Goal: Task Accomplishment & Management: Use online tool/utility

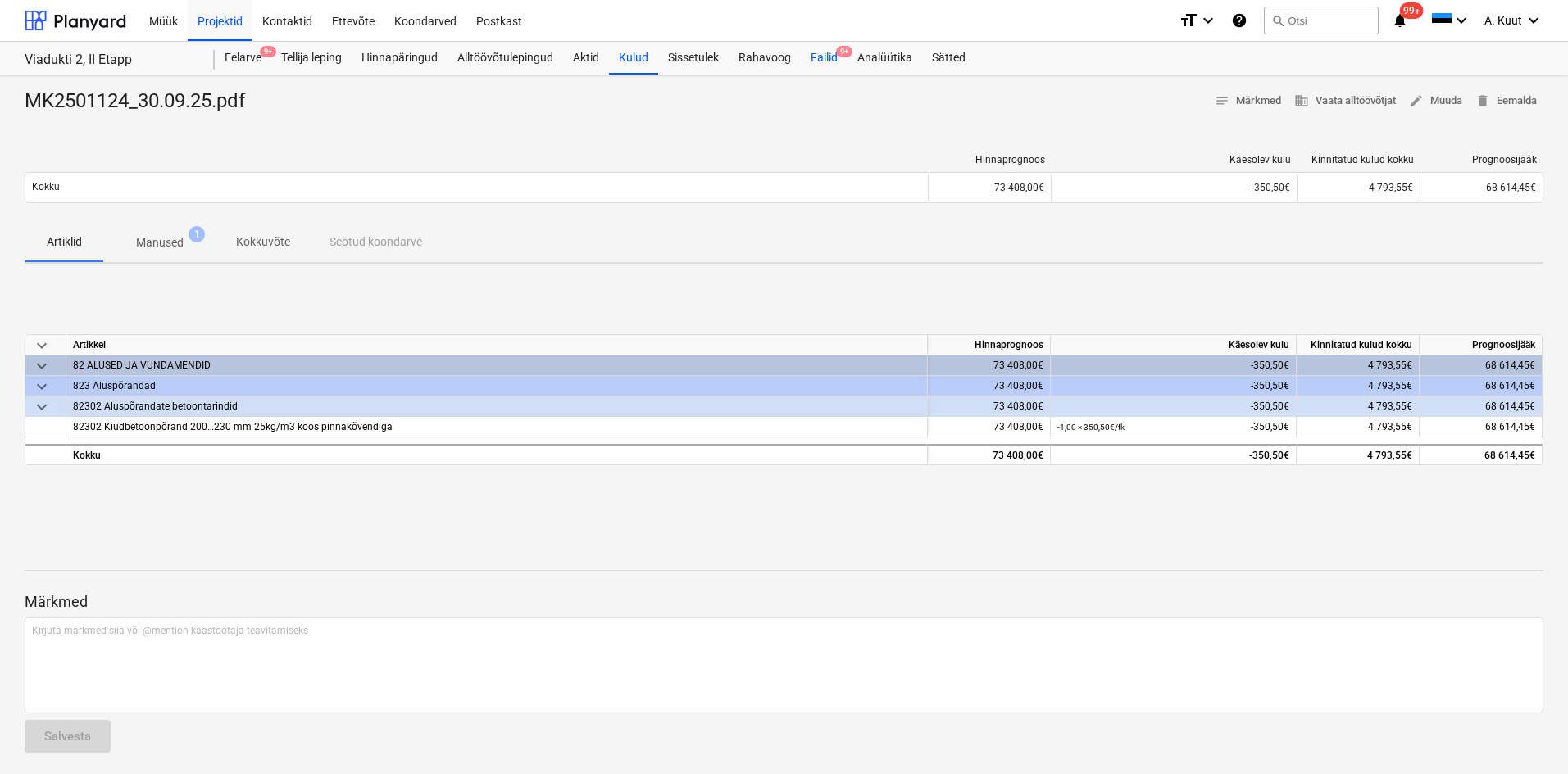
click at [828, 63] on div "Failid 9+" at bounding box center [824, 58] width 46 height 32
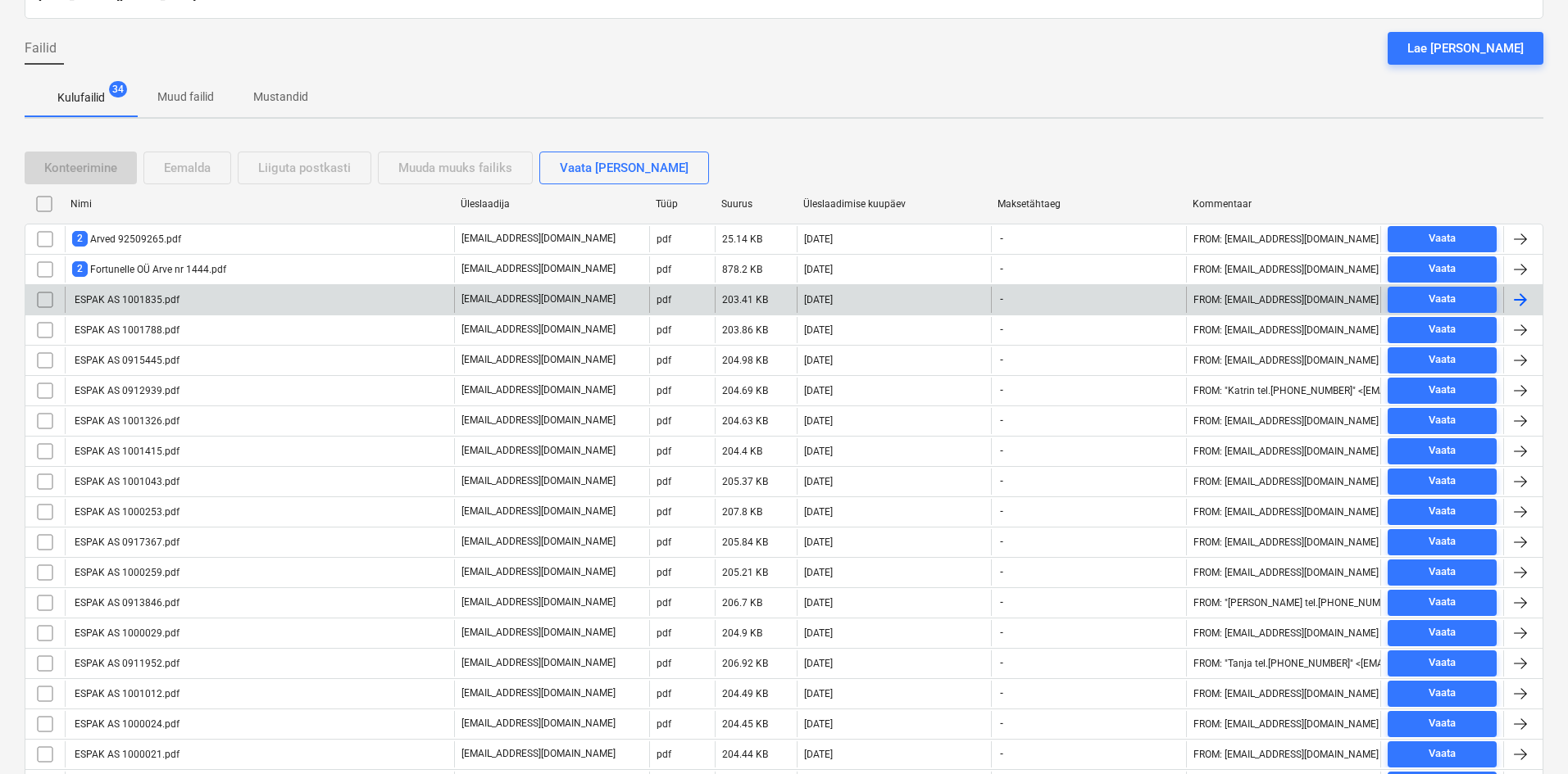
scroll to position [164, 0]
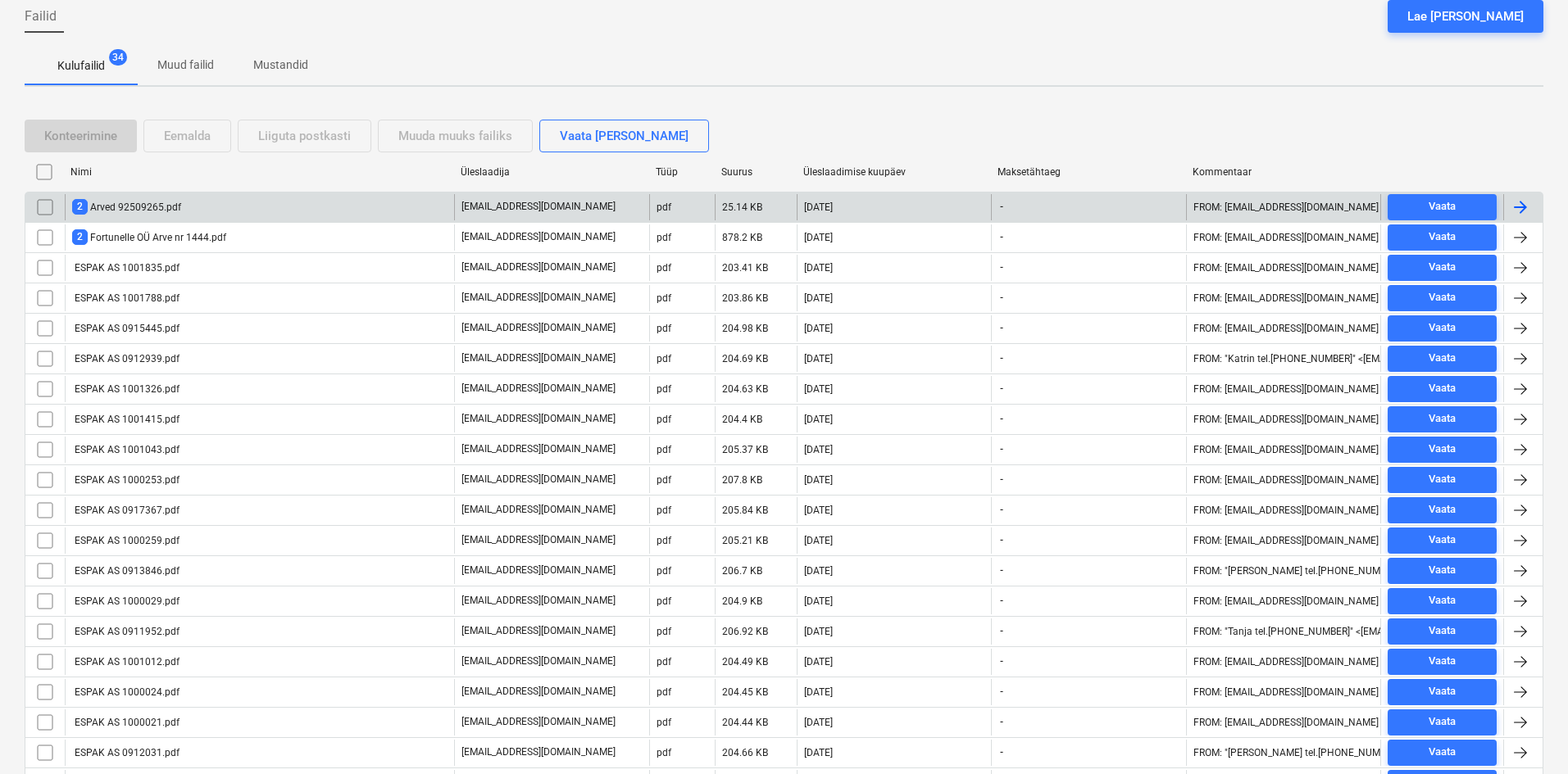
click at [159, 207] on div "2 Arved 92509265.pdf" at bounding box center [126, 207] width 109 height 16
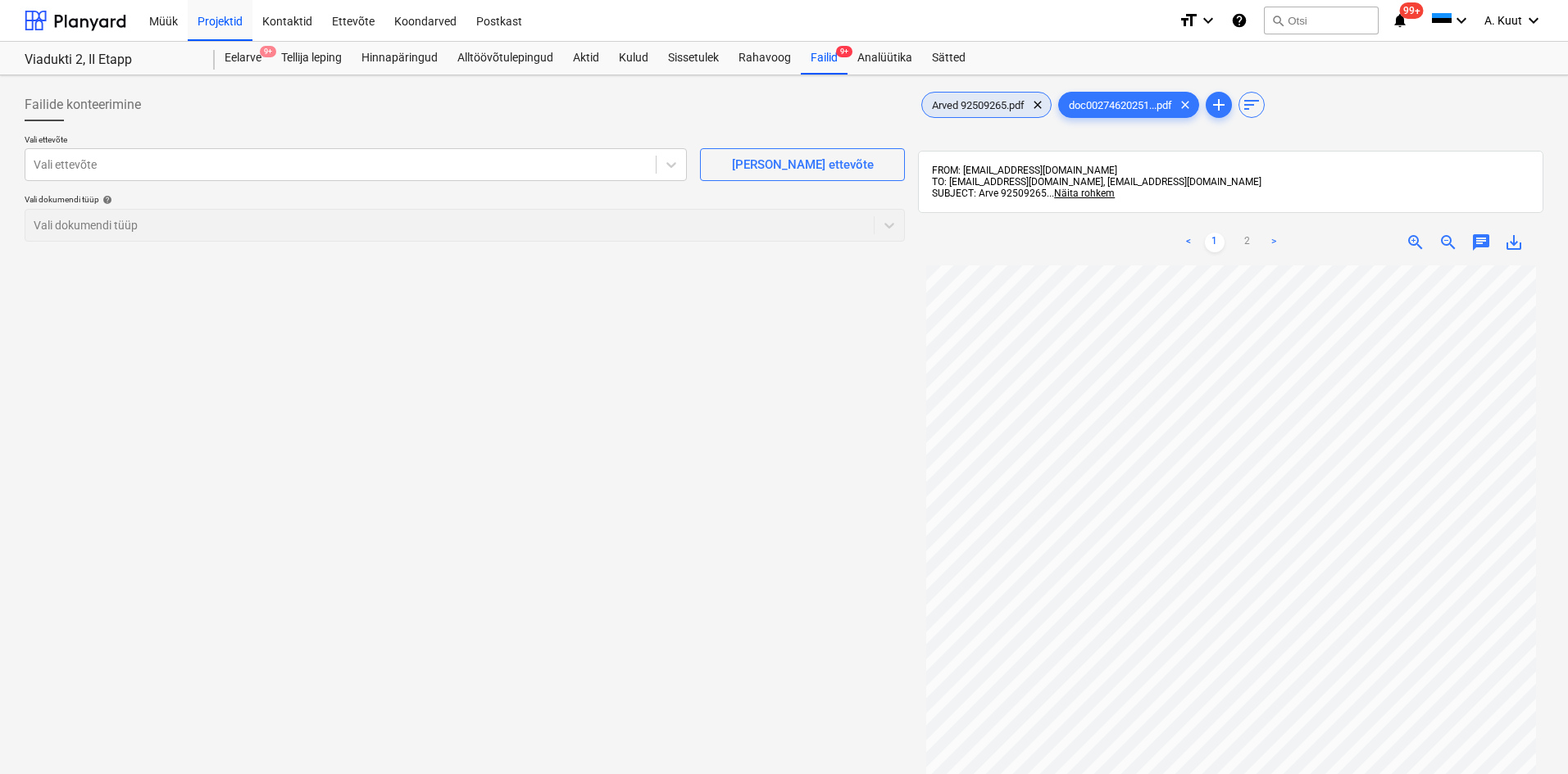
click at [984, 102] on span "Arved 92509265.pdf" at bounding box center [978, 105] width 112 height 12
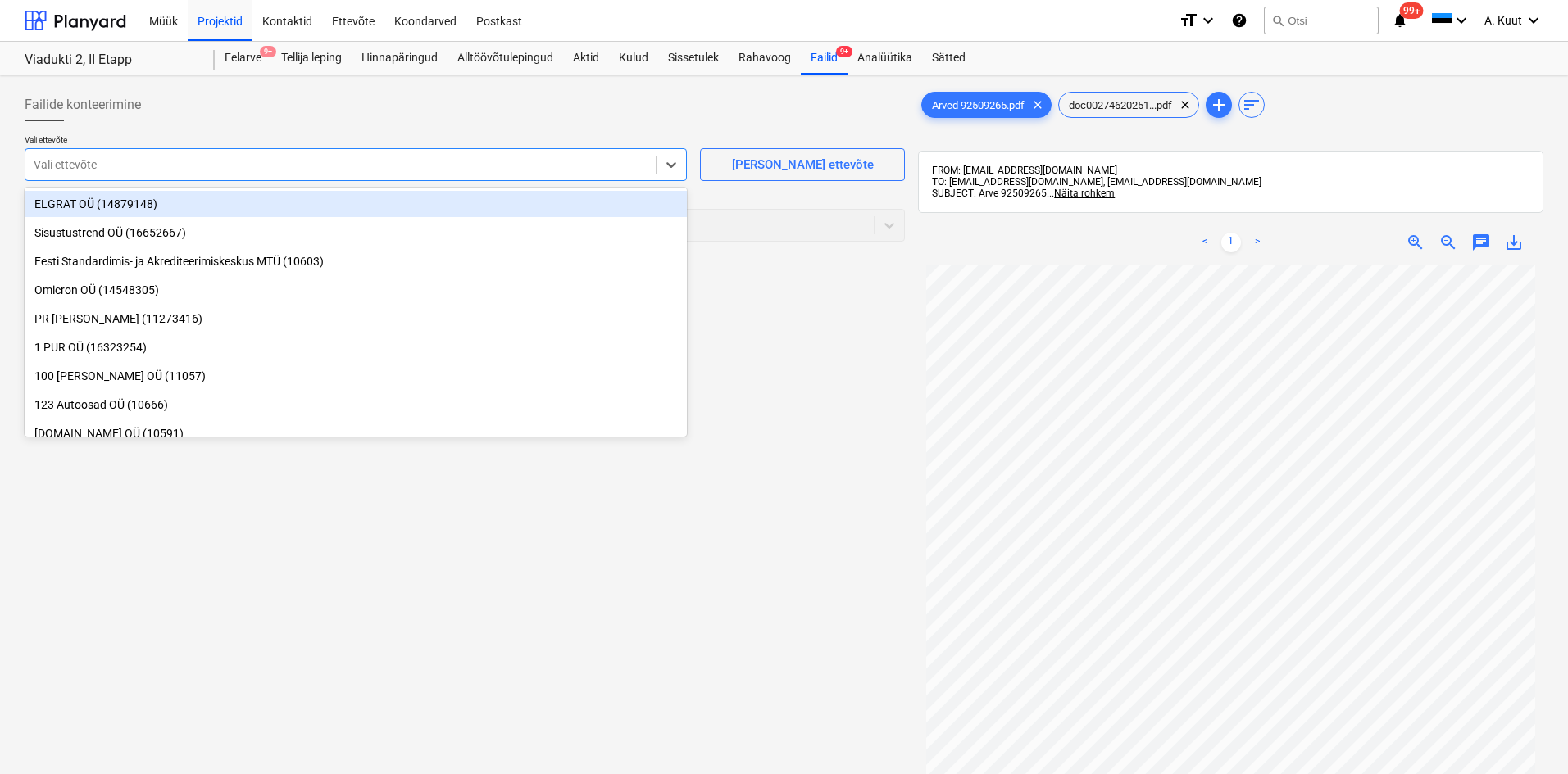
click at [119, 164] on div at bounding box center [340, 165] width 614 height 17
type input "betoo"
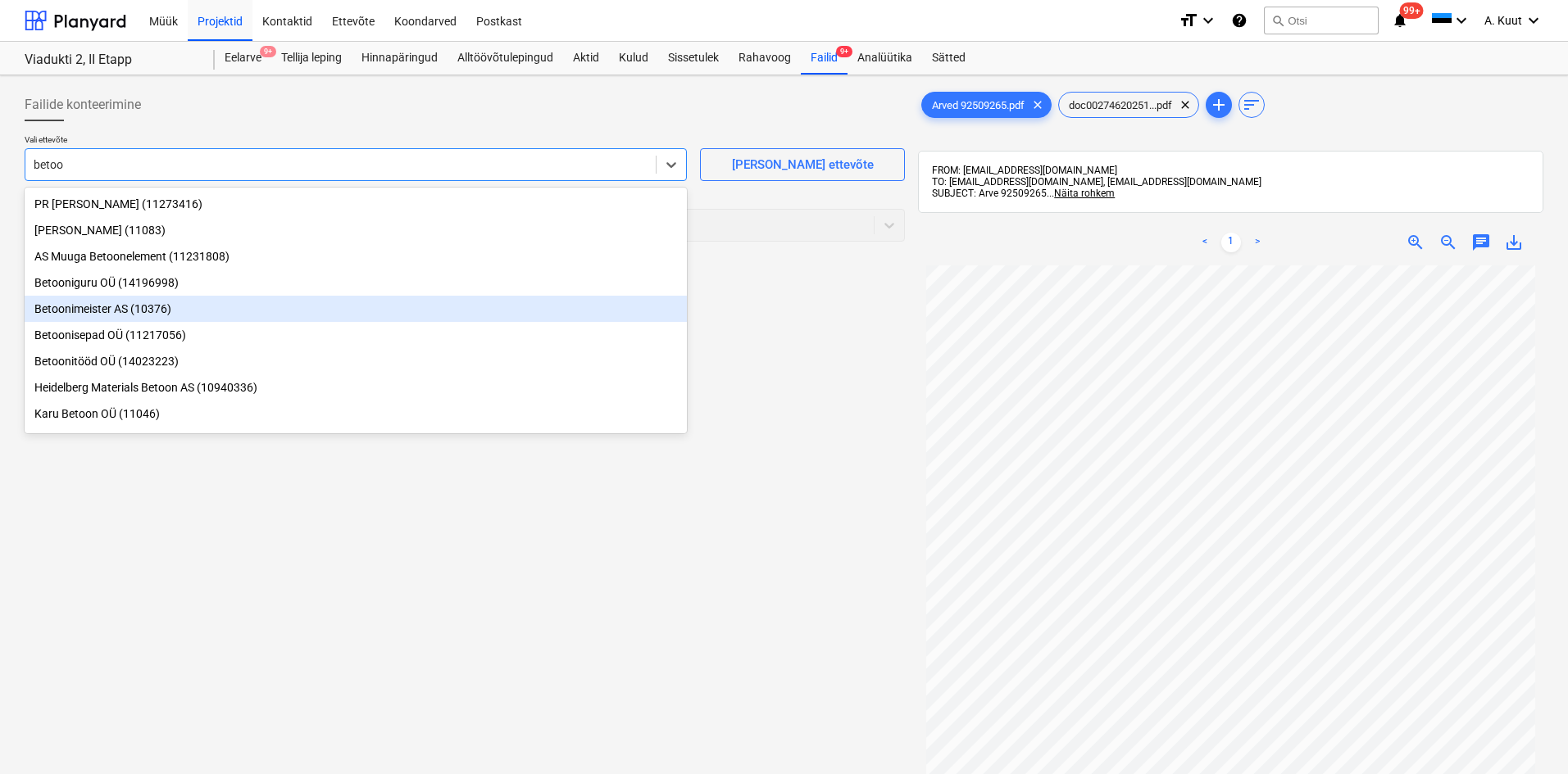
click at [69, 310] on div "Betoonimeister AS (10376)" at bounding box center [355, 309] width 662 height 26
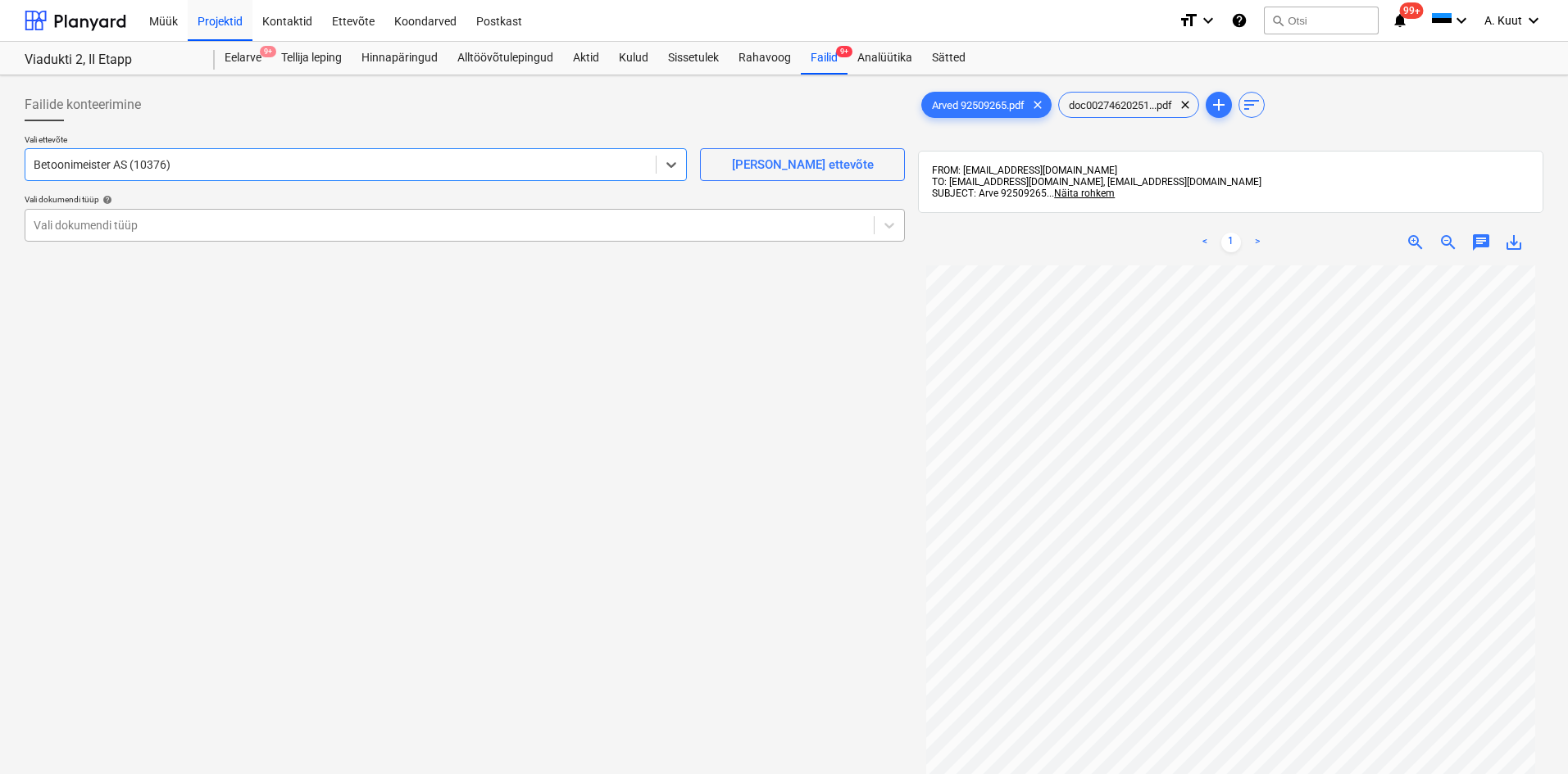
click at [87, 230] on div at bounding box center [449, 226] width 832 height 17
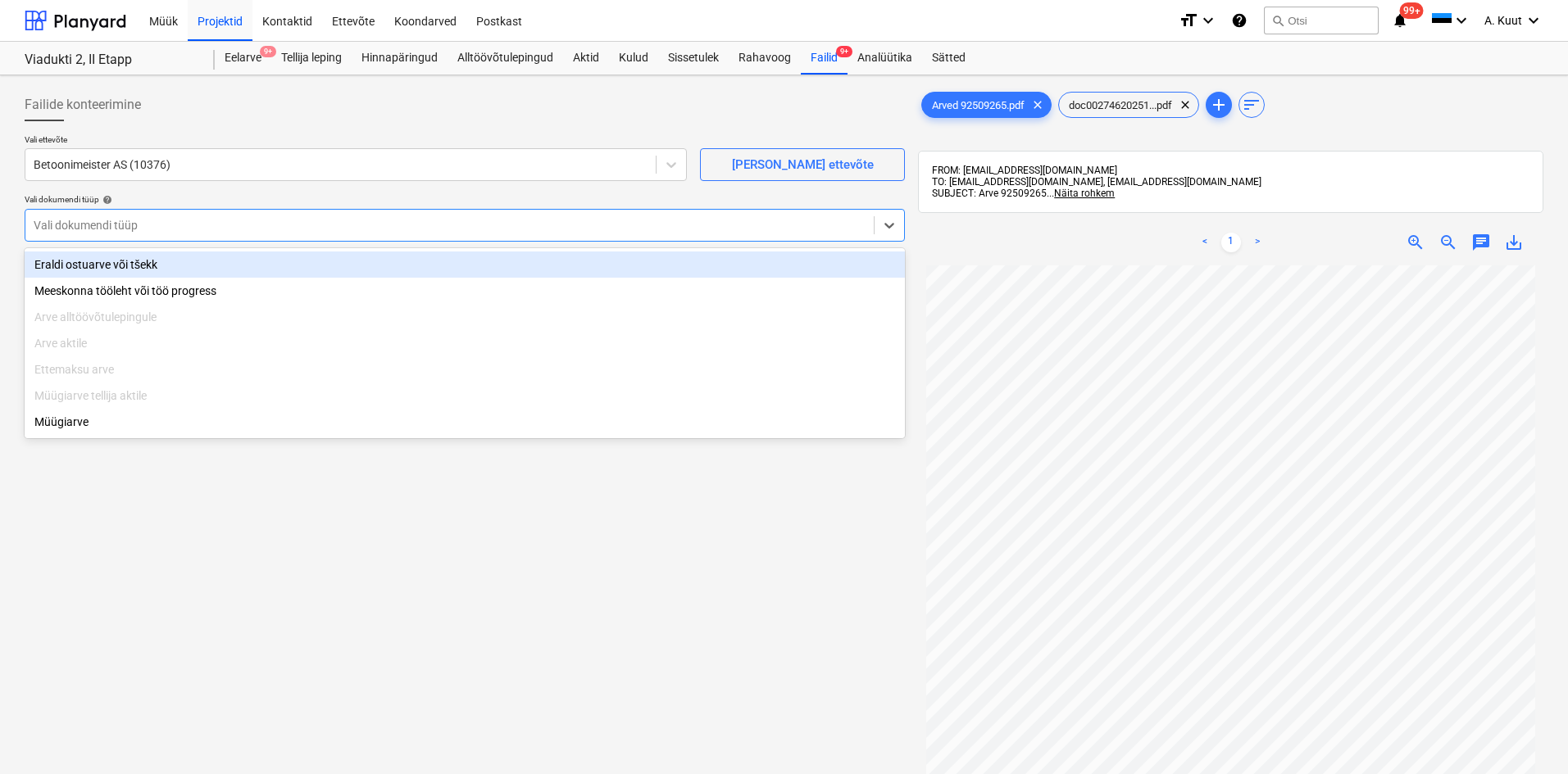
click at [90, 263] on div "Eraldi ostuarve või tšekk" at bounding box center [464, 264] width 880 height 26
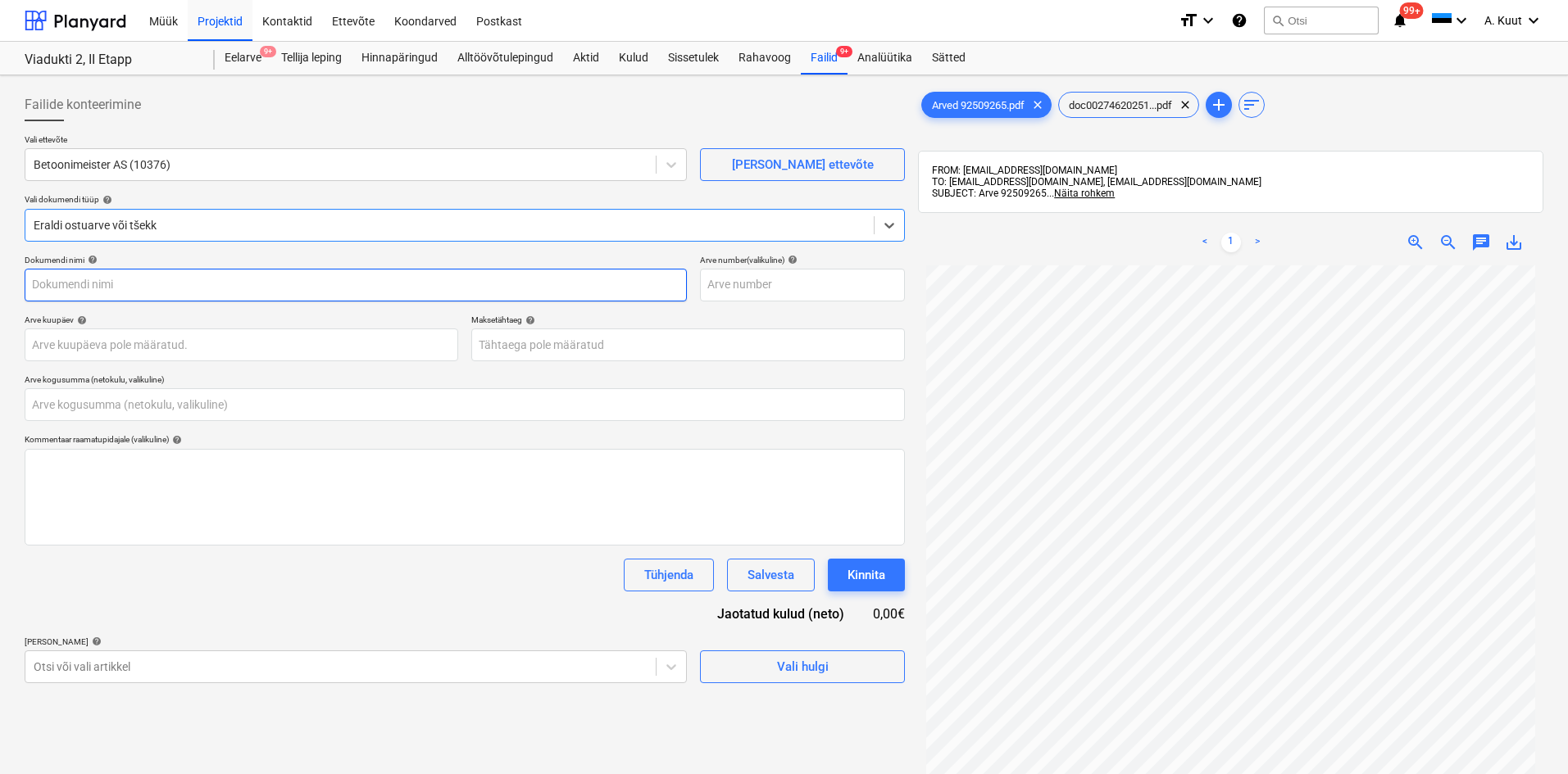
type input "Arved 92509265.pdf"
type input "0,00"
click at [86, 342] on body "Müük Projektid Kontaktid Ettevõte Koondarved Postkast format_size keyboard_arro…" at bounding box center [784, 387] width 1568 height 774
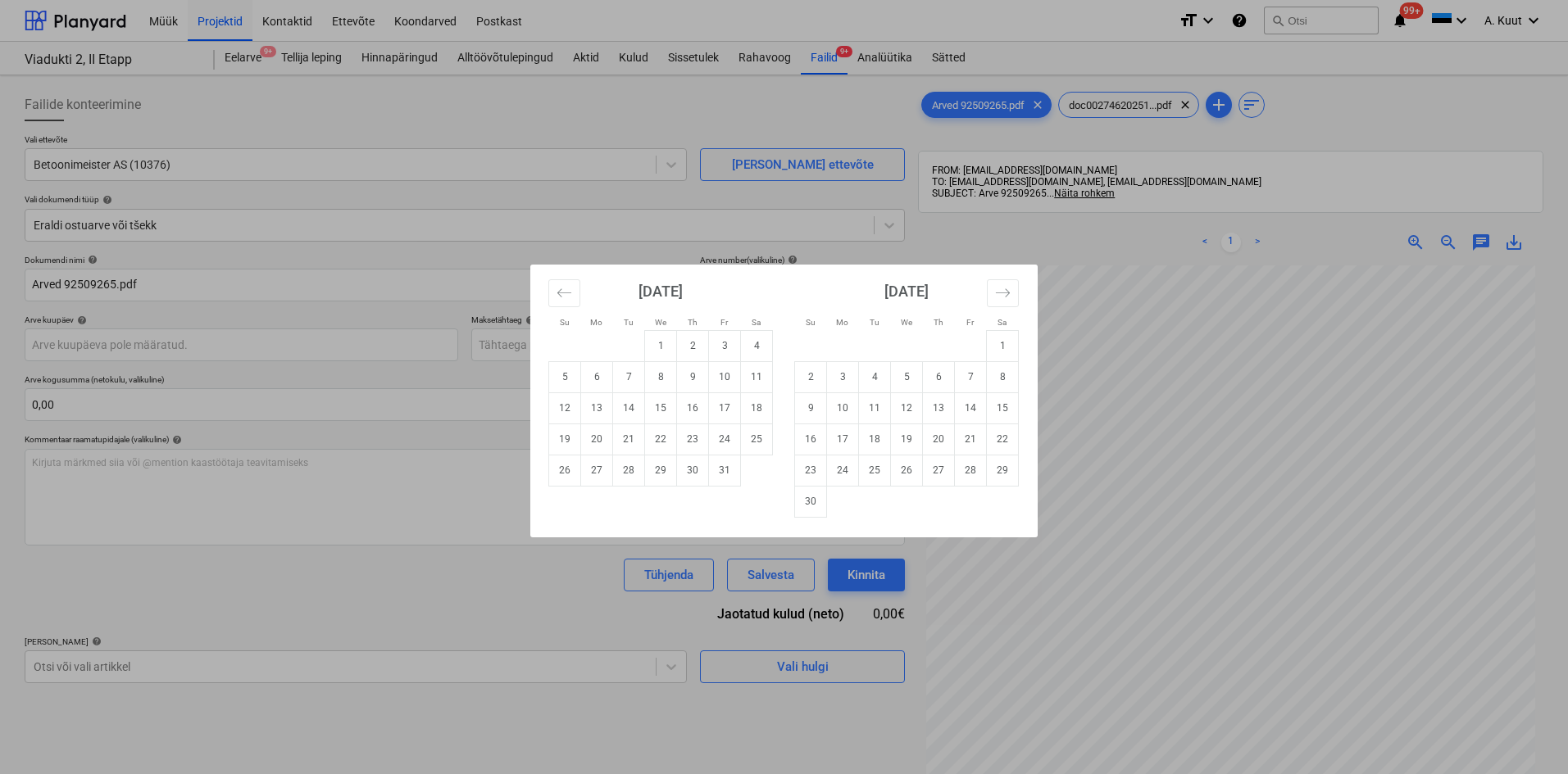
click at [1118, 574] on div "Su Mo Tu We Th Fr Sa Su Mo Tu We Th Fr Sa [DATE] 1 2 3 4 5 6 7 8 9 10 11 12 13 …" at bounding box center [784, 387] width 1568 height 774
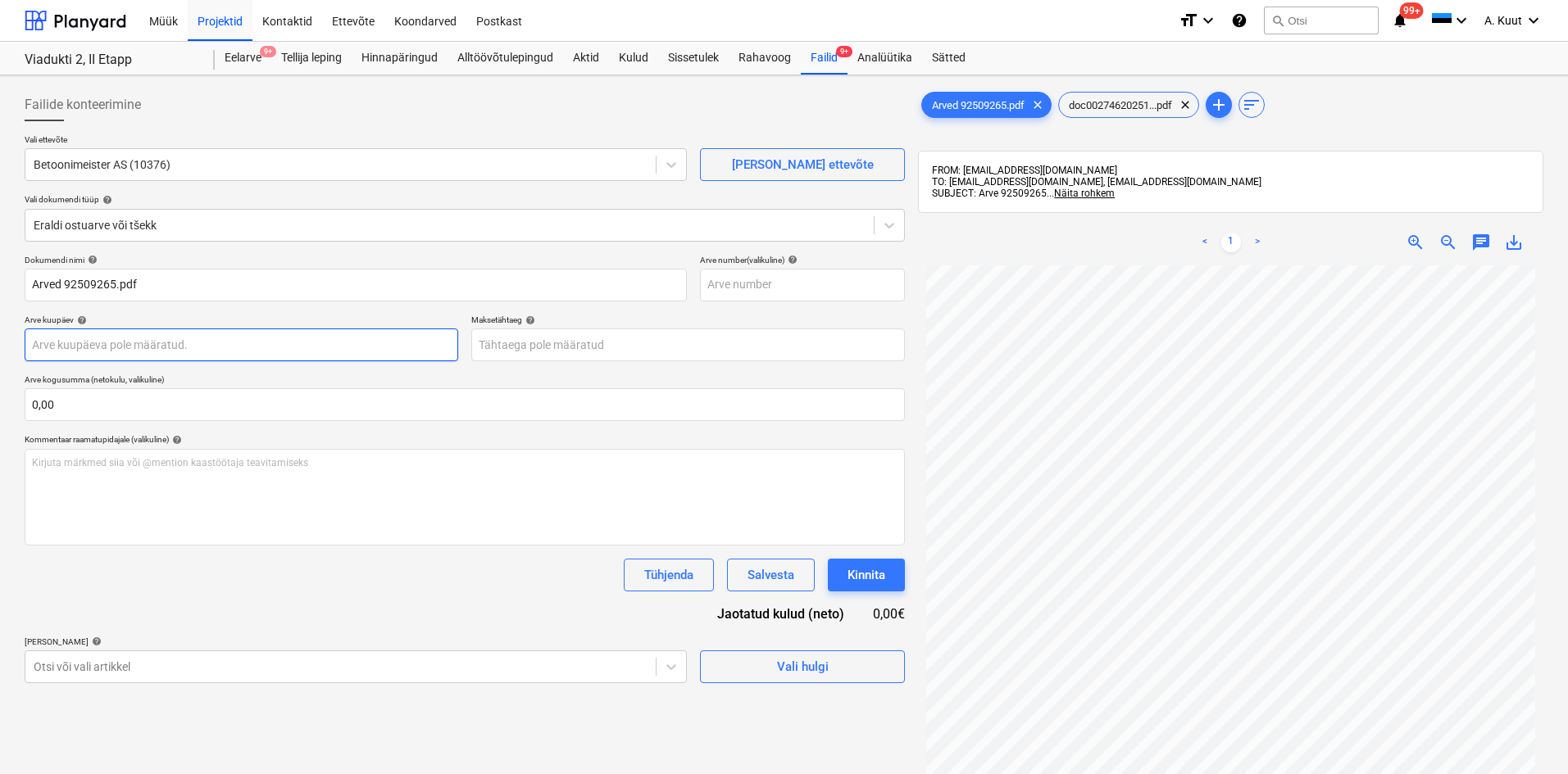
click at [84, 340] on body "Müük Projektid Kontaktid Ettevõte Koondarved Postkast format_size keyboard_arro…" at bounding box center [784, 387] width 1568 height 774
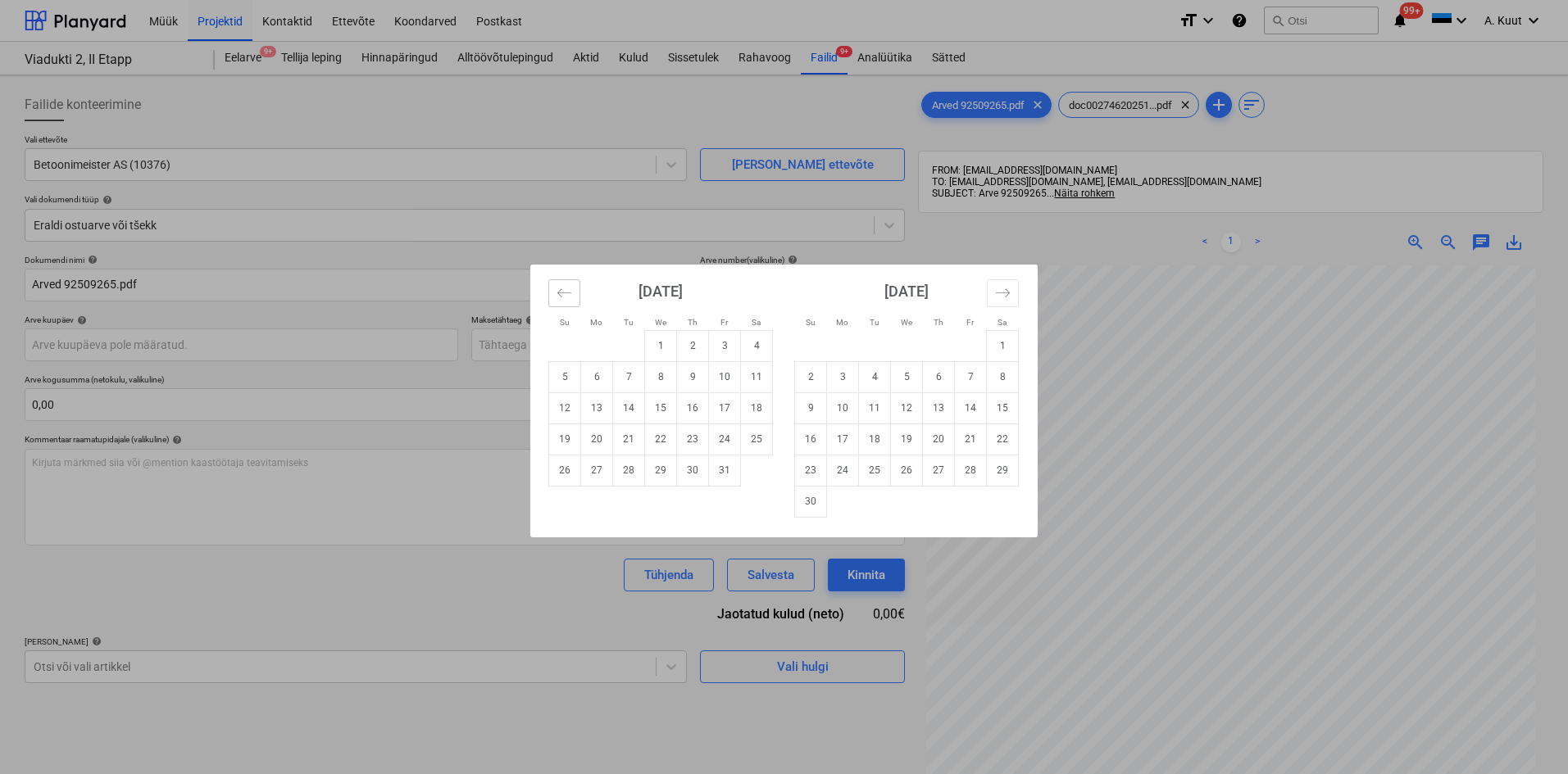
click at [564, 289] on icon "Move backward to switch to the previous month." at bounding box center [564, 292] width 16 height 16
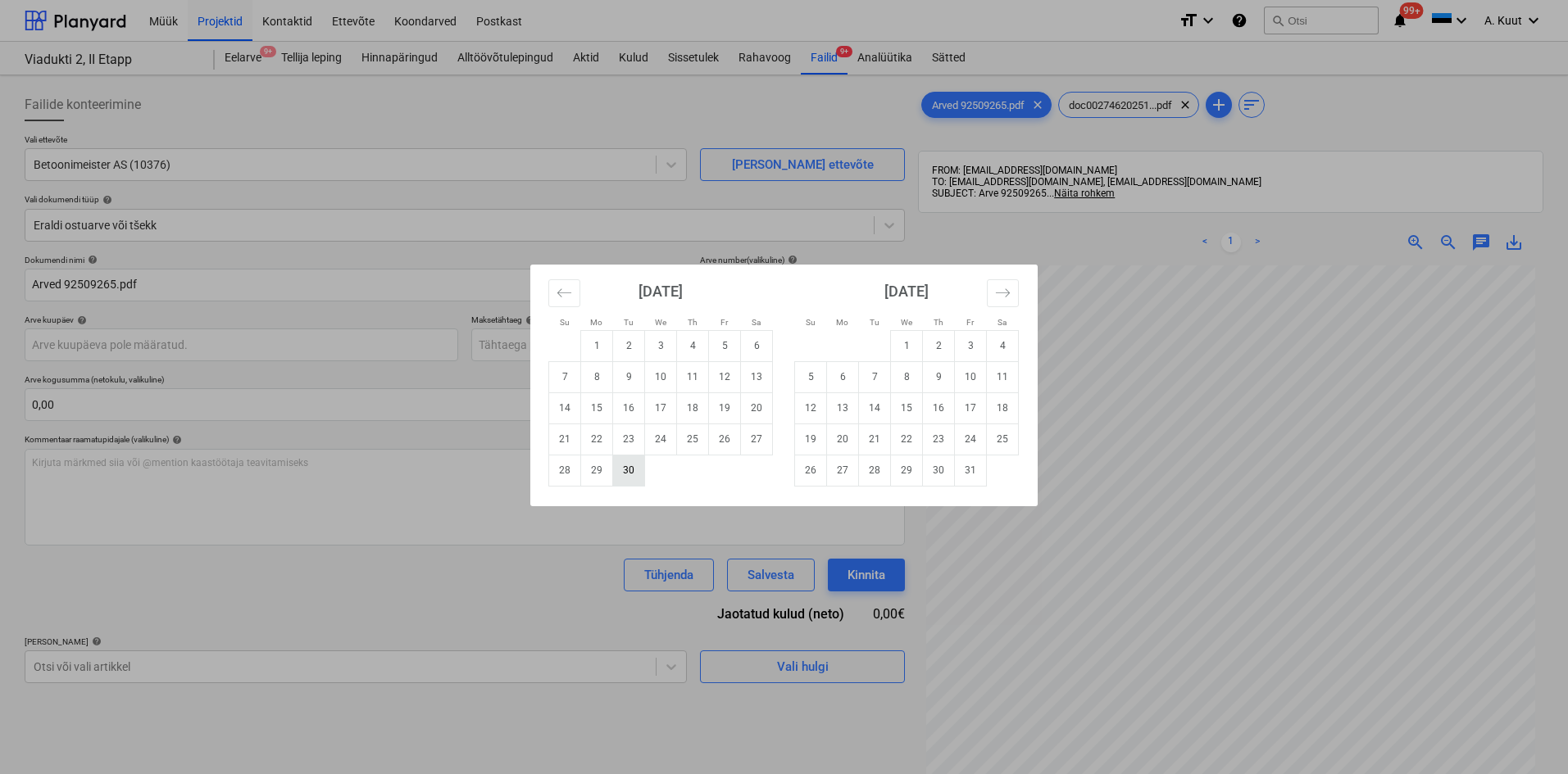
click at [631, 477] on td "30" at bounding box center [628, 471] width 32 height 32
type input "[DATE]"
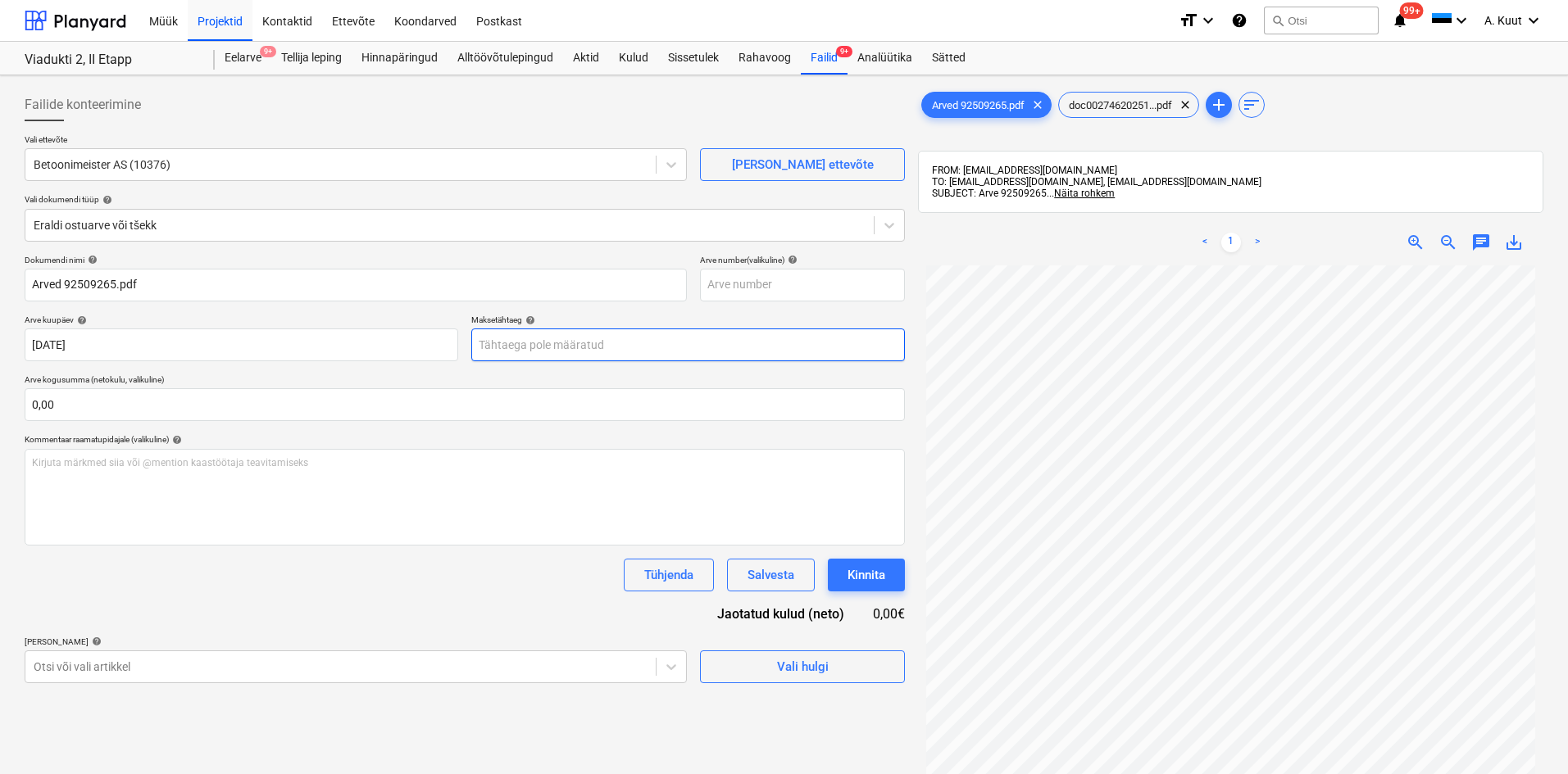
click at [508, 349] on body "Müük Projektid Kontaktid Ettevõte Koondarved Postkast format_size keyboard_arro…" at bounding box center [784, 387] width 1568 height 774
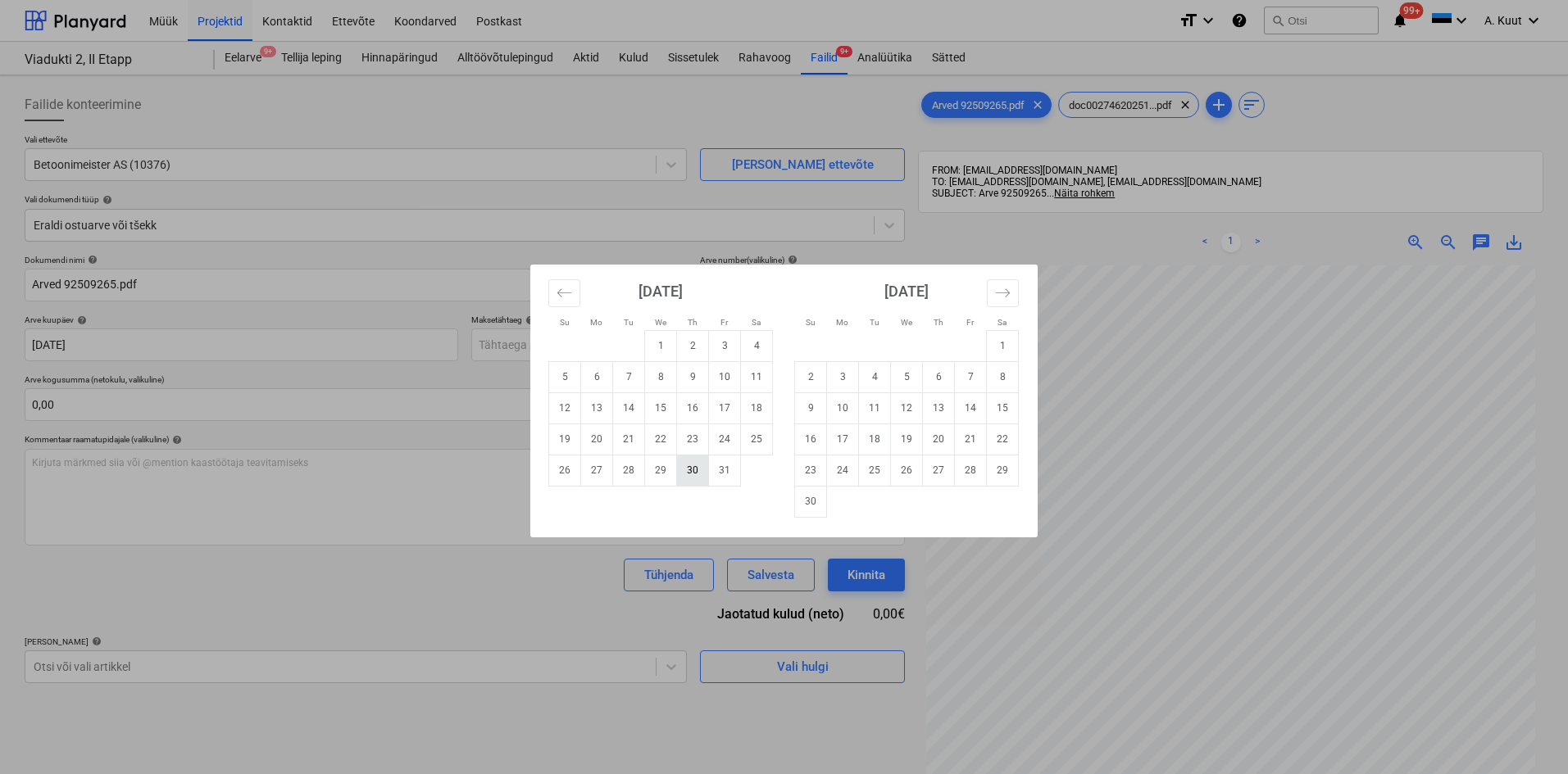
click at [693, 473] on td "30" at bounding box center [693, 471] width 32 height 32
type input "[DATE]"
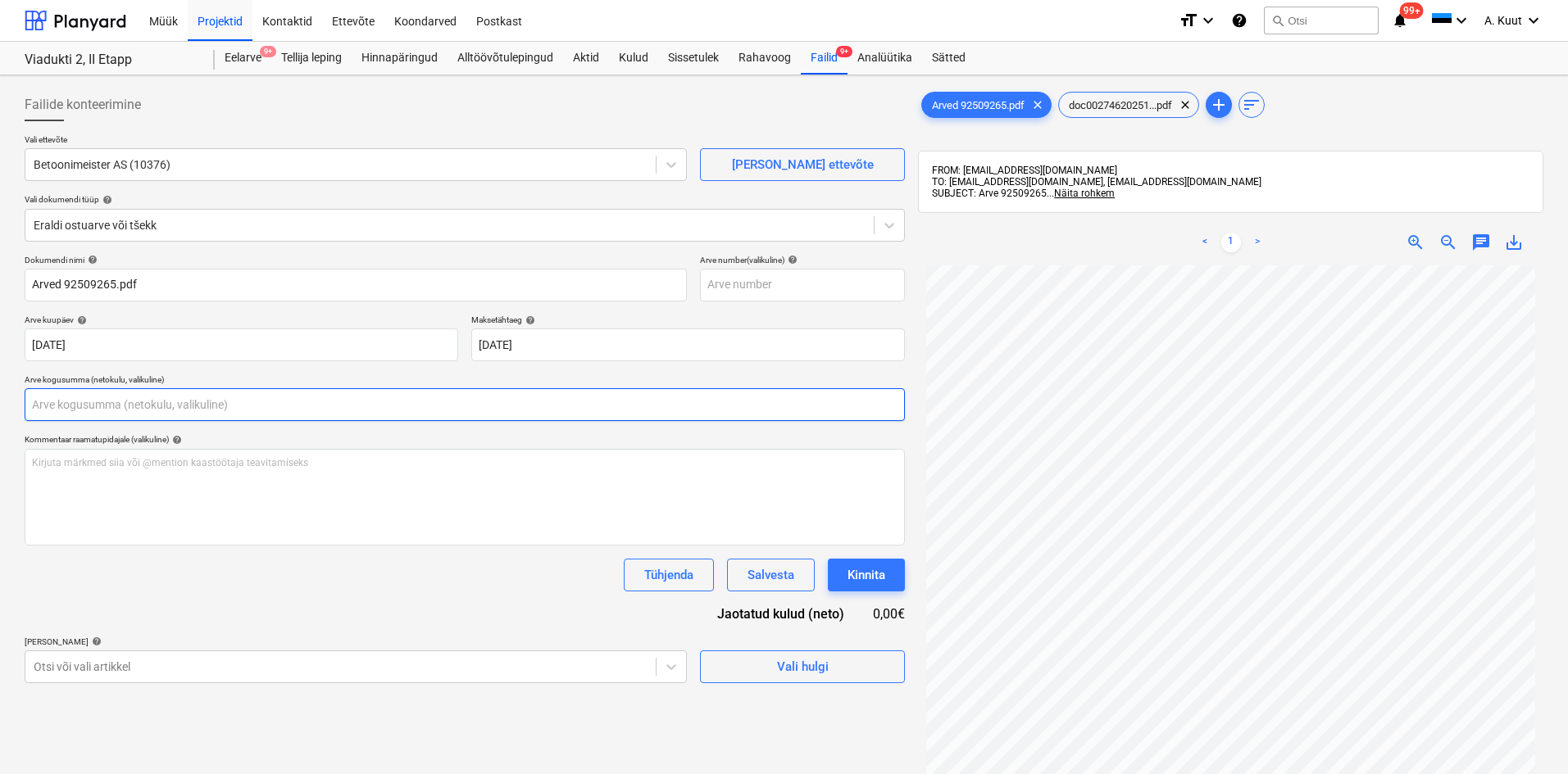
click at [87, 408] on input "text" at bounding box center [464, 404] width 880 height 32
click at [42, 409] on input "text" at bounding box center [464, 404] width 880 height 32
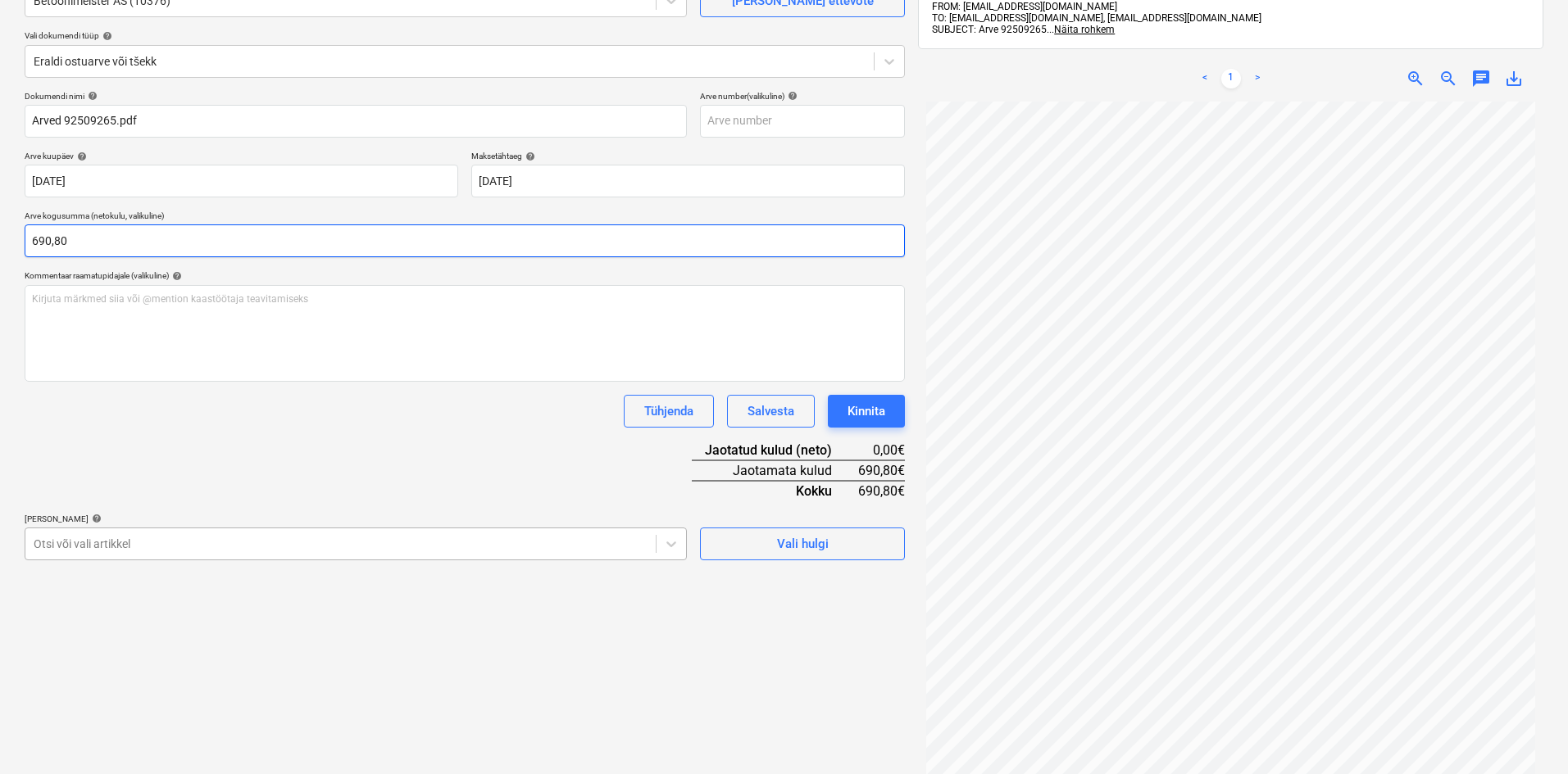
type input "690,80"
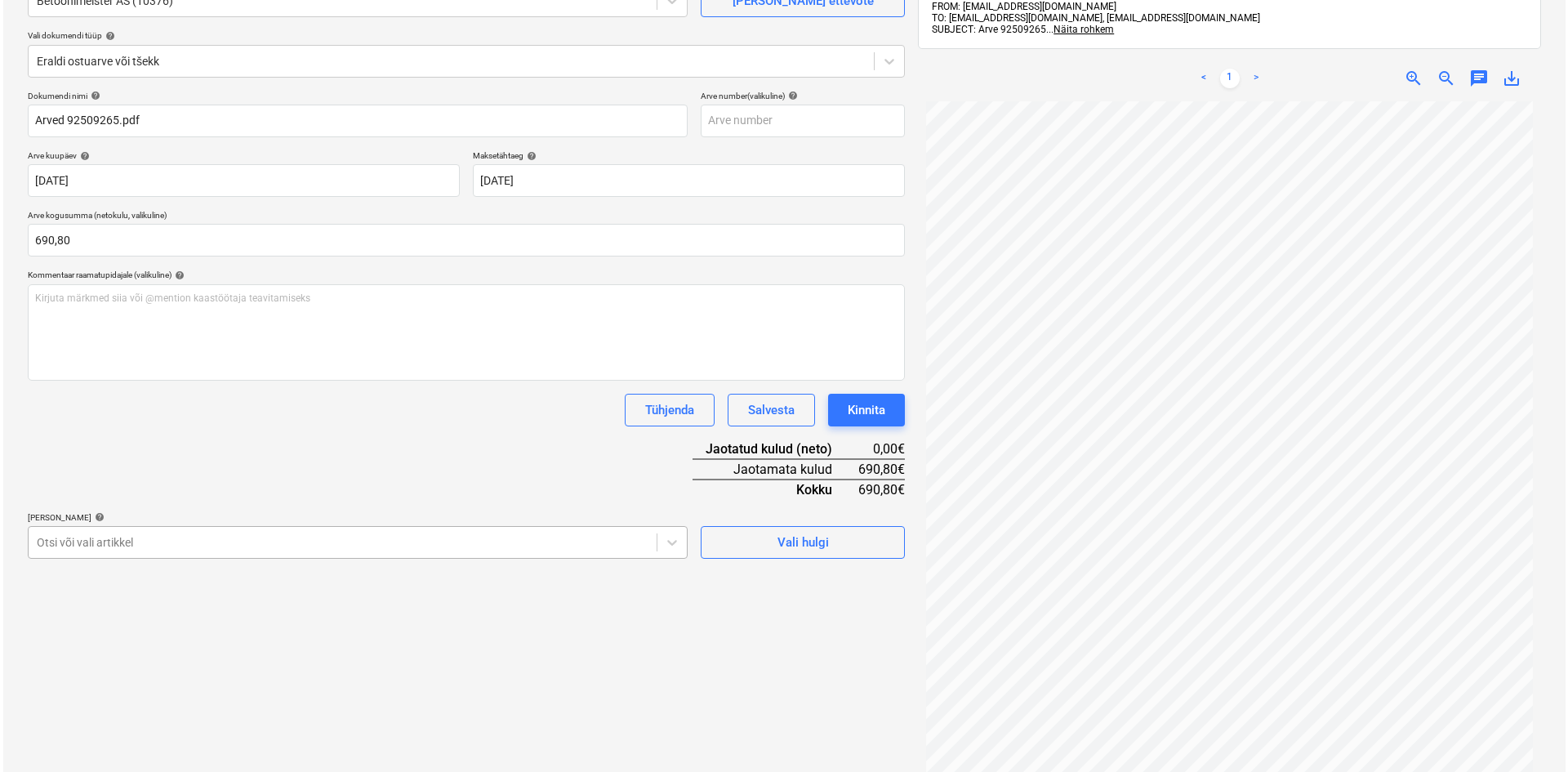
scroll to position [212, 0]
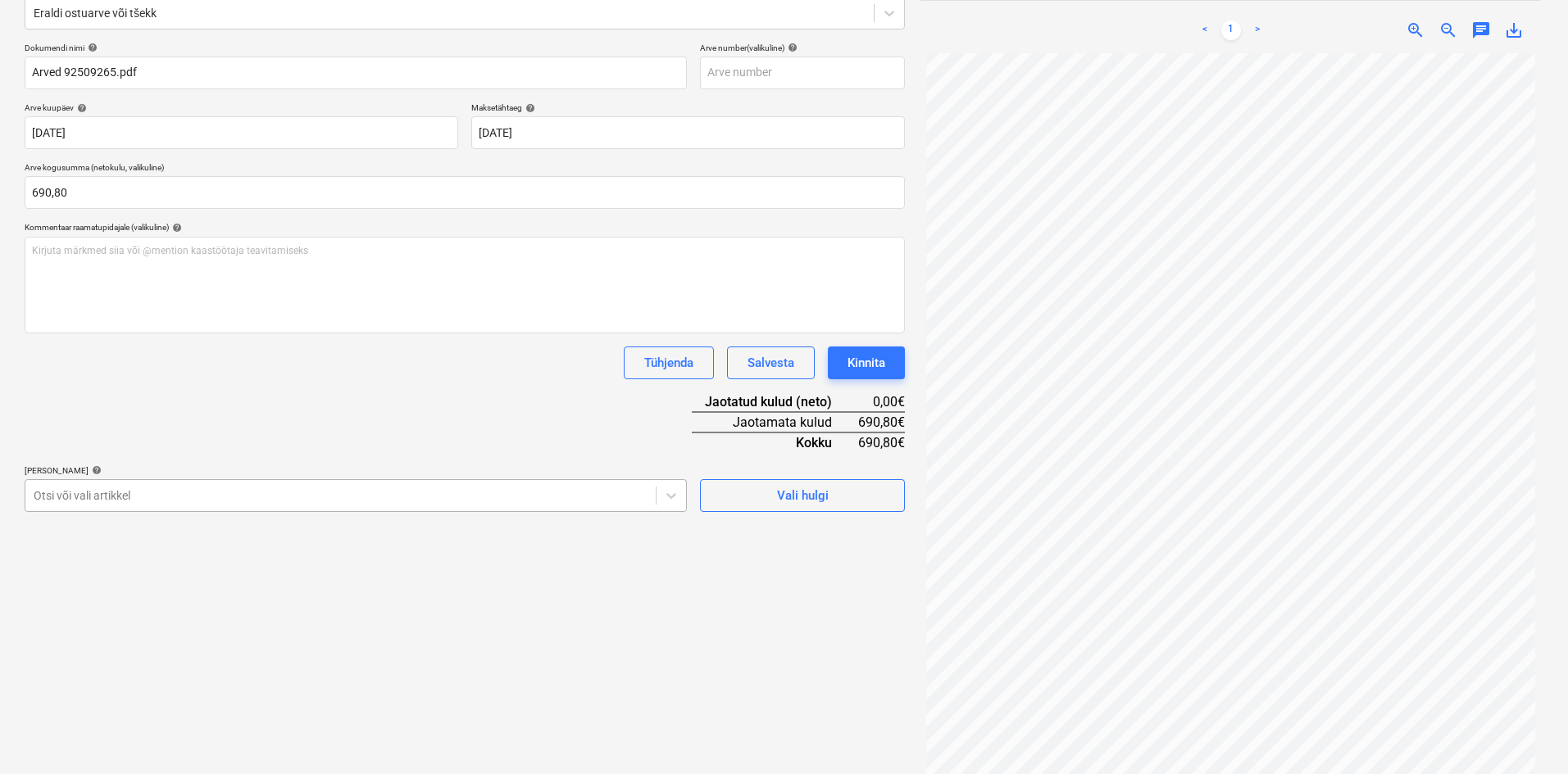
click at [123, 537] on body "Müük Projektid Kontaktid Ettevõte Koondarved Postkast format_size keyboard_arro…" at bounding box center [784, 174] width 1568 height 774
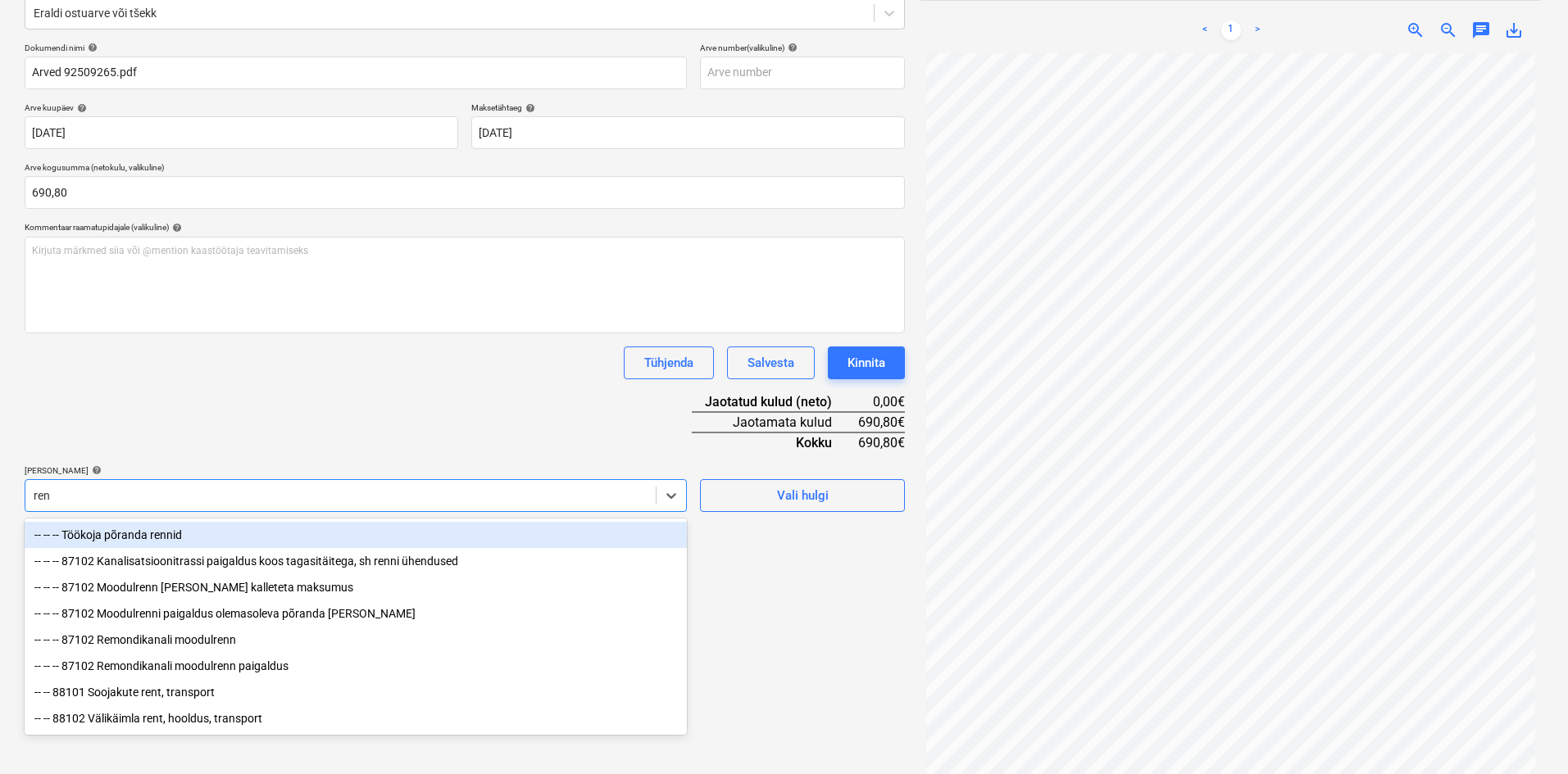
type input "[PERSON_NAME]"
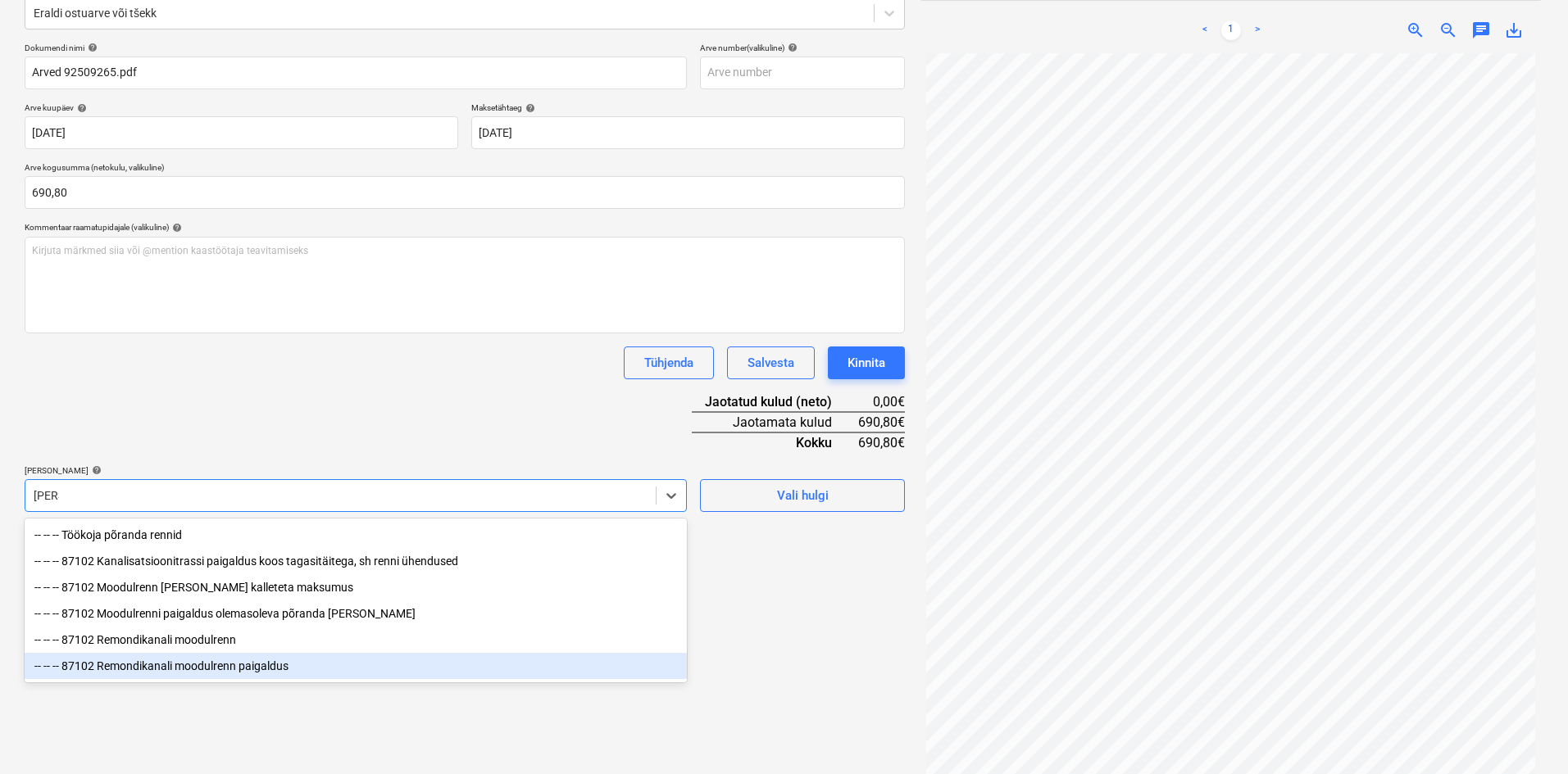
click at [217, 670] on div "-- -- -- 87102 Remondikanali moodulrenn paigaldus" at bounding box center [355, 666] width 662 height 26
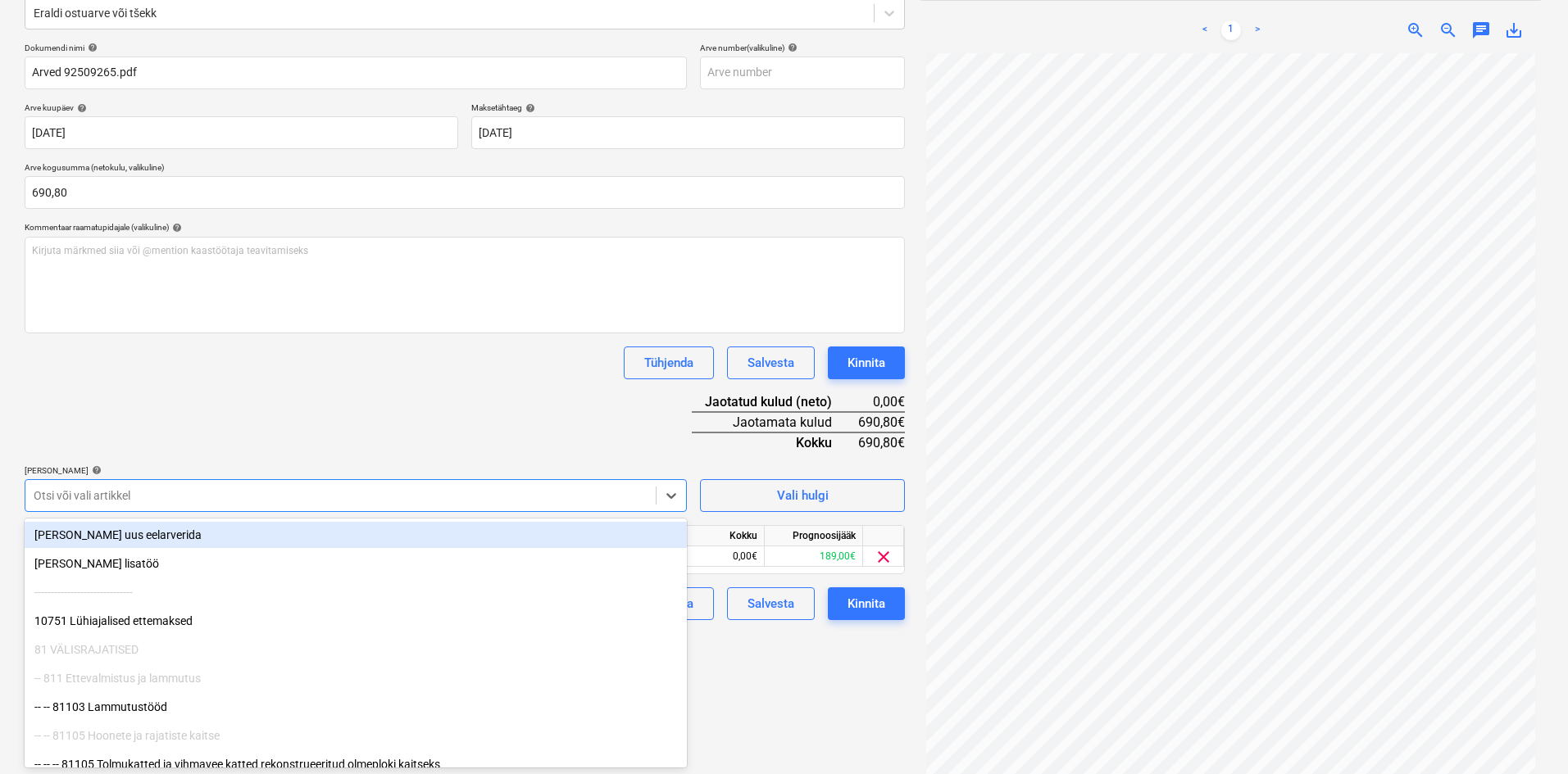
click at [389, 418] on div "Dokumendi nimi help Arved 92509265.pdf Arve number (valikuline) help Arve kuupä…" at bounding box center [464, 331] width 880 height 577
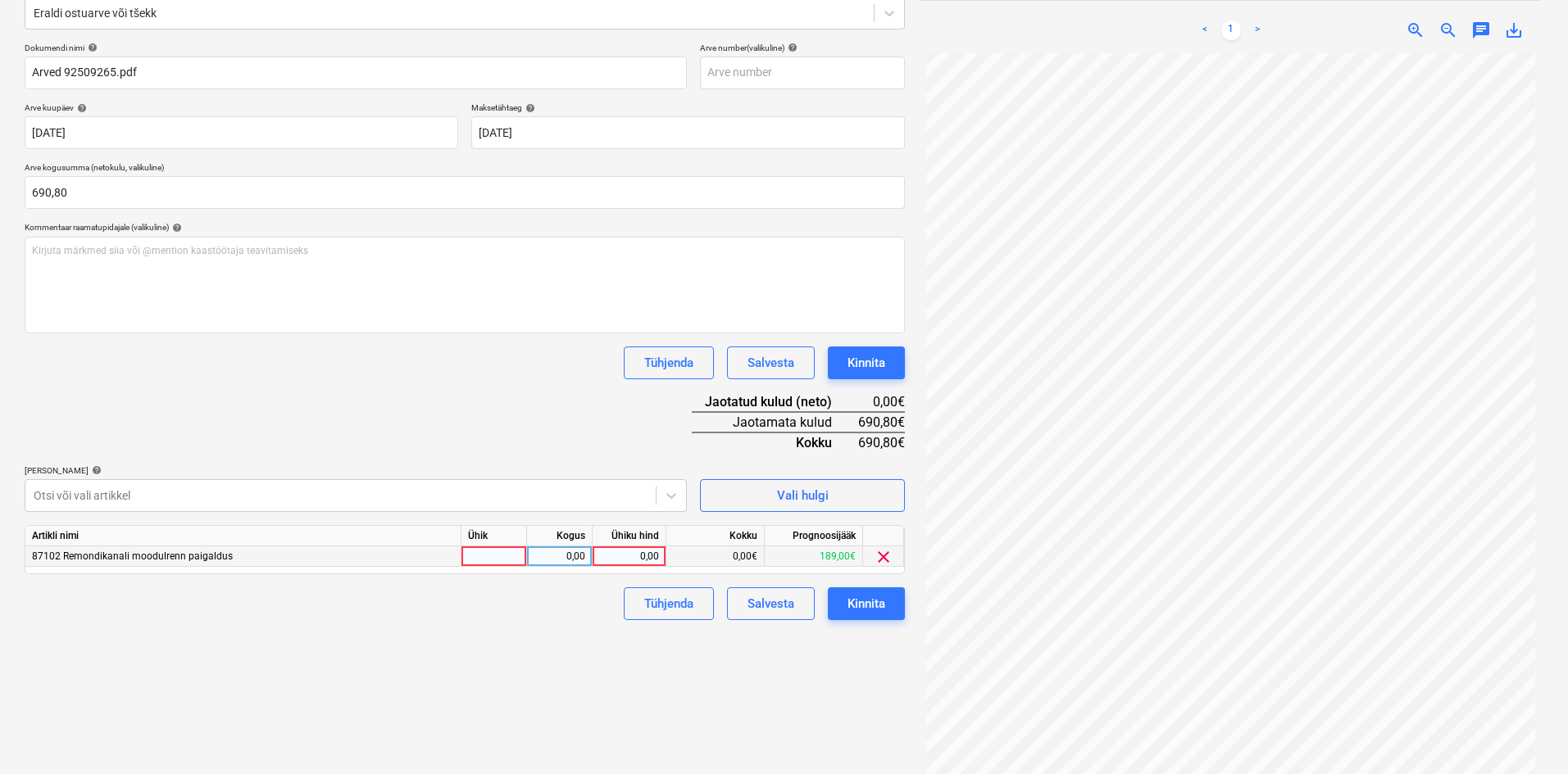
click at [658, 557] on div "0,00" at bounding box center [628, 557] width 59 height 20
type input "5"
type input "690,80"
click at [570, 704] on div "Failide konteerimine Vali ettevõte Betoonimeister AS (10376) [PERSON_NAME] uus …" at bounding box center [464, 329] width 893 height 919
click at [866, 605] on div "Kinnita" at bounding box center [866, 603] width 38 height 21
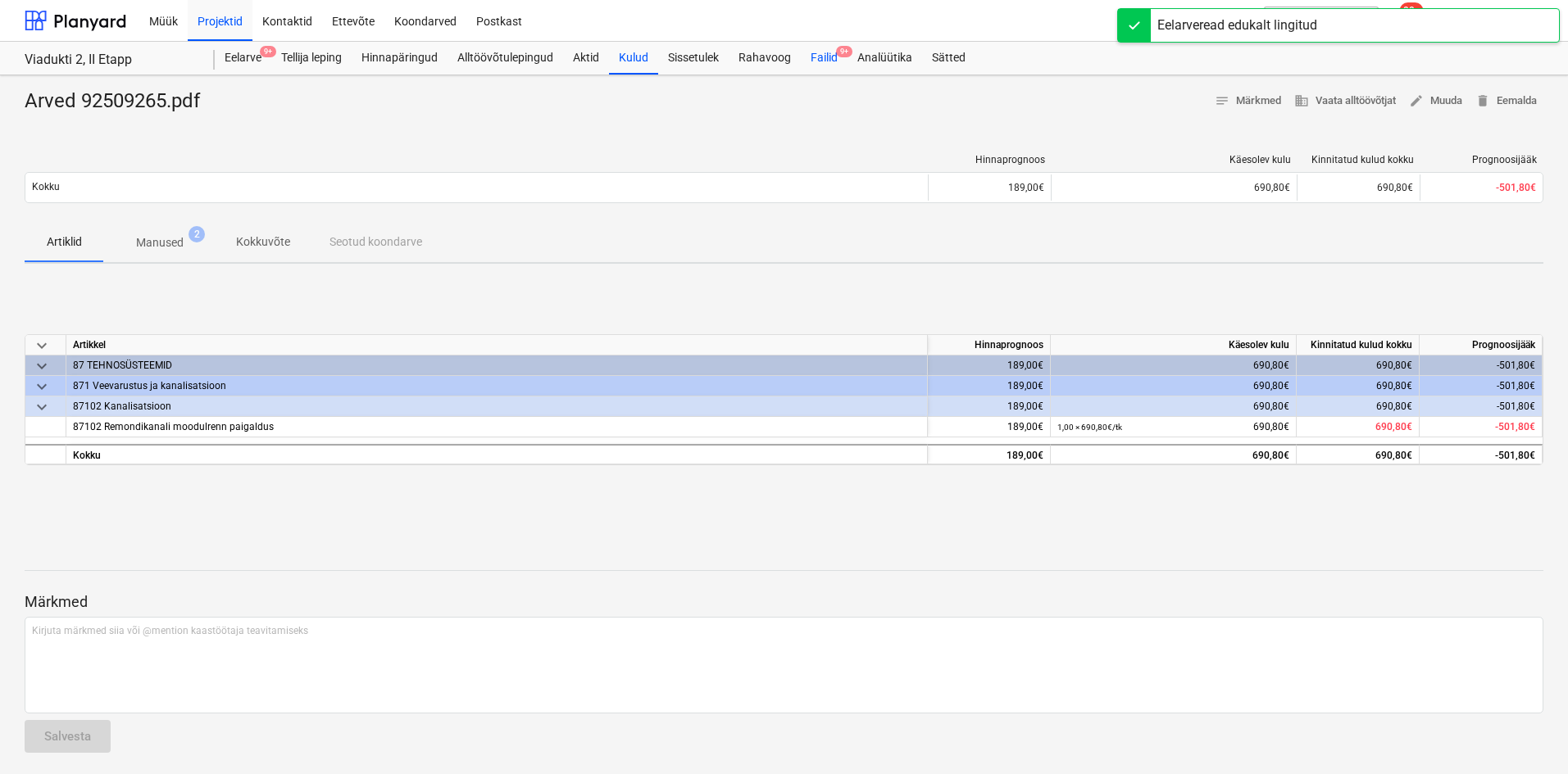
click at [826, 54] on div "Failid 9+" at bounding box center [824, 58] width 46 height 32
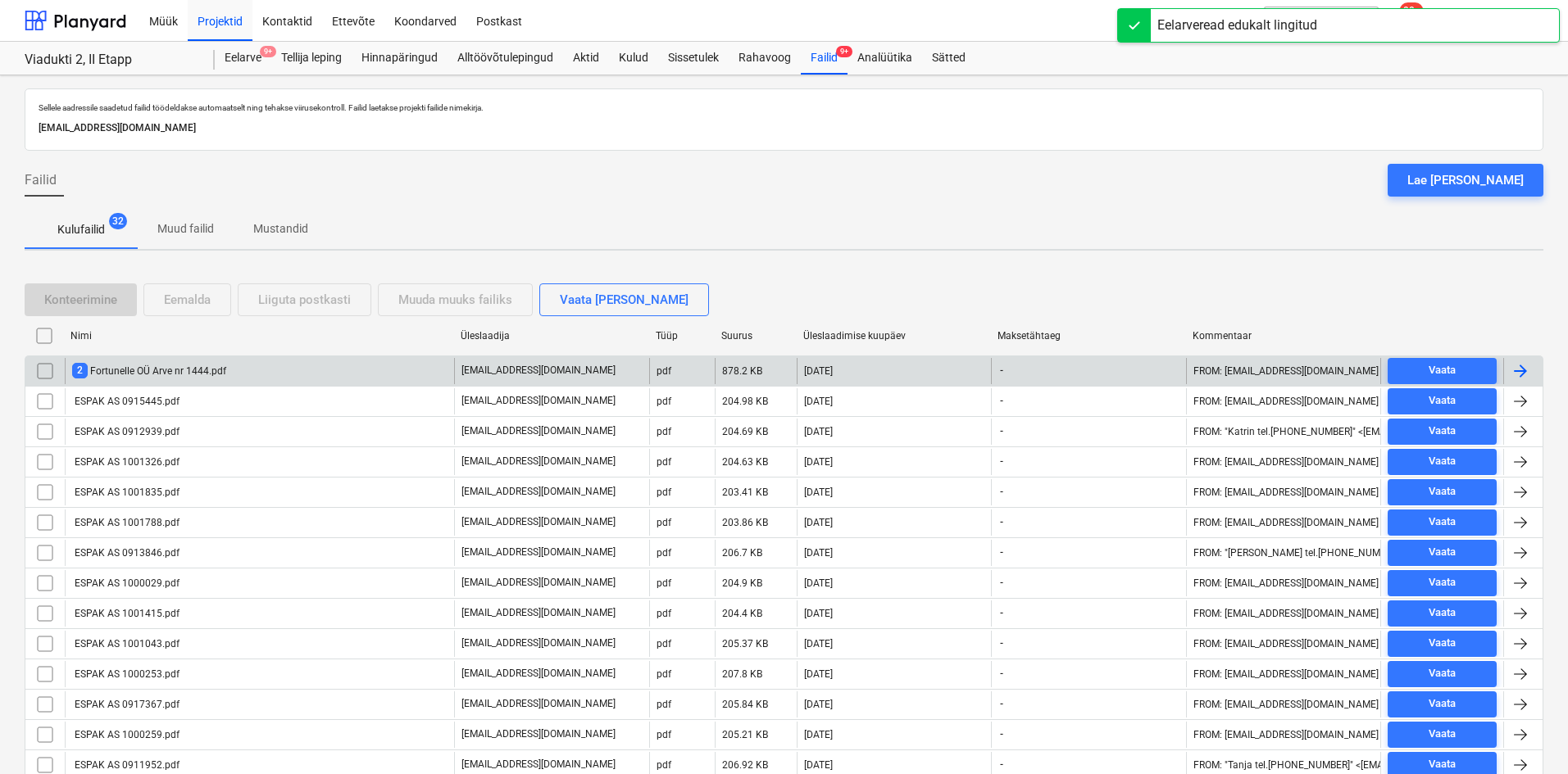
click at [160, 368] on div "2 Fortunelle OÜ Arve nr 1444.pdf" at bounding box center [149, 370] width 154 height 16
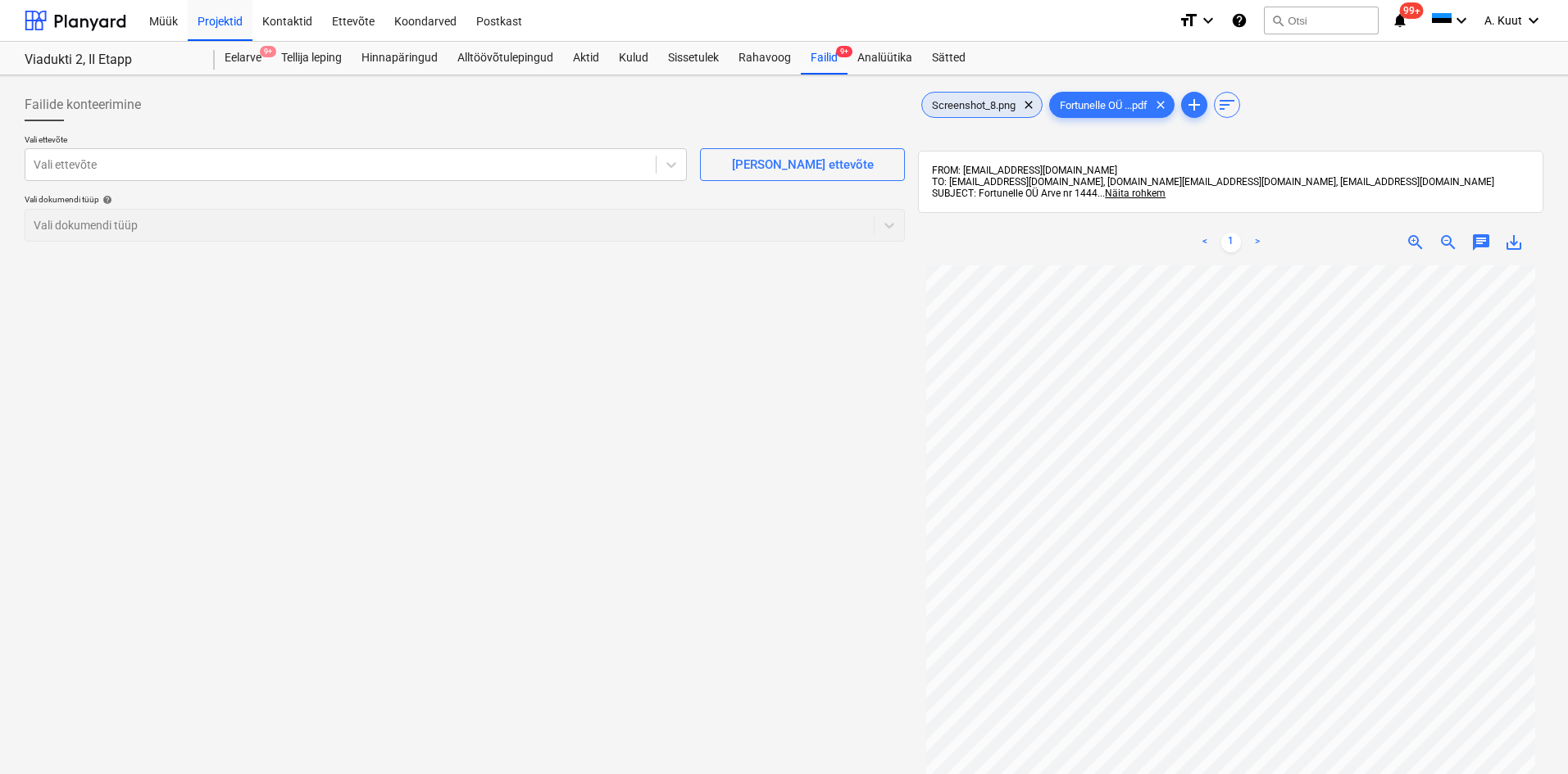
click at [996, 110] on span "Screenshot_8.png" at bounding box center [973, 105] width 103 height 12
click at [1130, 107] on span "Fortunelle OÜ ...pdf" at bounding box center [1104, 105] width 108 height 12
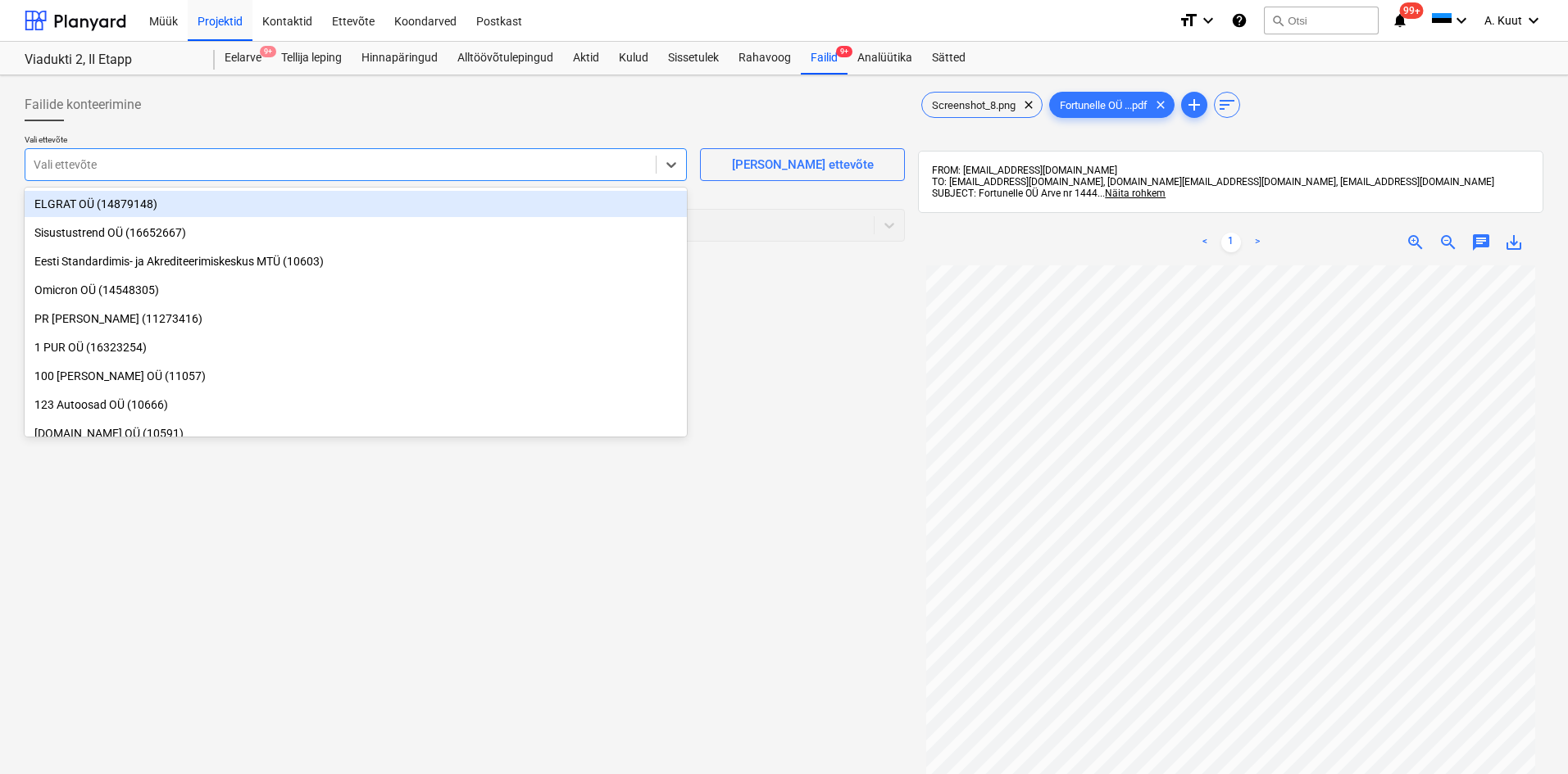
click at [88, 164] on div at bounding box center [340, 165] width 614 height 17
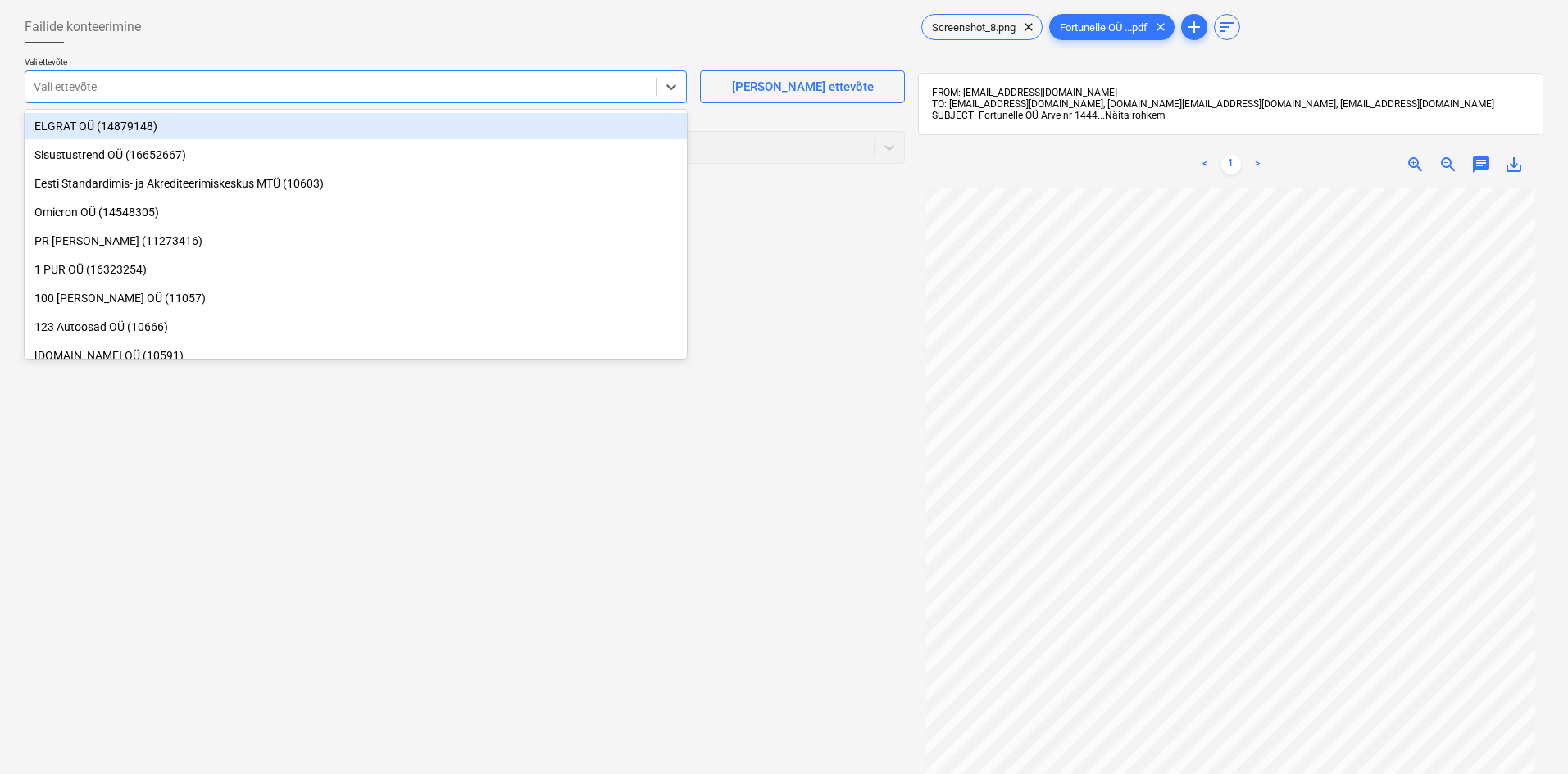
scroll to position [82, 0]
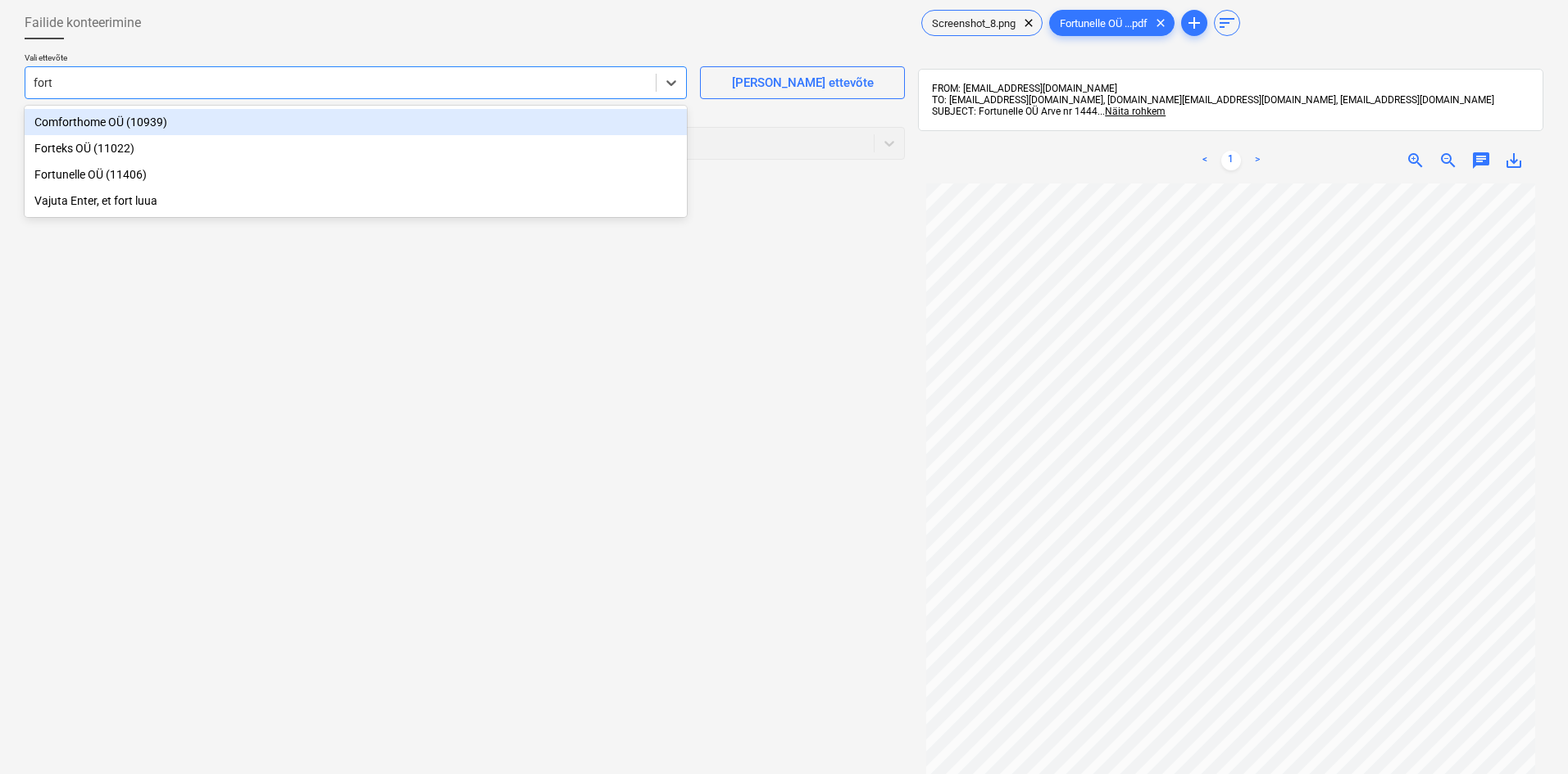
type input "fortu"
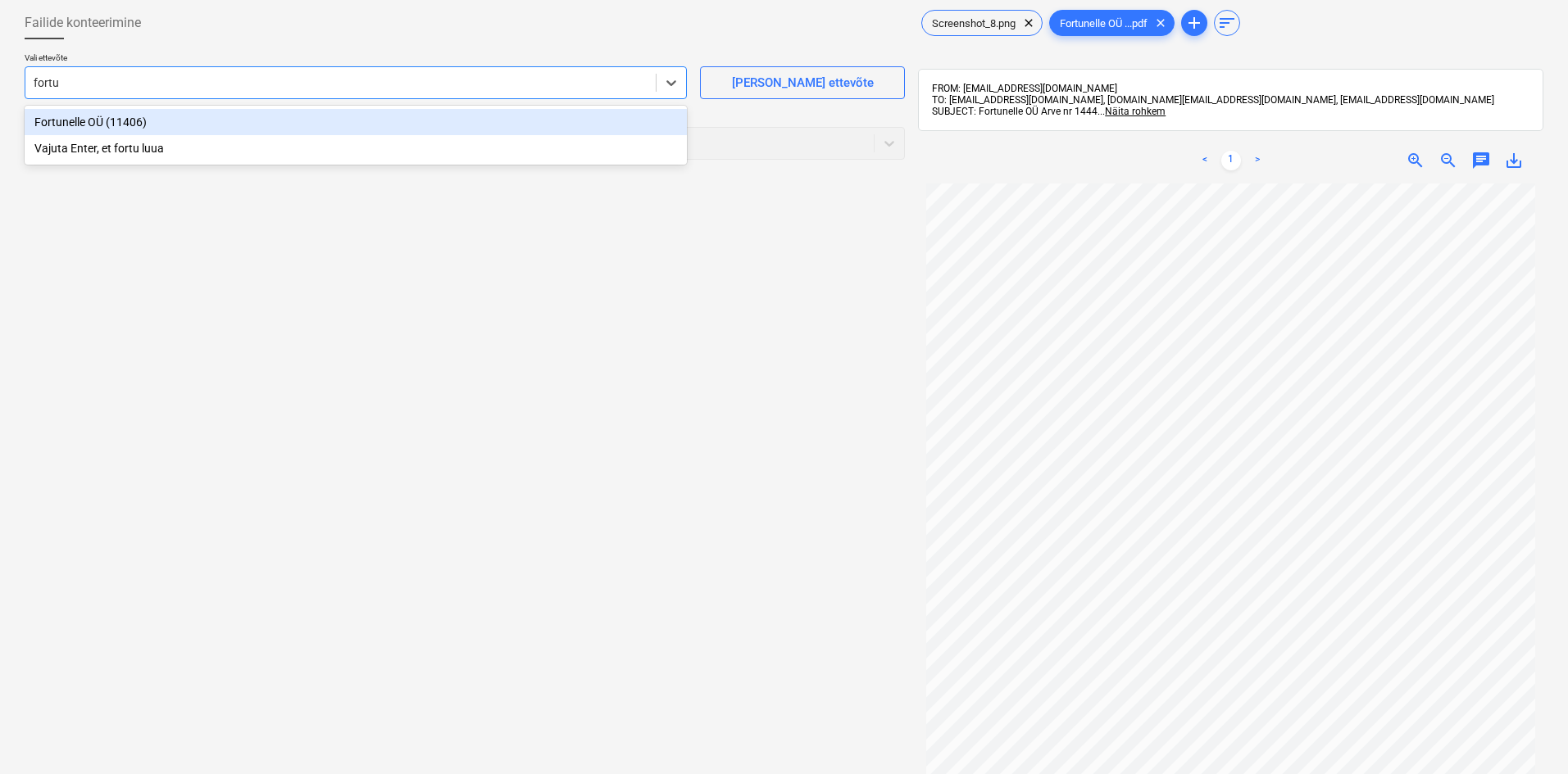
click at [62, 123] on div "Fortunelle OÜ (11406)" at bounding box center [355, 122] width 662 height 26
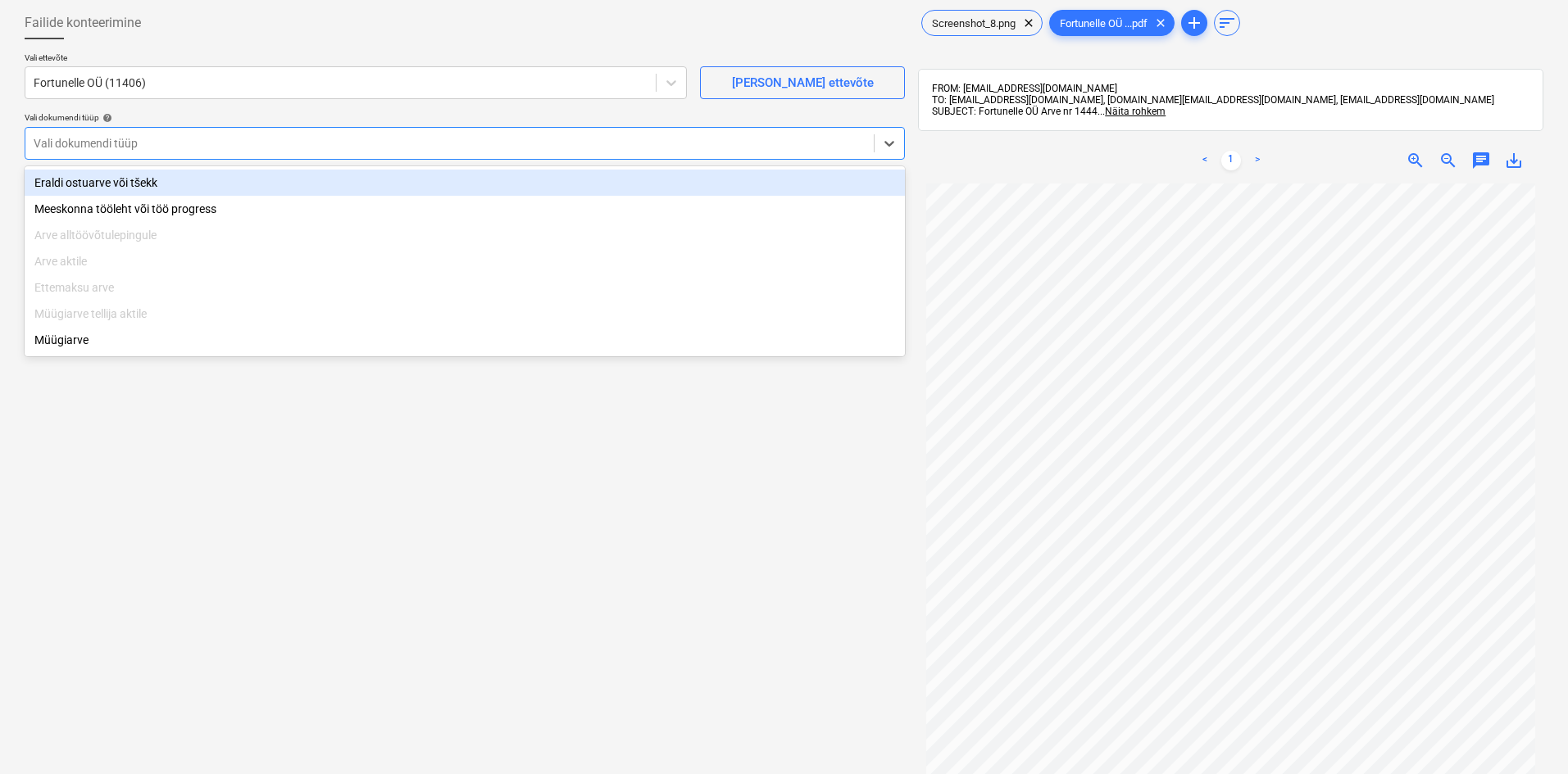
click at [80, 142] on div at bounding box center [449, 144] width 832 height 17
click at [87, 178] on div "Eraldi ostuarve või tšekk" at bounding box center [464, 183] width 880 height 26
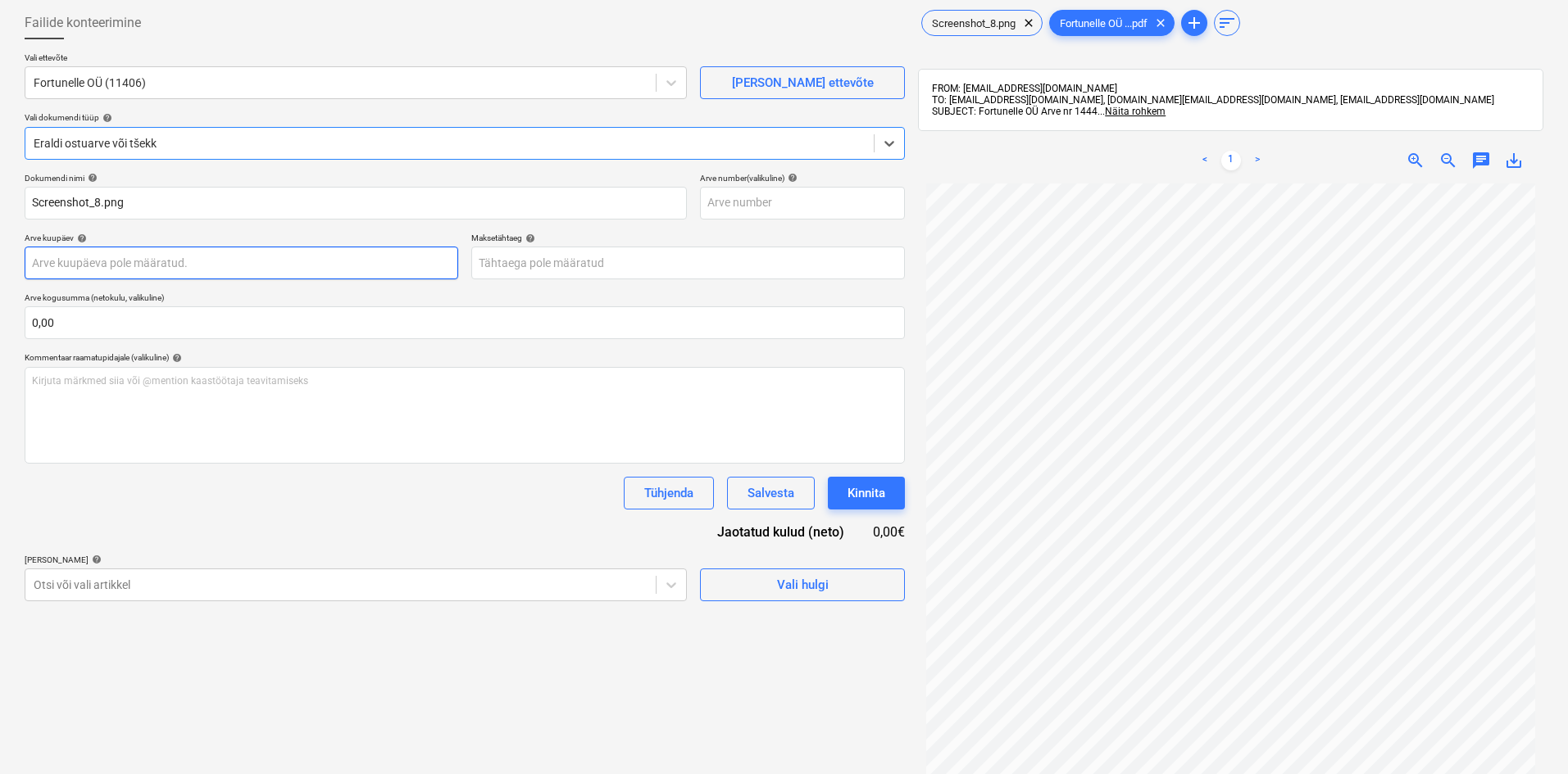
click at [68, 262] on body "Müük Projektid Kontaktid Ettevõte Koondarved Postkast format_size keyboard_arro…" at bounding box center [784, 305] width 1568 height 774
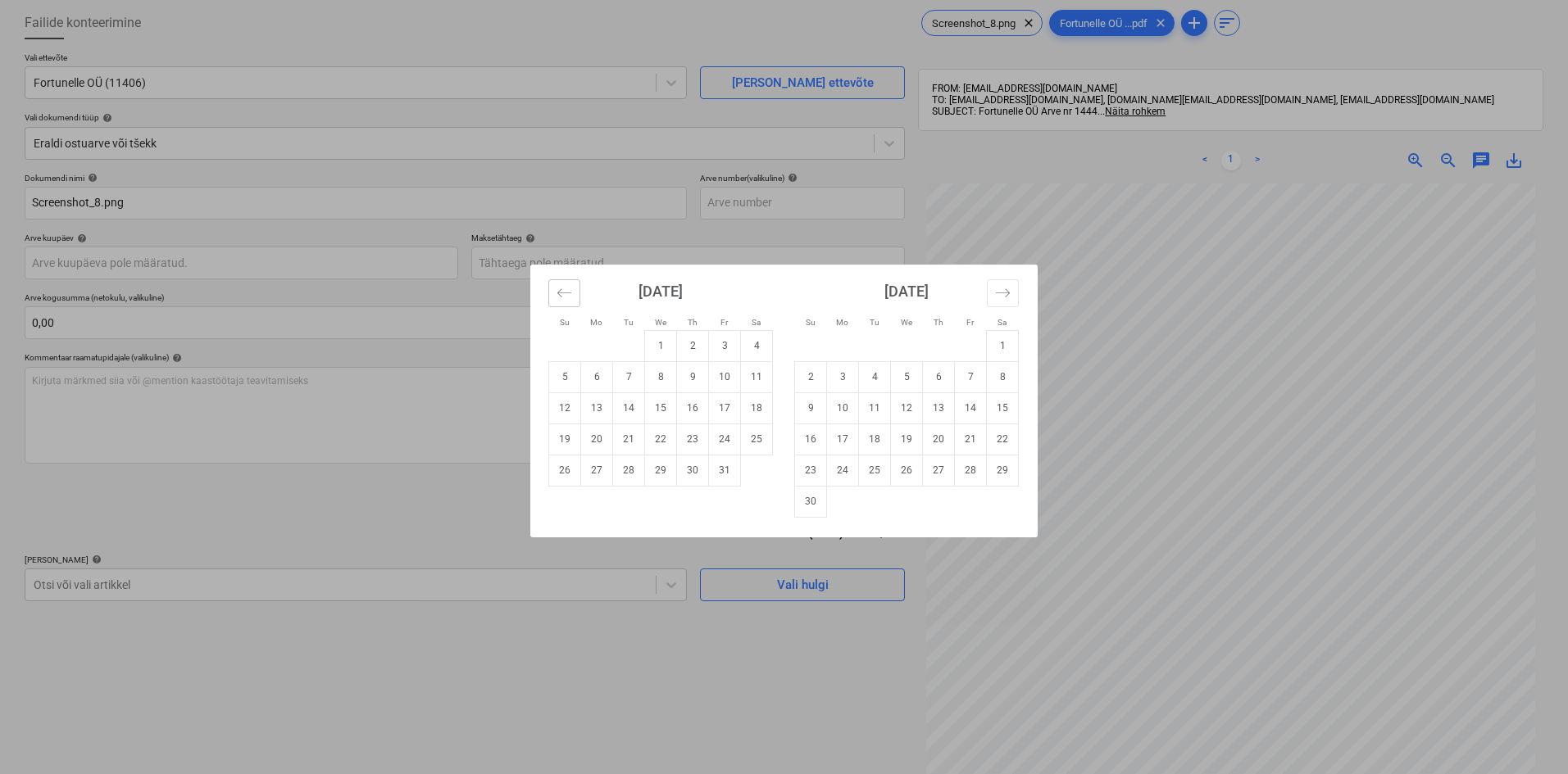
click at [556, 290] on icon "Move backward to switch to the previous month." at bounding box center [564, 292] width 16 height 16
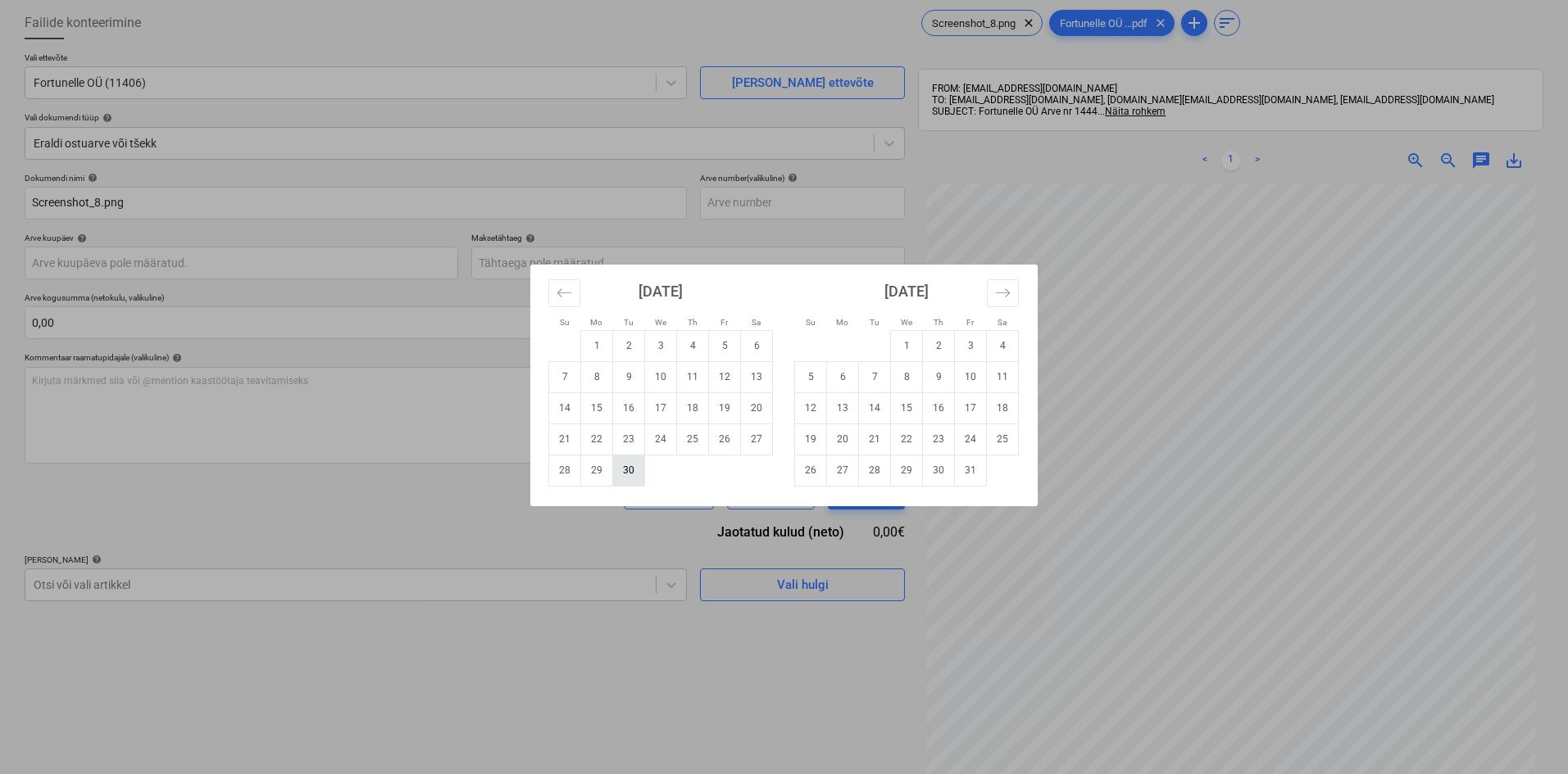
click at [635, 476] on td "30" at bounding box center [628, 471] width 32 height 32
type input "[DATE]"
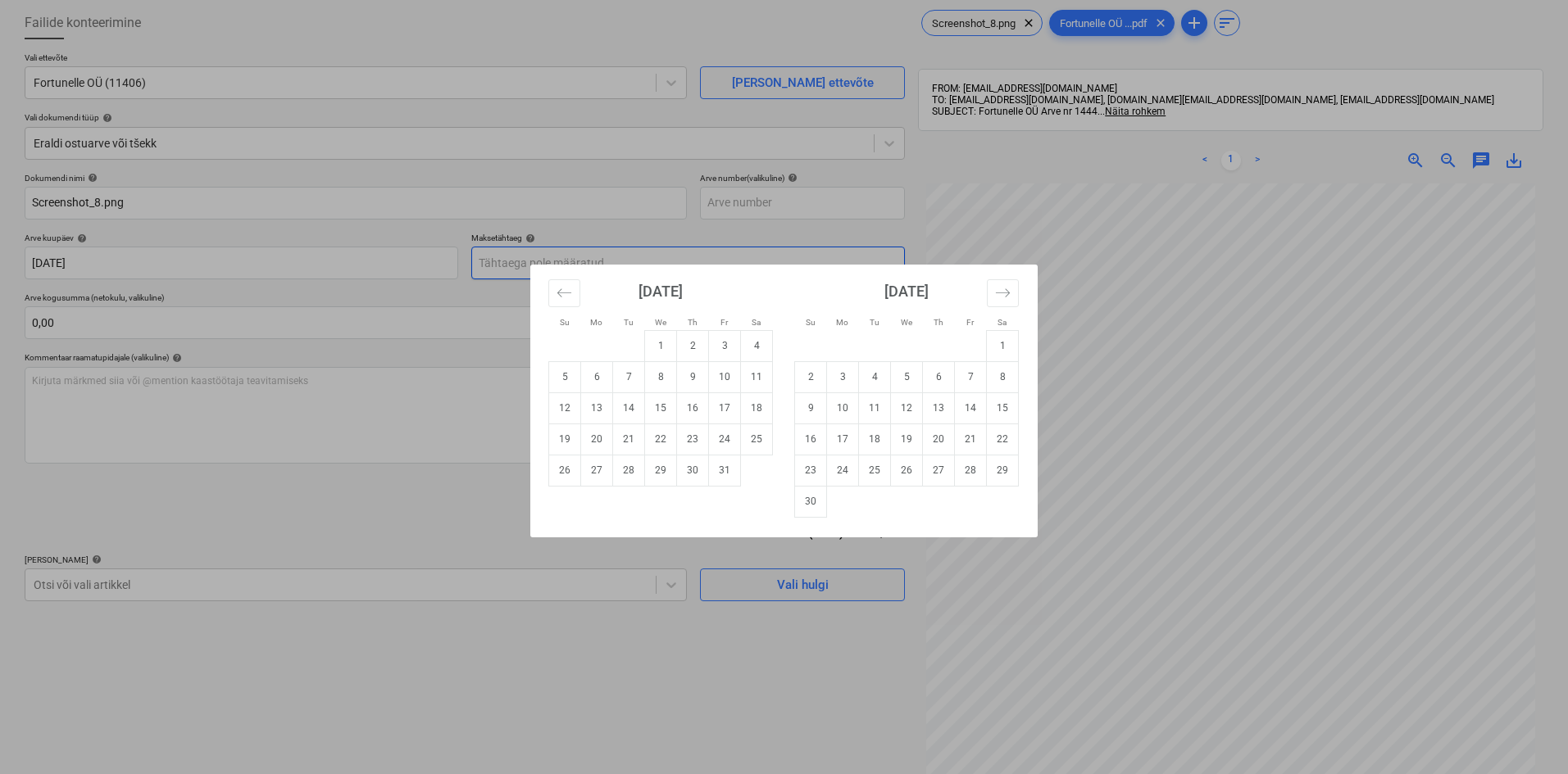
click at [492, 262] on body "Müük Projektid Kontaktid Ettevõte Koondarved Postkast format_size keyboard_arro…" at bounding box center [784, 305] width 1568 height 774
click at [624, 410] on td "14" at bounding box center [628, 408] width 32 height 32
type input "[DATE]"
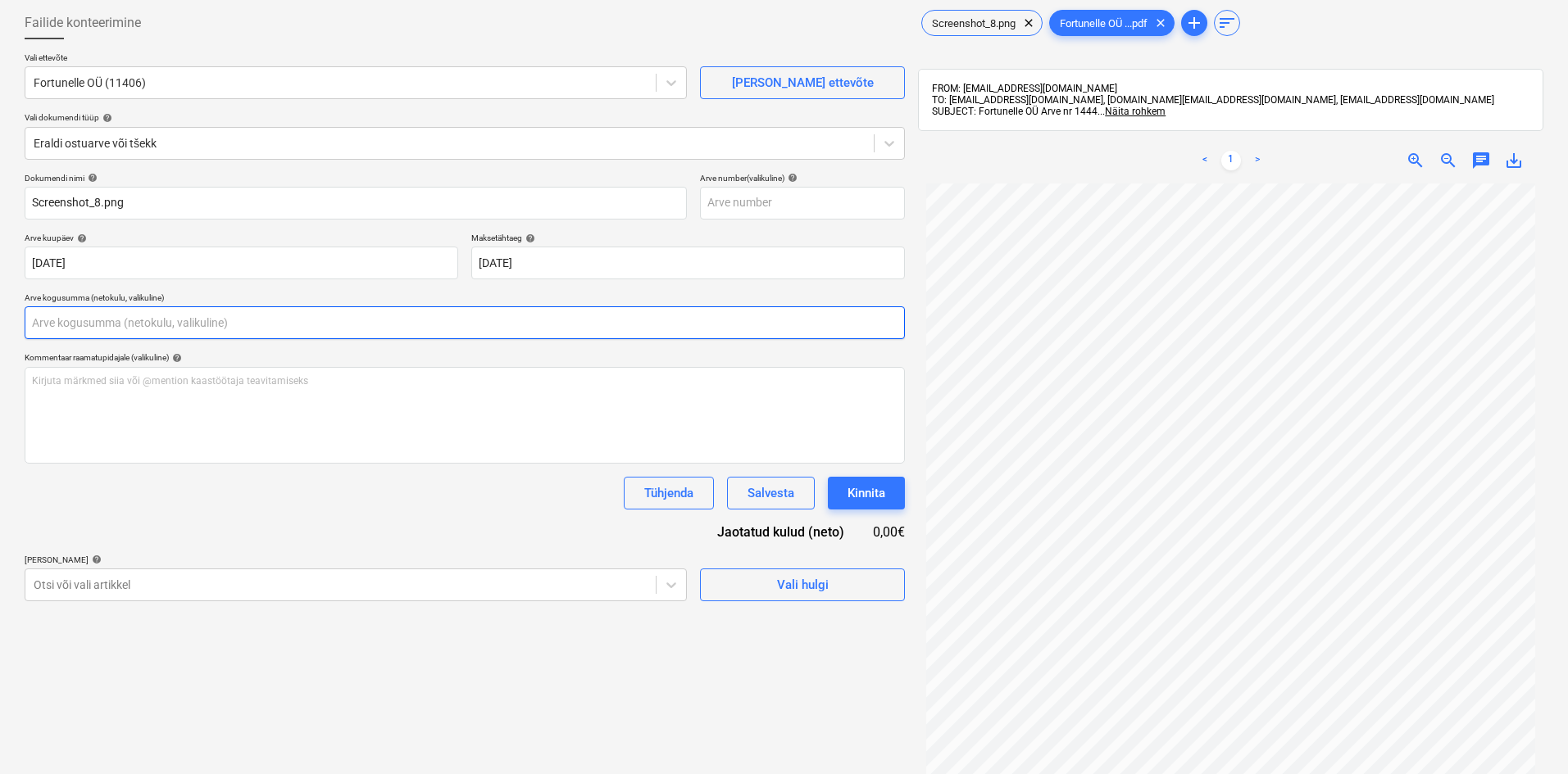
click at [75, 326] on input "text" at bounding box center [464, 322] width 880 height 32
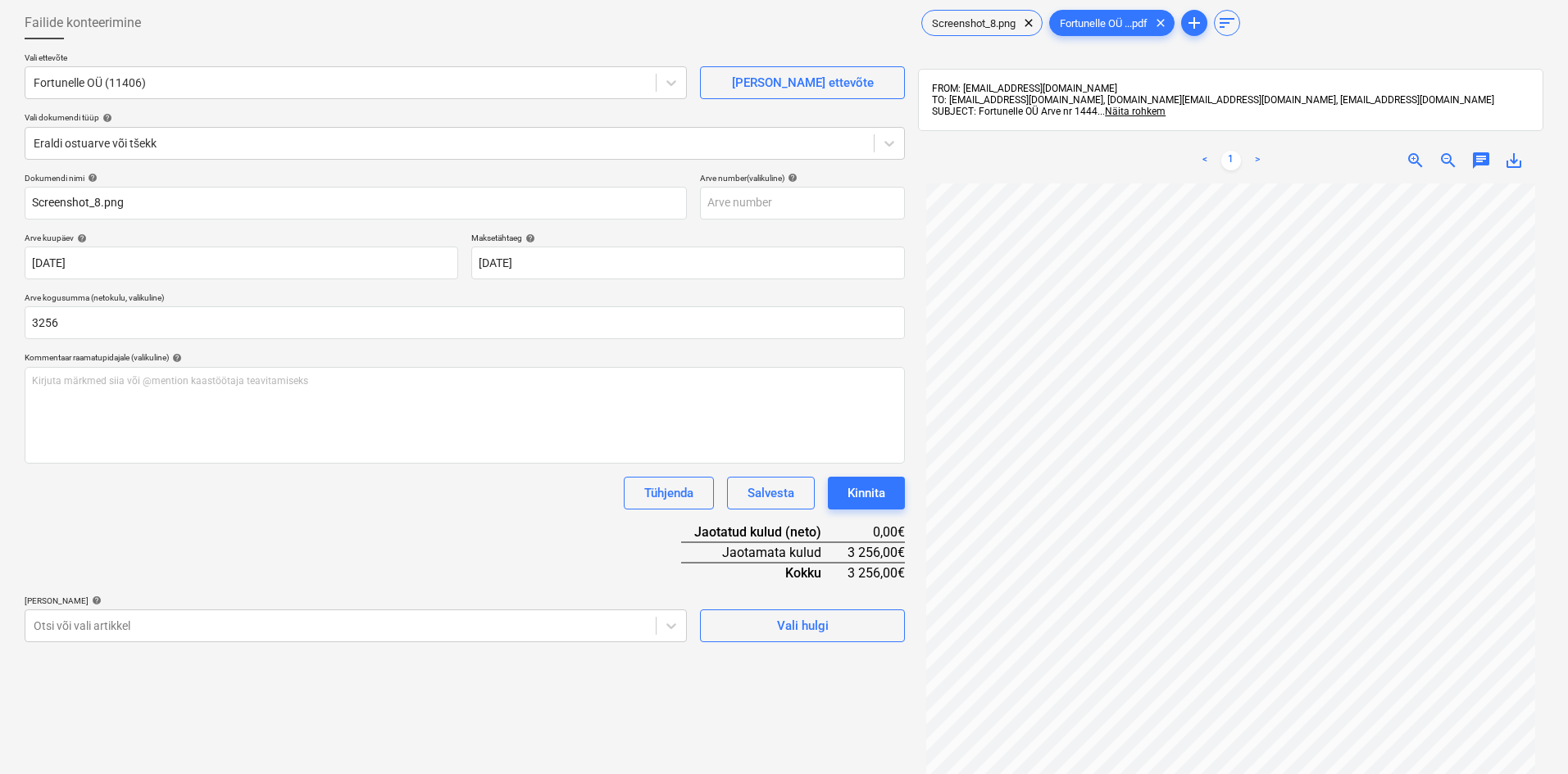
type input "3 256,00"
click at [169, 515] on div "Dokumendi nimi help Screenshot_8.png Arve number (valikuline) help Arve kuupäev…" at bounding box center [464, 407] width 880 height 470
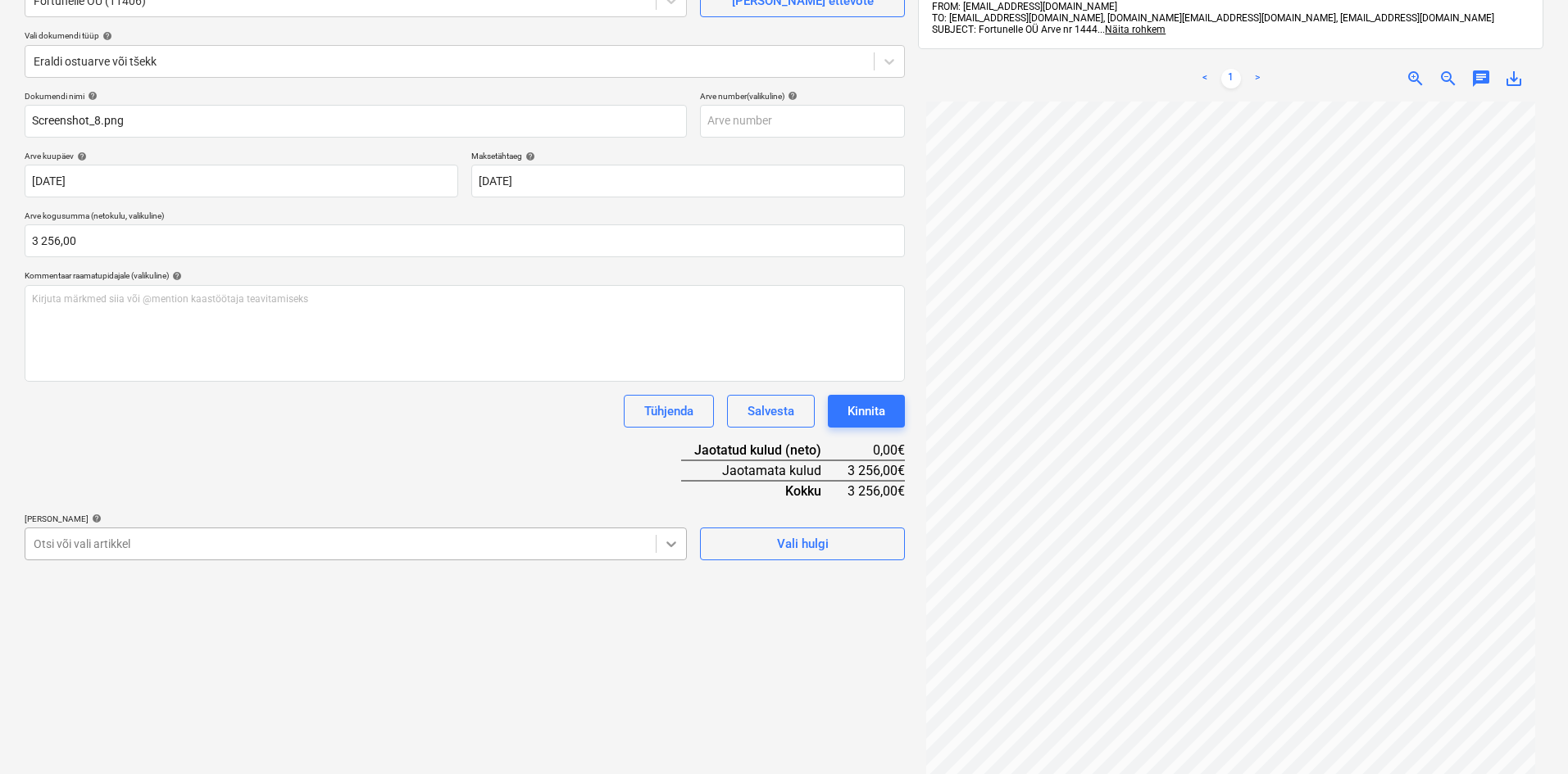
scroll to position [213, 0]
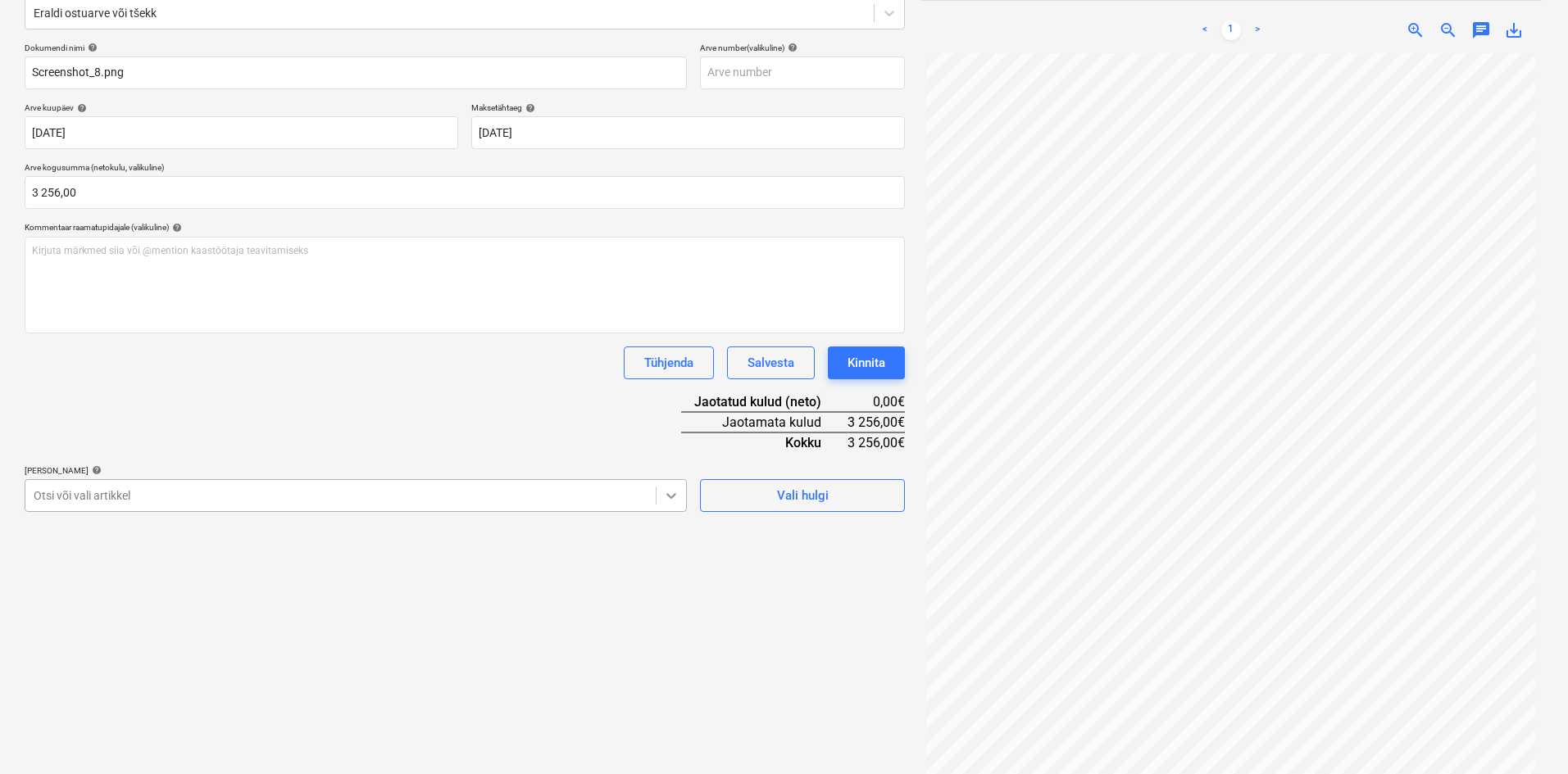
click at [668, 546] on body "Müük Projektid Kontaktid Ettevõte Koondarved Postkast format_size keyboard_arro…" at bounding box center [784, 174] width 1568 height 774
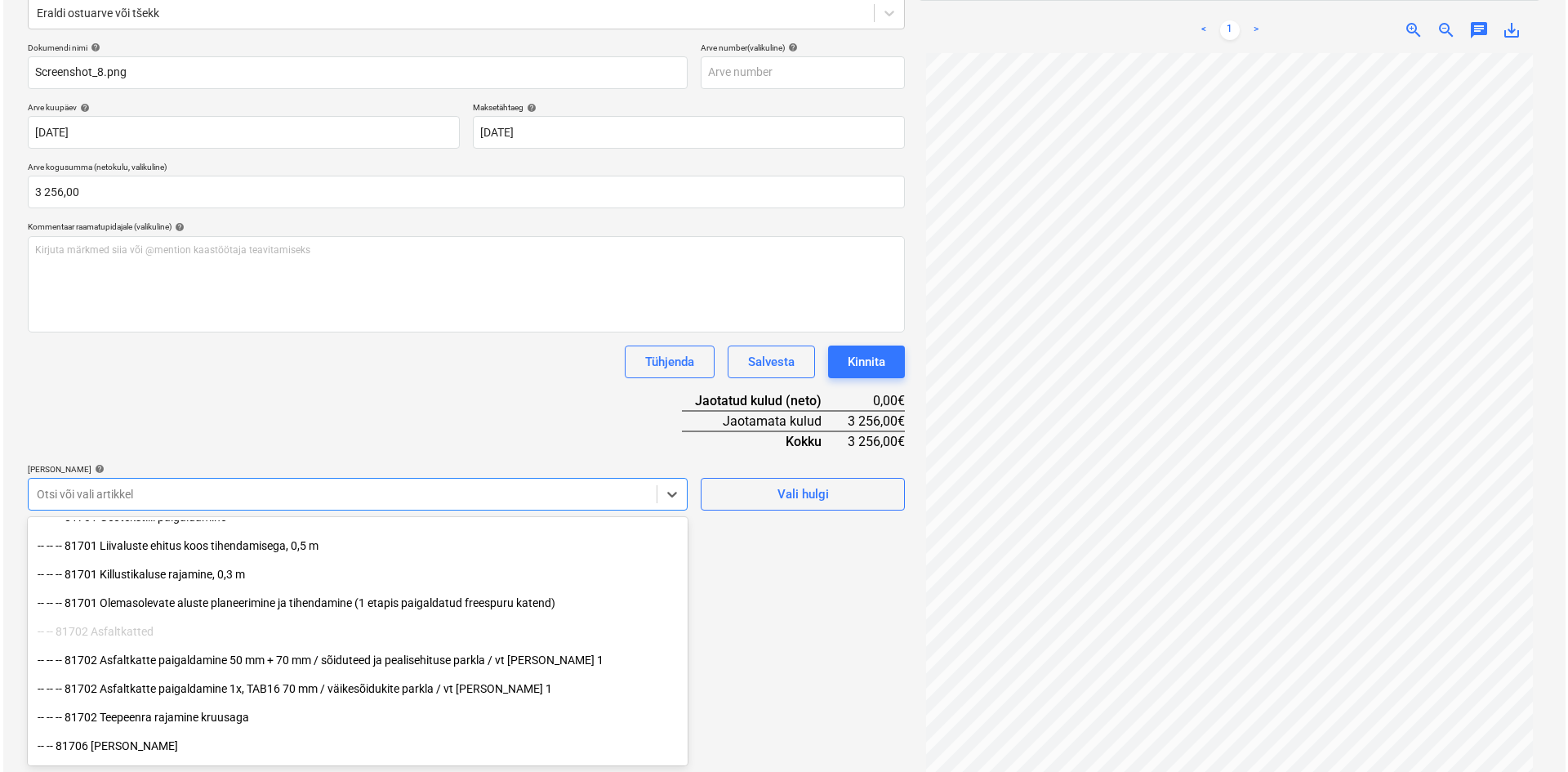
scroll to position [572, 0]
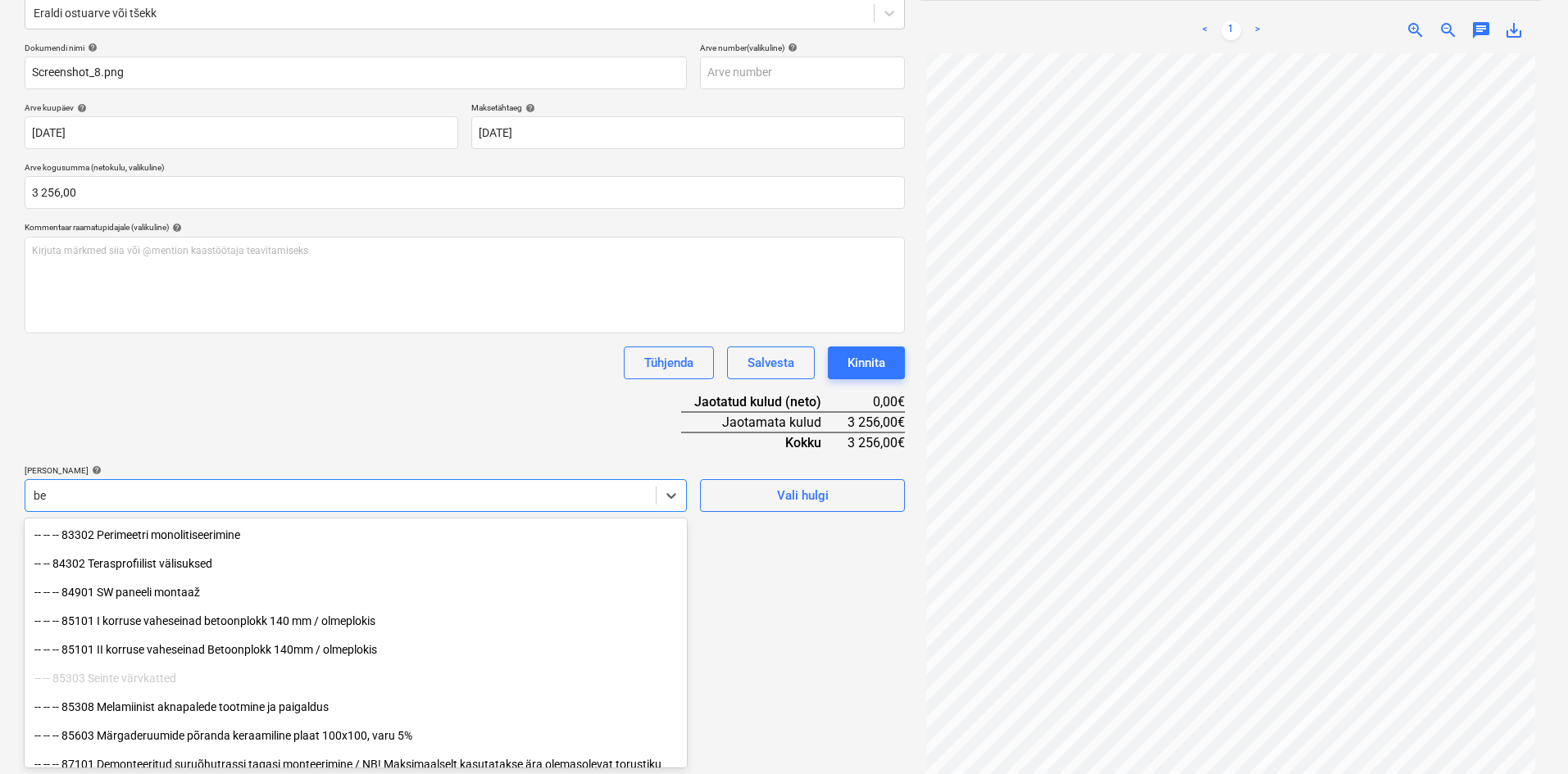
type input "bet"
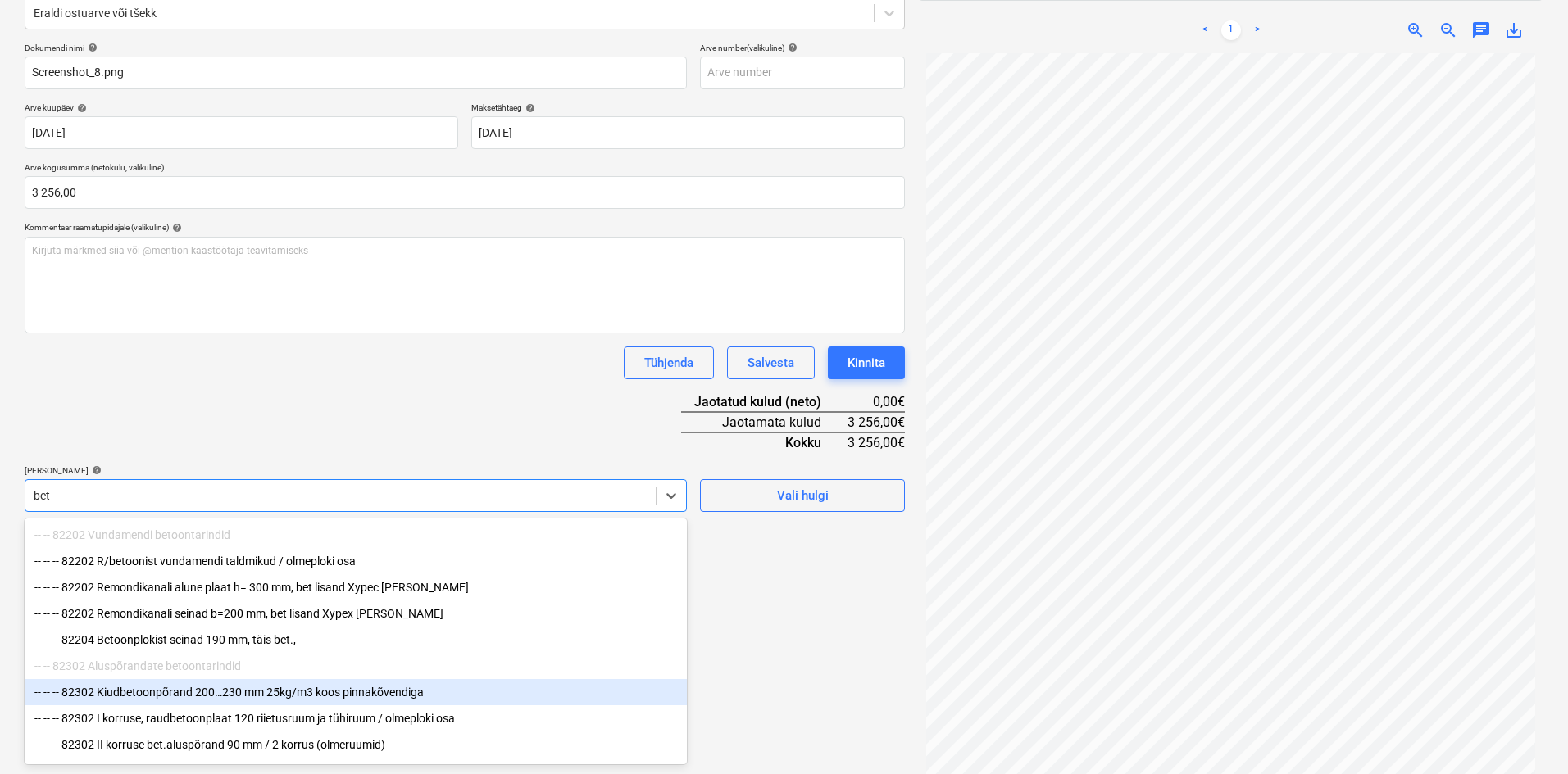
click at [263, 700] on div "-- -- -- 82302 Kiudbetoonpõrand 200…230 mm 25kg/m3 koos pinnakõvendiga" at bounding box center [355, 692] width 662 height 26
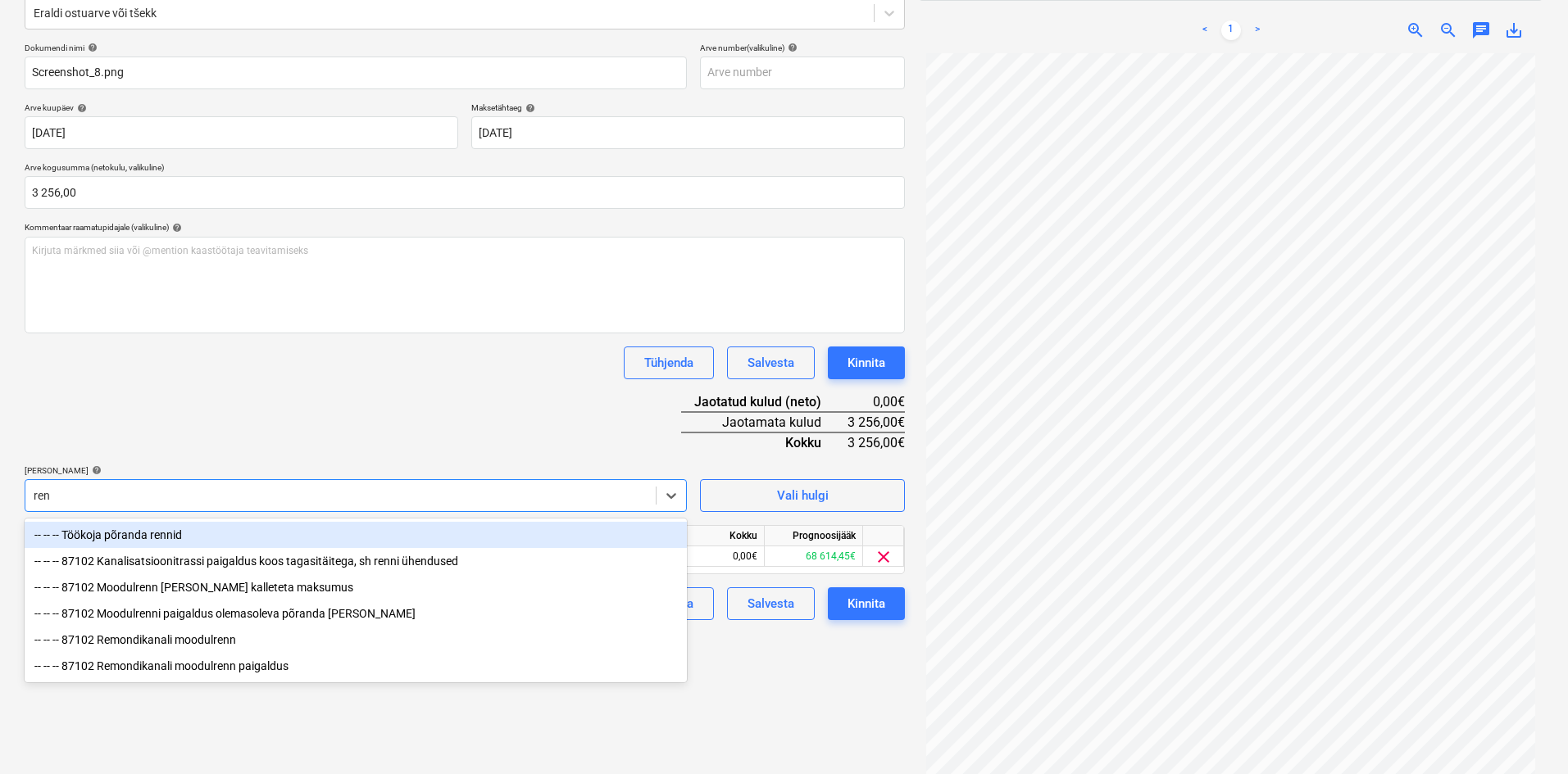
type input "[PERSON_NAME]"
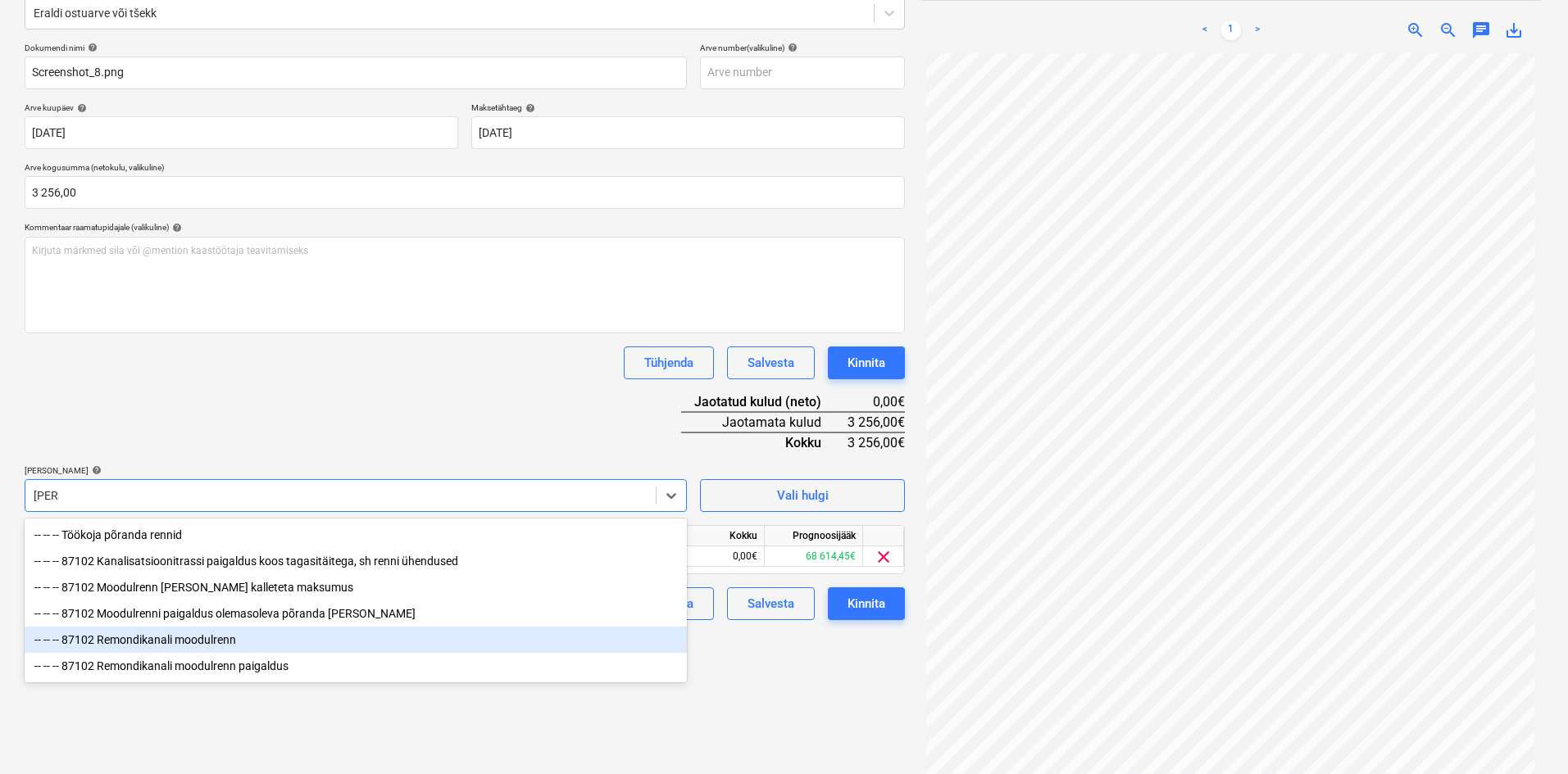
click at [200, 643] on div "-- -- -- 87102 Remondikanali moodulrenn" at bounding box center [355, 639] width 662 height 26
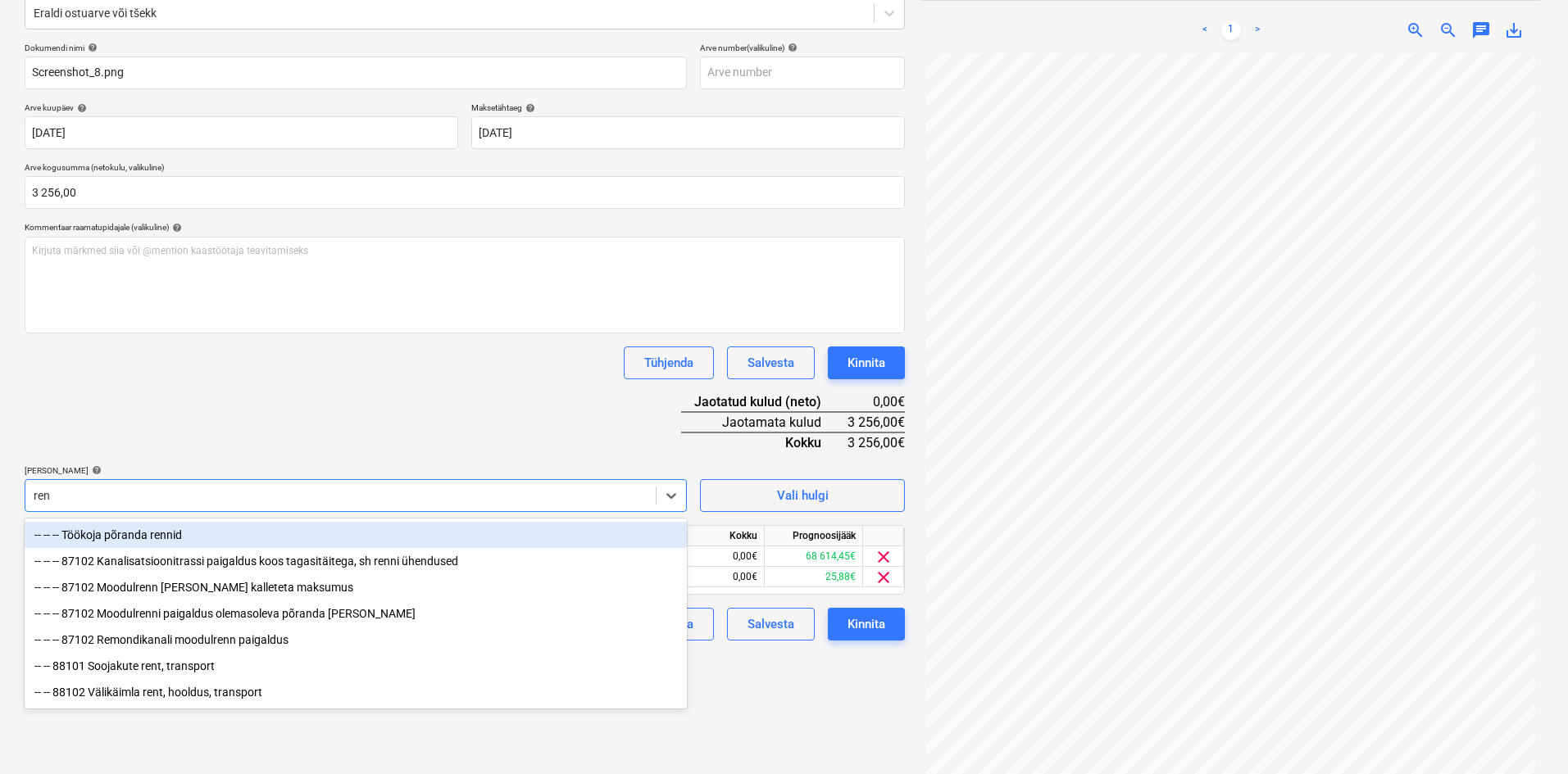
type input "[PERSON_NAME]"
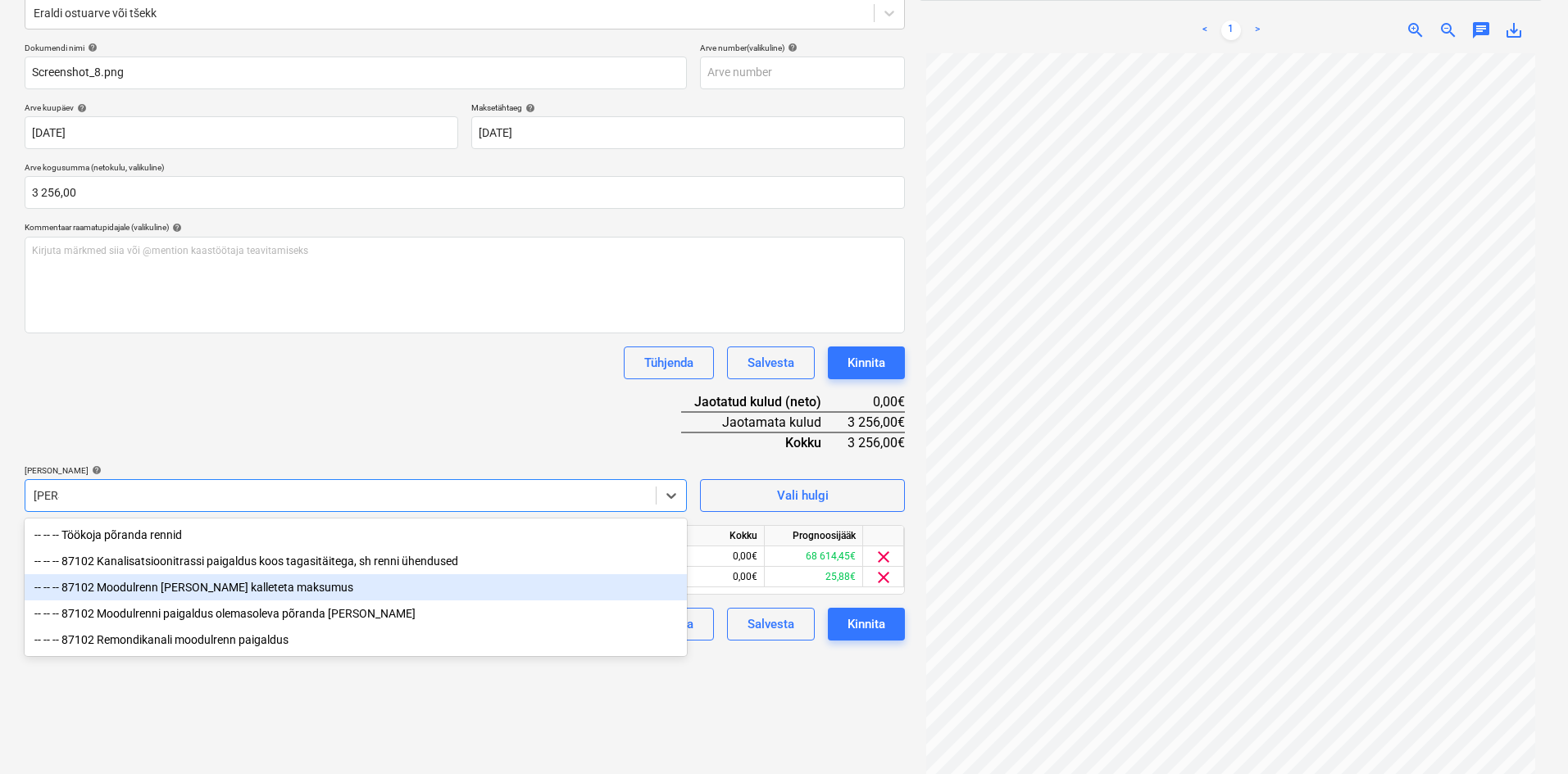
click at [199, 590] on div "-- -- -- 87102 Moodulrenn [PERSON_NAME] kalleteta maksumus" at bounding box center [355, 587] width 662 height 26
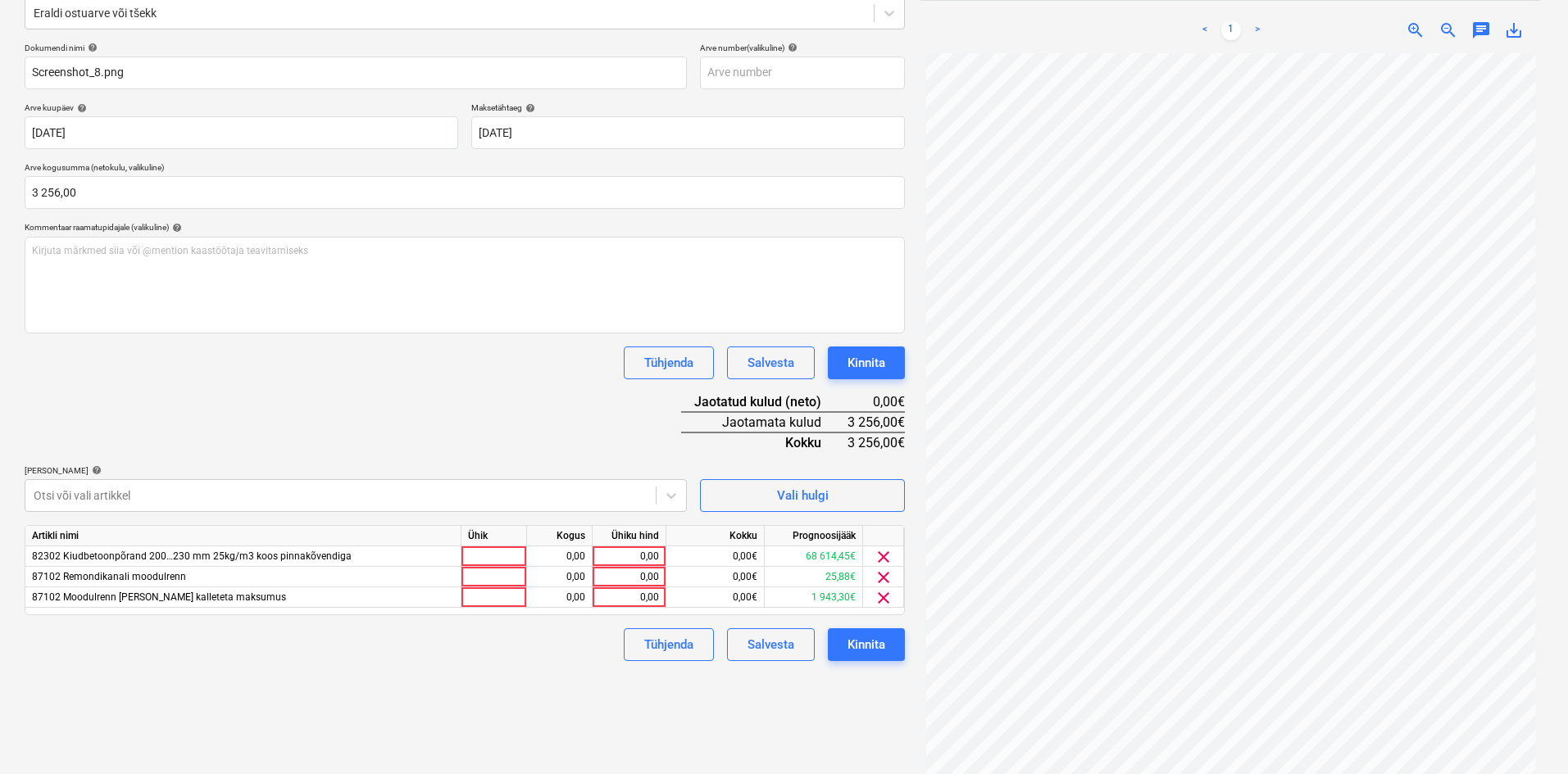
click at [327, 411] on div "Dokumendi nimi help Screenshot_8.png Arve number (valikuline) help Arve kuupäev…" at bounding box center [464, 352] width 880 height 619
click at [661, 556] on div "0,00" at bounding box center [628, 557] width 73 height 20
click at [662, 577] on div "0,00" at bounding box center [628, 577] width 73 height 20
type input "25,88"
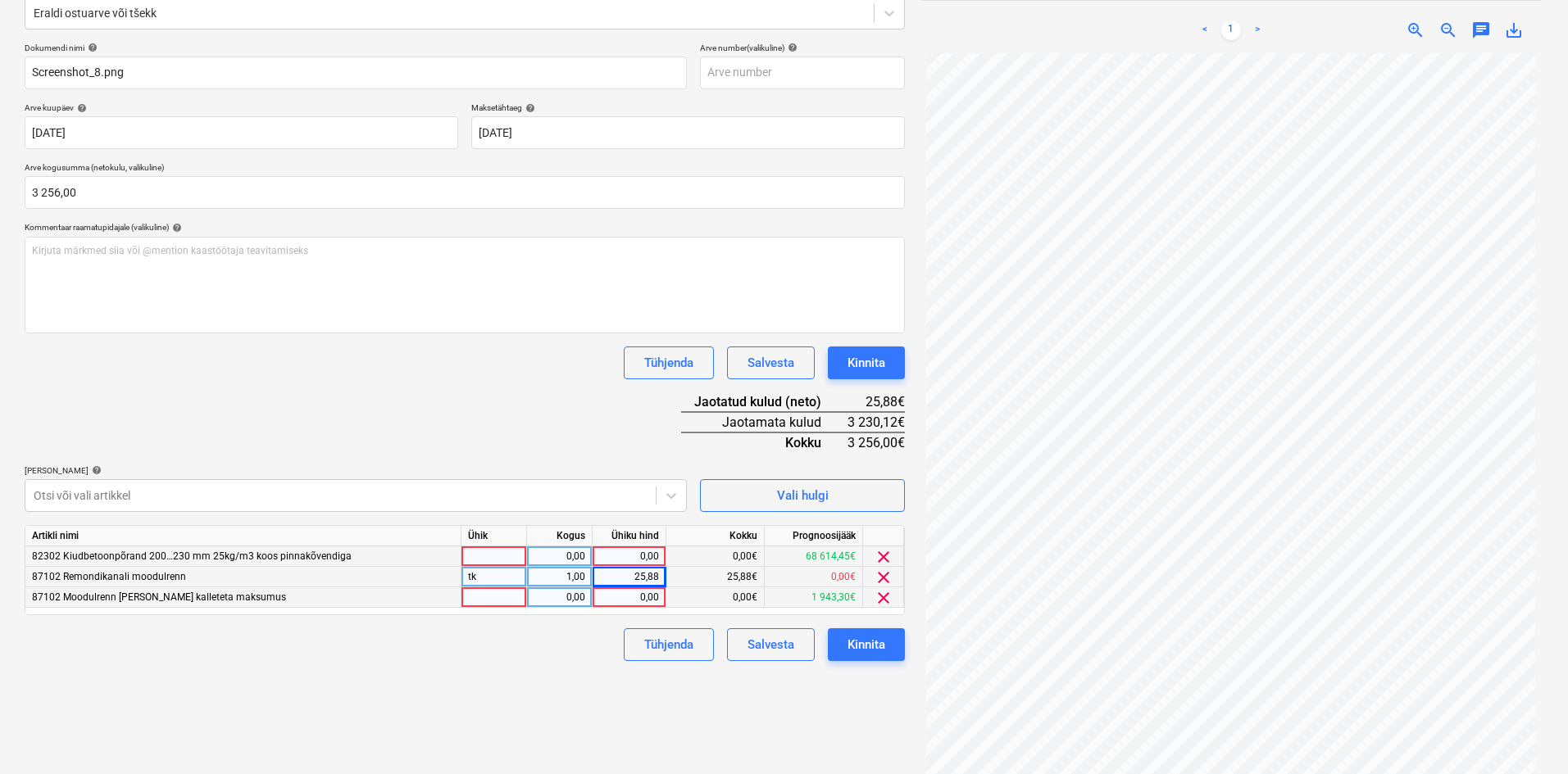
click at [661, 600] on div "0,00" at bounding box center [628, 598] width 73 height 20
type input "1540"
click at [539, 674] on div "Failide konteerimine Vali ettevõte Fortunelle OÜ (11406) [PERSON_NAME] uus ette…" at bounding box center [464, 329] width 893 height 919
click at [654, 554] on div "0,00" at bounding box center [628, 557] width 59 height 20
click at [652, 557] on input "1690,112" at bounding box center [628, 556] width 73 height 19
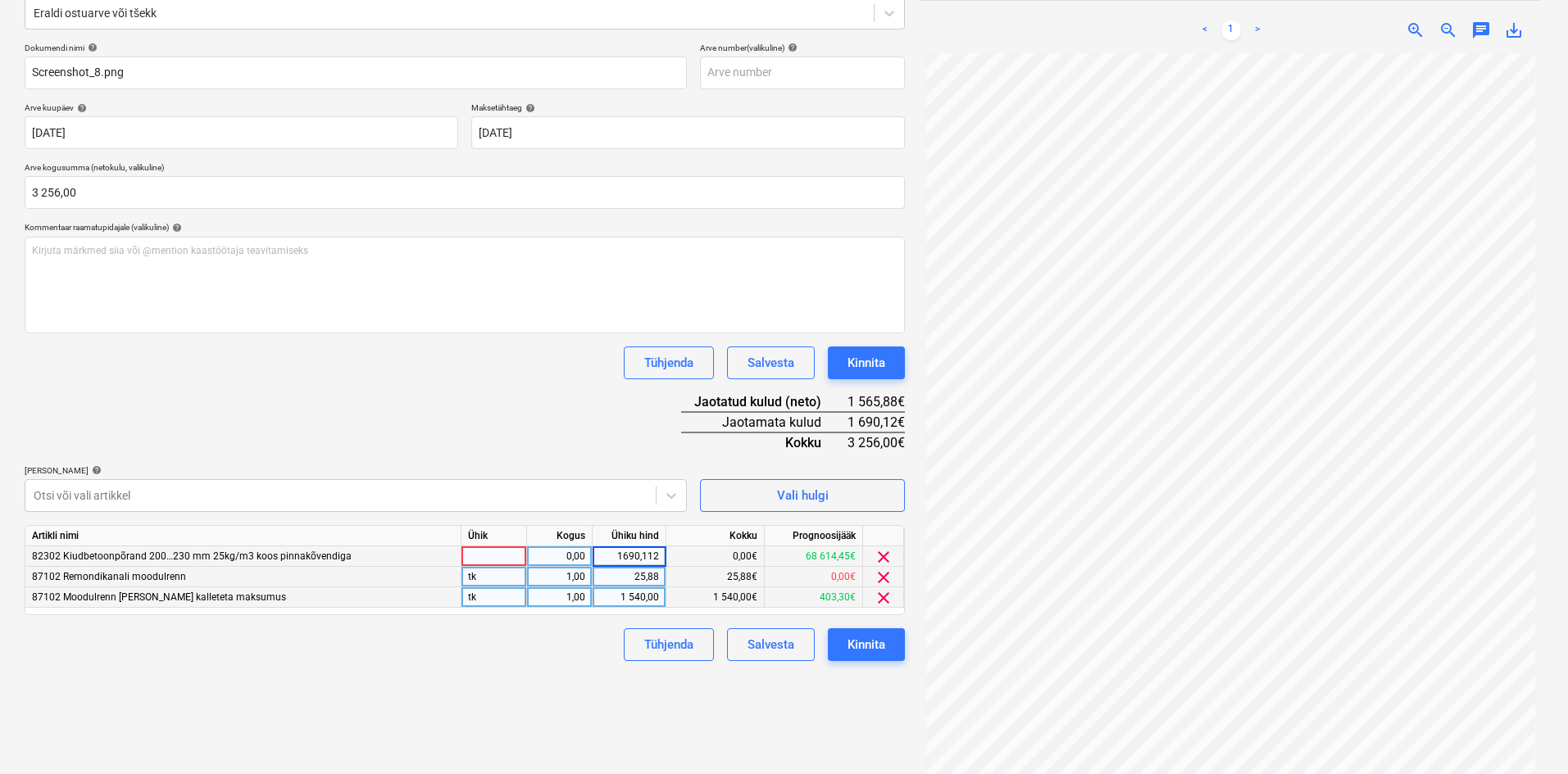
type input "1690,12"
click at [554, 698] on div "Failide konteerimine Vali ettevõte Fortunelle OÜ (11406) [PERSON_NAME] uus ette…" at bounding box center [464, 329] width 893 height 919
click at [873, 642] on div "Kinnita" at bounding box center [866, 644] width 38 height 21
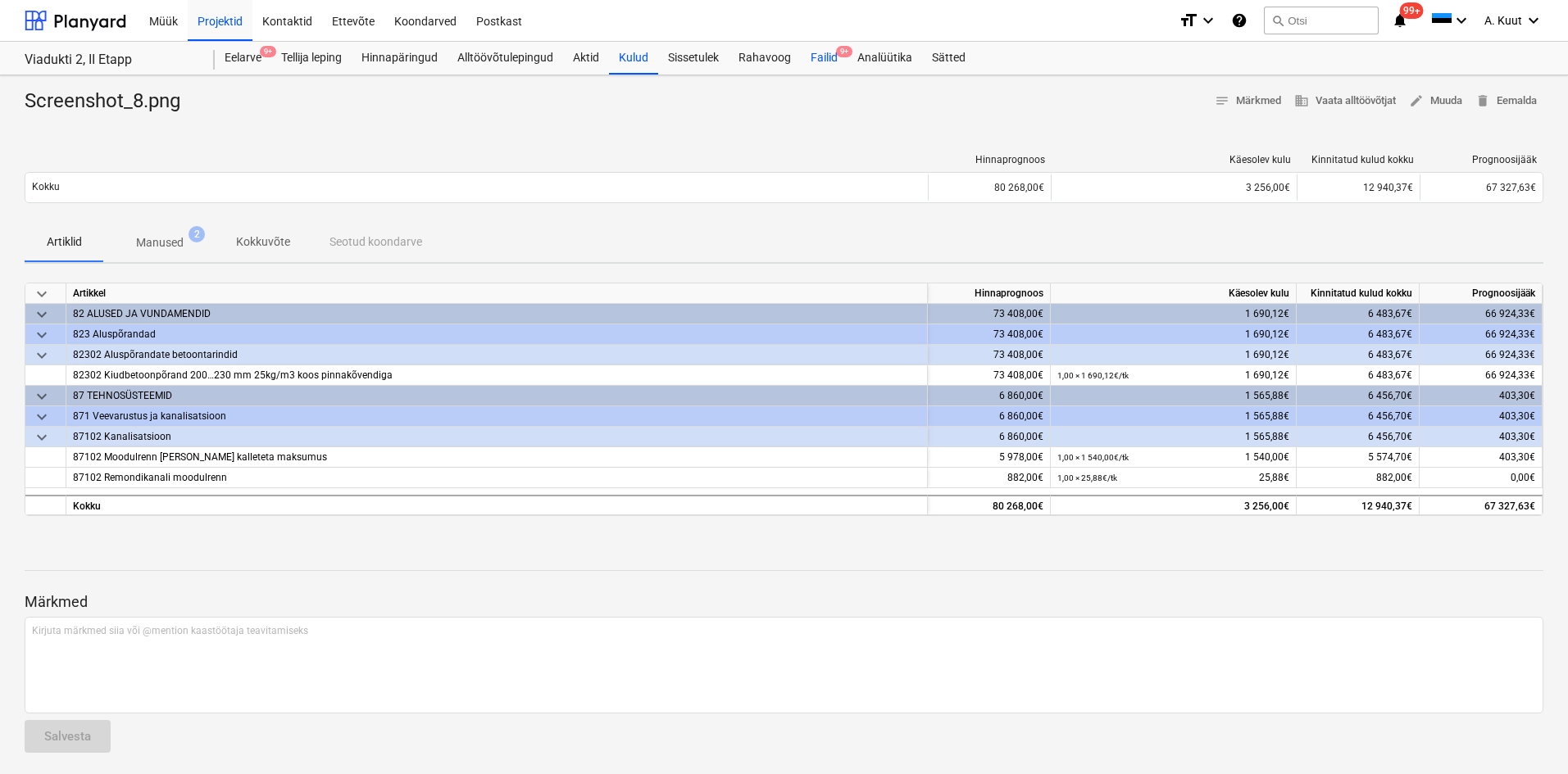
click at [826, 59] on div "Failid 9+" at bounding box center [824, 58] width 46 height 32
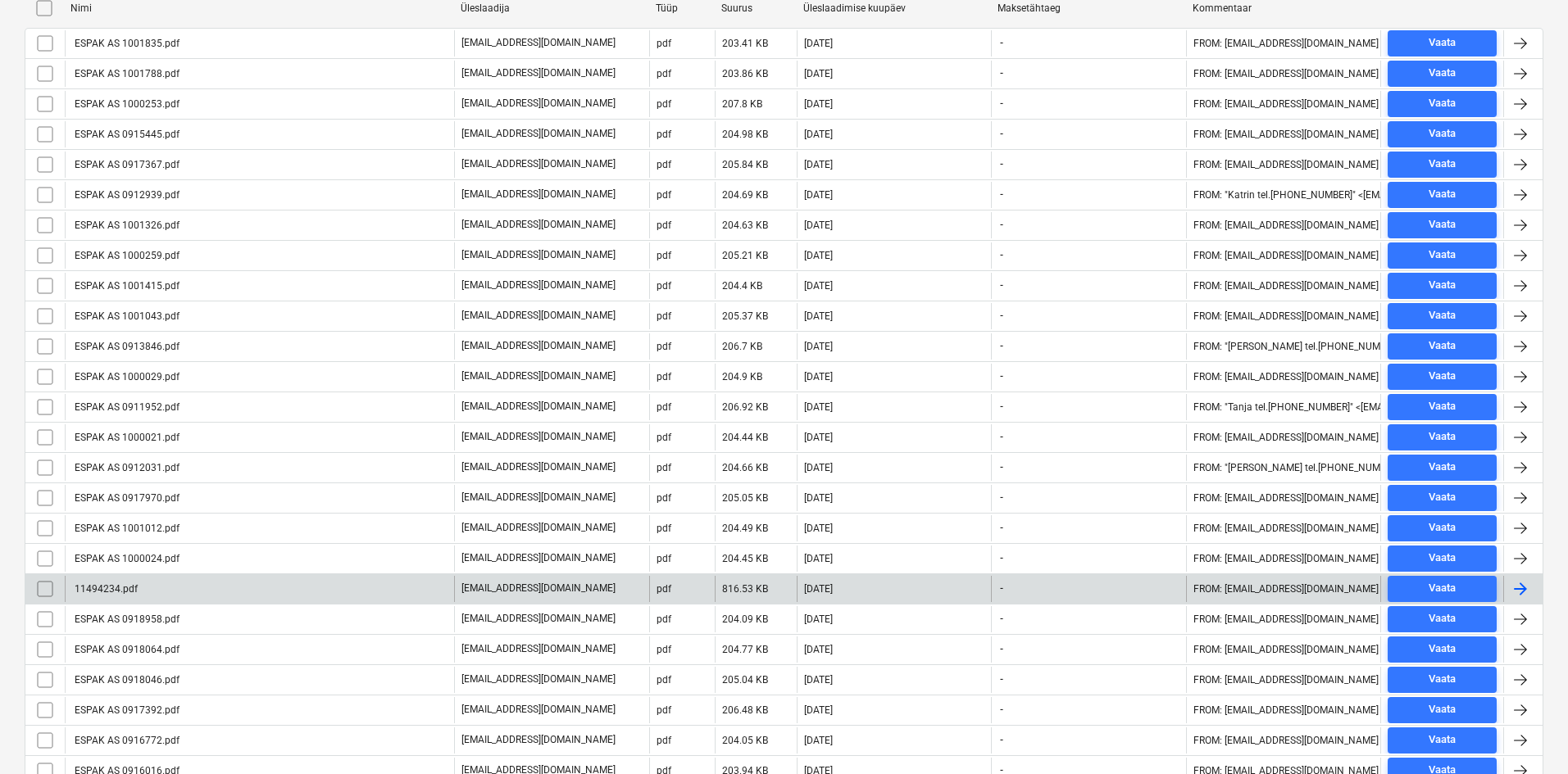
scroll to position [550, 0]
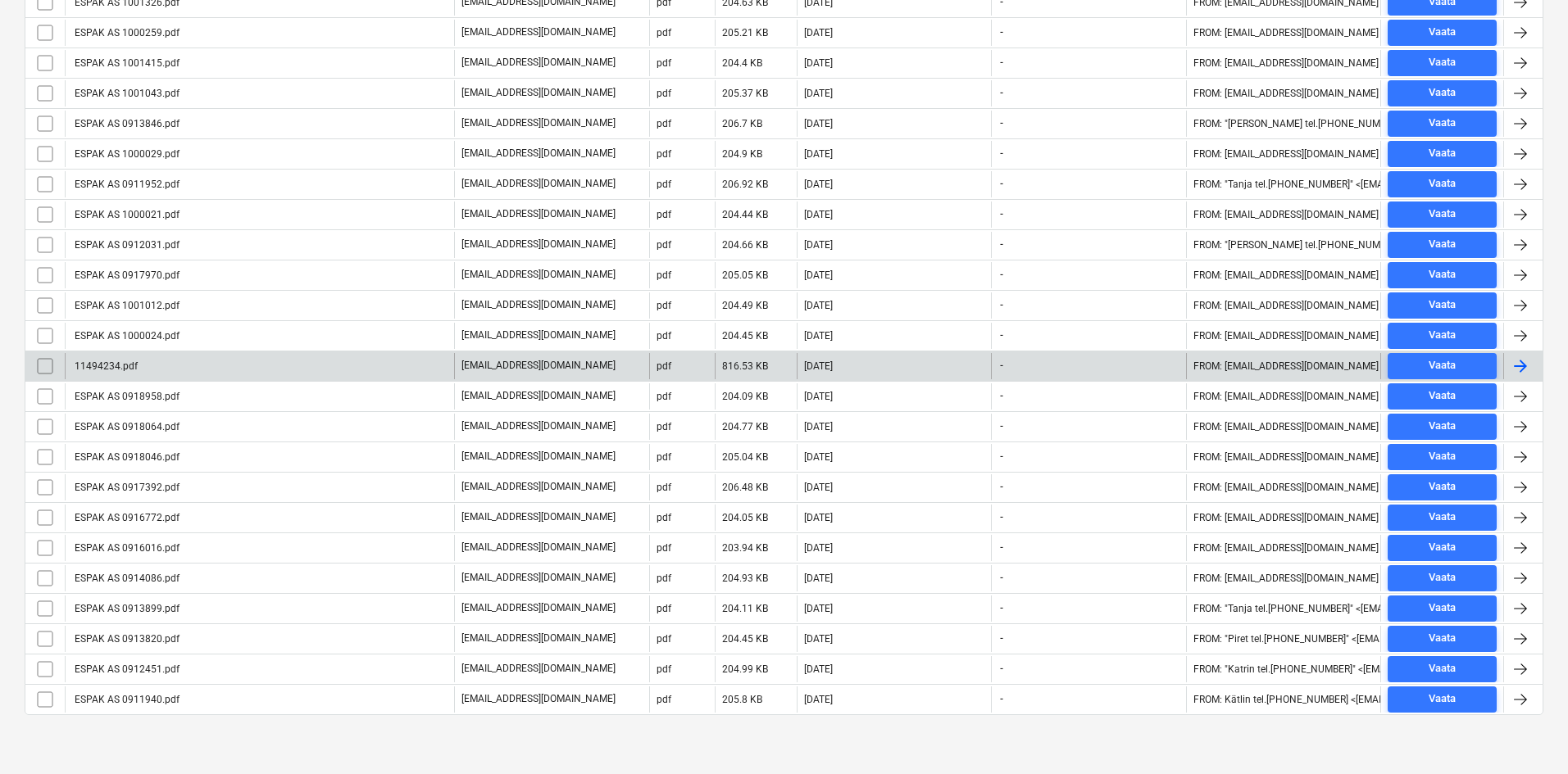
click at [116, 370] on div "11494234.pdf" at bounding box center [105, 366] width 66 height 11
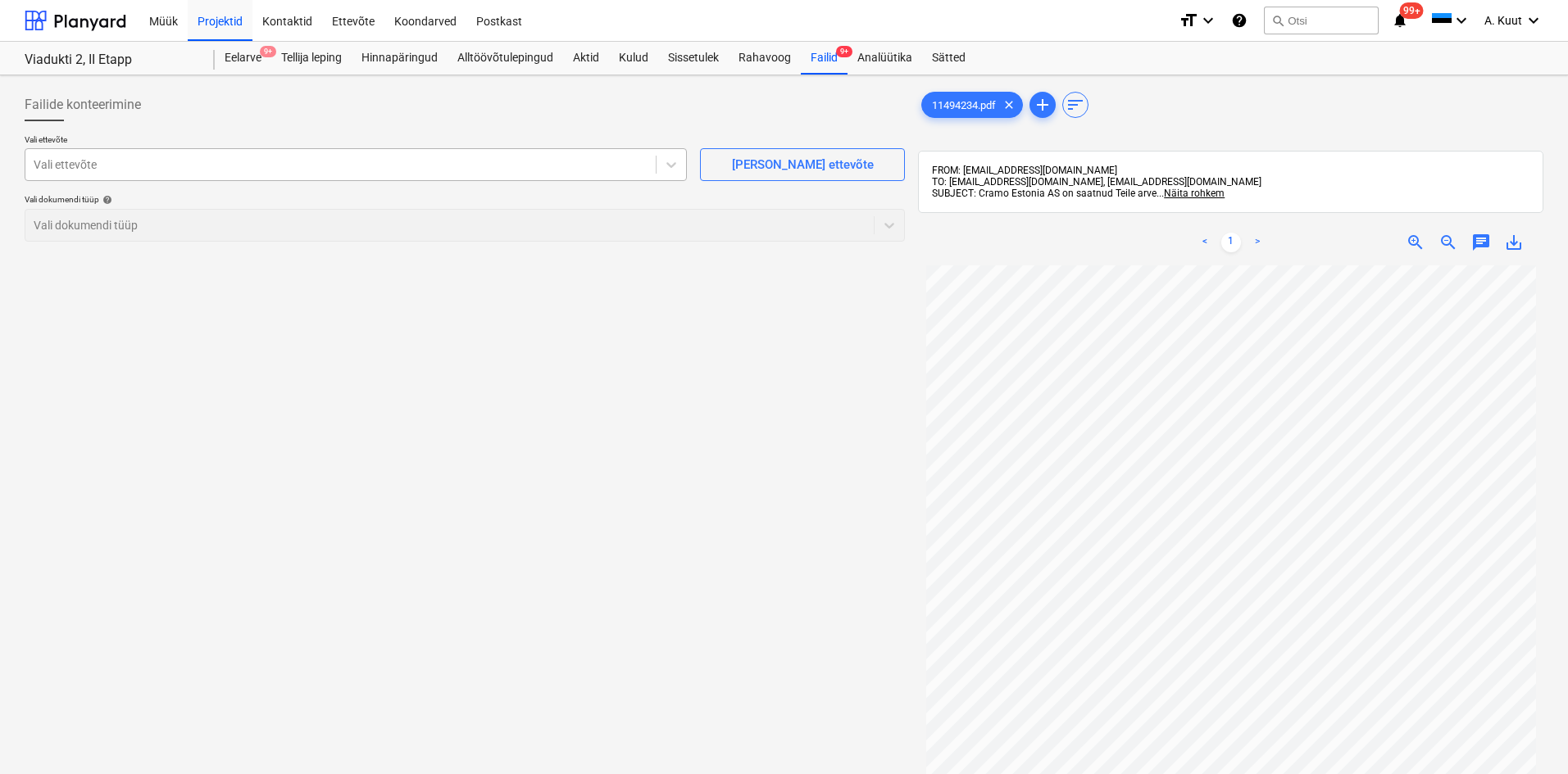
click at [136, 159] on div at bounding box center [340, 165] width 614 height 17
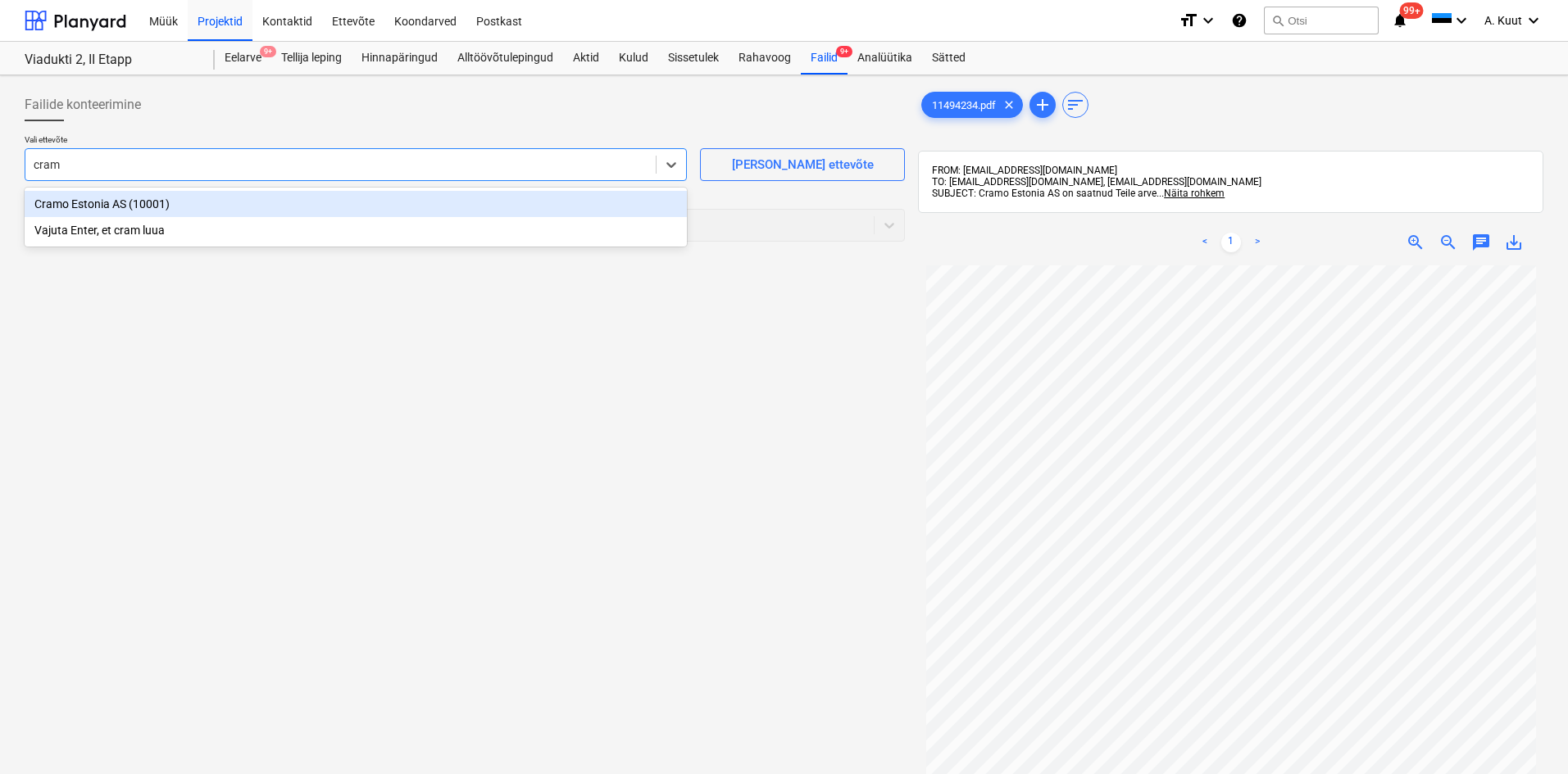
type input "cramo"
click at [110, 202] on div "Cramo Estonia AS (10001)" at bounding box center [355, 204] width 662 height 26
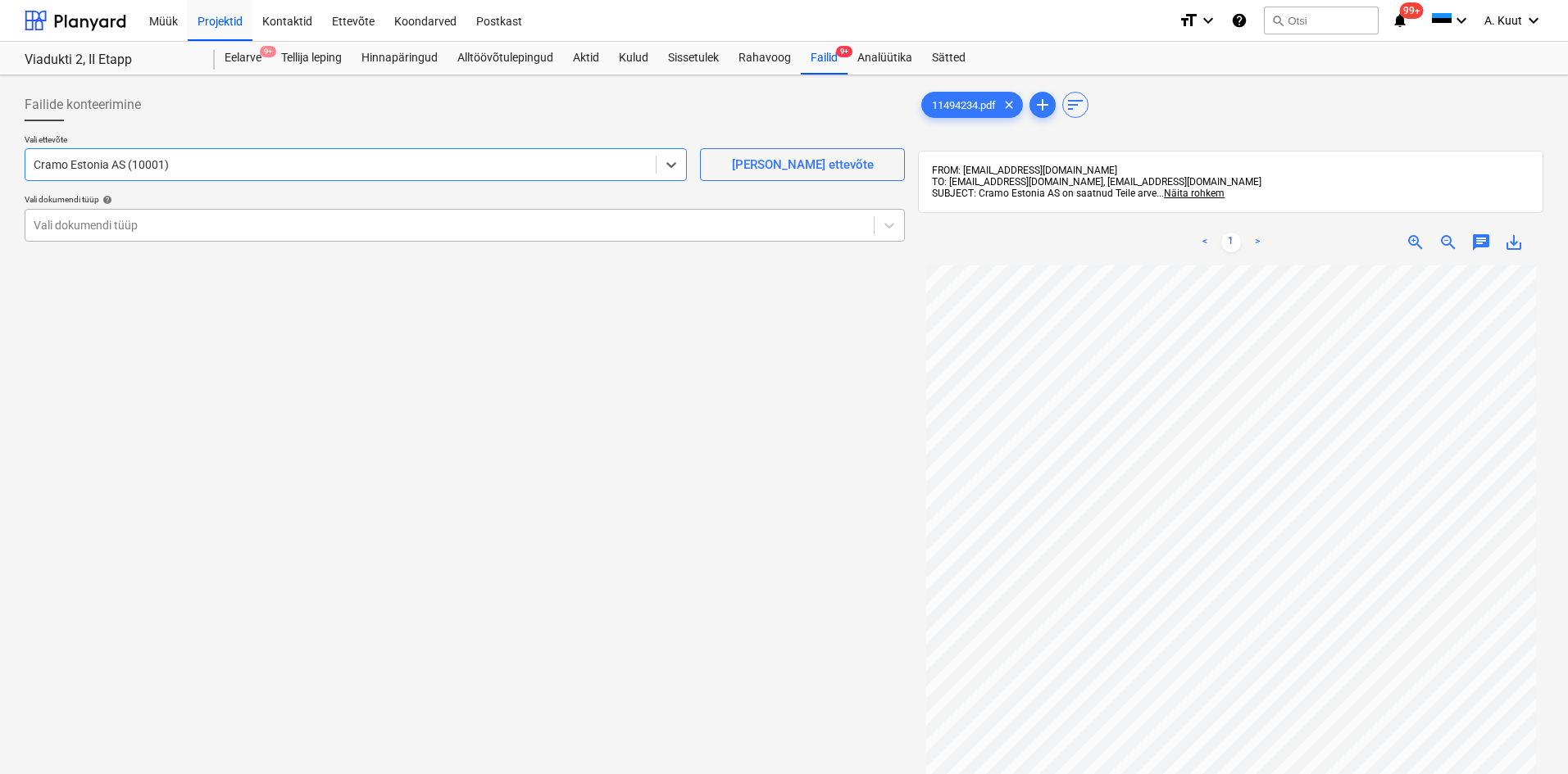
click at [66, 224] on div at bounding box center [449, 226] width 832 height 17
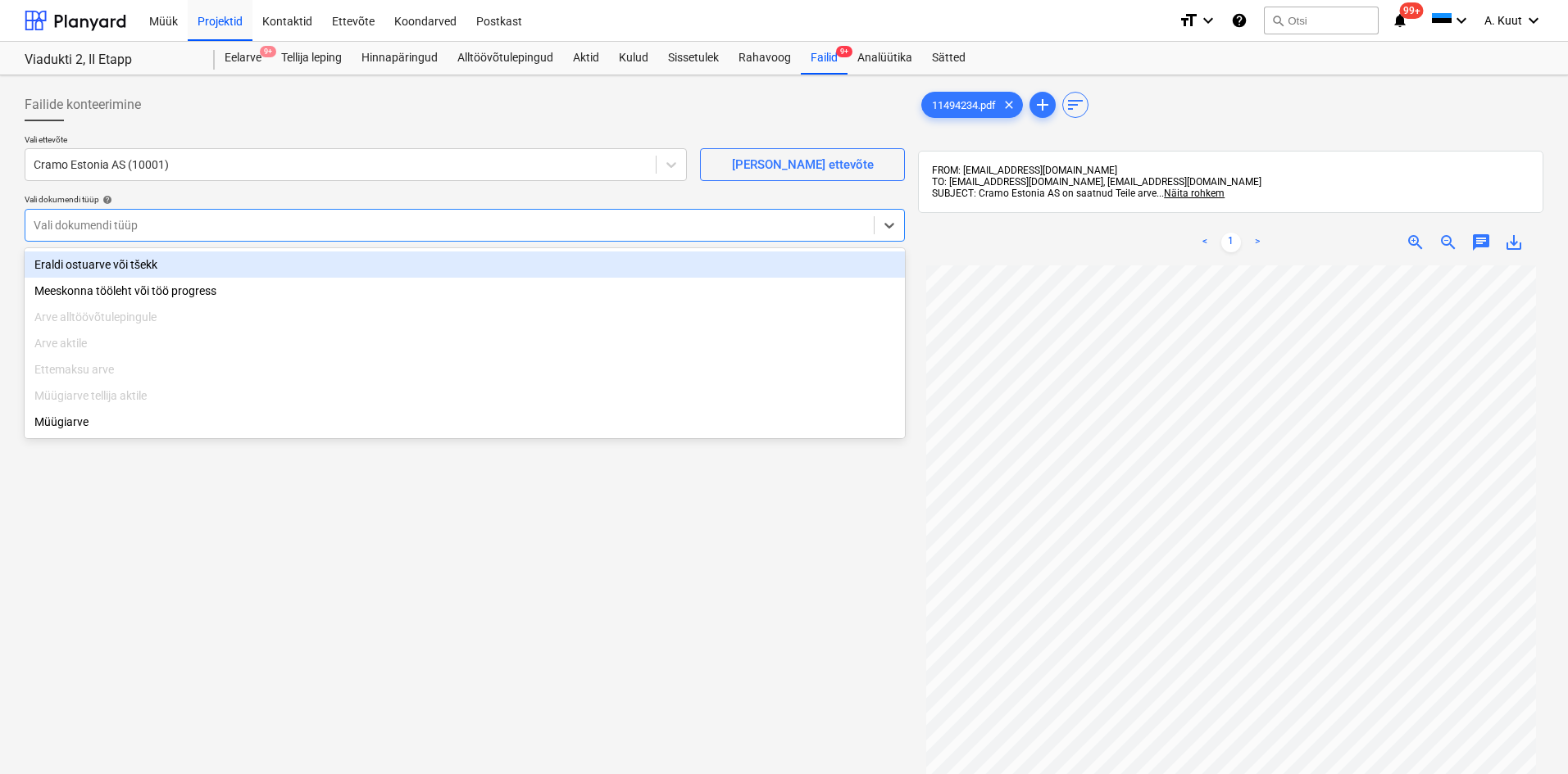
click at [71, 264] on div "Eraldi ostuarve või tšekk" at bounding box center [464, 264] width 880 height 26
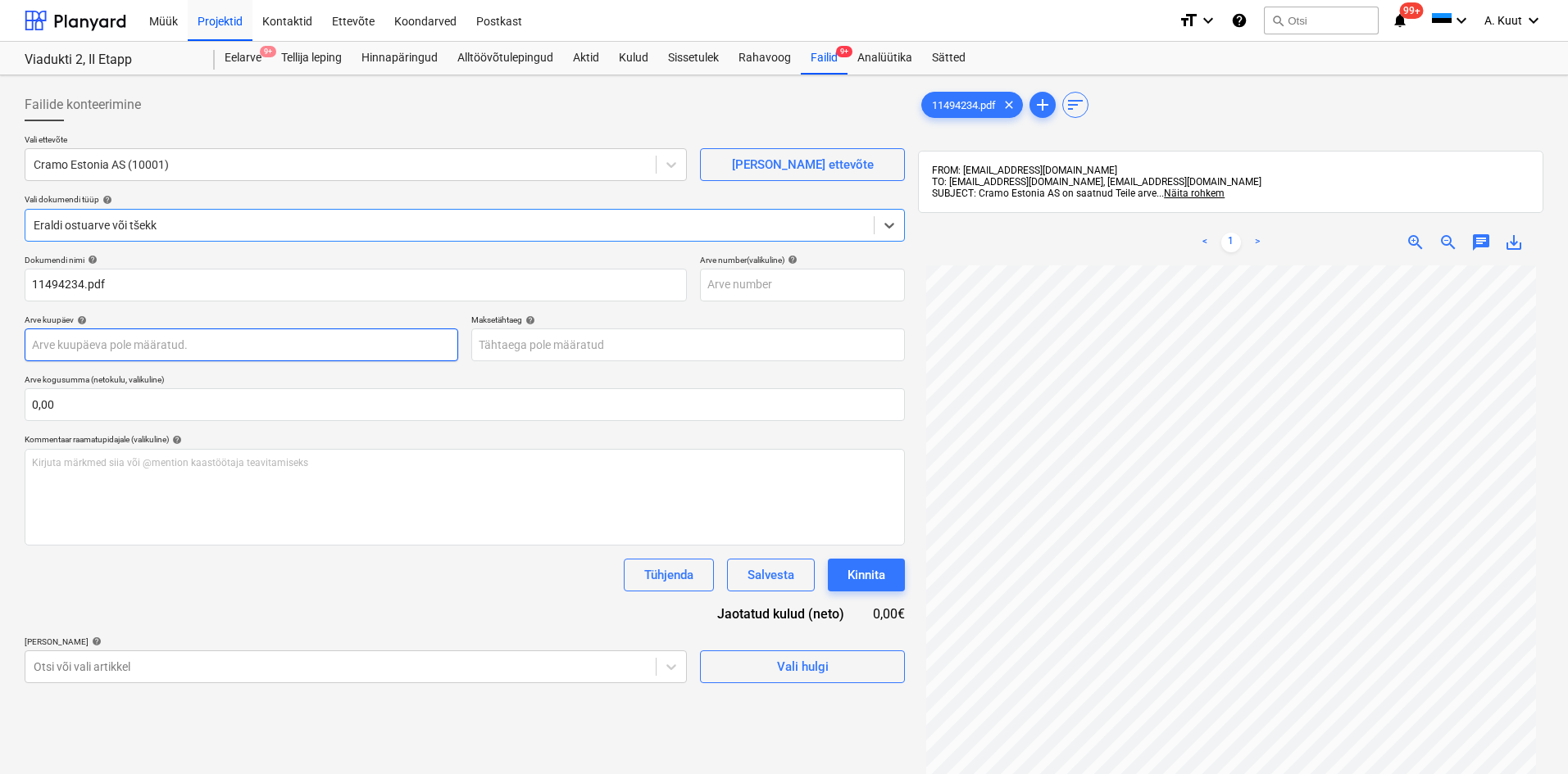
click at [76, 342] on body "Müük Projektid Kontaktid Ettevõte Koondarved Postkast format_size keyboard_arro…" at bounding box center [784, 387] width 1568 height 774
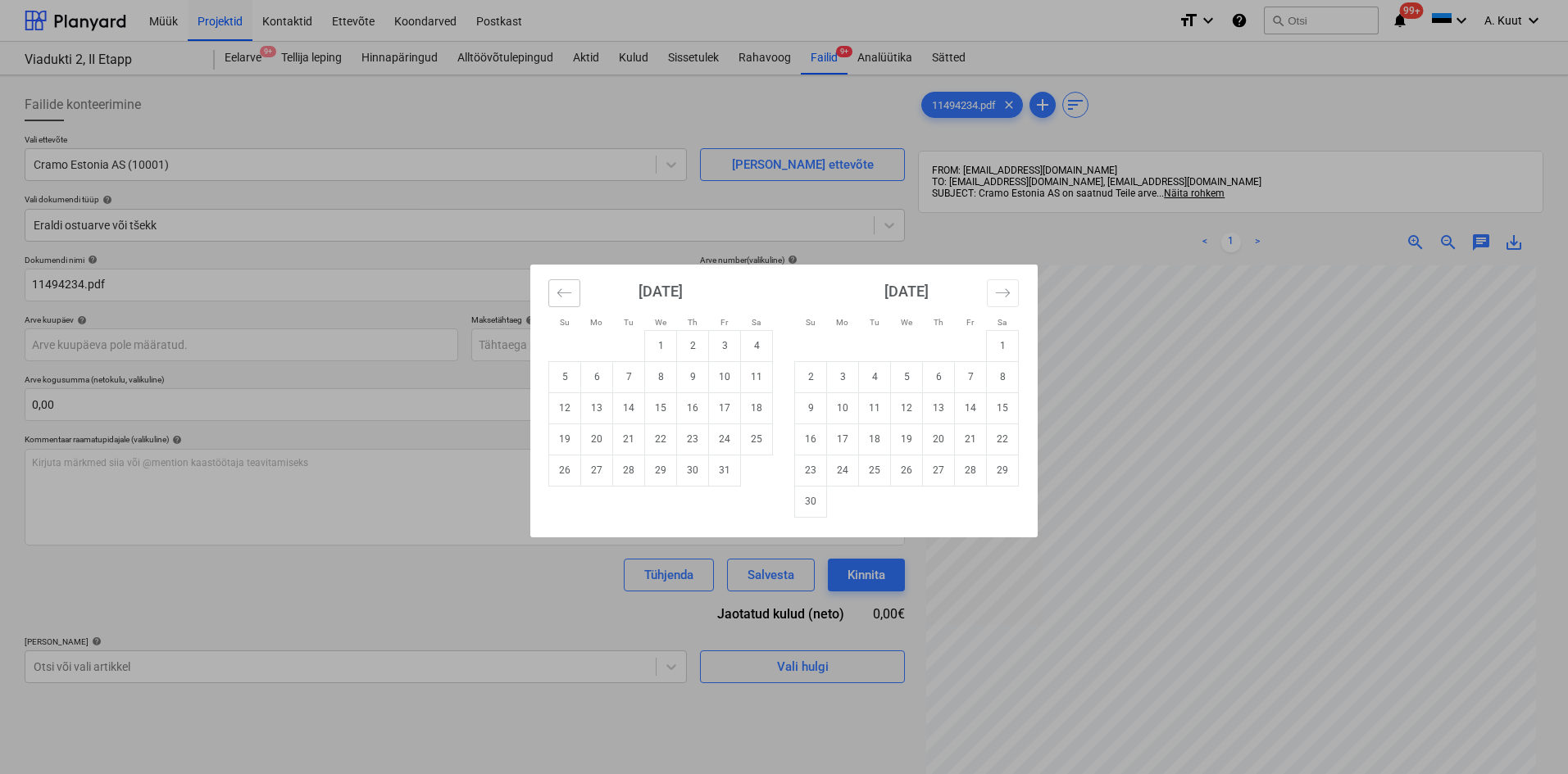
click at [569, 297] on icon "Move backward to switch to the previous month." at bounding box center [564, 292] width 16 height 16
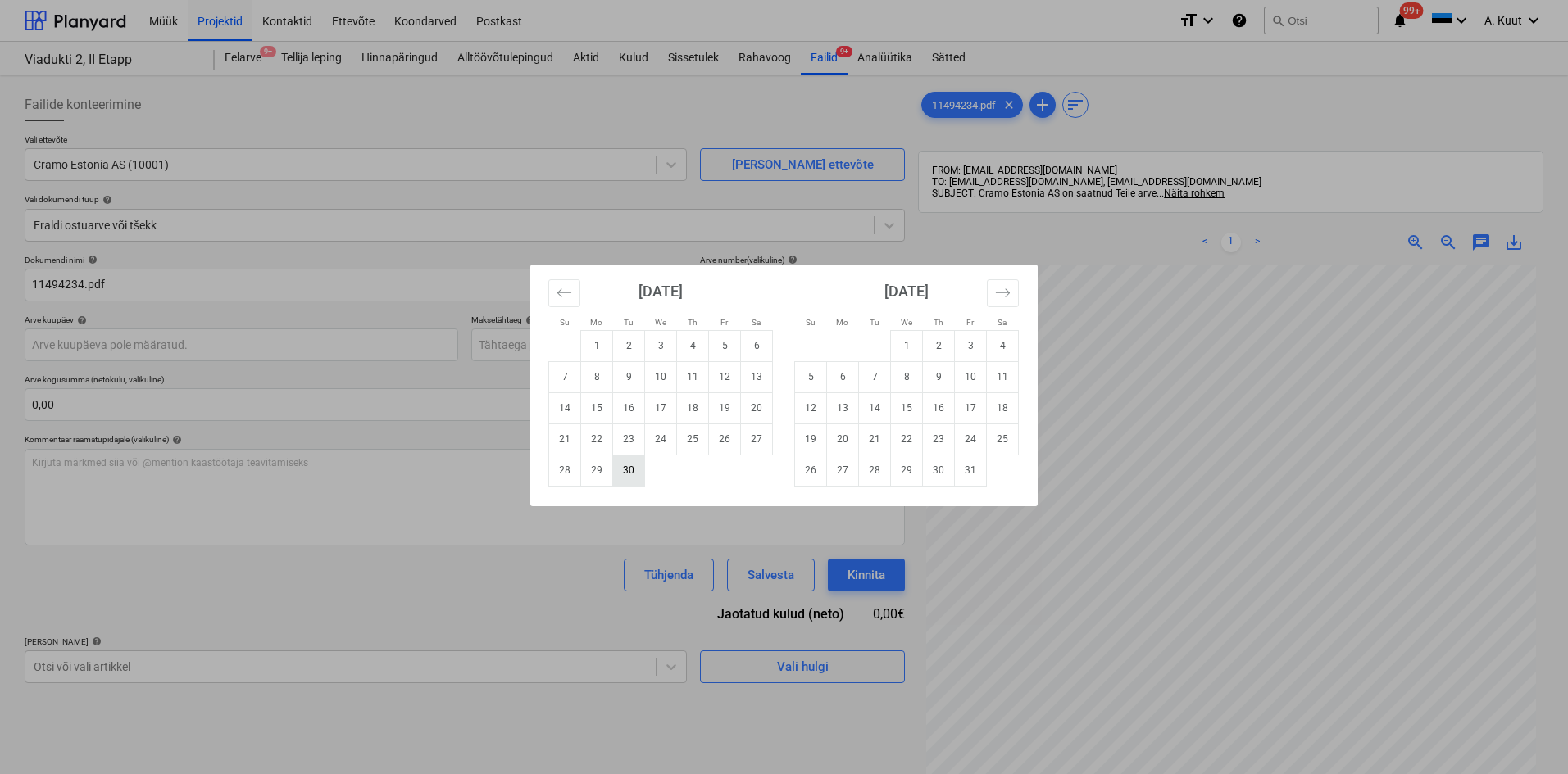
click at [629, 472] on td "30" at bounding box center [628, 471] width 32 height 32
type input "[DATE]"
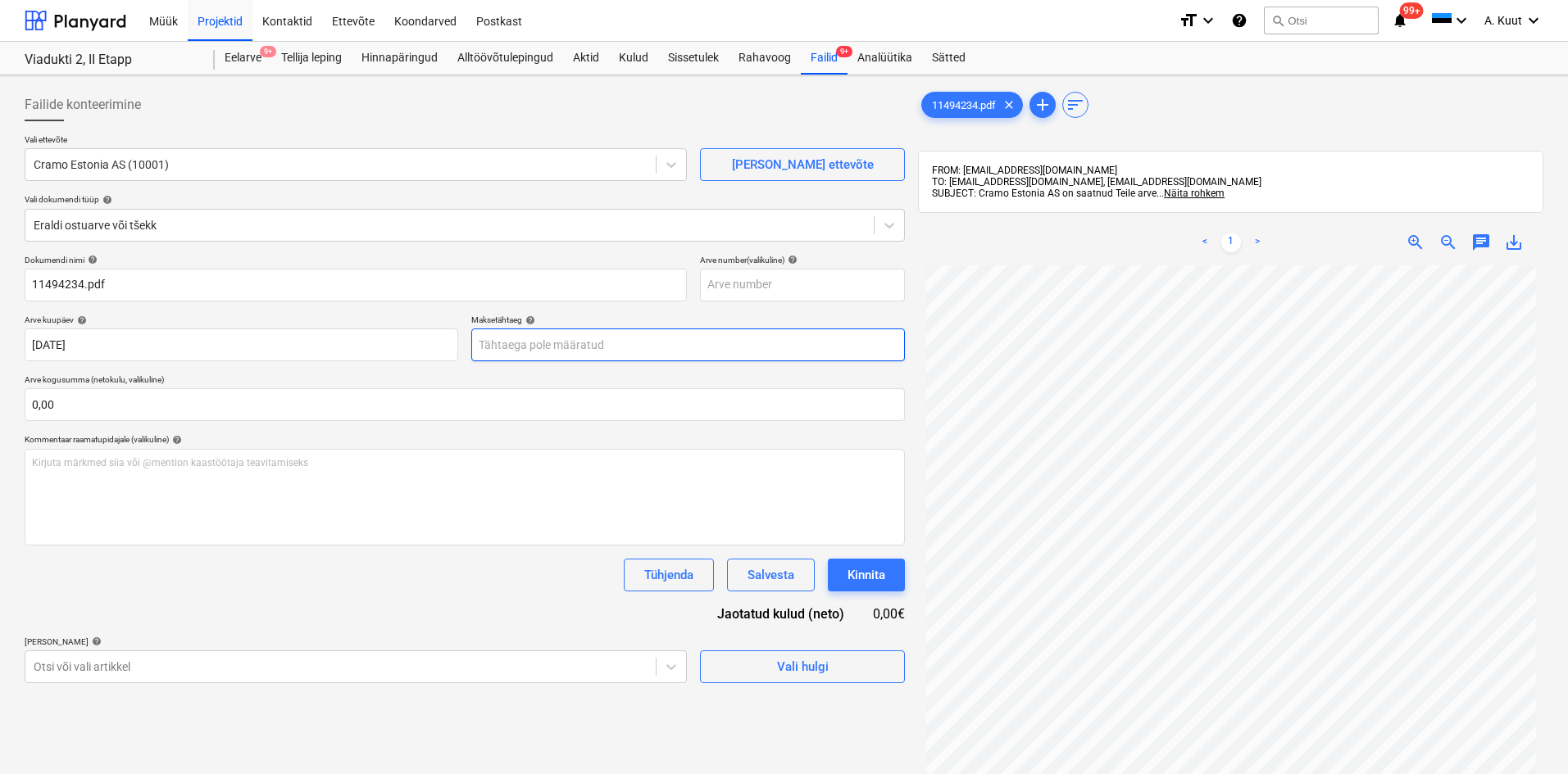
click at [493, 348] on body "Müük Projektid Kontaktid Ettevõte Koondarved Postkast format_size keyboard_arro…" at bounding box center [784, 387] width 1568 height 774
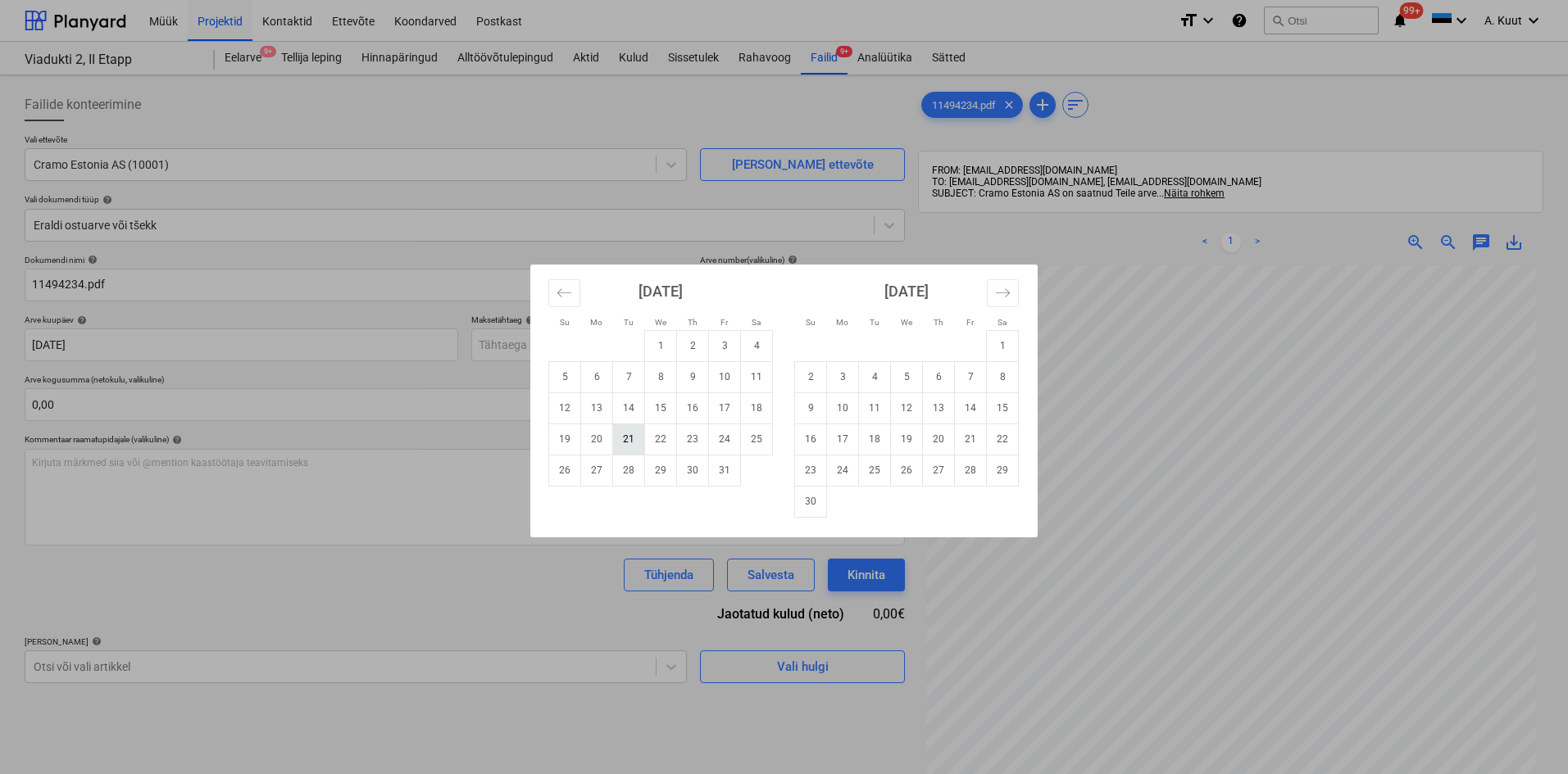
click at [630, 439] on td "21" at bounding box center [628, 439] width 32 height 32
type input "[DATE]"
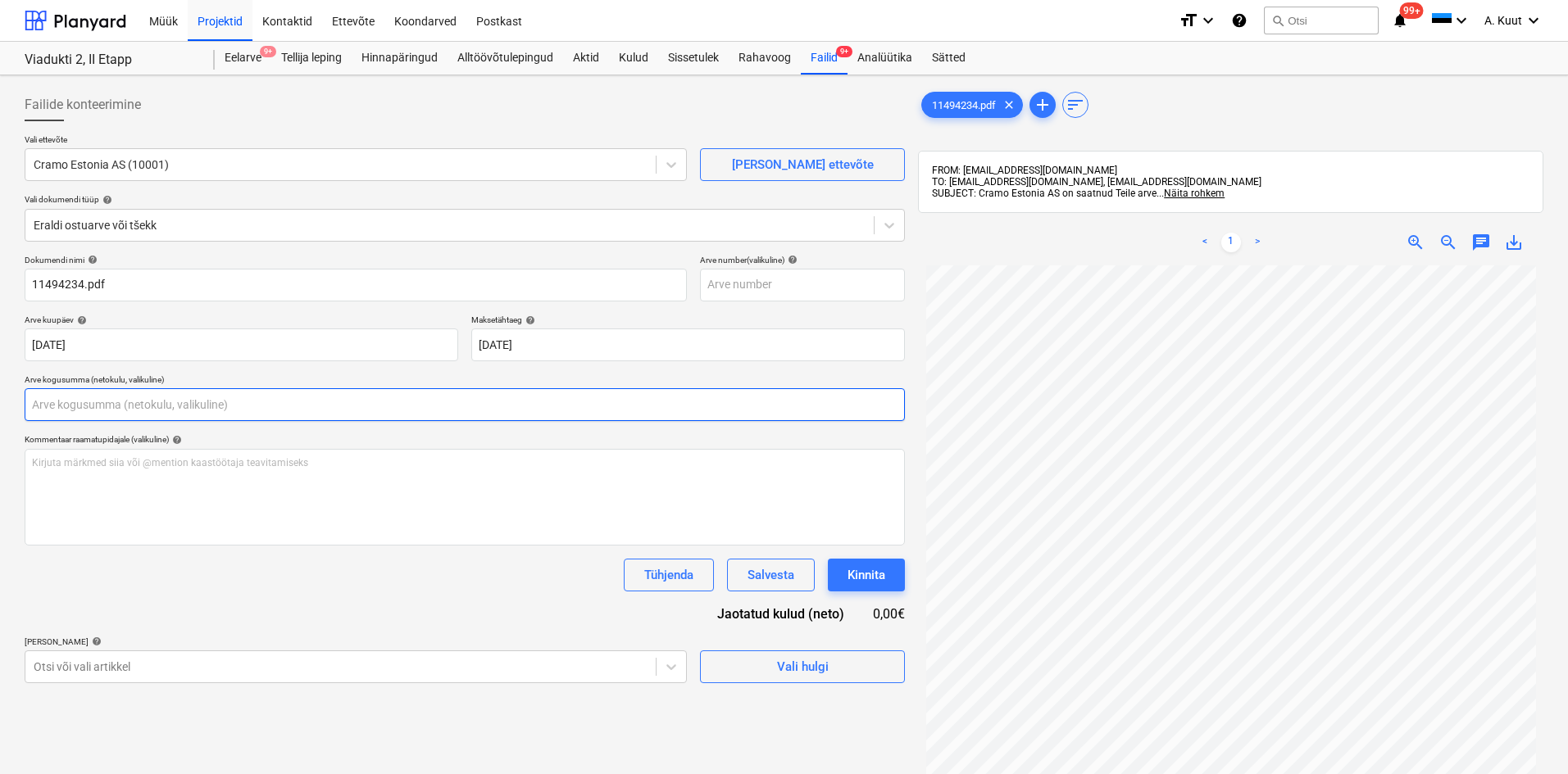
click at [63, 396] on input "text" at bounding box center [464, 404] width 880 height 32
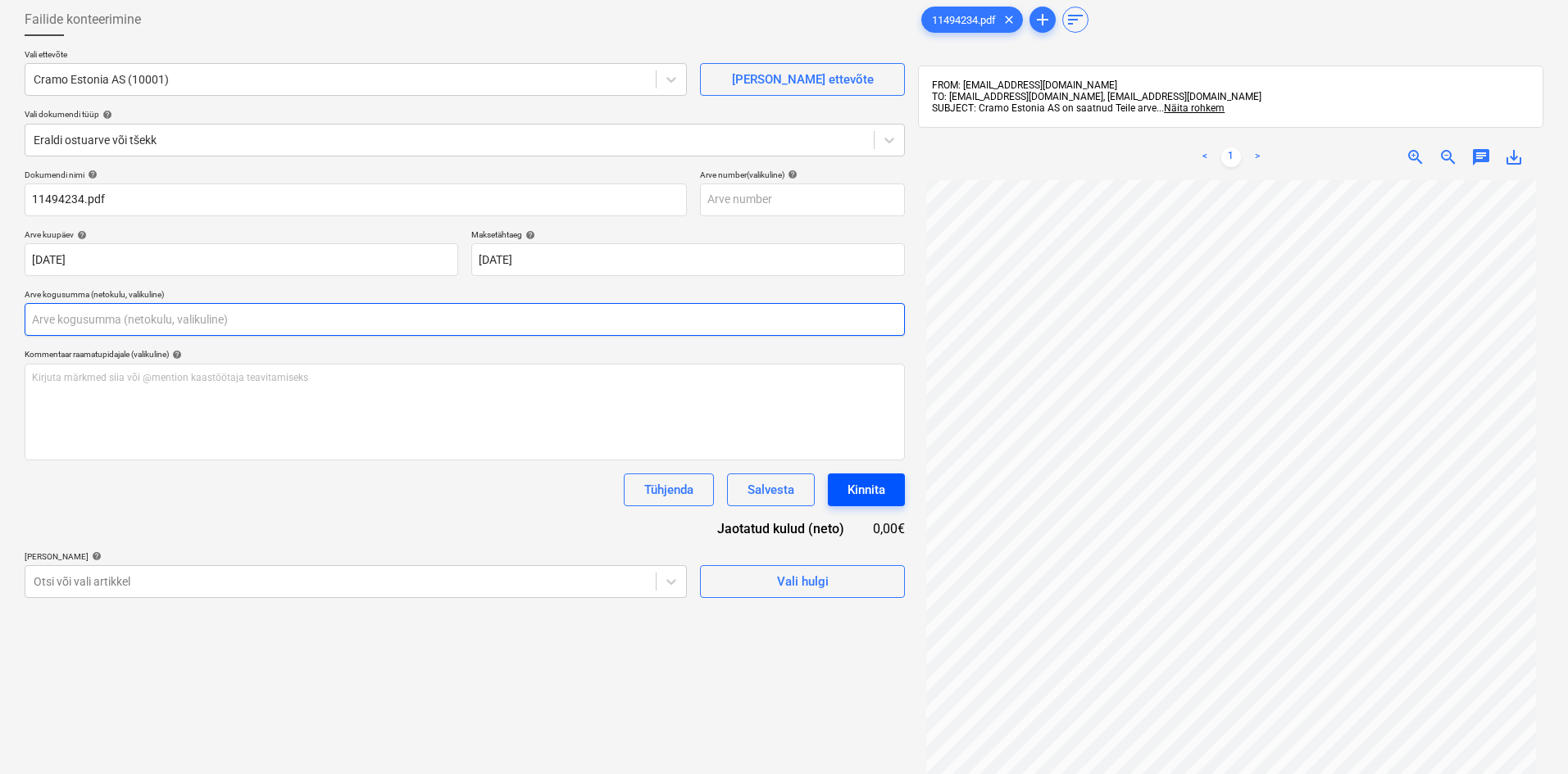
scroll to position [233, 0]
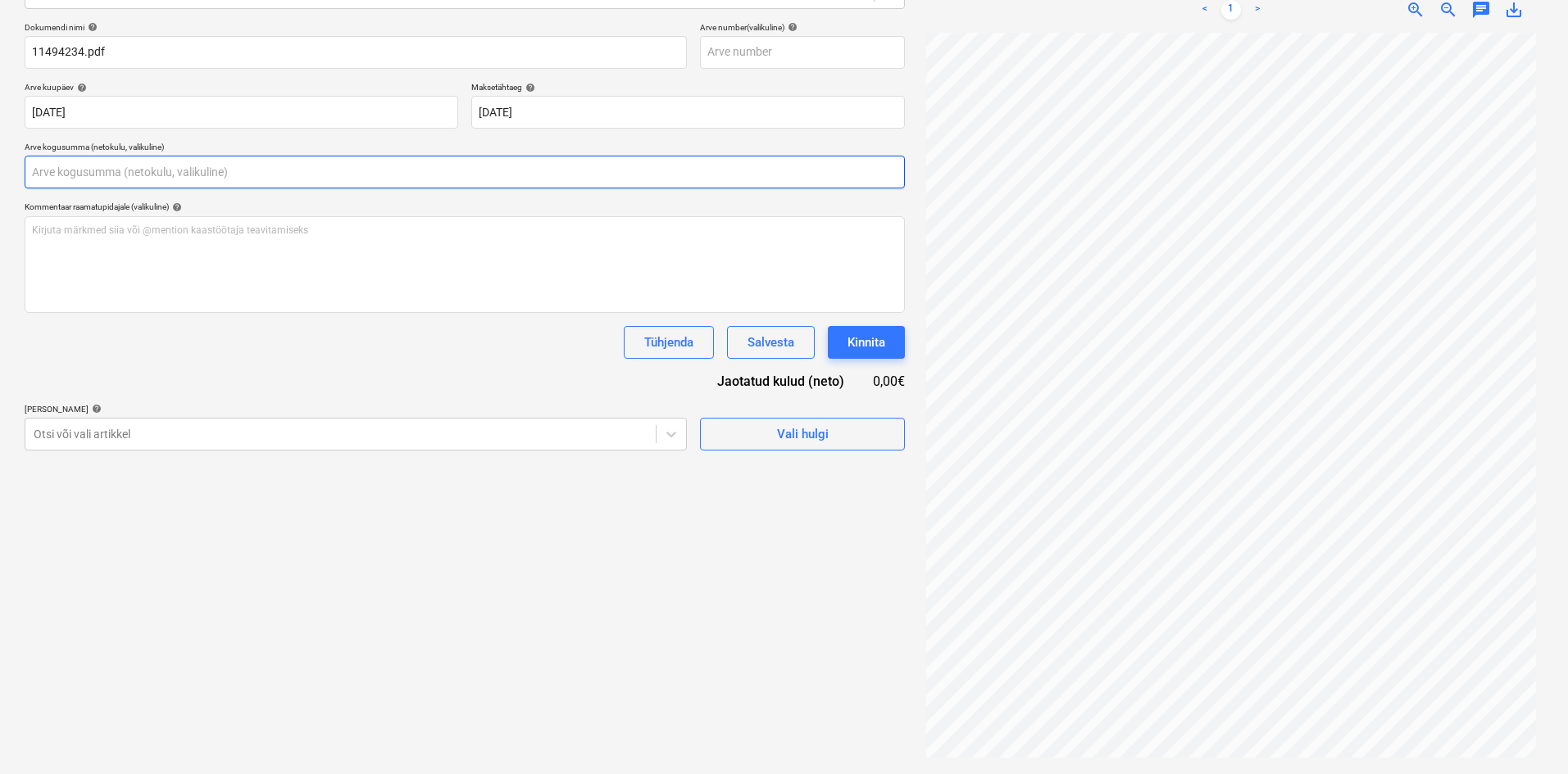
click at [81, 169] on input "text" at bounding box center [464, 172] width 880 height 32
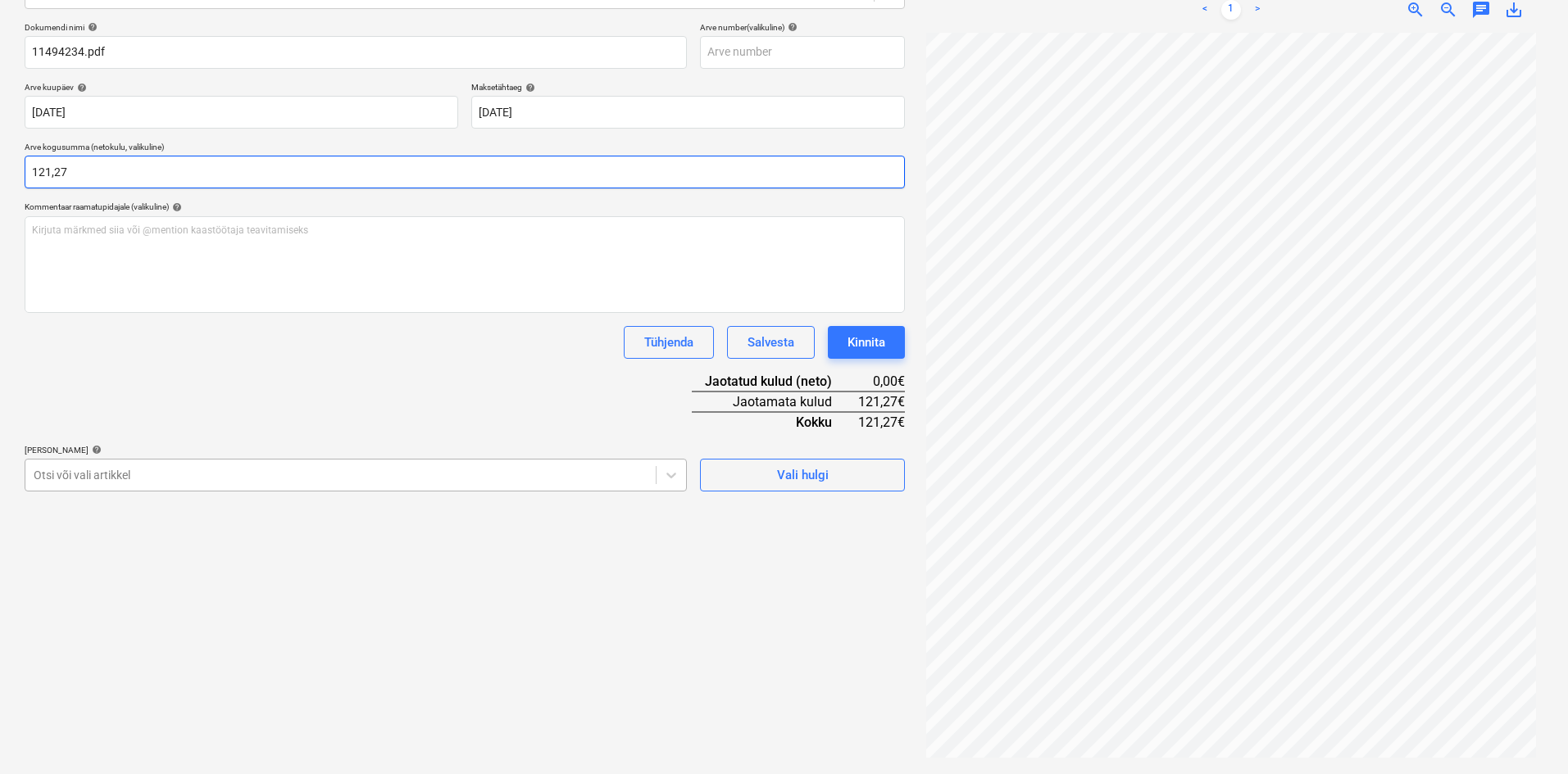
type input "121,27"
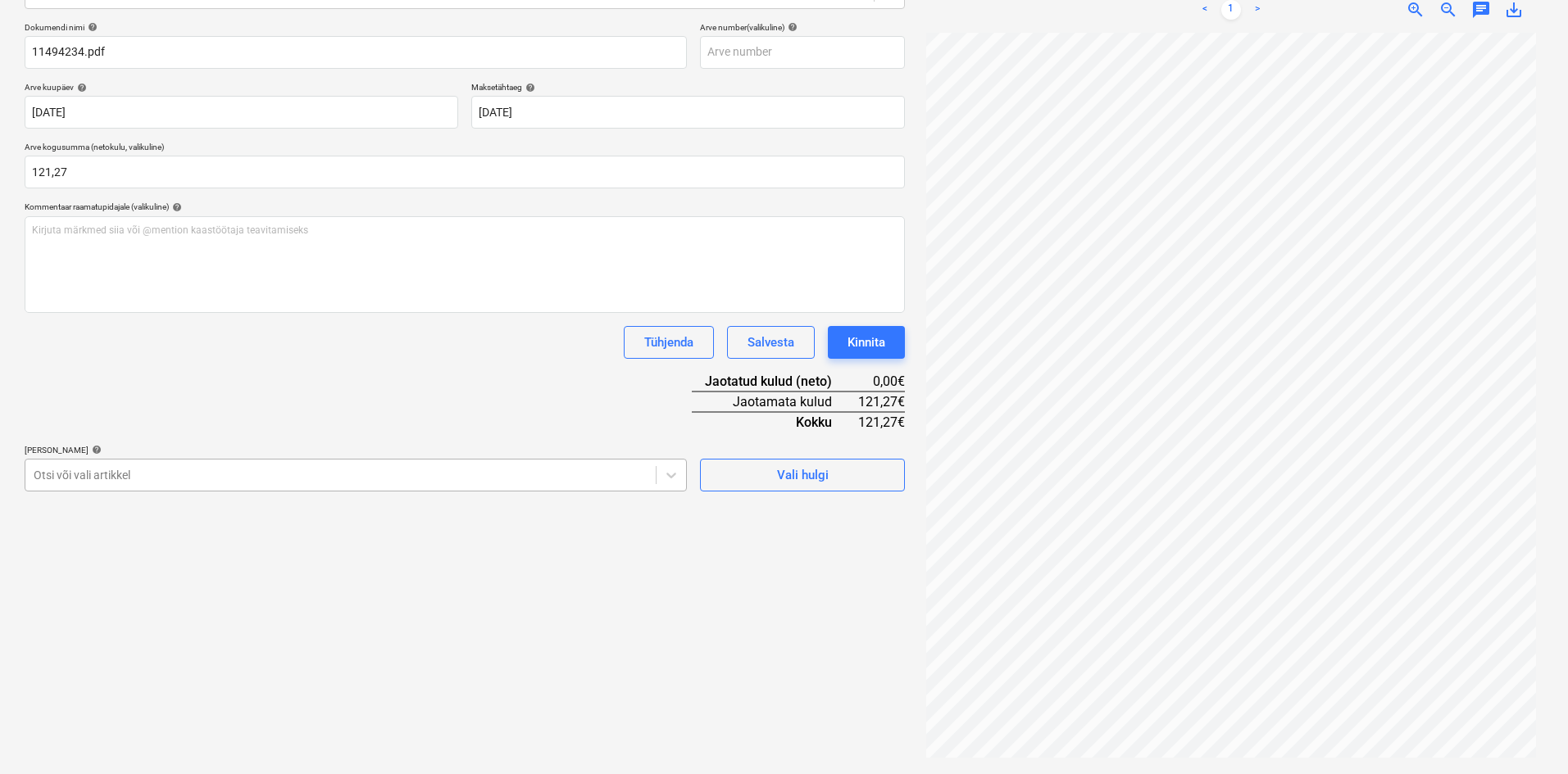
click at [114, 472] on div at bounding box center [340, 475] width 614 height 17
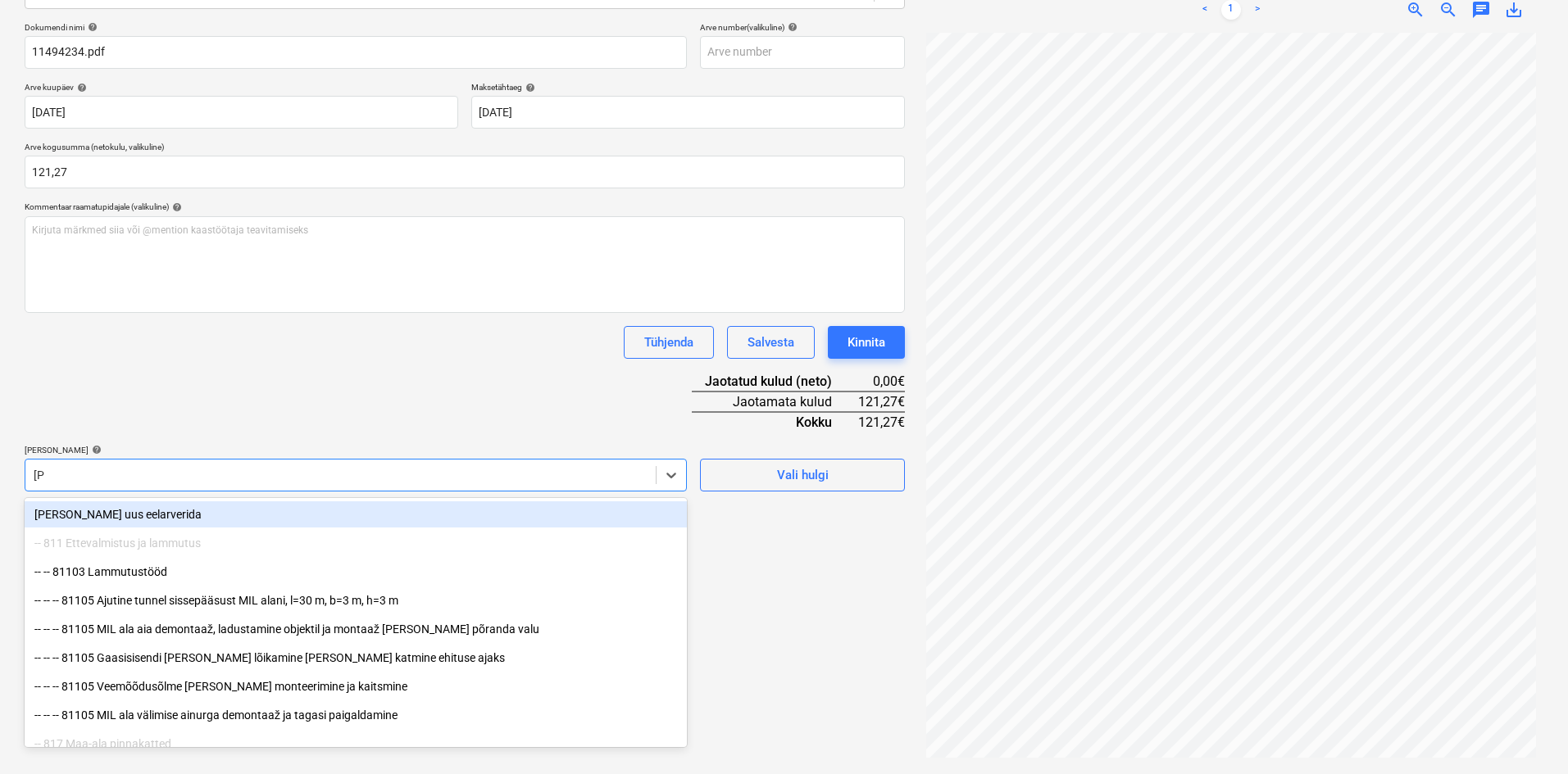
type input "[PERSON_NAME]"
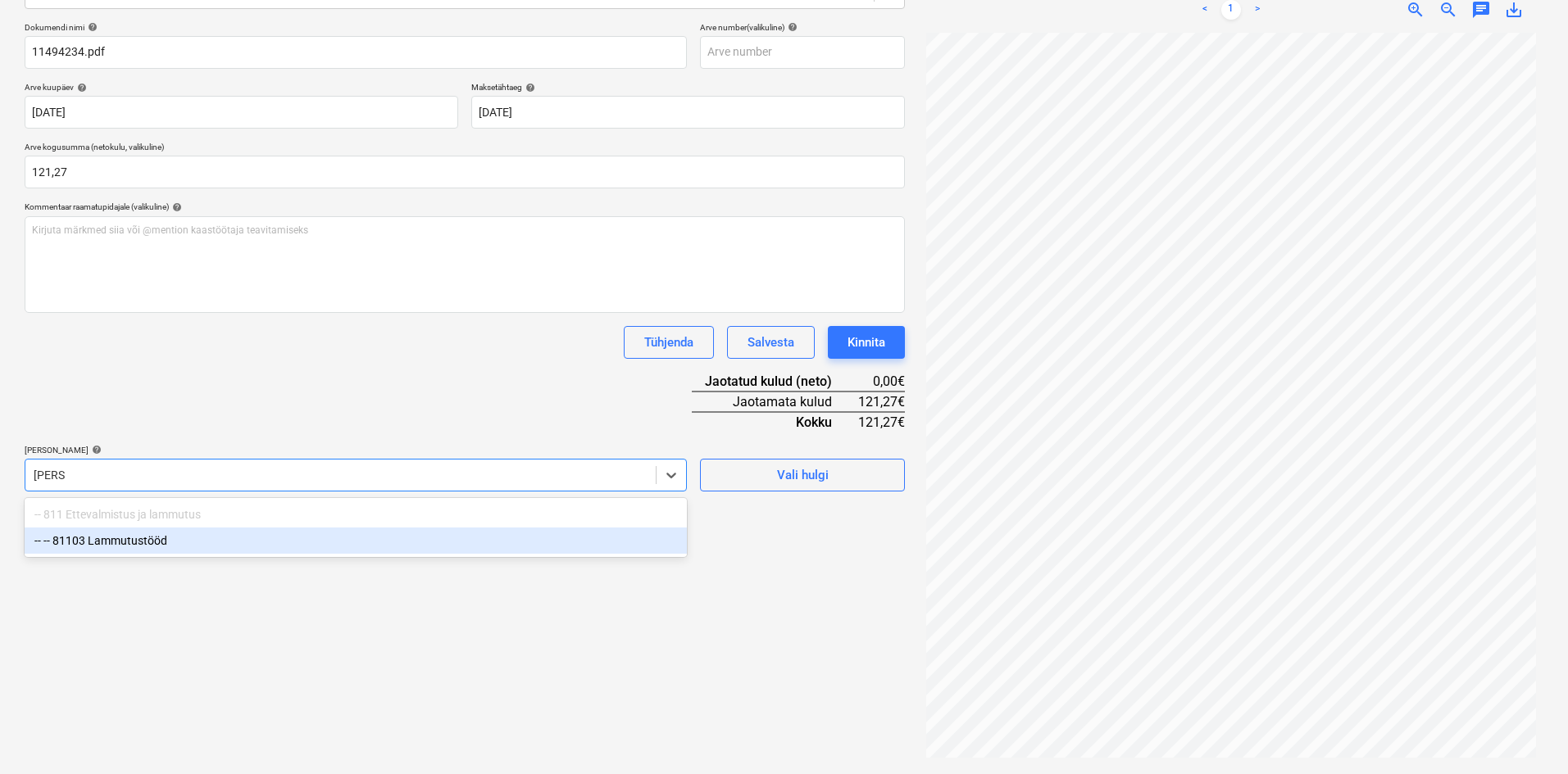
click at [127, 541] on div "-- -- 81103 Lammutustööd" at bounding box center [355, 541] width 662 height 26
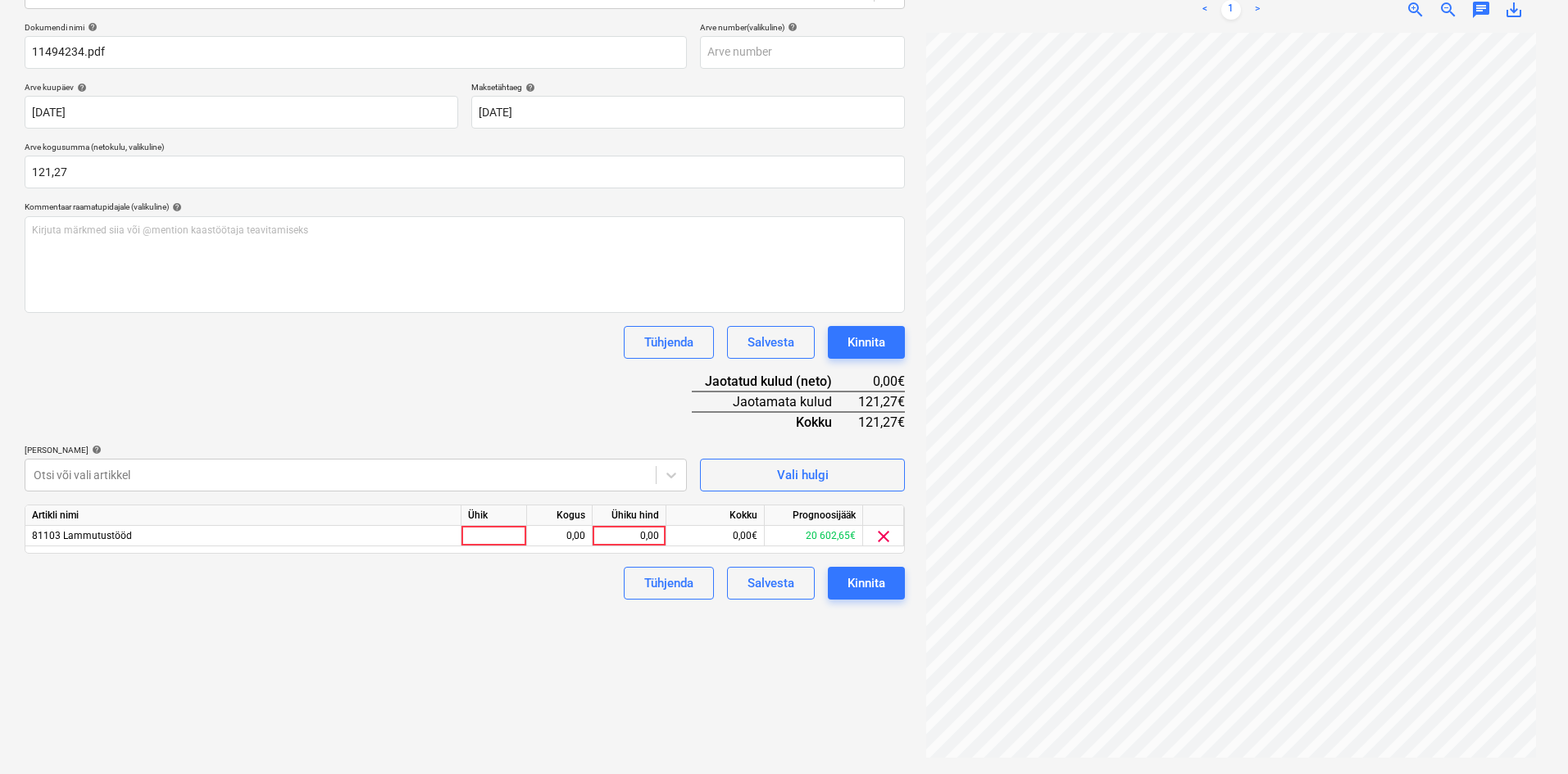
drag, startPoint x: 338, startPoint y: 388, endPoint x: 382, endPoint y: 412, distance: 50.1
click at [339, 389] on div "Dokumendi nimi help 11494234.pdf Arve number (valikuline) help Arve kuupäev hel…" at bounding box center [464, 311] width 880 height 577
click at [652, 537] on div "0,00" at bounding box center [628, 536] width 59 height 20
type input "121,27"
click at [544, 641] on div "Failide konteerimine Vali ettevõte Cramo Estonia AS (10001) [PERSON_NAME] uus e…" at bounding box center [464, 309] width 893 height 919
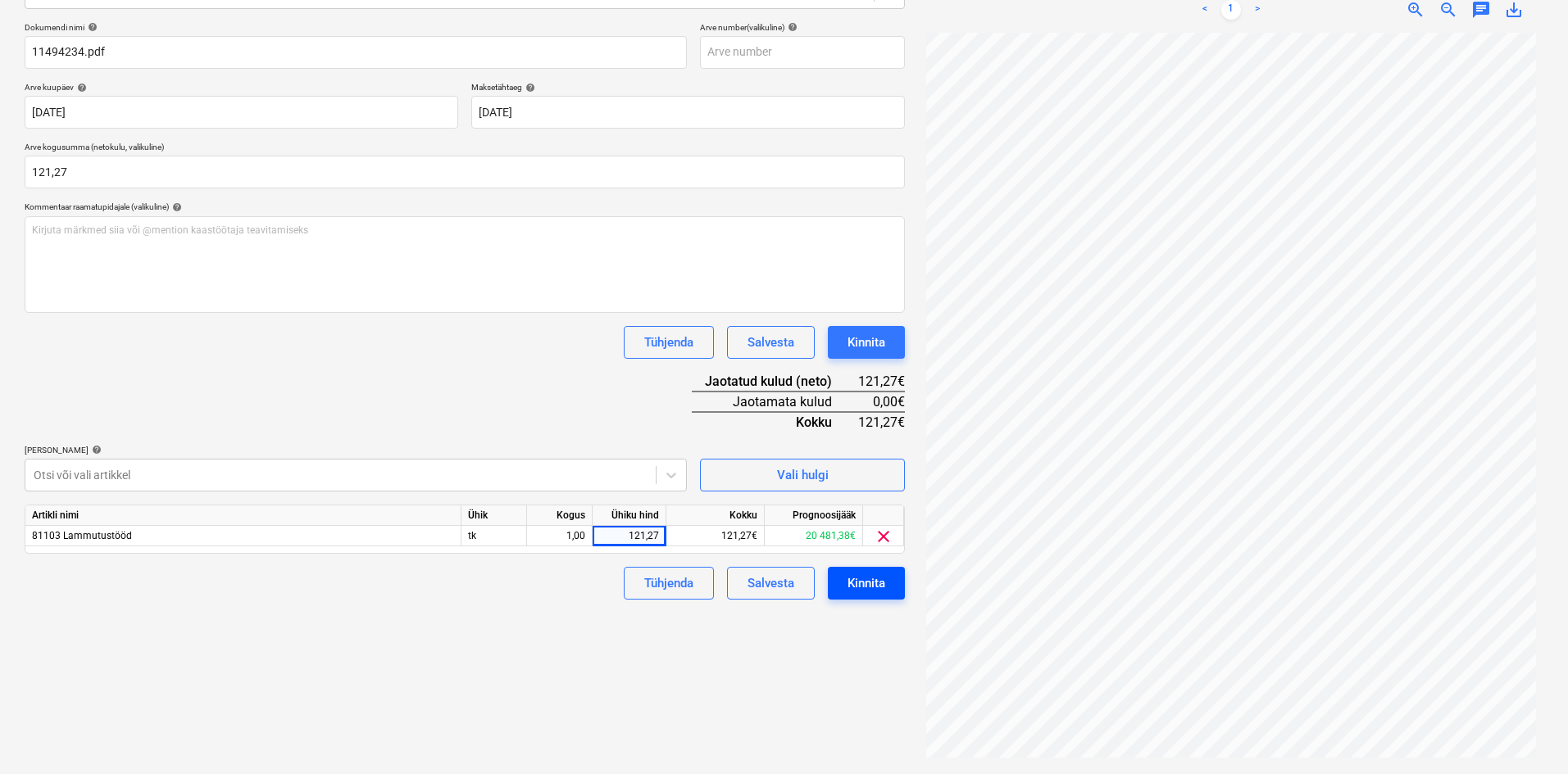
click at [871, 583] on div "Kinnita" at bounding box center [866, 583] width 38 height 21
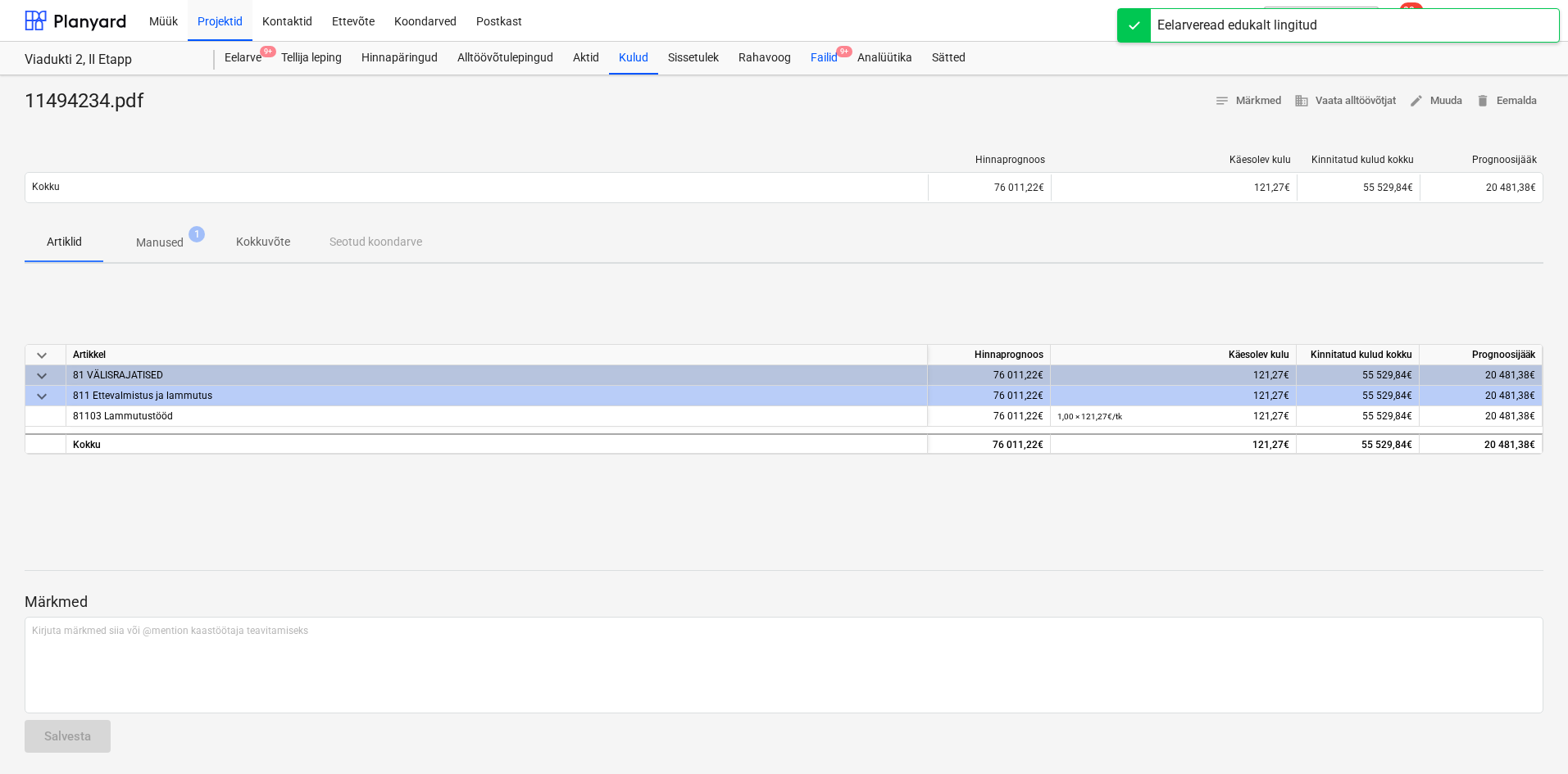
click at [828, 59] on div "Failid 9+" at bounding box center [824, 58] width 46 height 32
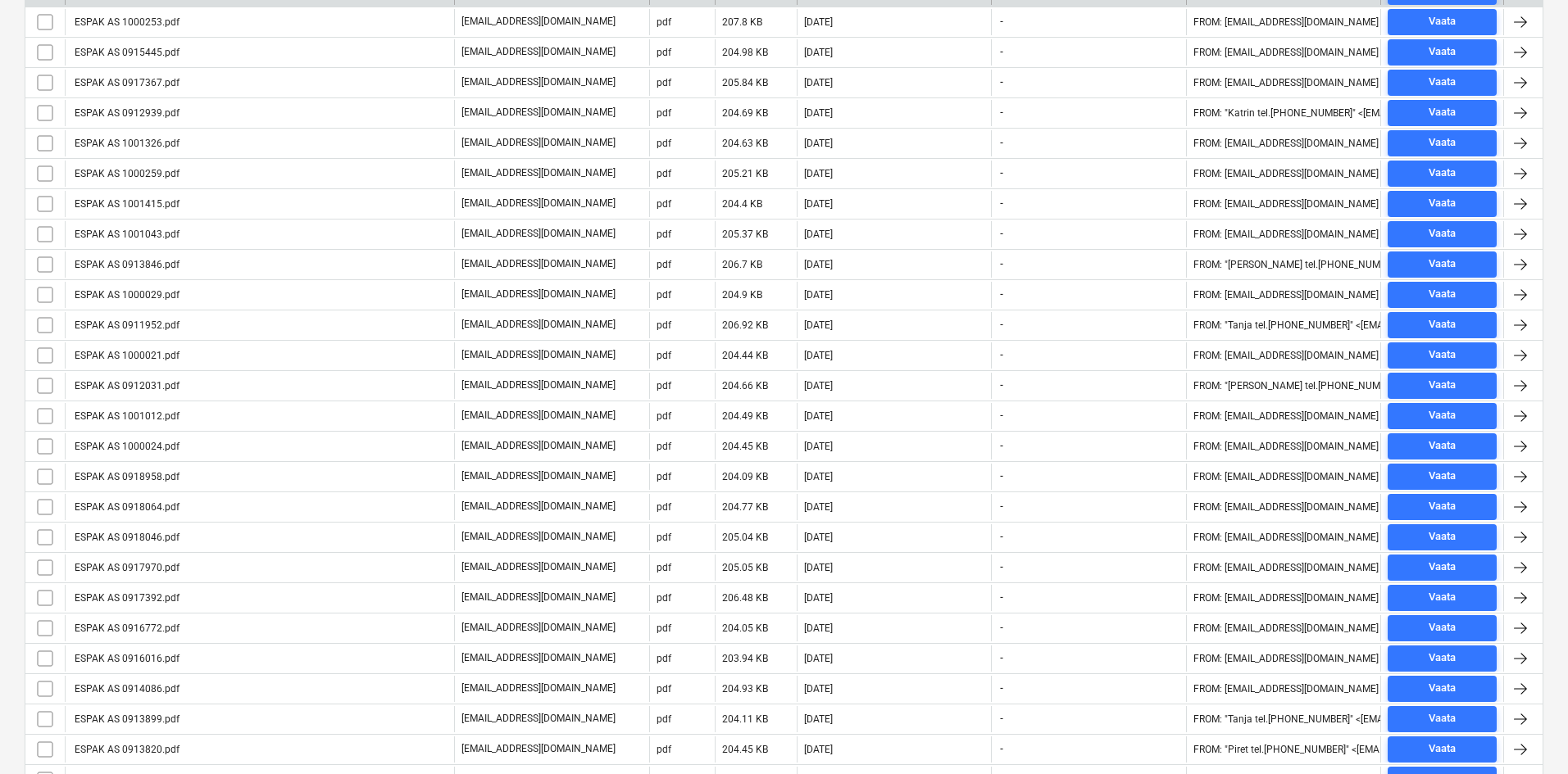
scroll to position [521, 0]
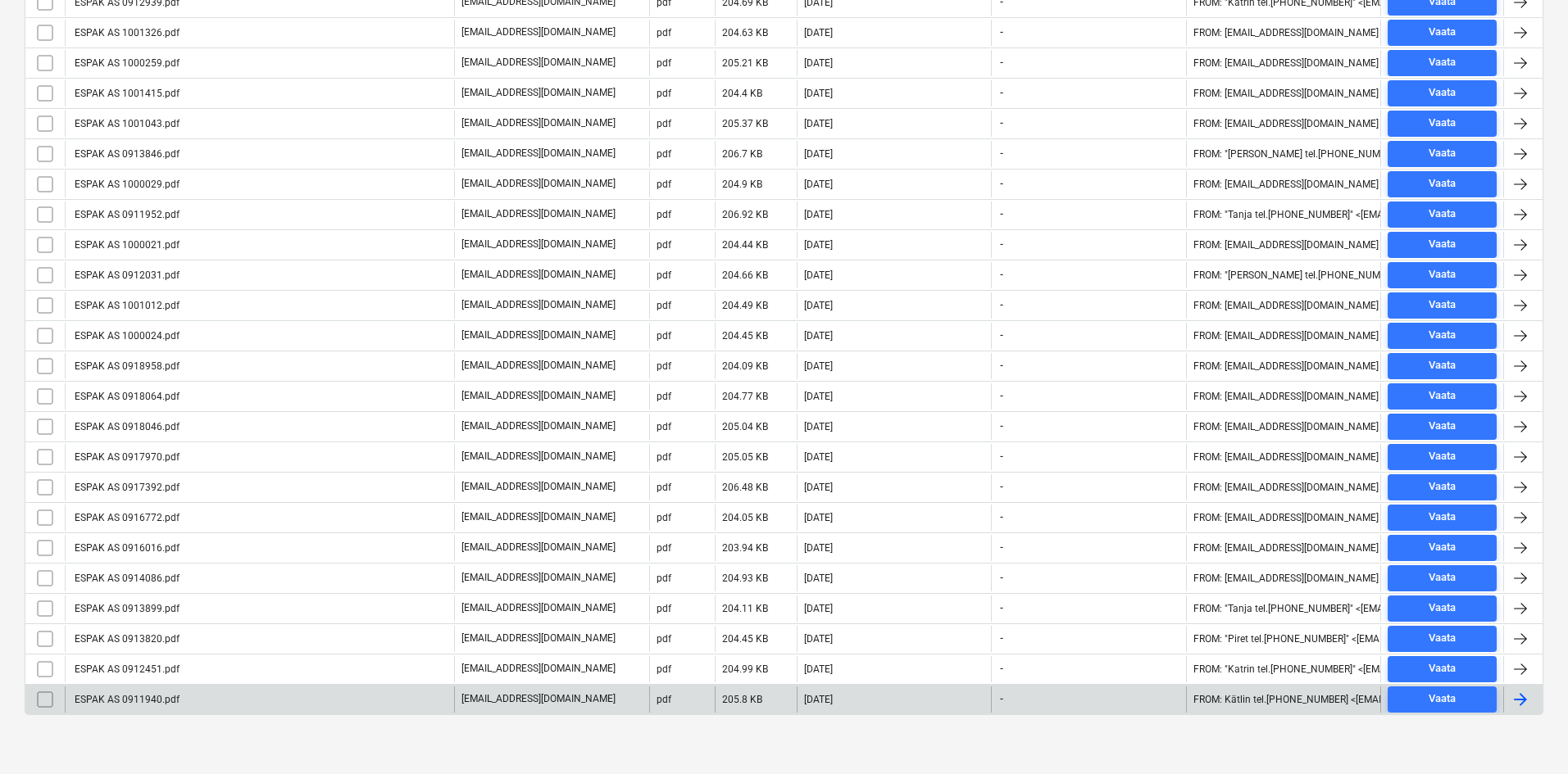
click at [140, 703] on div "ESPAK AS 0911940.pdf" at bounding box center [126, 700] width 108 height 11
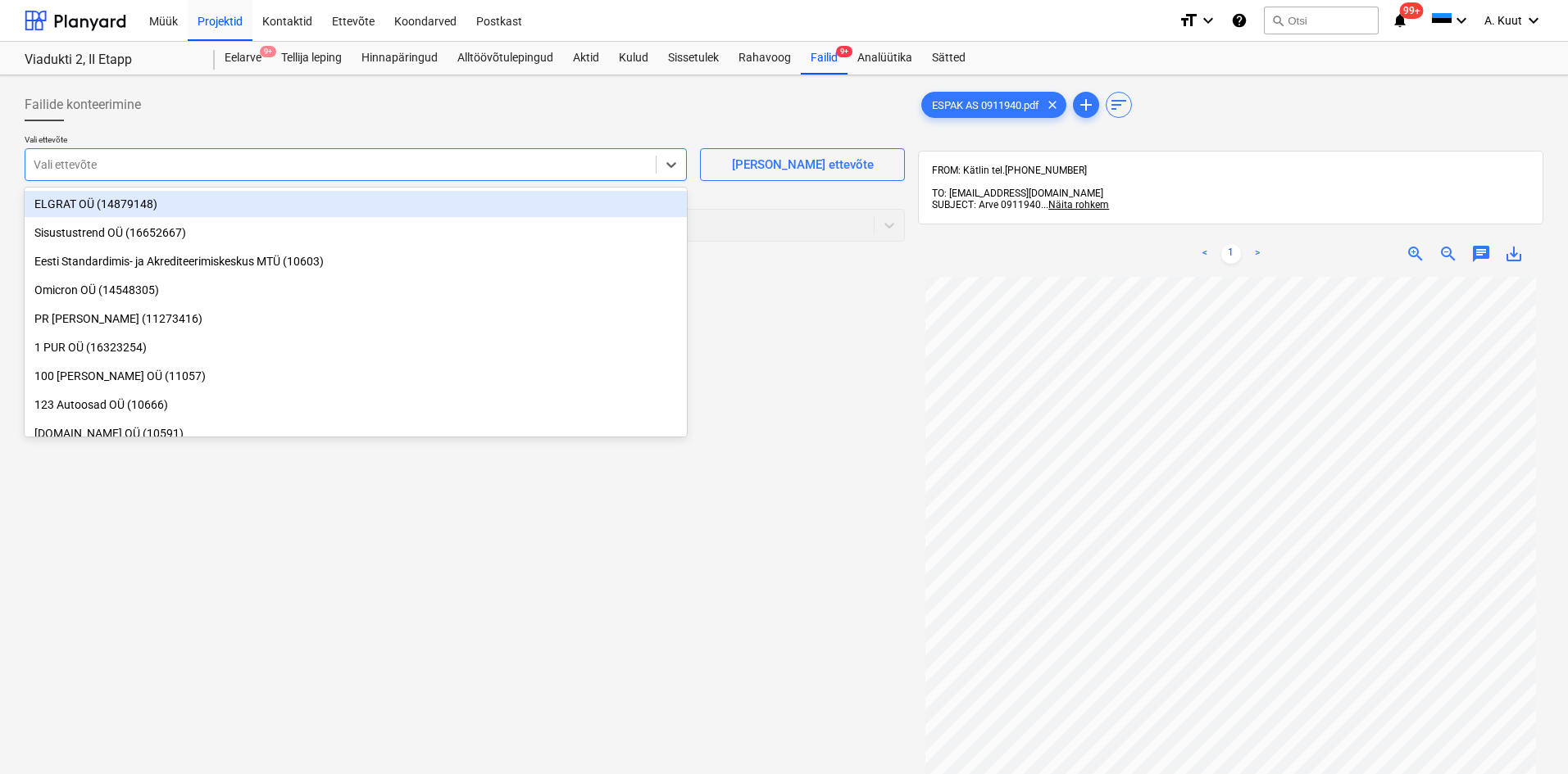
click at [106, 162] on div at bounding box center [340, 165] width 614 height 17
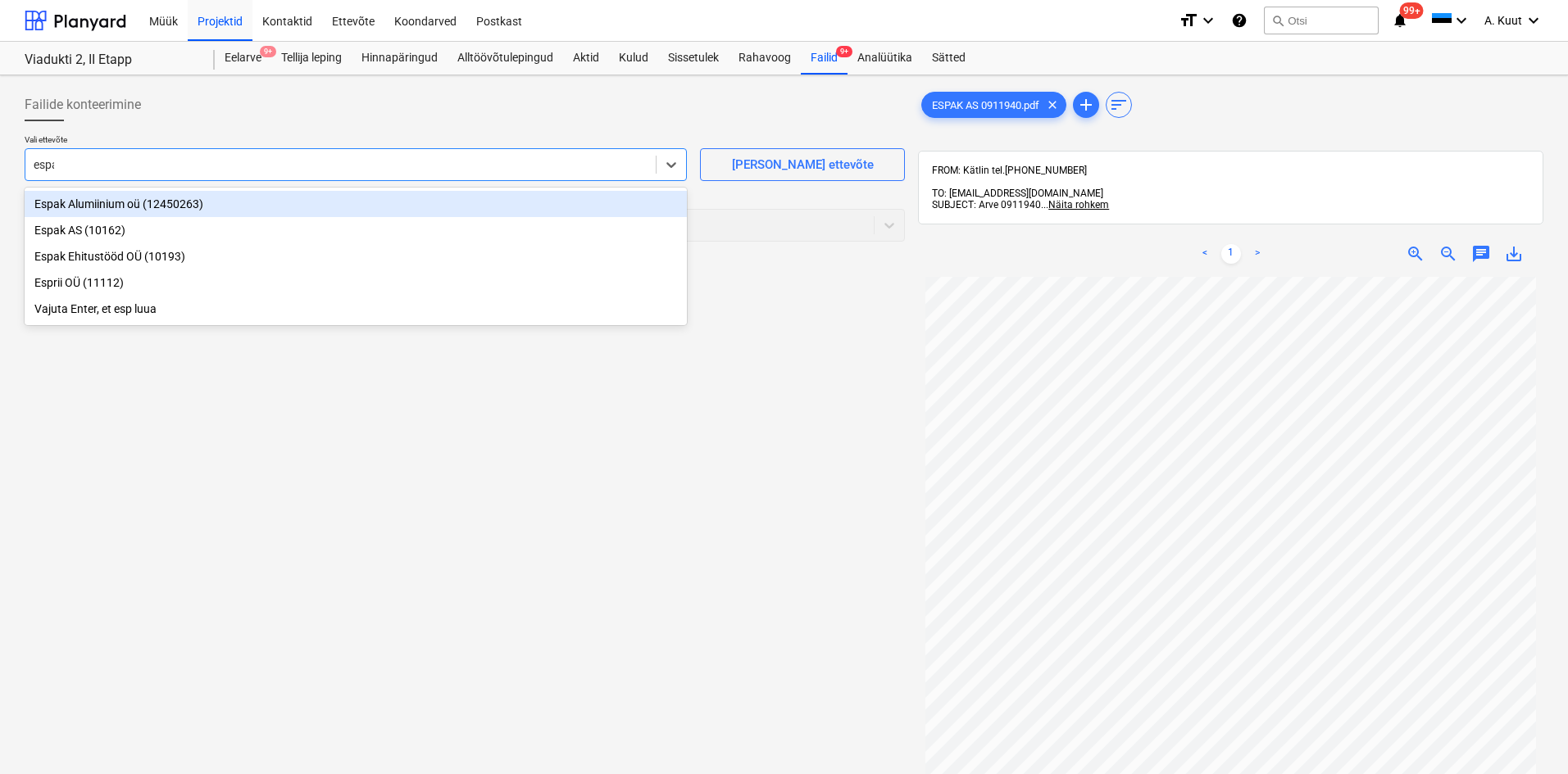
type input "espak"
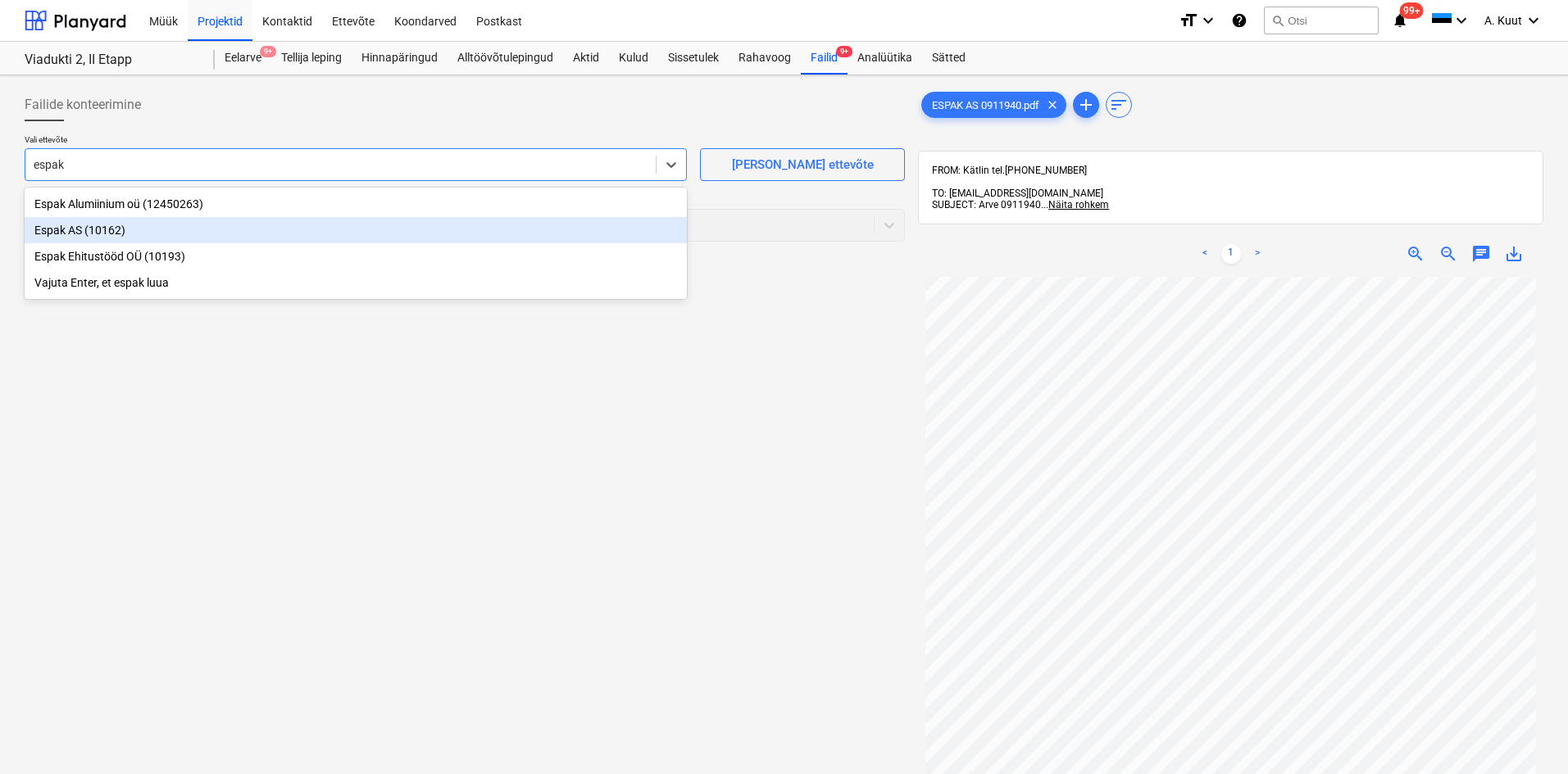
click at [56, 224] on div "Espak AS (10162)" at bounding box center [355, 230] width 662 height 26
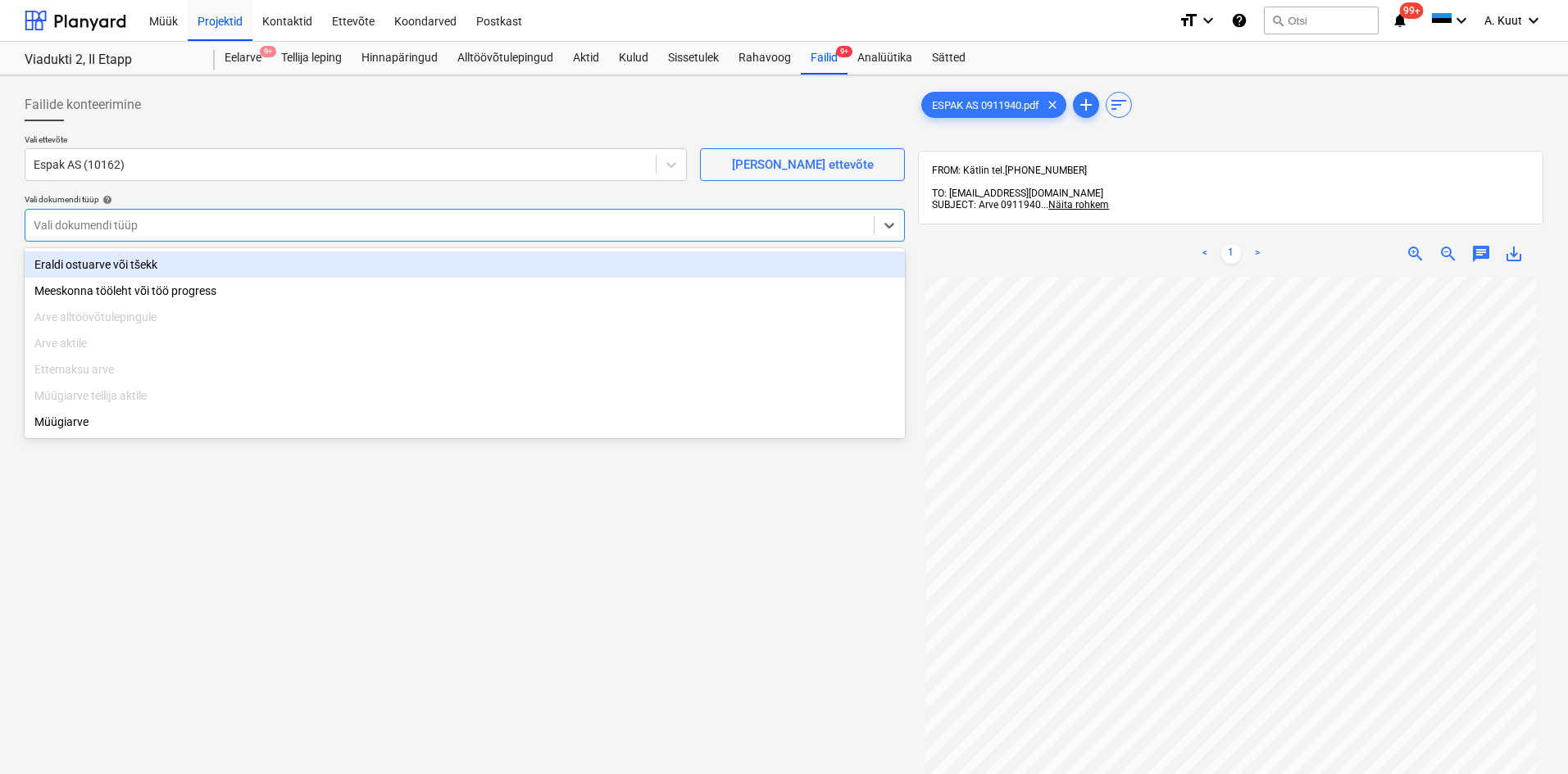
click at [57, 227] on div at bounding box center [449, 226] width 832 height 17
click at [52, 263] on div "Eraldi ostuarve või tšekk" at bounding box center [464, 264] width 880 height 26
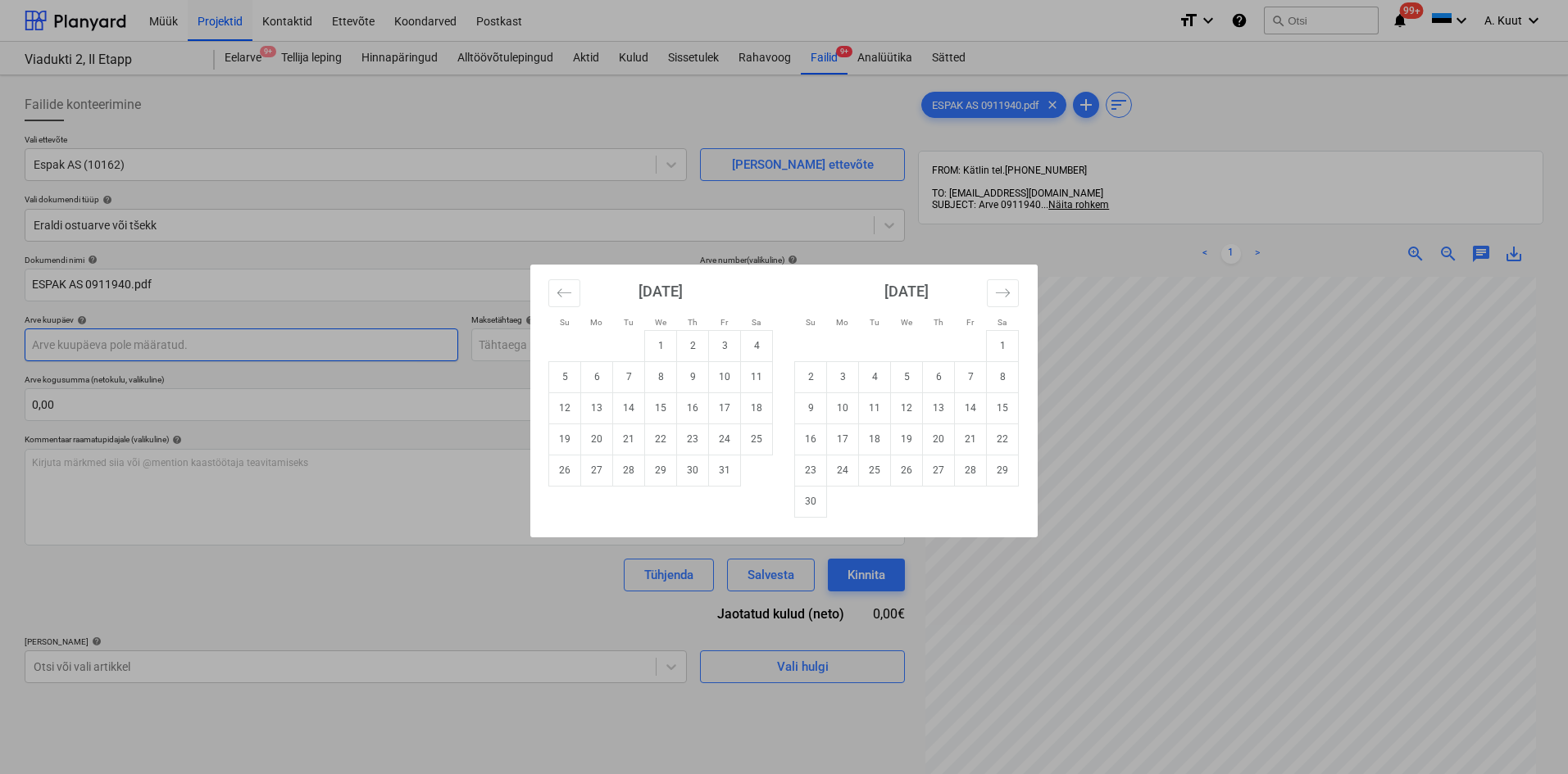
click at [73, 345] on body "Müük Projektid Kontaktid Ettevõte Koondarved Postkast format_size keyboard_arro…" at bounding box center [784, 387] width 1568 height 774
click at [73, 345] on div "Su Mo Tu We Th Fr Sa Su Mo Tu We Th Fr Sa [DATE] 1 2 3 4 5 6 7 8 9 10 11 12 13 …" at bounding box center [784, 387] width 1568 height 774
click at [73, 345] on body "Müük Projektid Kontaktid Ettevõte Koondarved Postkast format_size keyboard_arro…" at bounding box center [784, 387] width 1568 height 774
click at [570, 292] on icon "Move backward to switch to the previous month." at bounding box center [564, 292] width 14 height 8
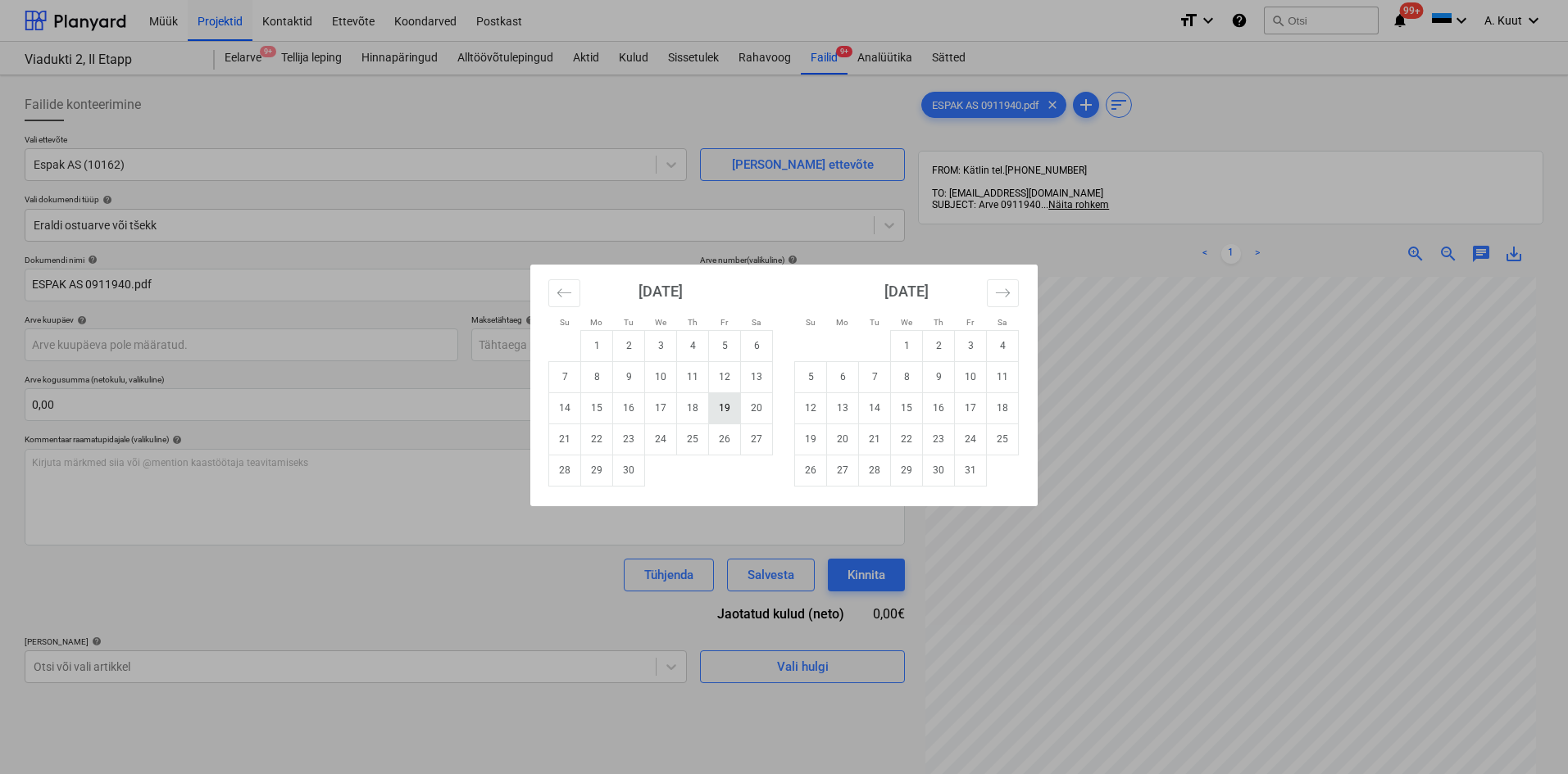
click at [719, 413] on td "19" at bounding box center [725, 408] width 32 height 32
type input "[DATE]"
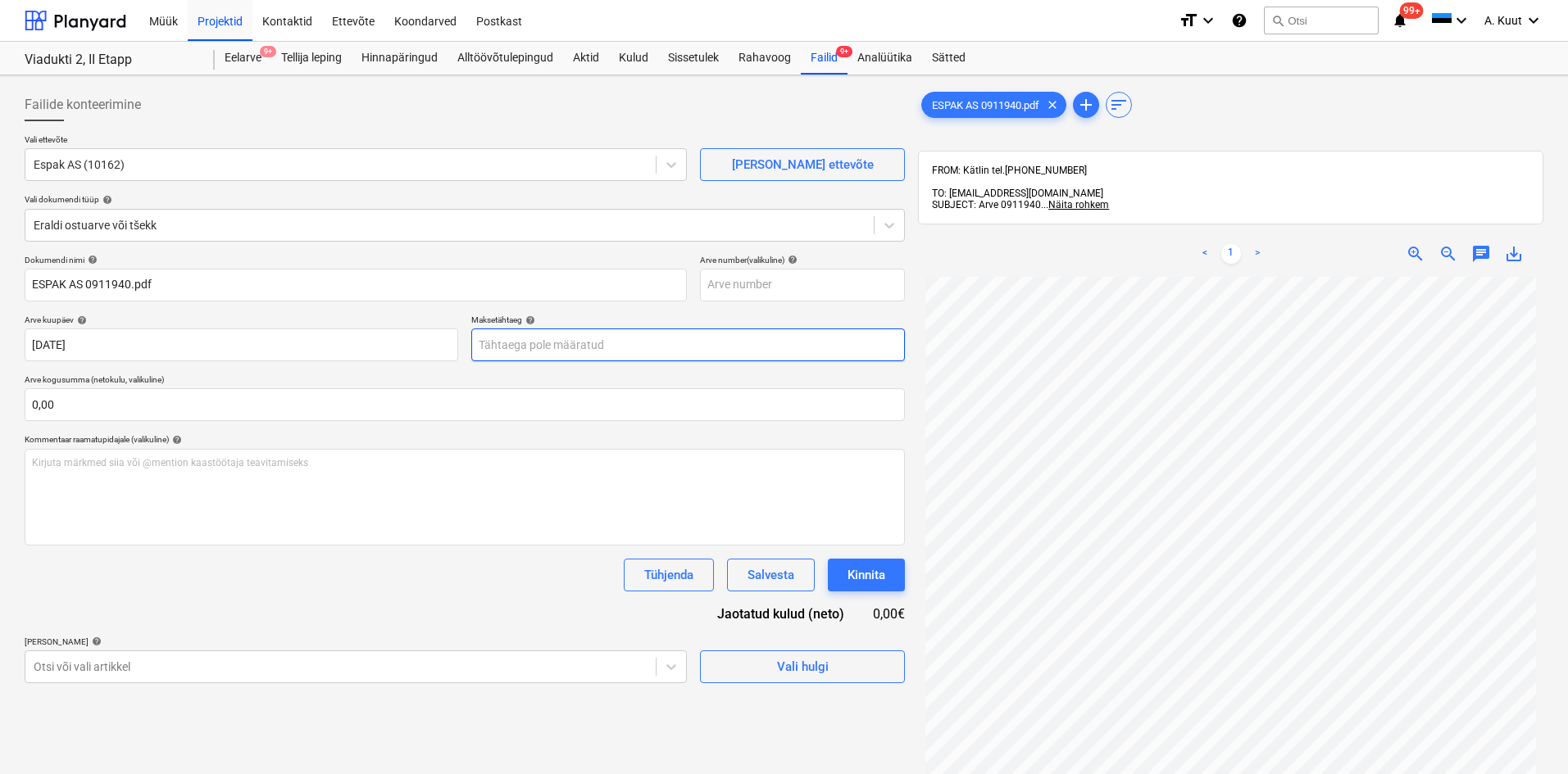
click at [511, 342] on body "Müük Projektid Kontaktid Ettevõte Koondarved Postkast format_size keyboard_arro…" at bounding box center [784, 387] width 1568 height 774
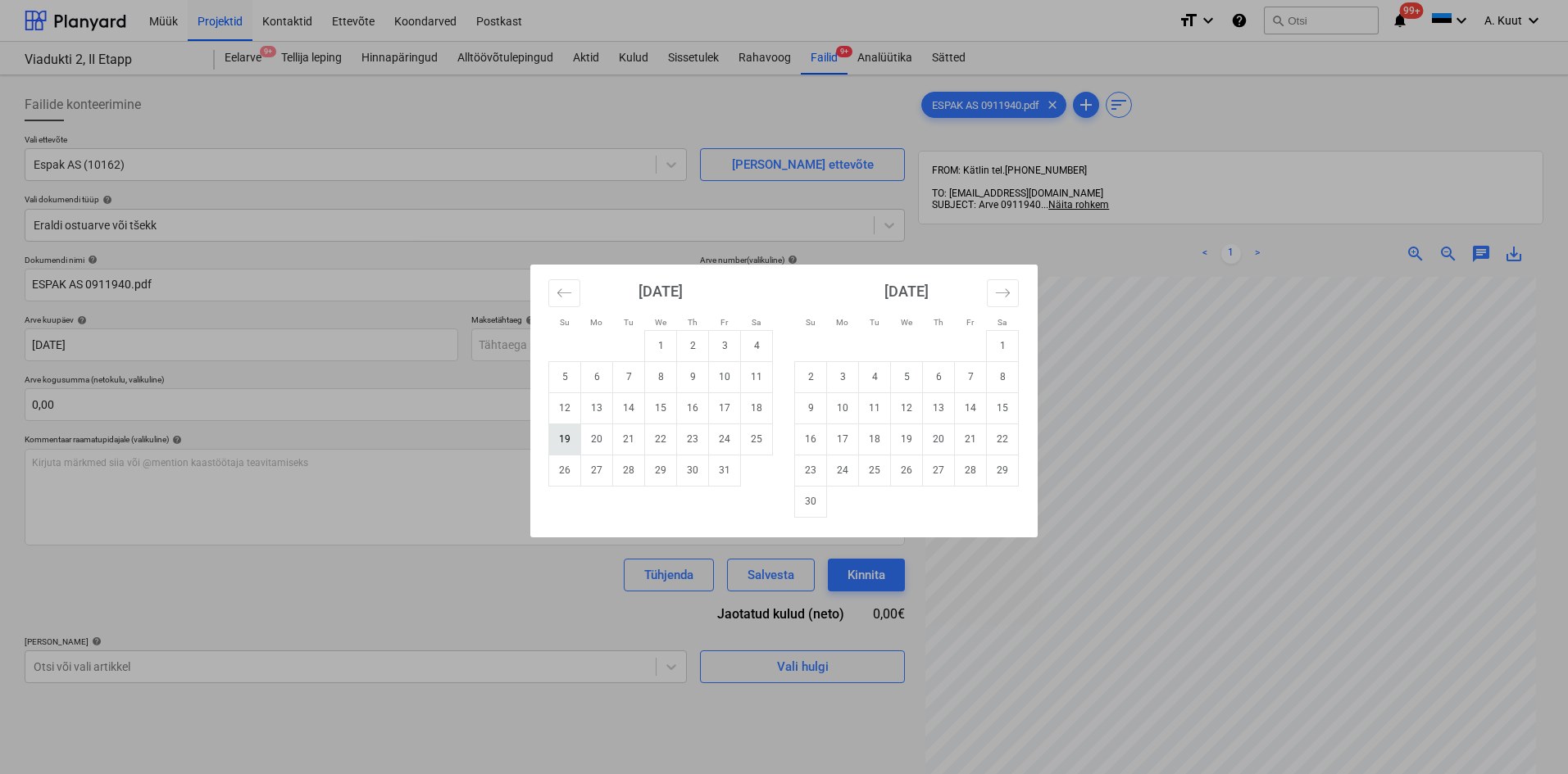
click at [564, 442] on td "19" at bounding box center [565, 439] width 32 height 32
type input "[DATE]"
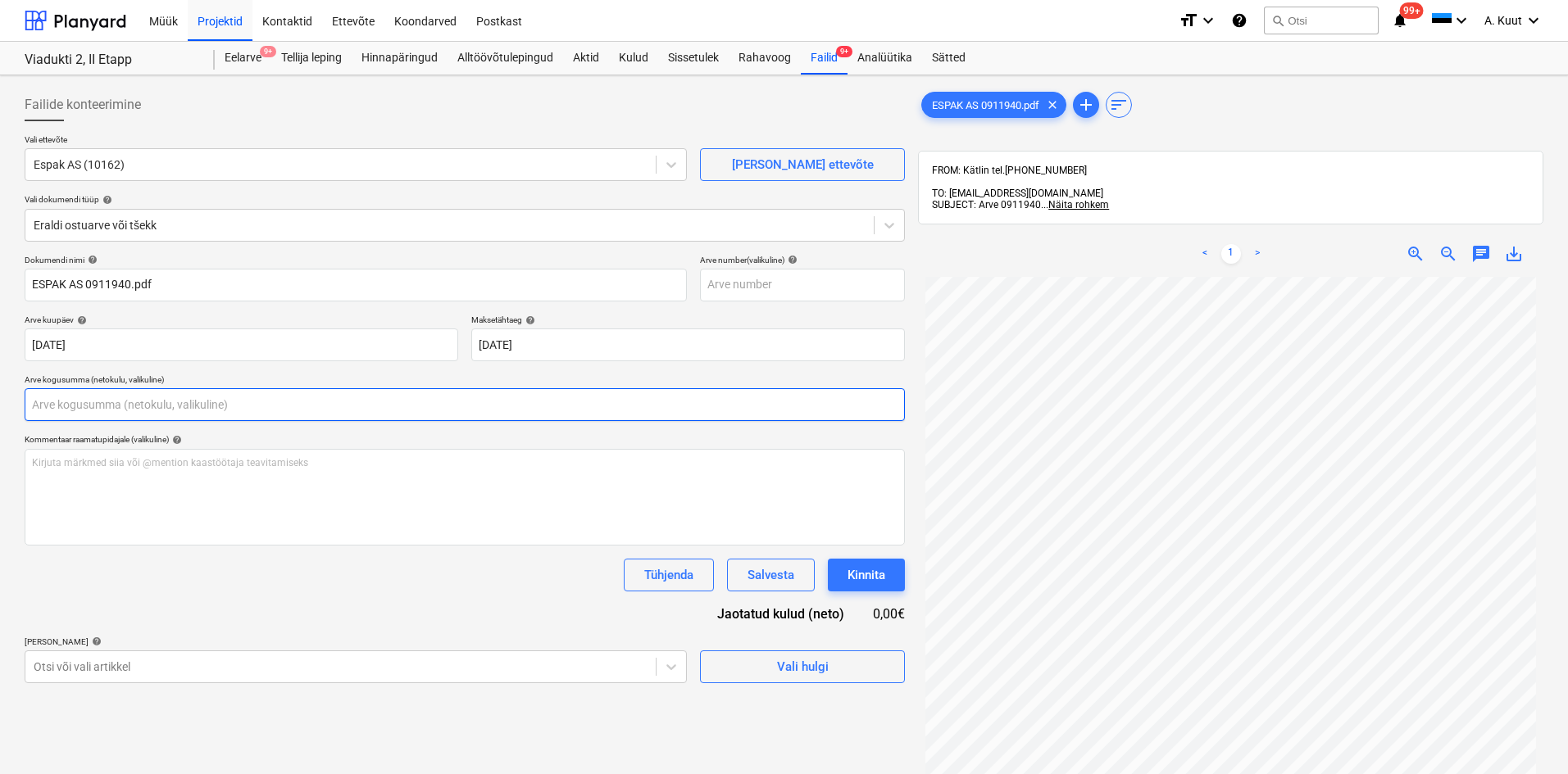
click at [62, 403] on input "text" at bounding box center [464, 404] width 880 height 32
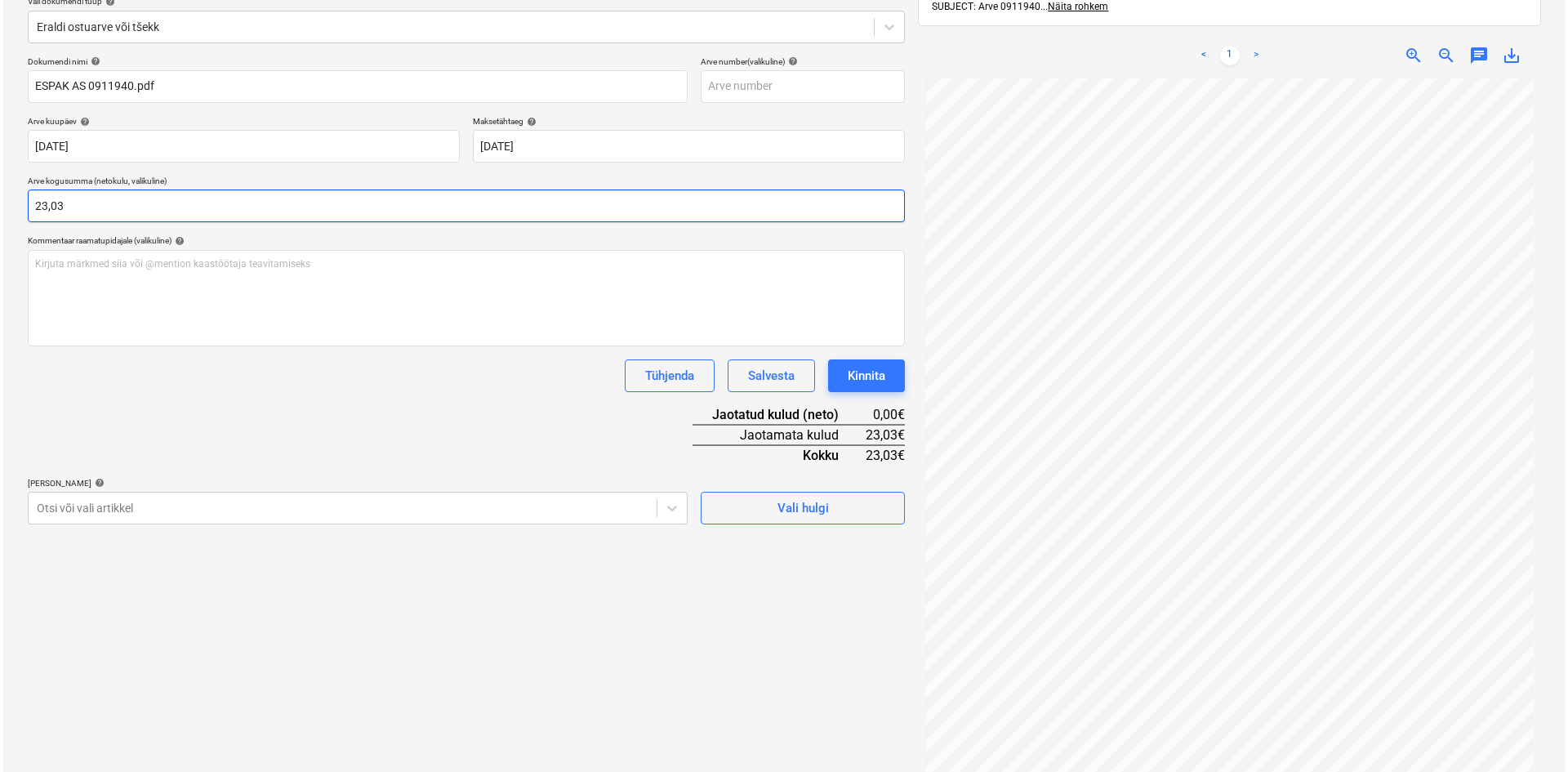
scroll to position [232, 0]
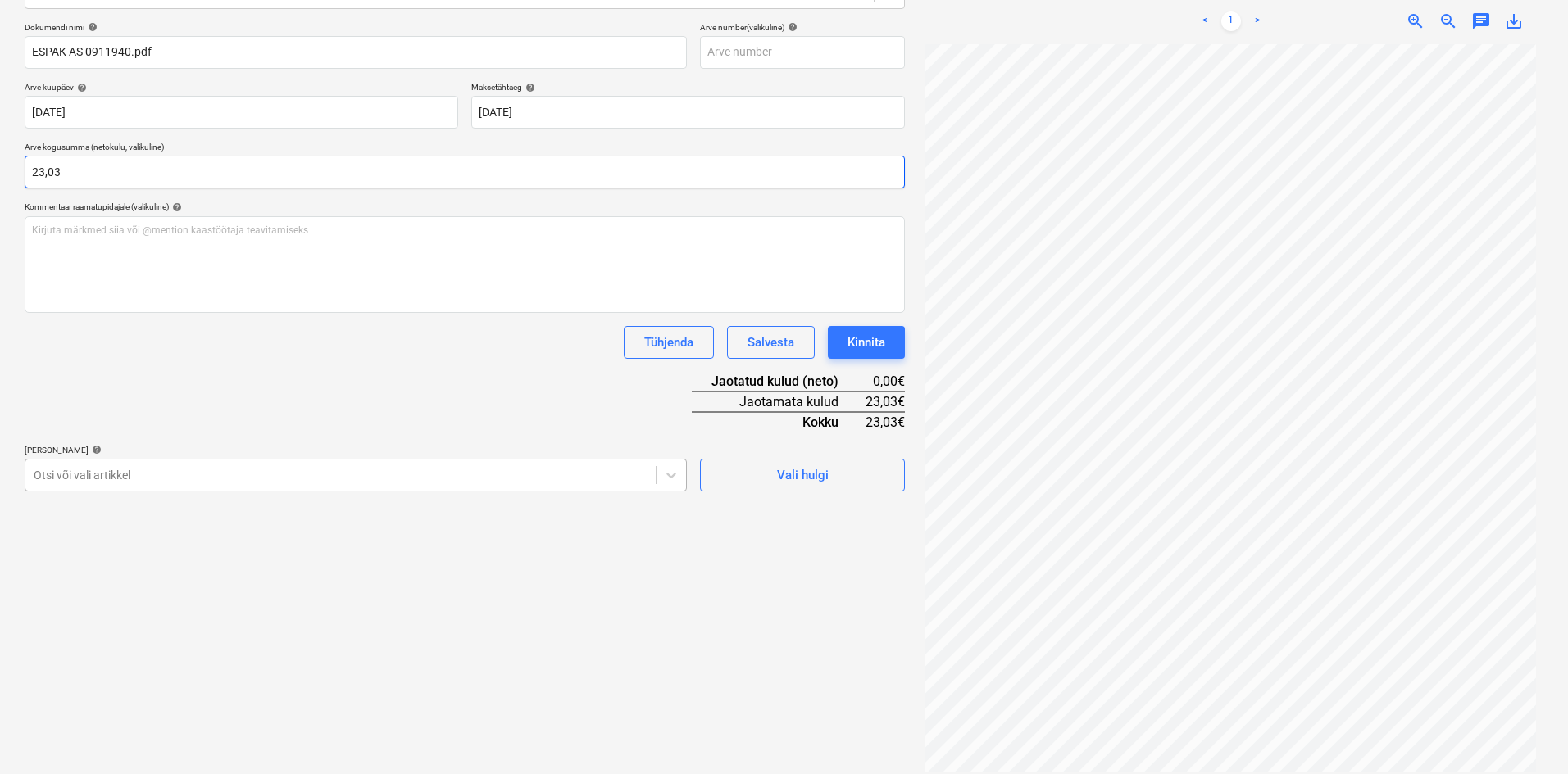
type input "23,03"
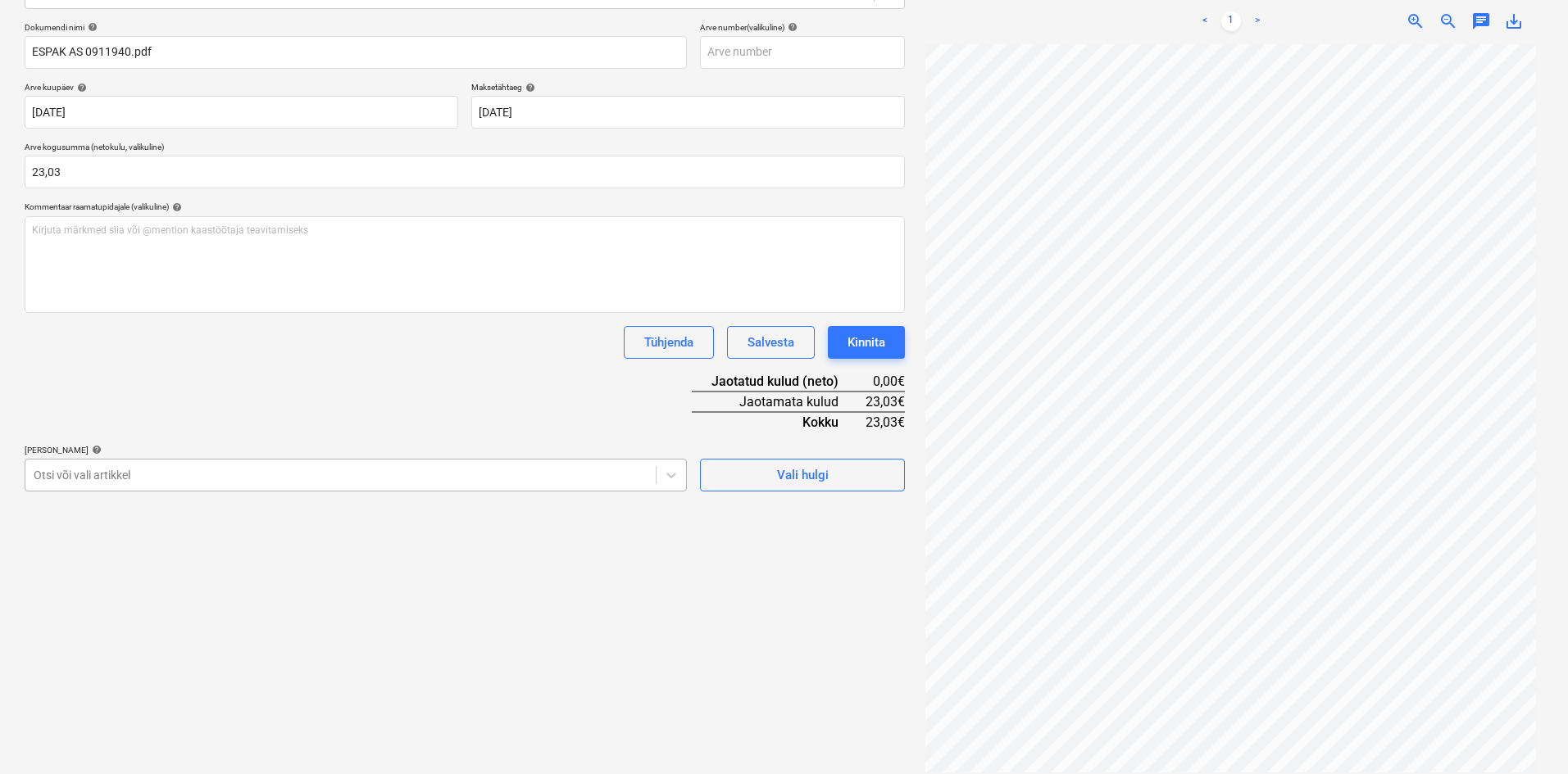
click at [127, 475] on div at bounding box center [340, 475] width 614 height 17
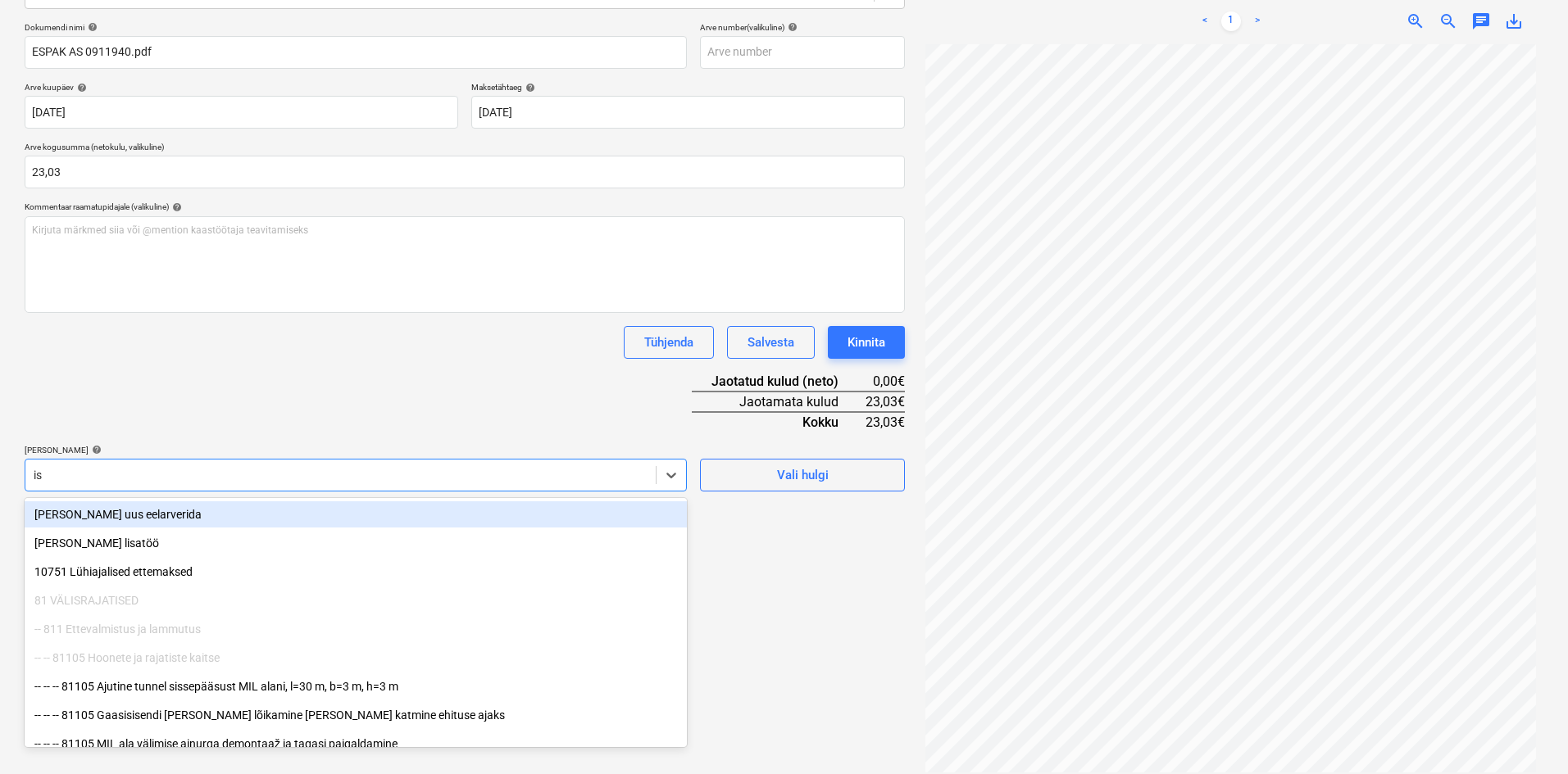
type input "isi"
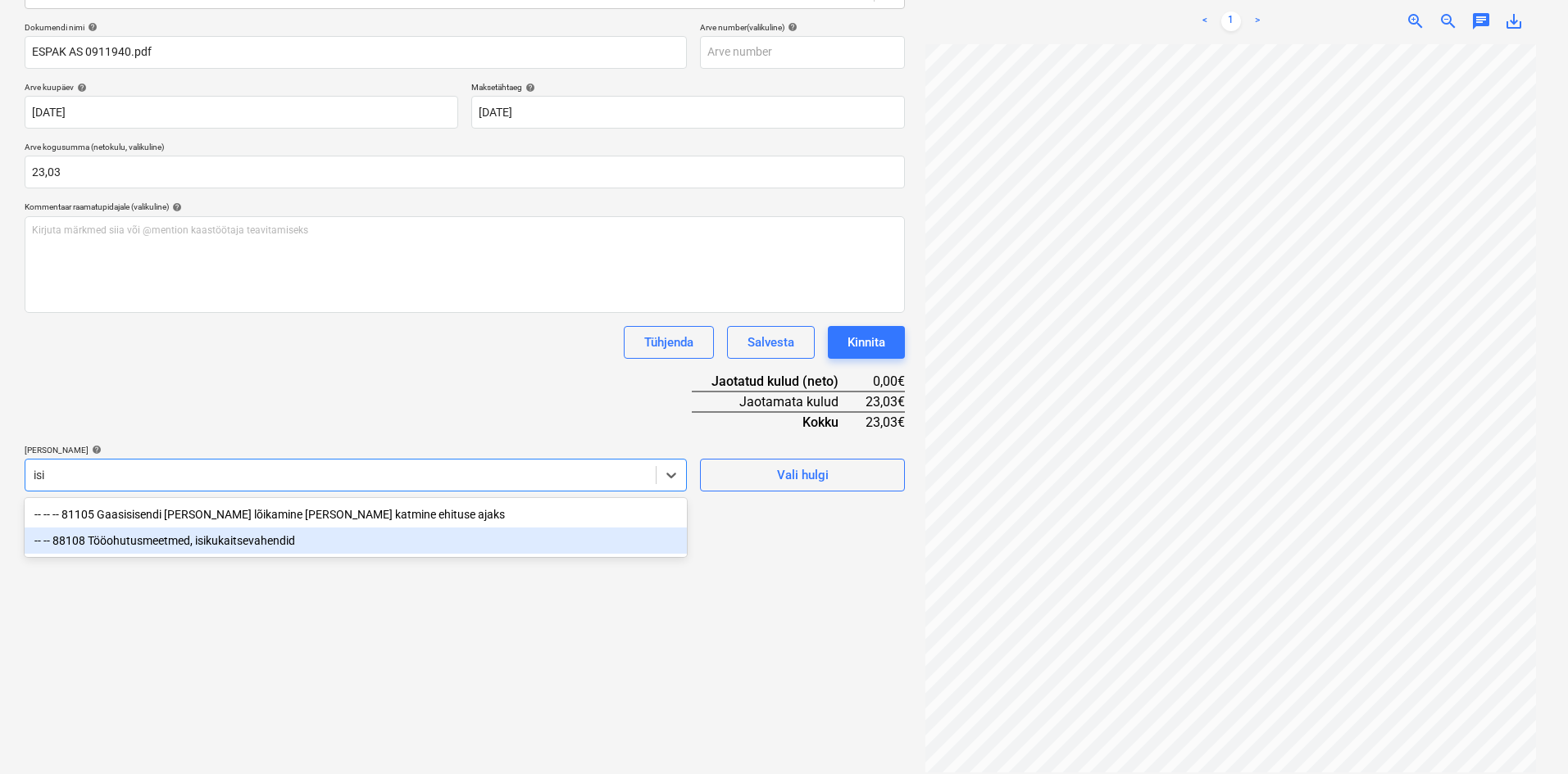
click at [204, 545] on div "-- -- 88108 Tööohutusmeetmed, isikukaitsevahendid" at bounding box center [355, 541] width 662 height 26
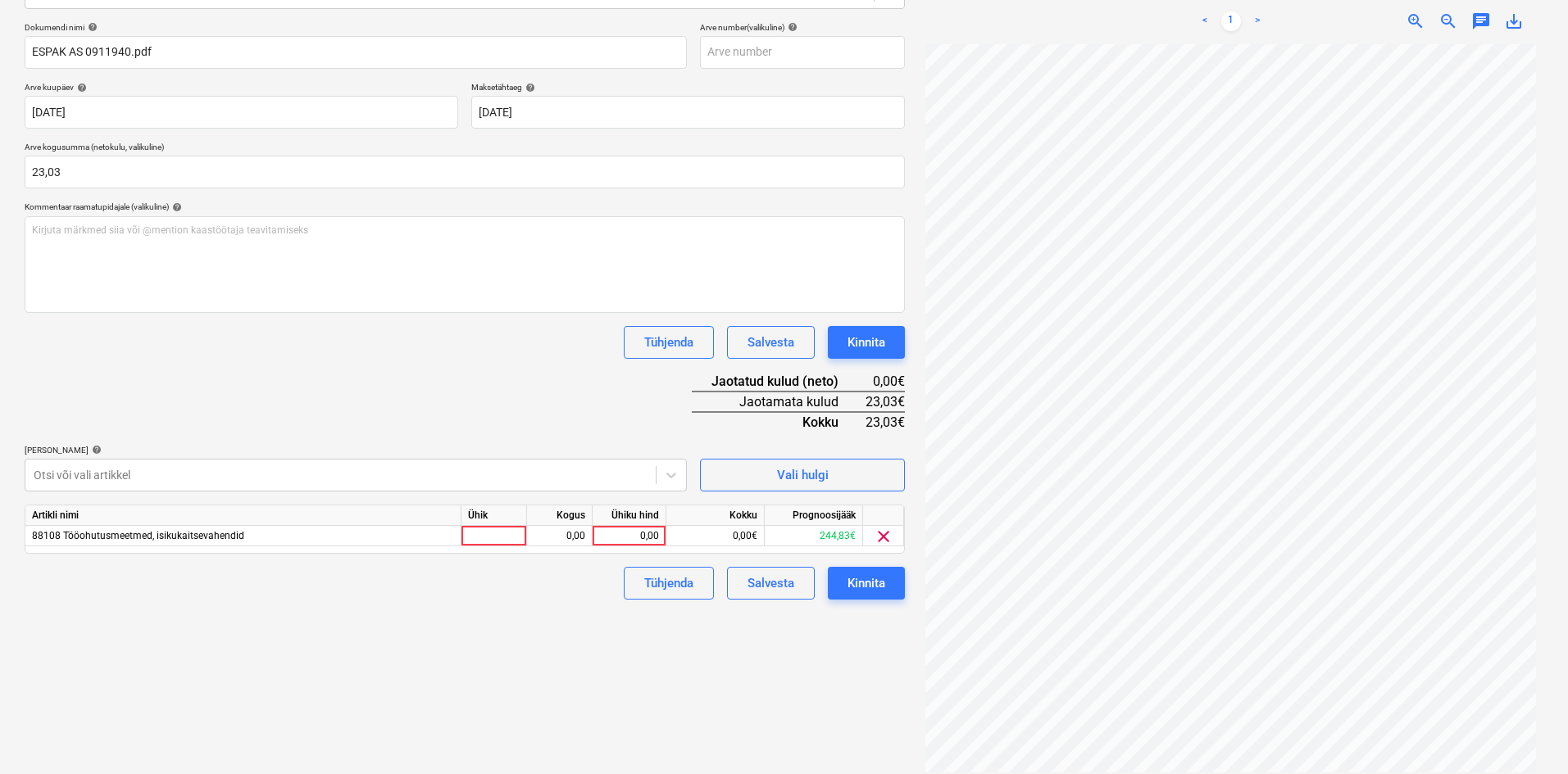
click at [297, 407] on div "Dokumendi nimi help ESPAK AS 0911940.pdf Arve number (valikuline) help Arve kuu…" at bounding box center [464, 311] width 880 height 577
click at [652, 536] on div "0,00" at bounding box center [628, 536] width 59 height 20
type input "23,03"
click at [553, 612] on div "Failide konteerimine Vali ettevõte Espak AS (10162) [PERSON_NAME] uus ettevõte …" at bounding box center [464, 315] width 893 height 930
click at [873, 586] on div "Kinnita" at bounding box center [866, 583] width 38 height 21
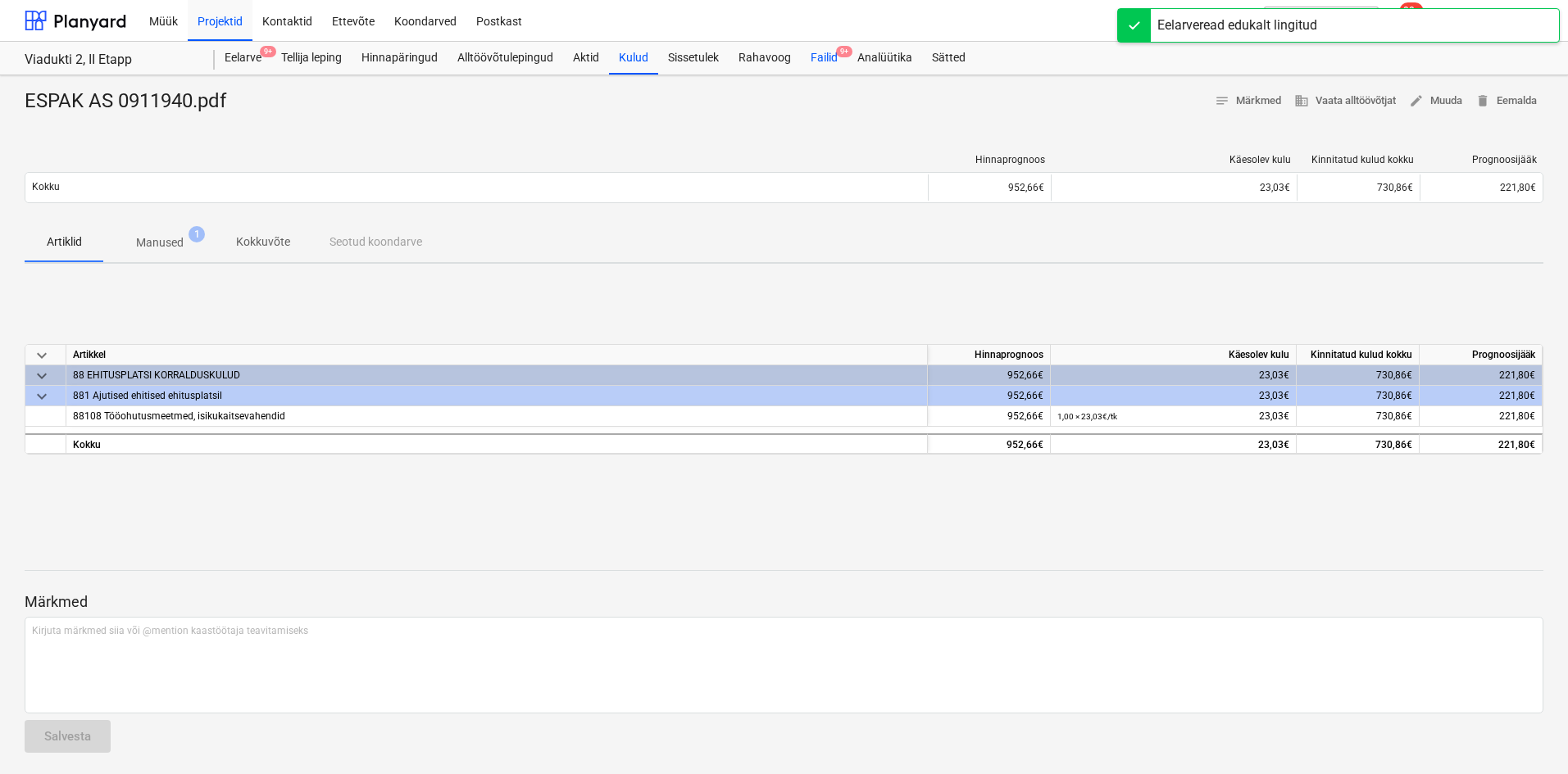
click at [821, 58] on div "Failid 9+" at bounding box center [824, 58] width 46 height 32
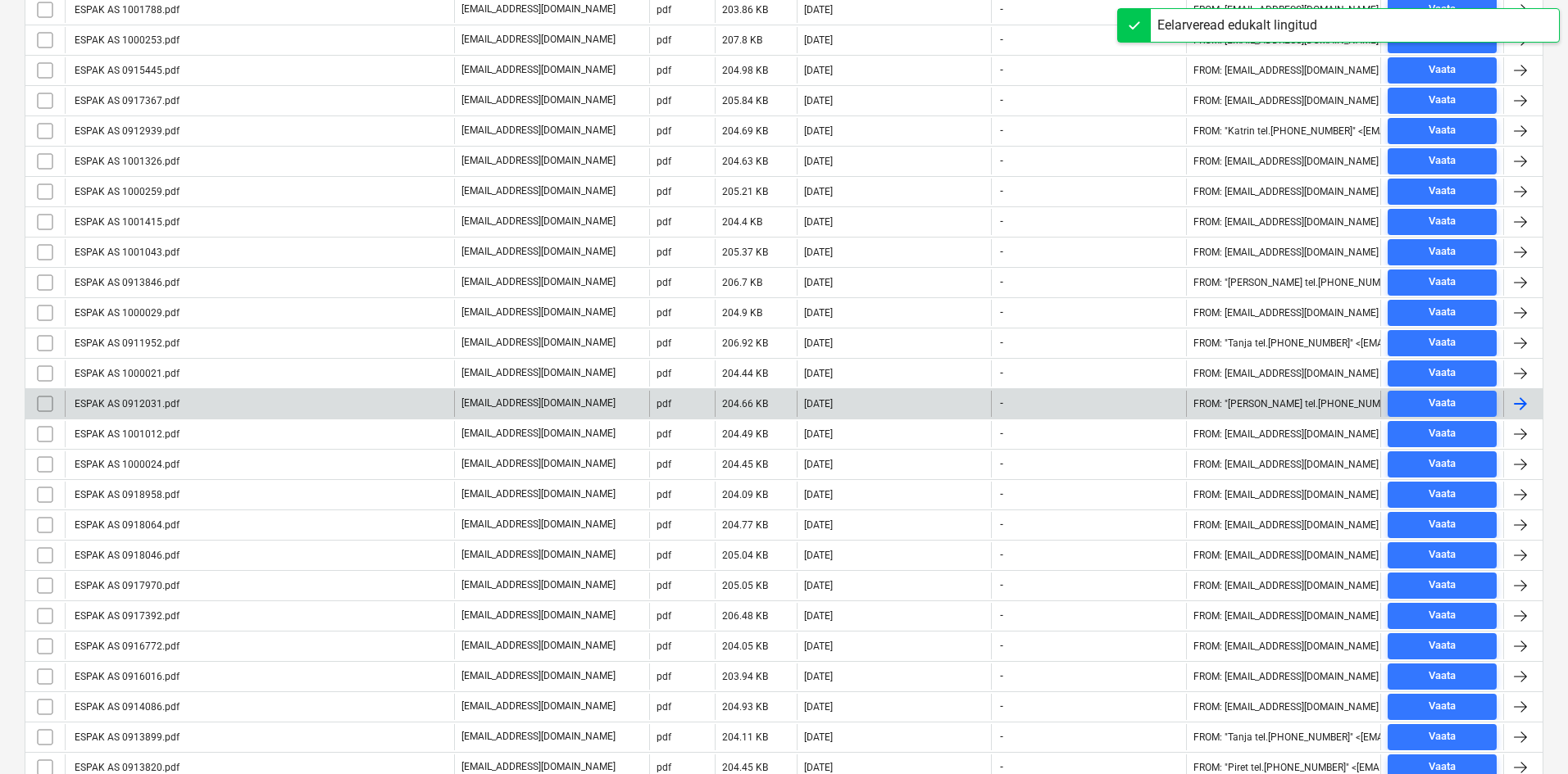
scroll to position [490, 0]
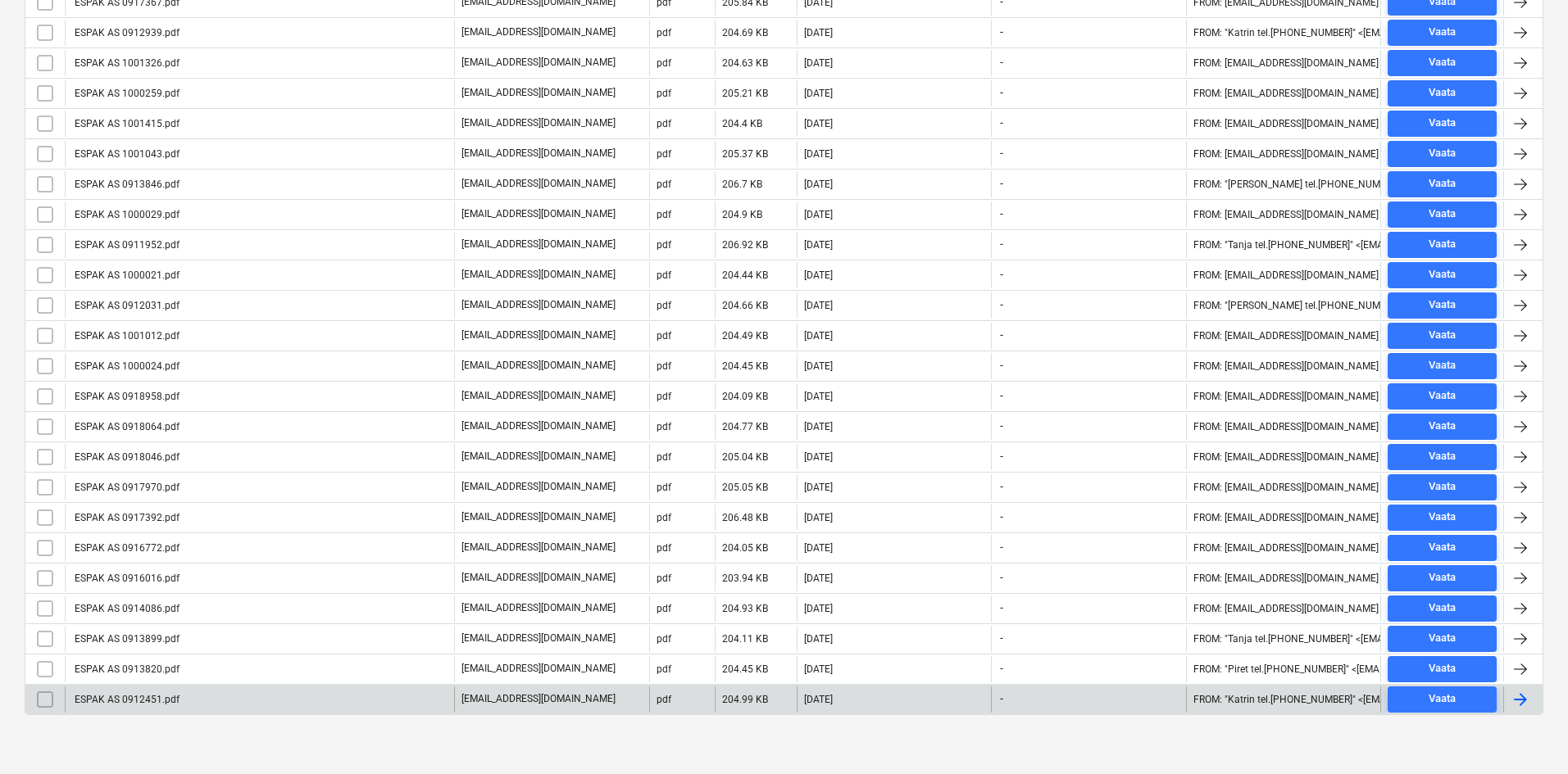
click at [137, 700] on div "ESPAK AS 0912451.pdf" at bounding box center [126, 700] width 108 height 11
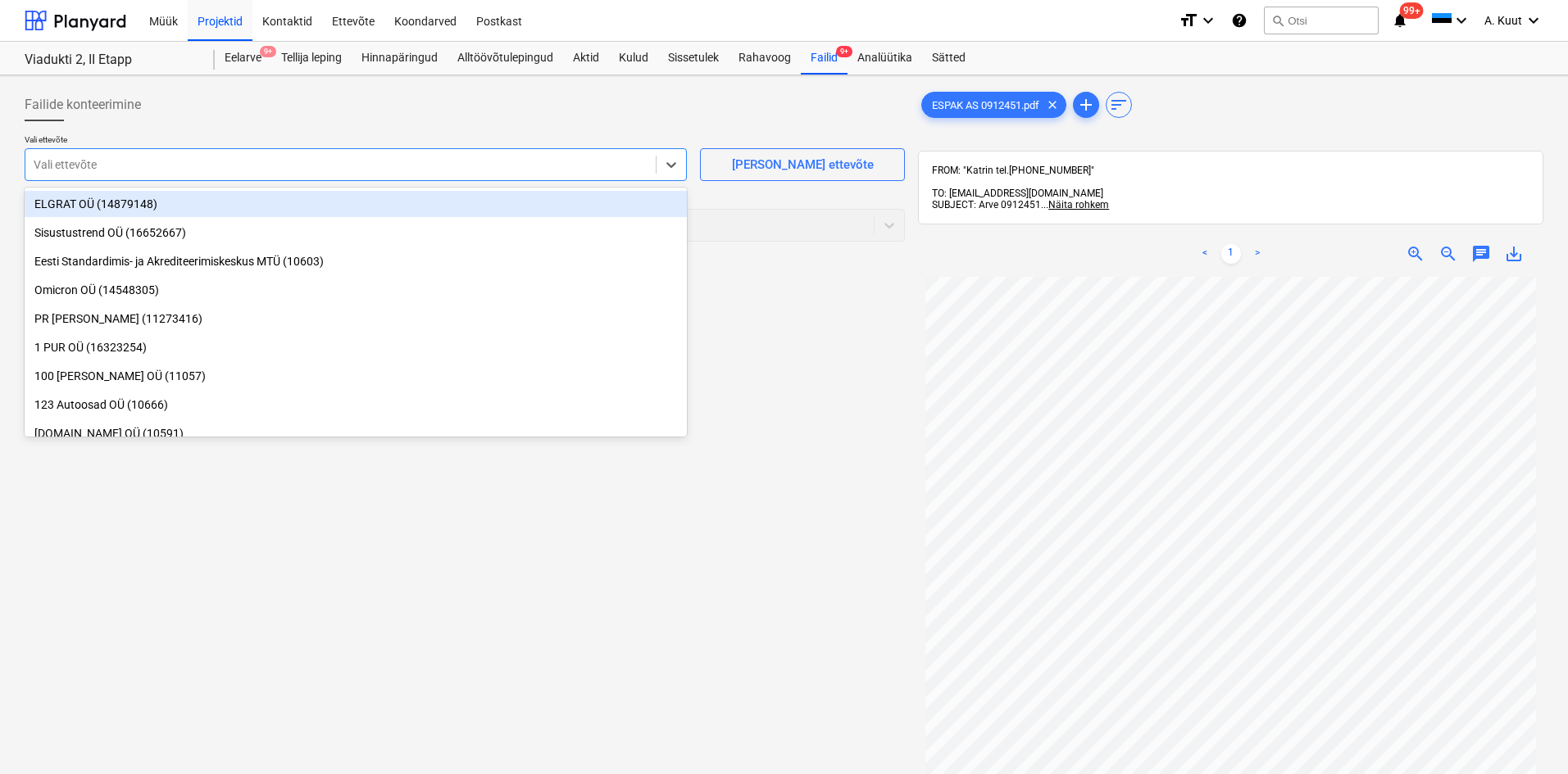
click at [61, 162] on div at bounding box center [340, 165] width 614 height 17
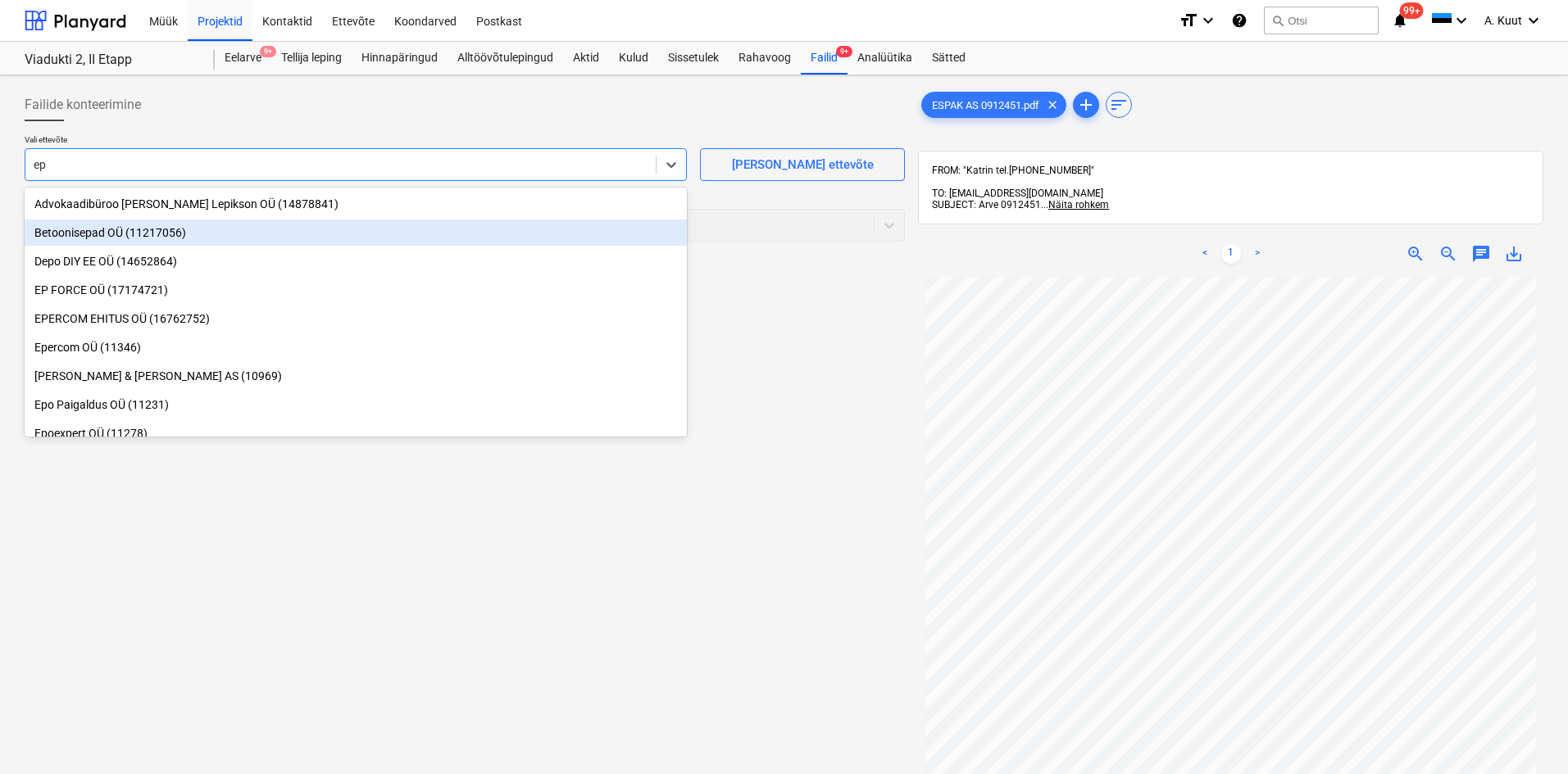
type input "e"
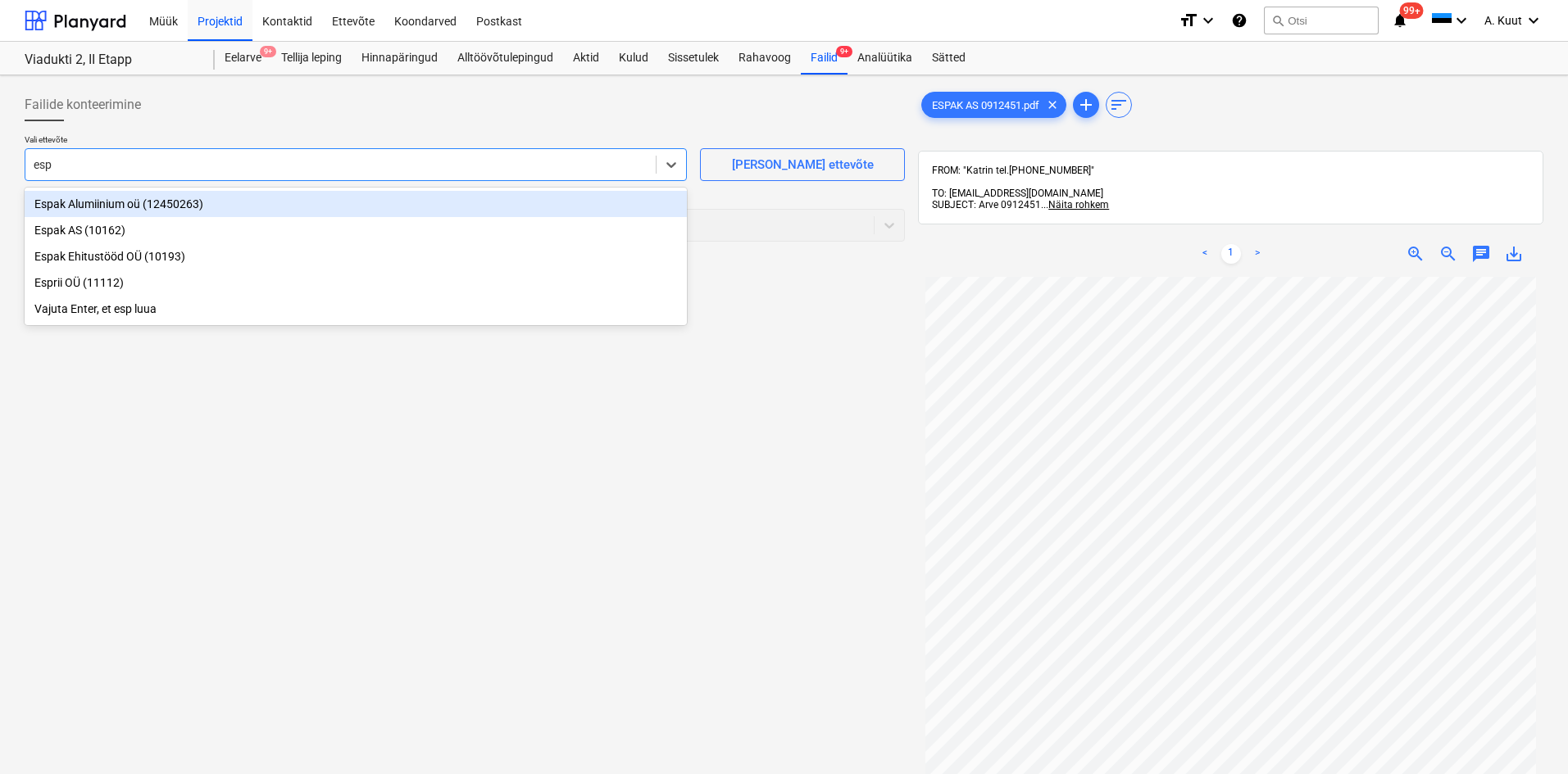
type input "espa"
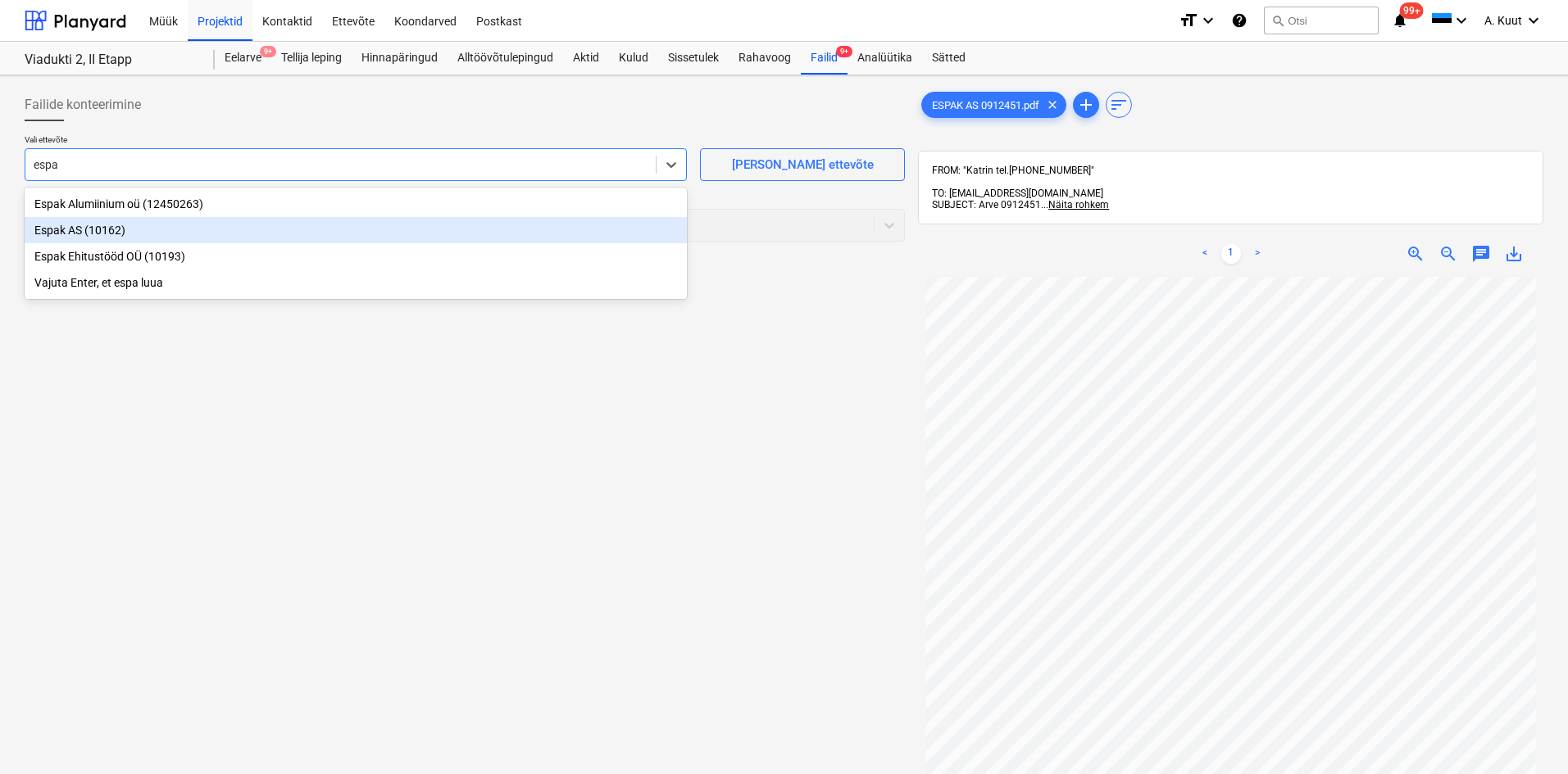
click at [45, 222] on div "Espak AS (10162)" at bounding box center [355, 230] width 662 height 26
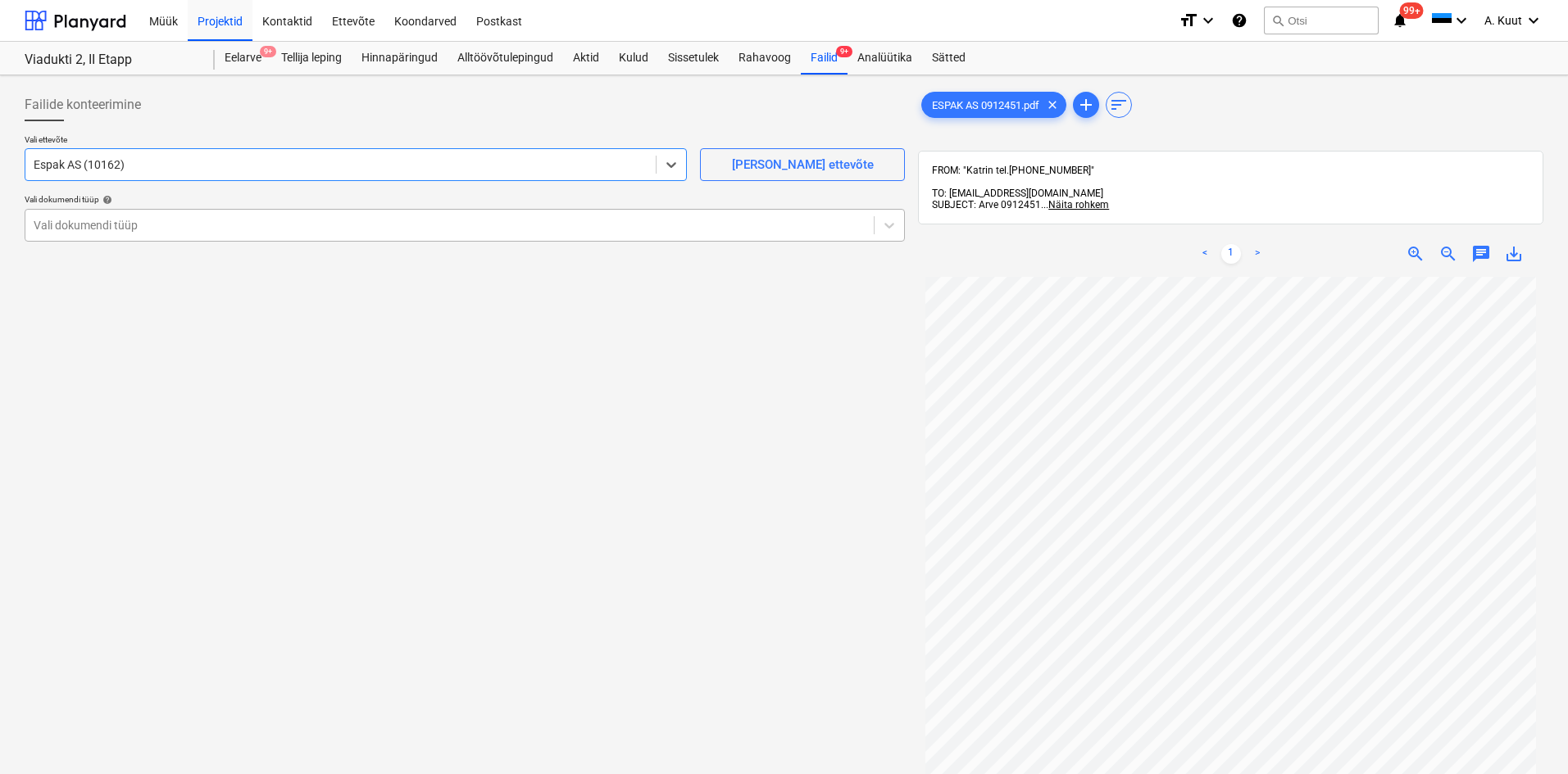
click at [45, 227] on div at bounding box center [449, 226] width 832 height 17
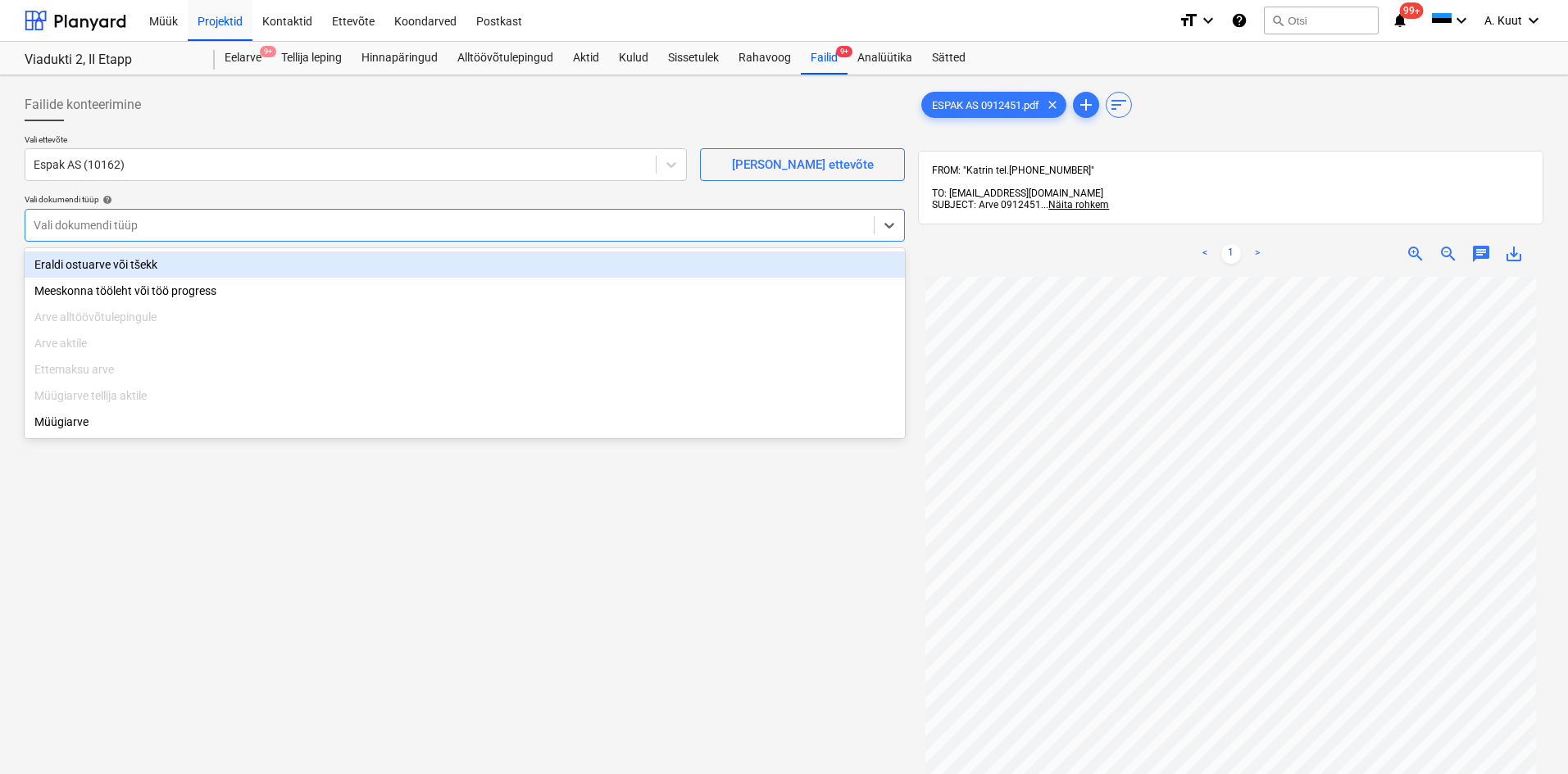
click at [71, 258] on div "Eraldi ostuarve või tšekk" at bounding box center [464, 264] width 880 height 26
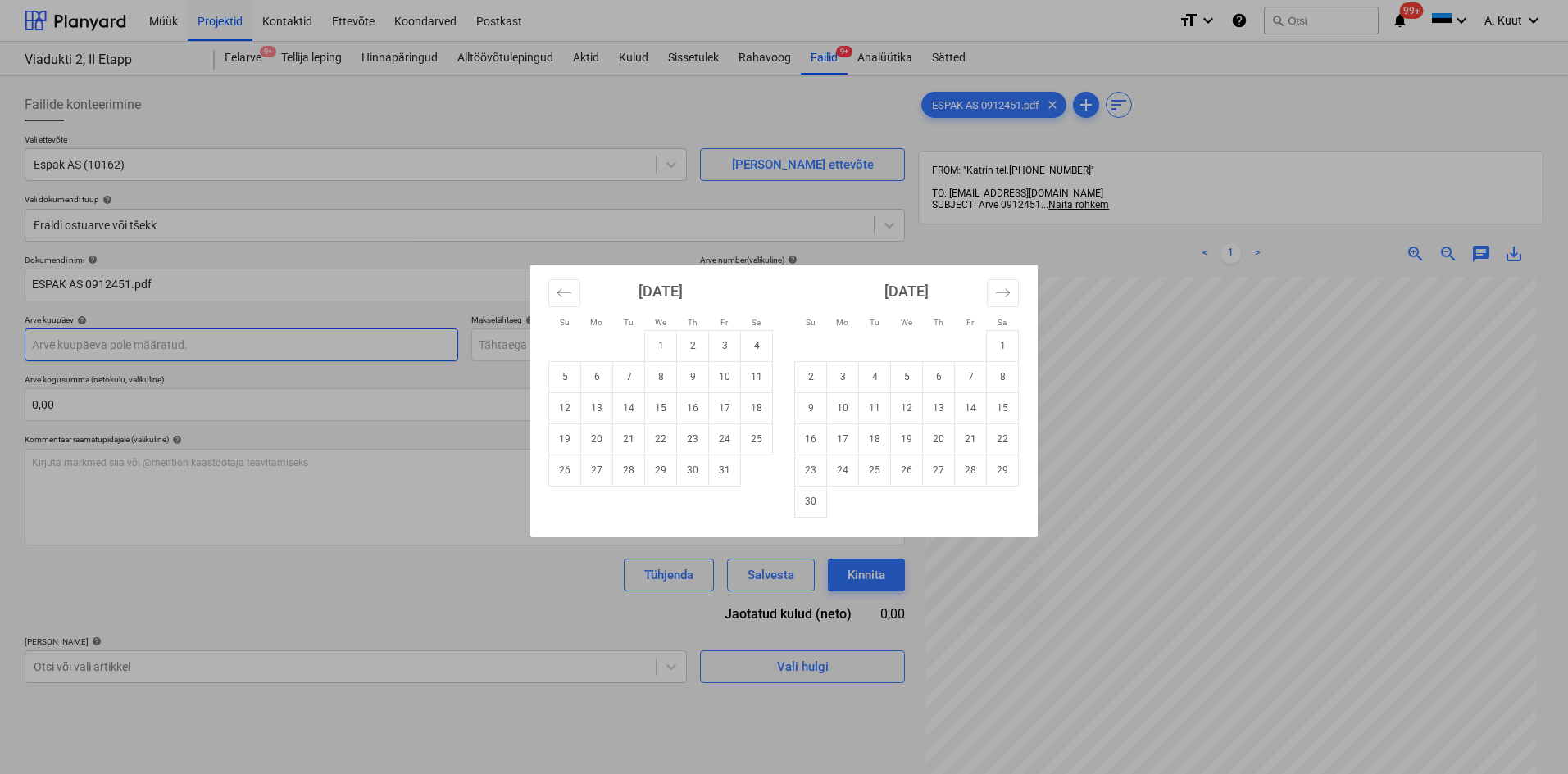
click at [66, 341] on body "Müük Projektid Kontaktid Ettevõte Koondarved Postkast format_size keyboard_arro…" at bounding box center [784, 387] width 1568 height 774
click at [570, 293] on icon "Move backward to switch to the previous month." at bounding box center [564, 292] width 16 height 16
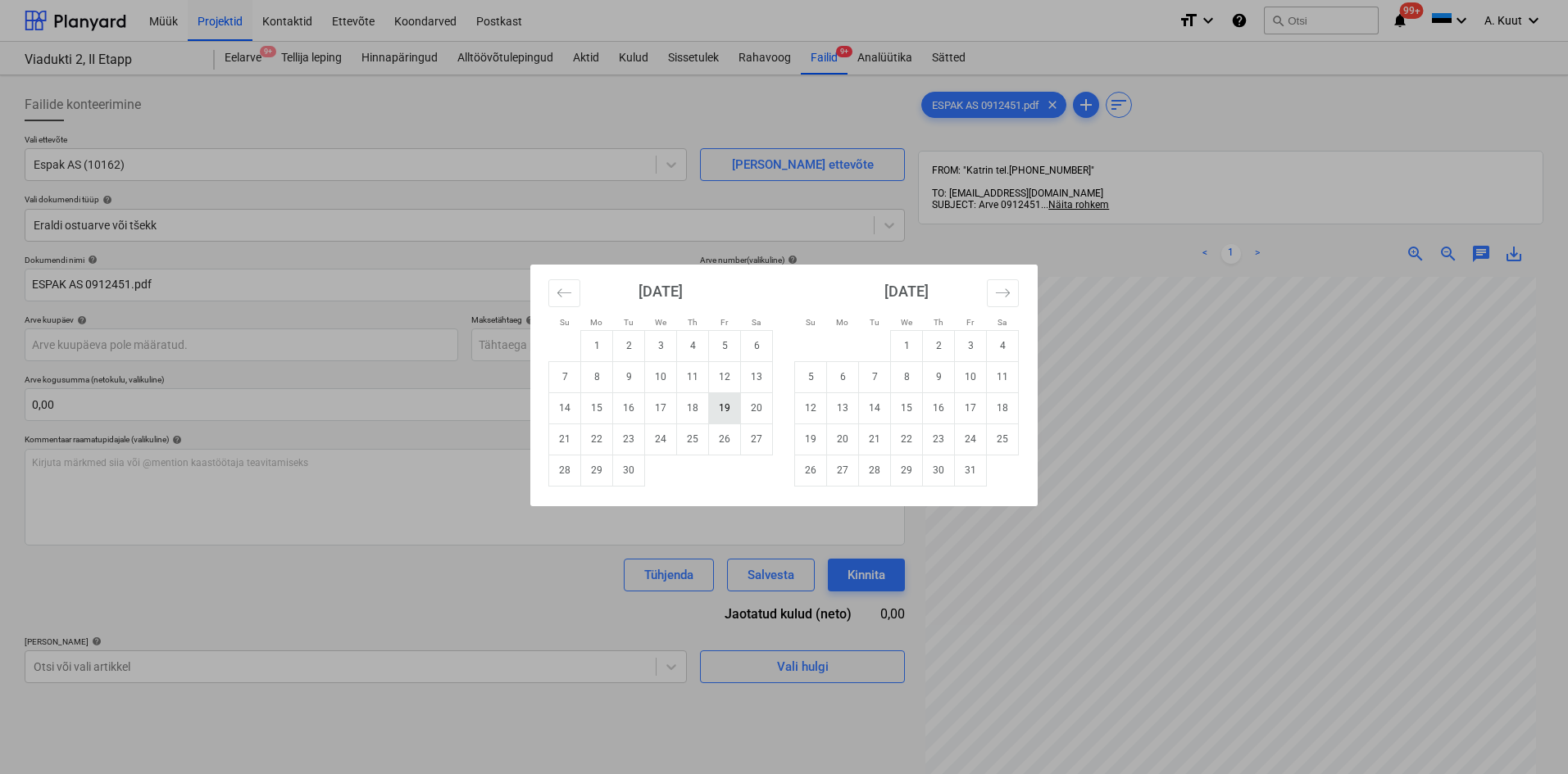
click at [729, 409] on td "19" at bounding box center [725, 408] width 32 height 32
type input "[DATE]"
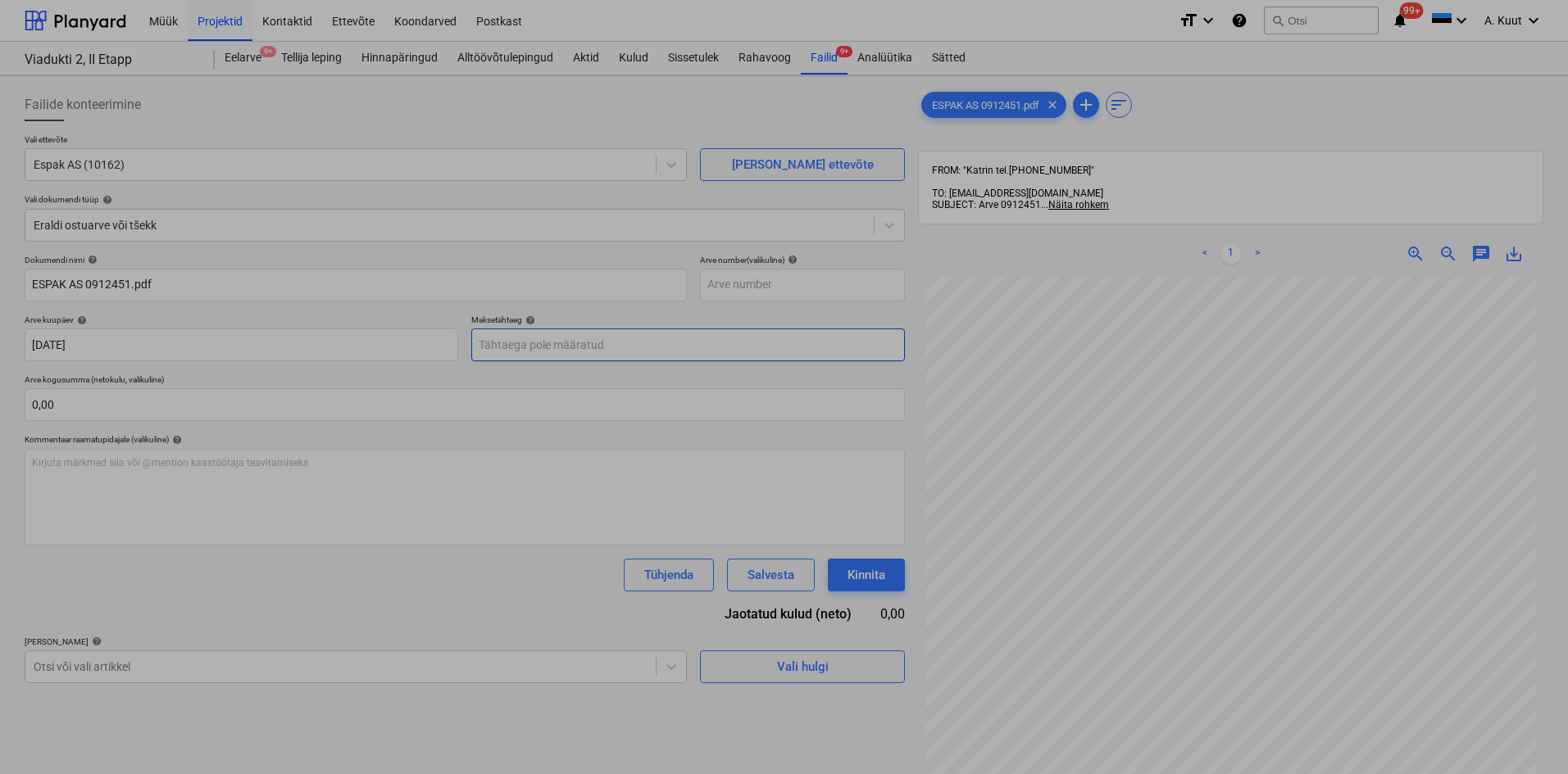
click at [482, 346] on body "Müük Projektid Kontaktid Ettevõte Koondarved Postkast format_size keyboard_arro…" at bounding box center [784, 387] width 1568 height 774
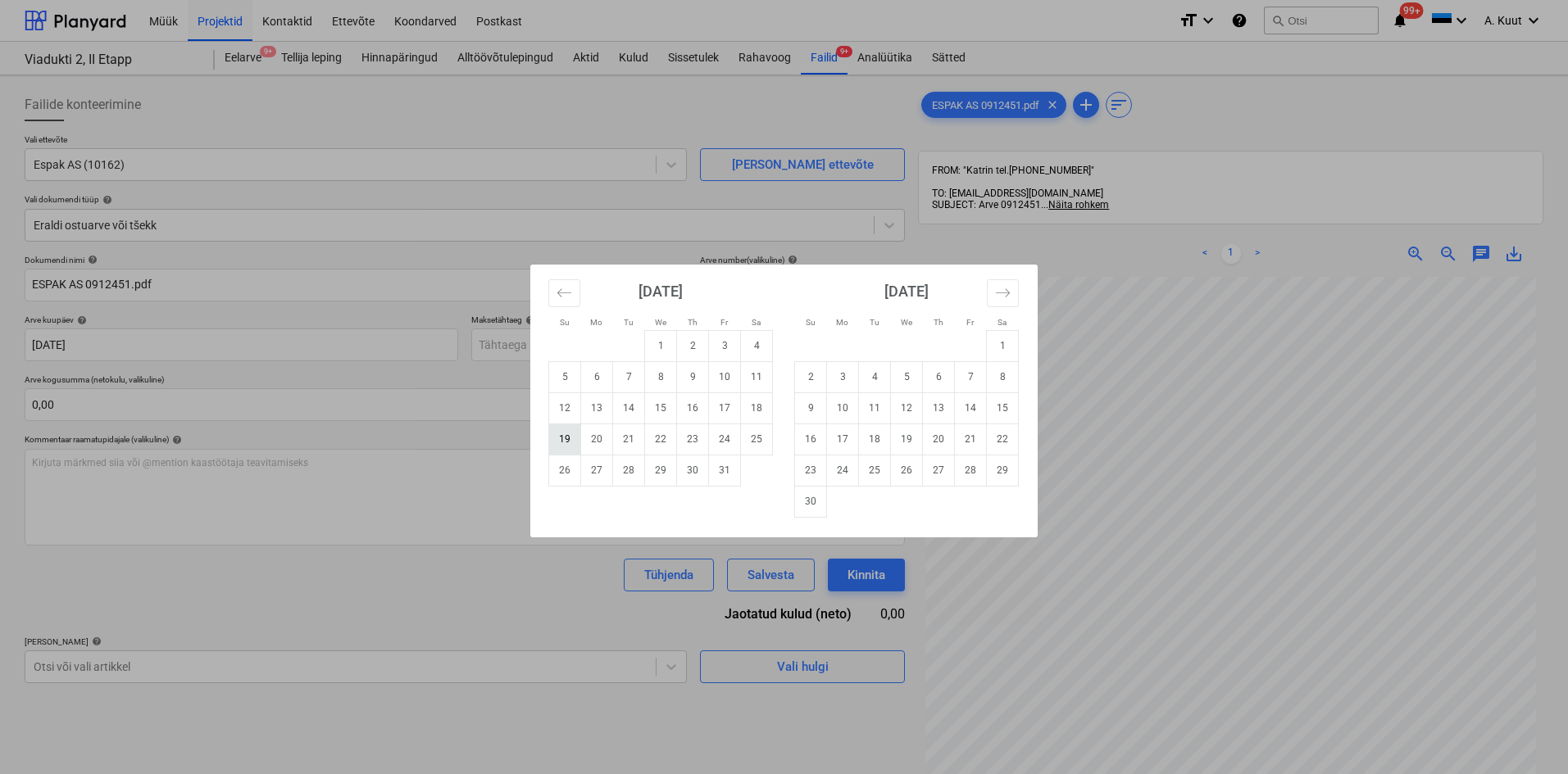
click at [567, 445] on td "19" at bounding box center [565, 439] width 32 height 32
type input "[DATE]"
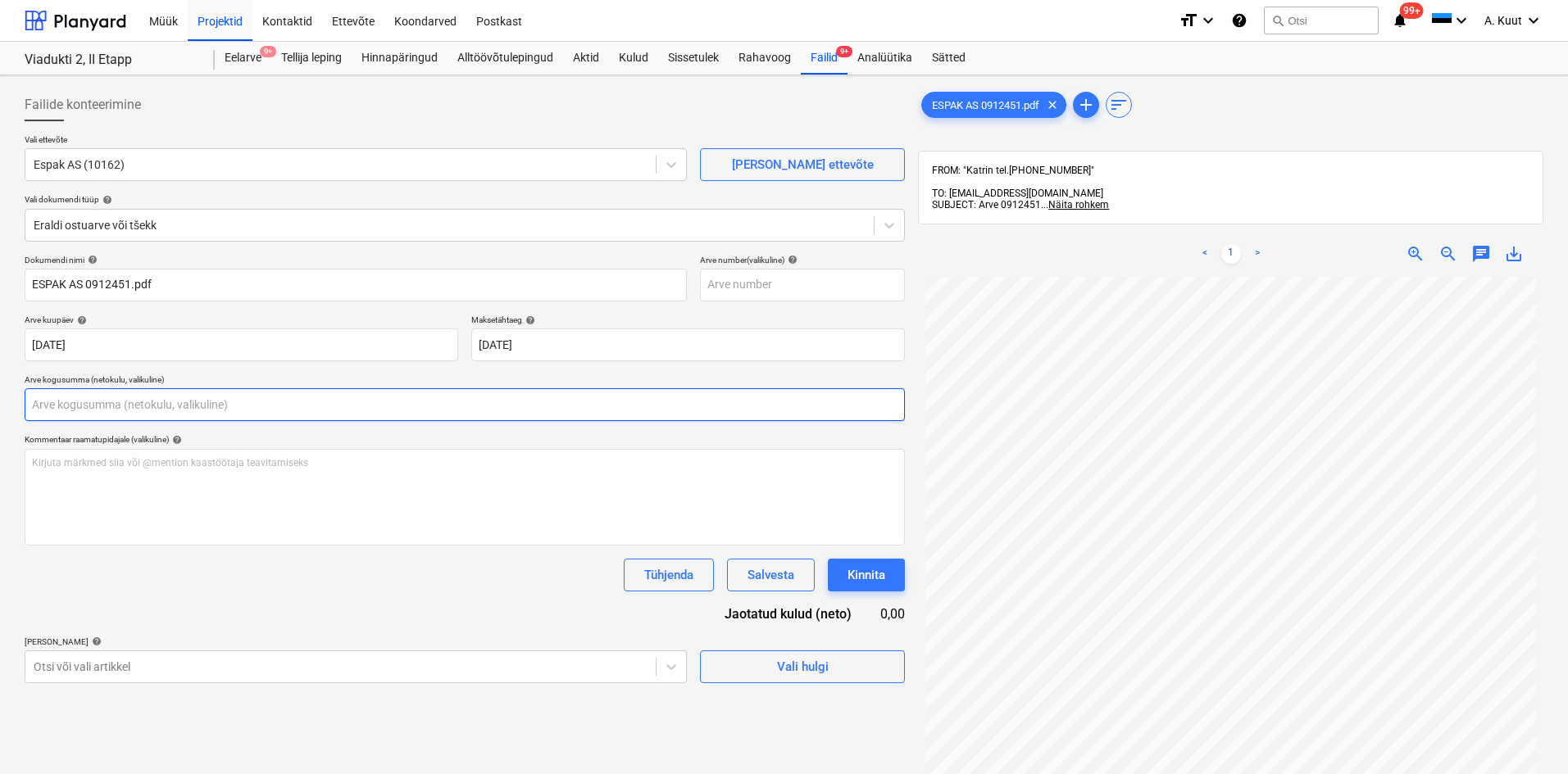
click at [68, 404] on input "text" at bounding box center [464, 404] width 880 height 32
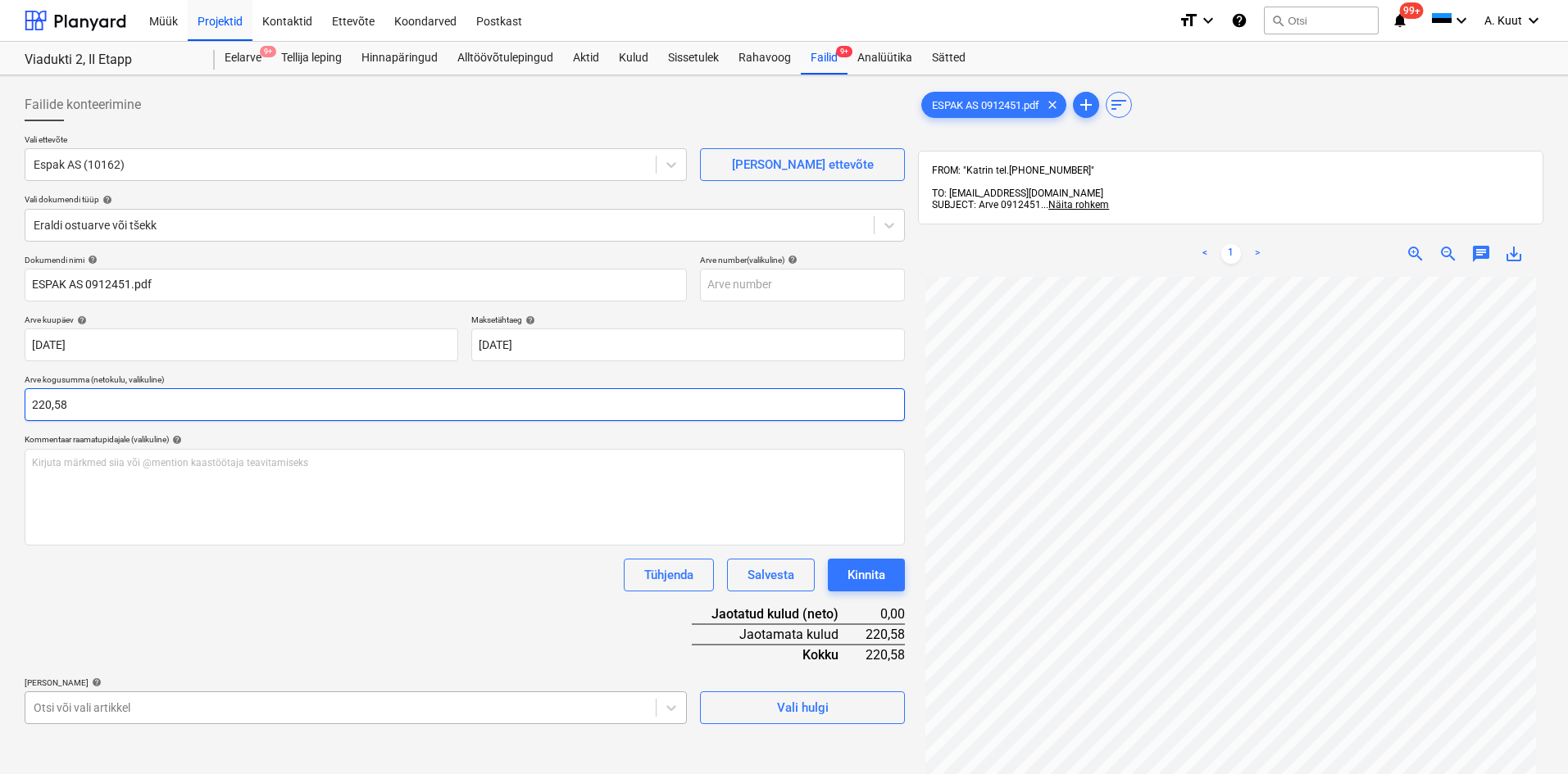
type input "220,58"
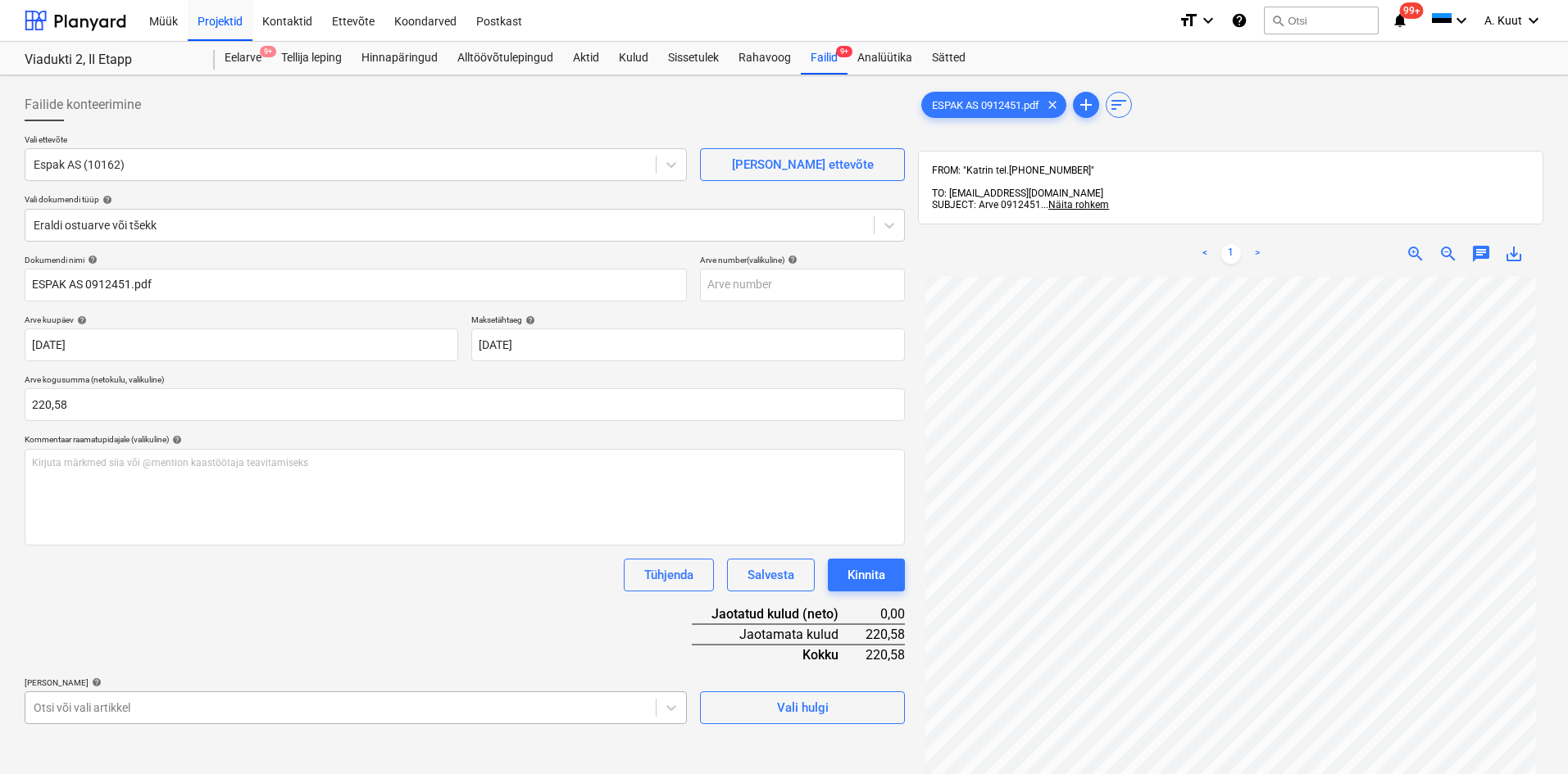
scroll to position [213, 0]
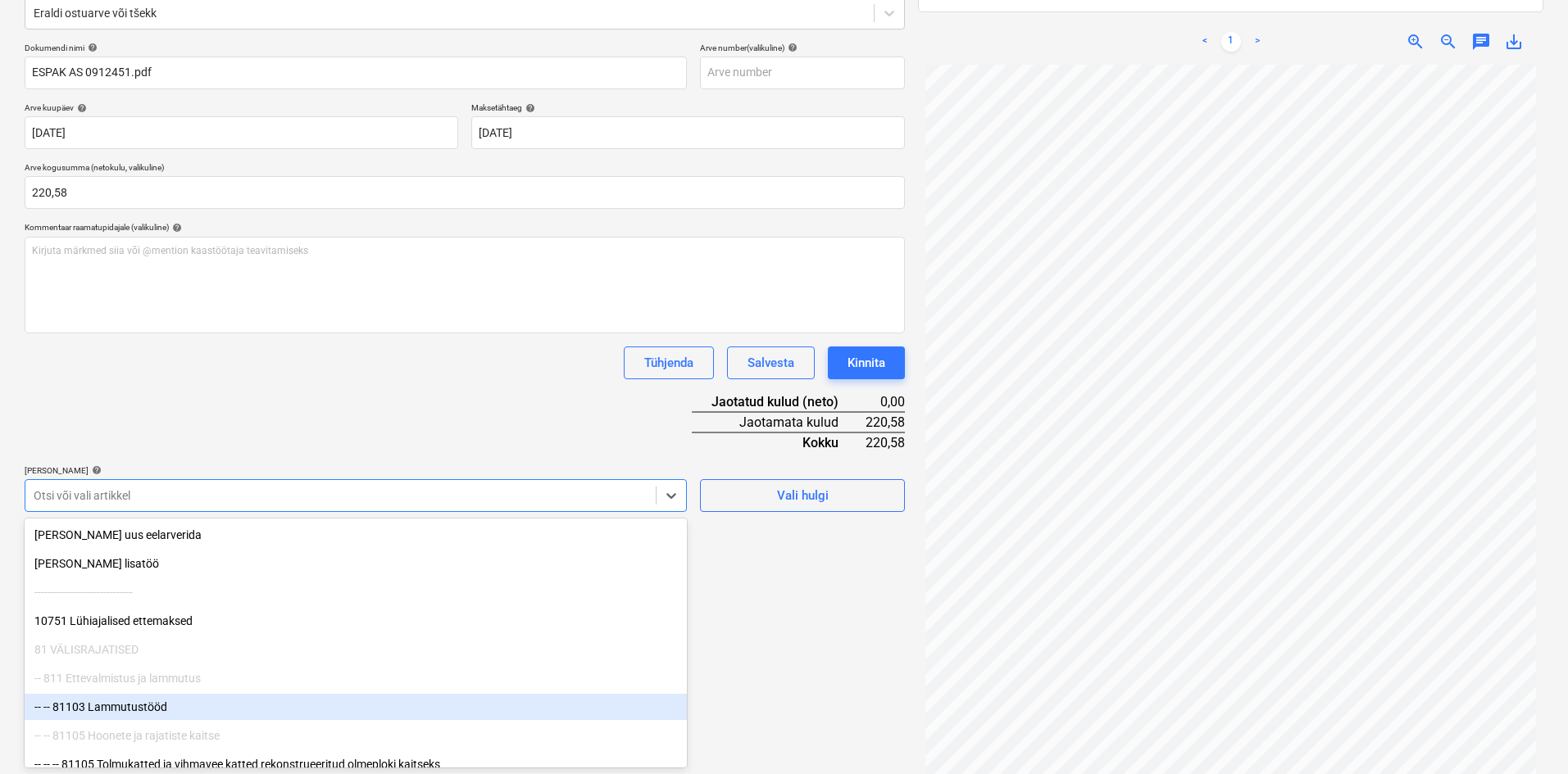
click at [142, 562] on body "Müük Projektid Kontaktid Ettevõte Koondarved Postkast format_size keyboard_arro…" at bounding box center [784, 174] width 1568 height 774
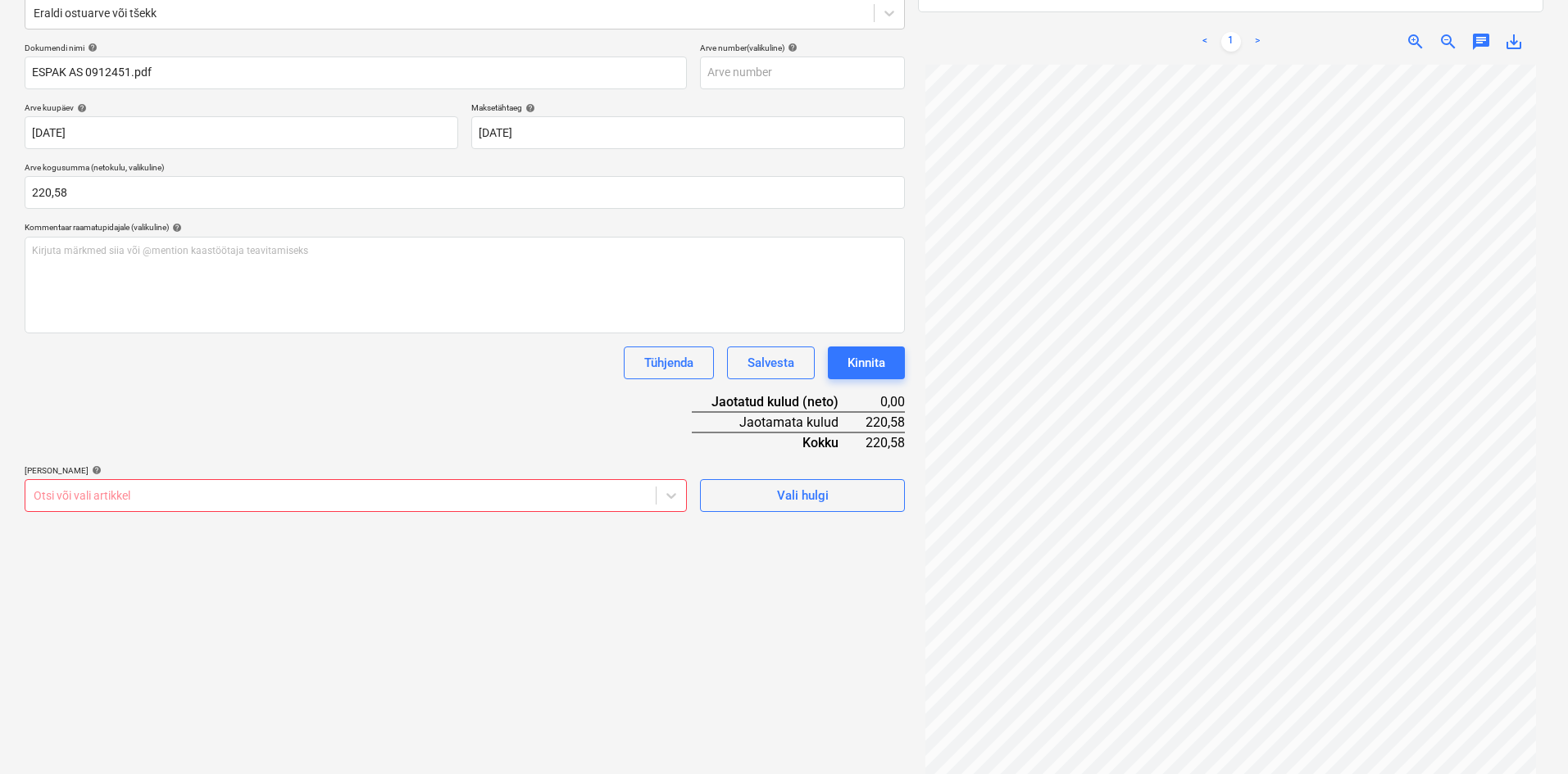
click at [312, 431] on div "Dokumendi nimi help ESPAK AS 0912451.pdf Arve number (valikuline) help Arve kuu…" at bounding box center [464, 277] width 880 height 470
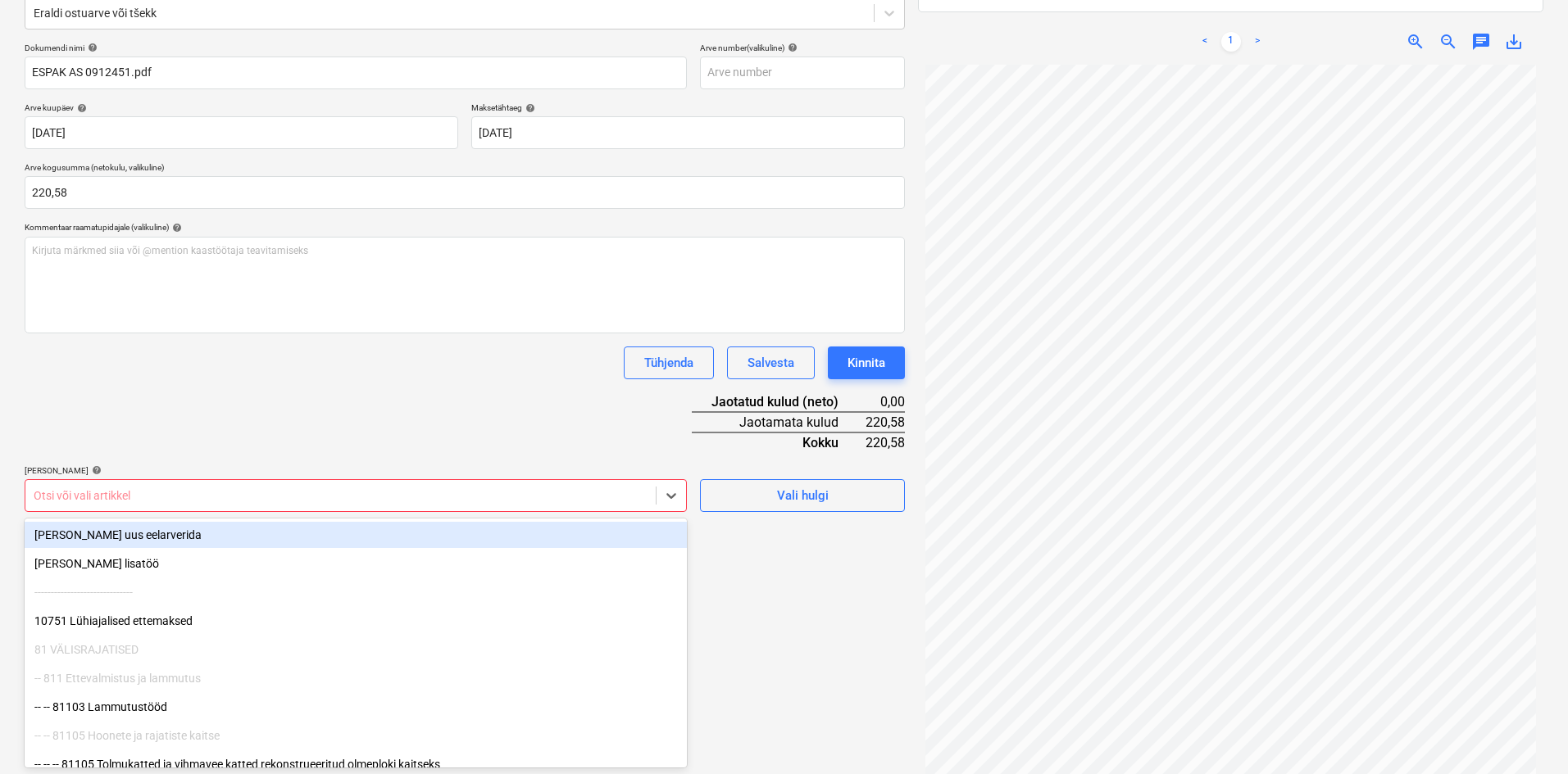
click at [404, 493] on div at bounding box center [340, 496] width 614 height 17
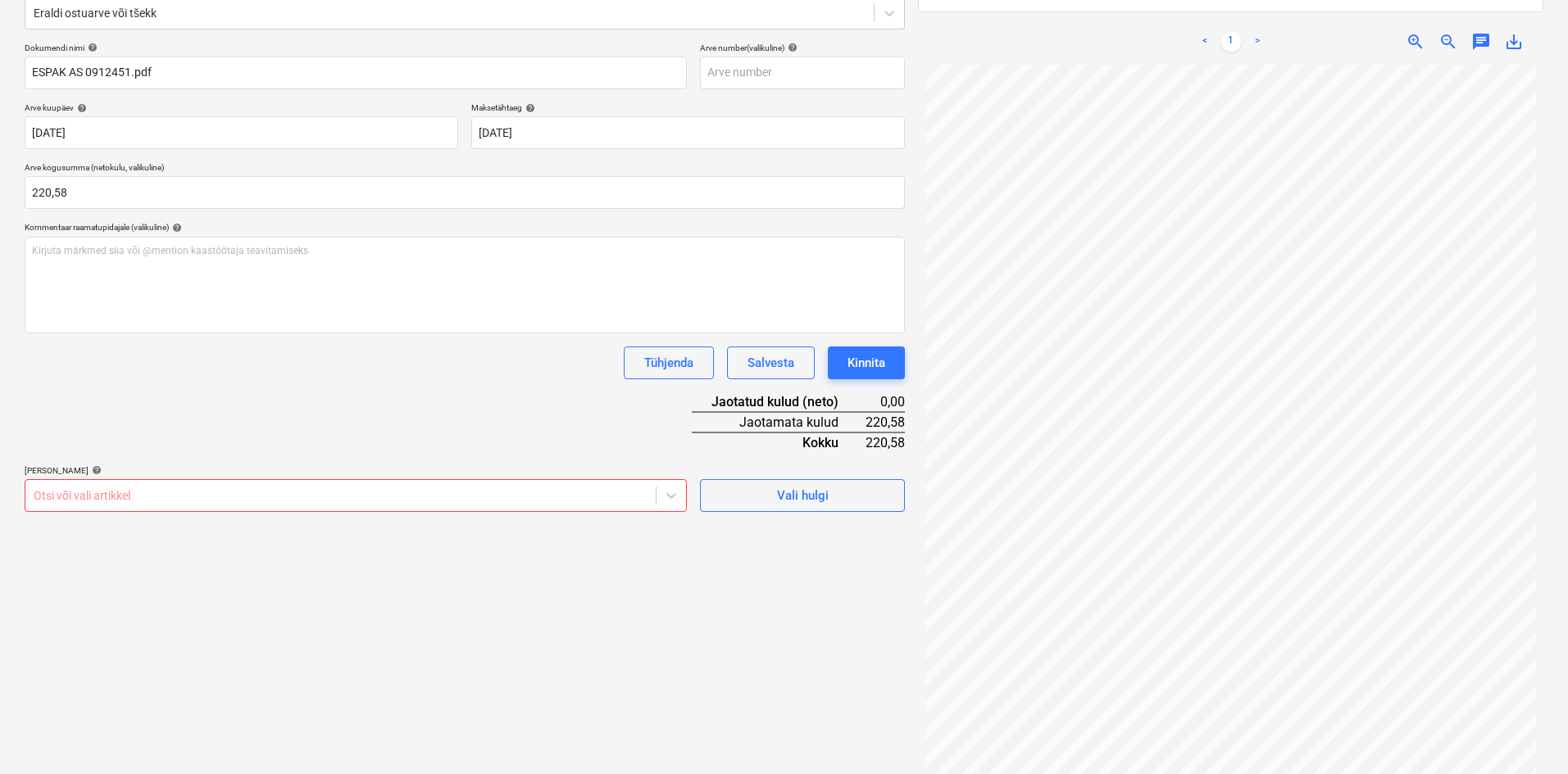
click at [392, 411] on div "Dokumendi nimi help ESPAK AS 0912451.pdf Arve number (valikuline) help Arve kuu…" at bounding box center [464, 277] width 880 height 470
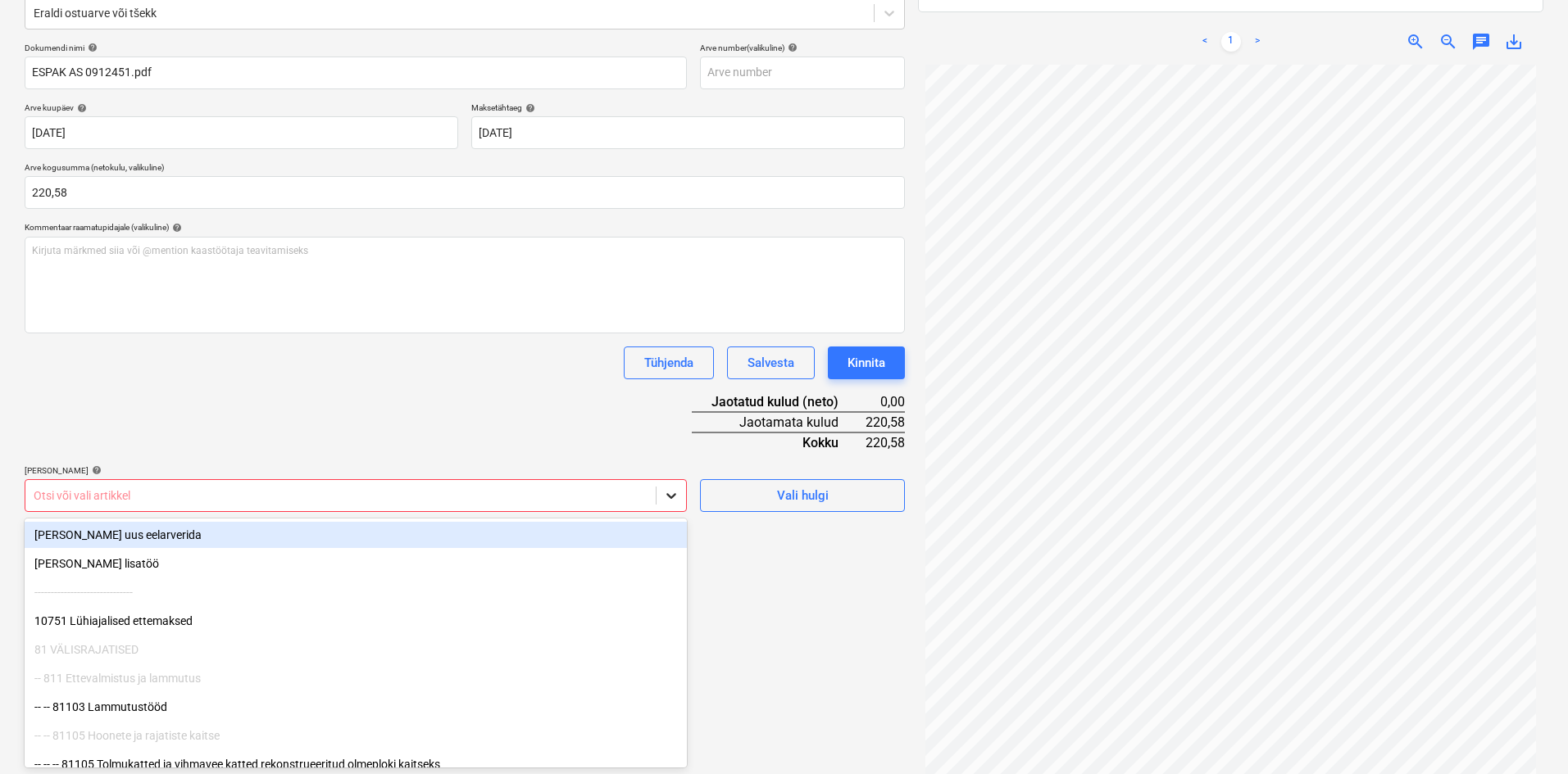
click at [673, 497] on icon at bounding box center [671, 497] width 10 height 6
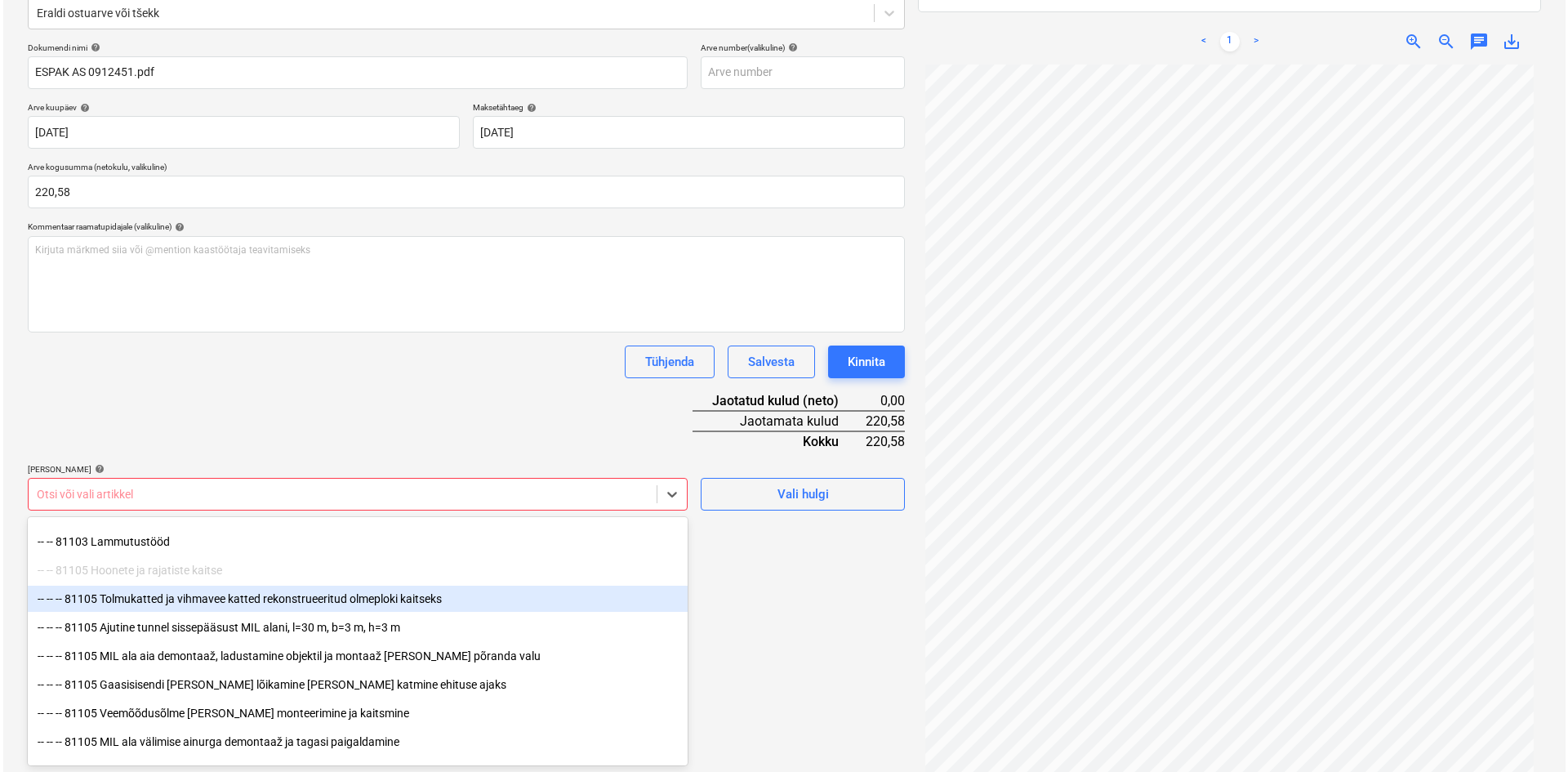
scroll to position [0, 0]
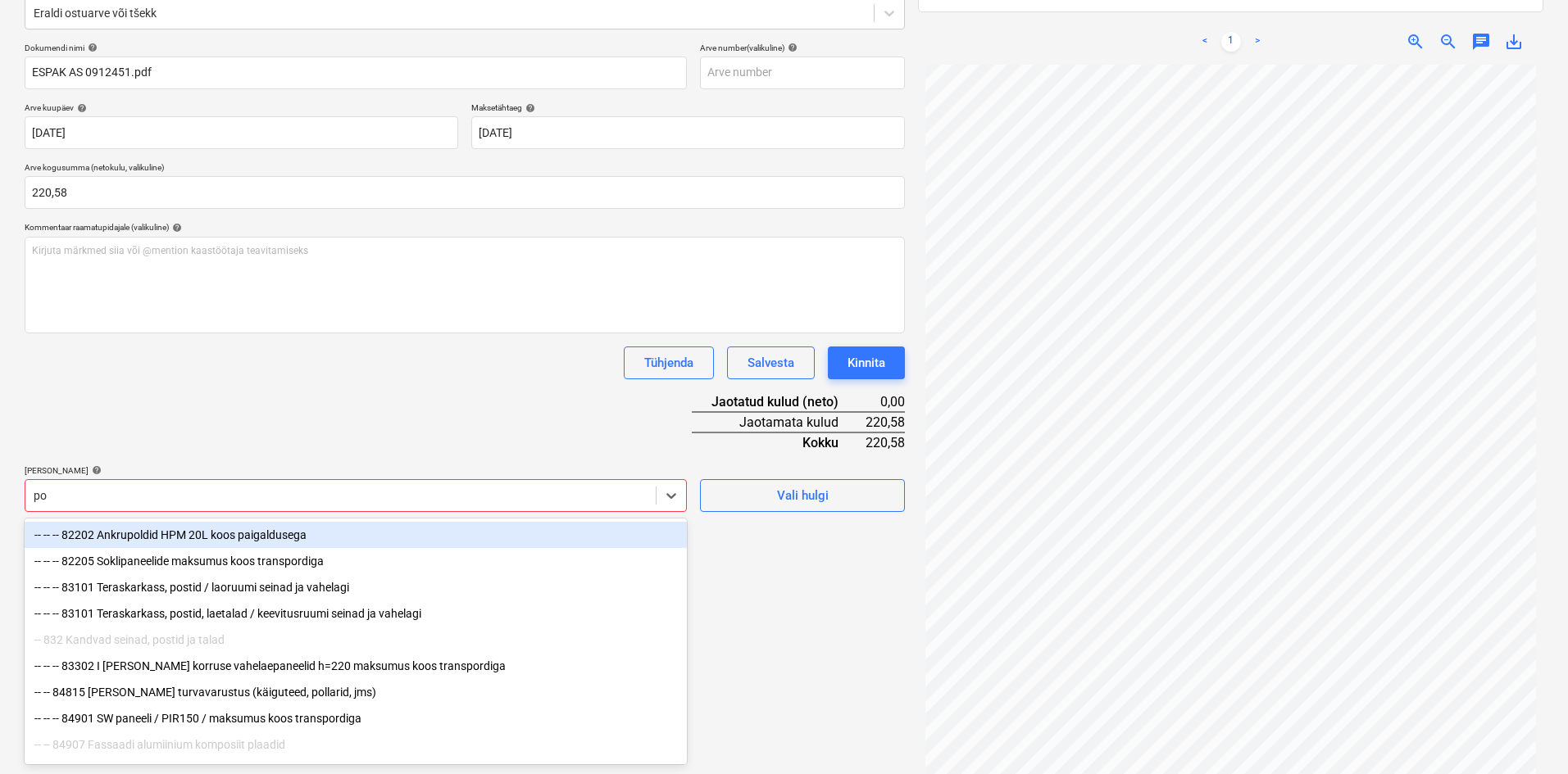
type input "pos"
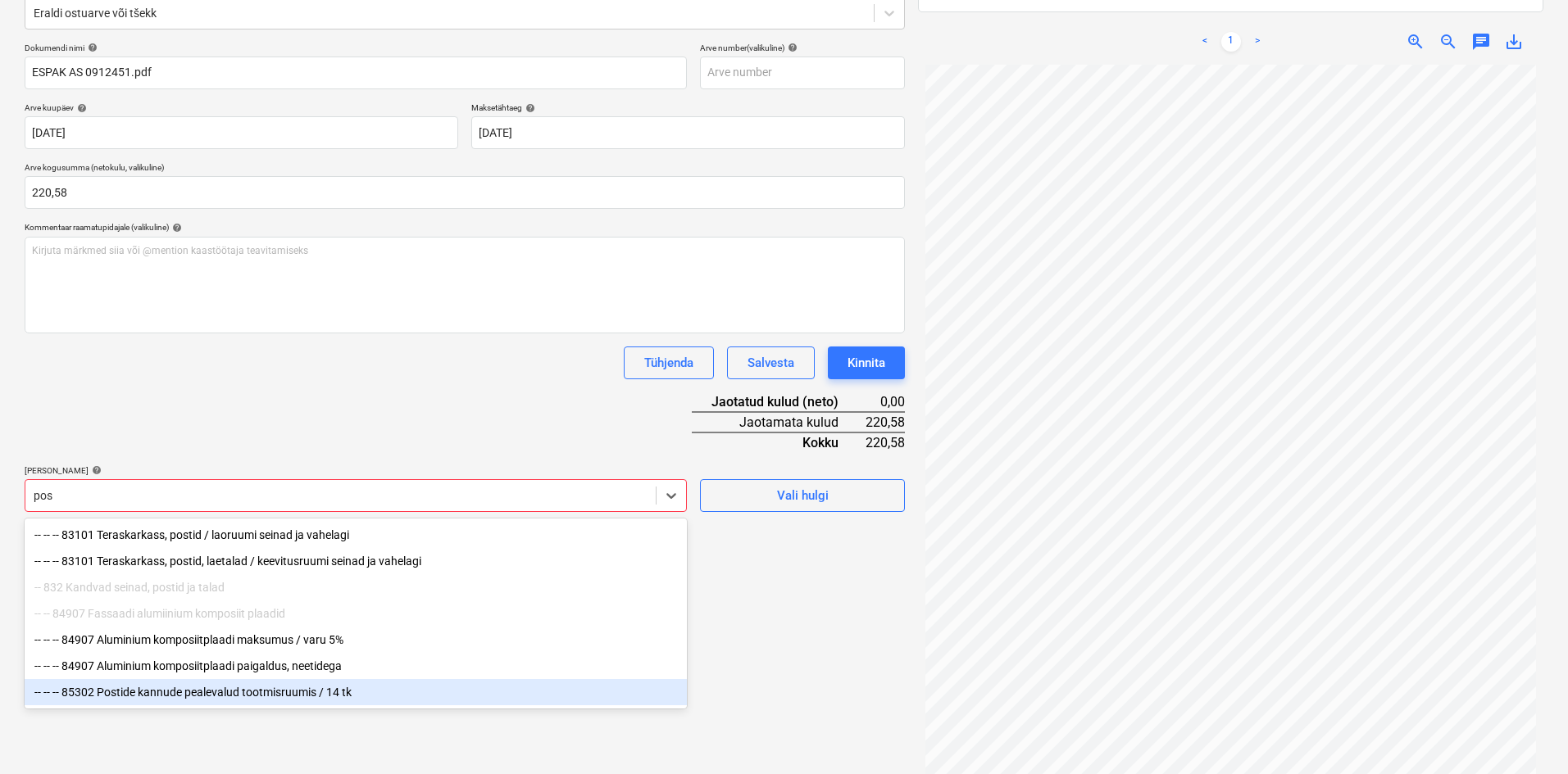
click at [188, 697] on div "-- -- -- 85302 Postide kannude pealevalud tootmisruumis / 14 tk" at bounding box center [355, 692] width 662 height 26
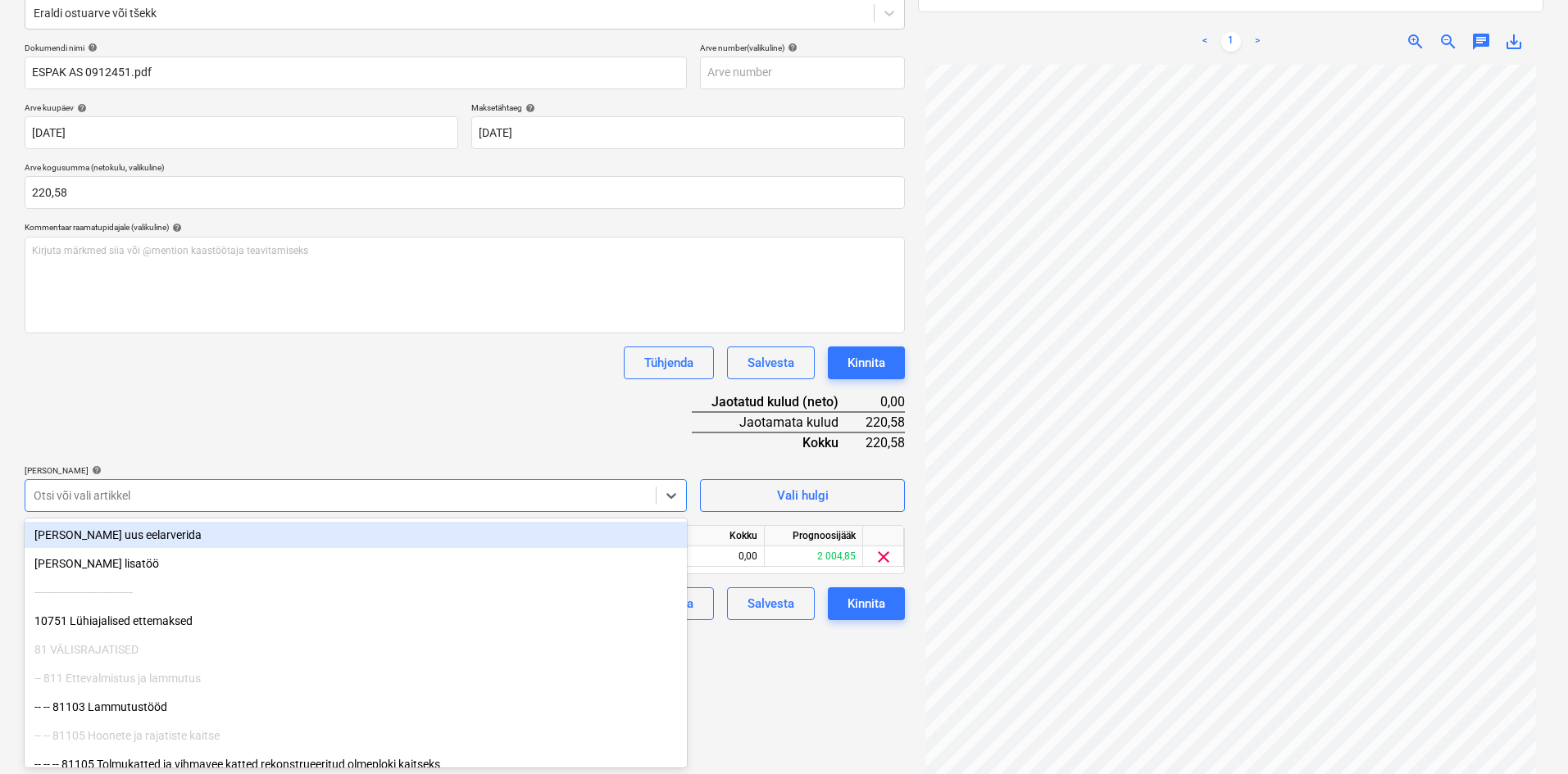
click at [343, 424] on div "Dokumendi nimi help ESPAK AS 0912451.pdf Arve number (valikuline) help Arve kuu…" at bounding box center [464, 331] width 880 height 577
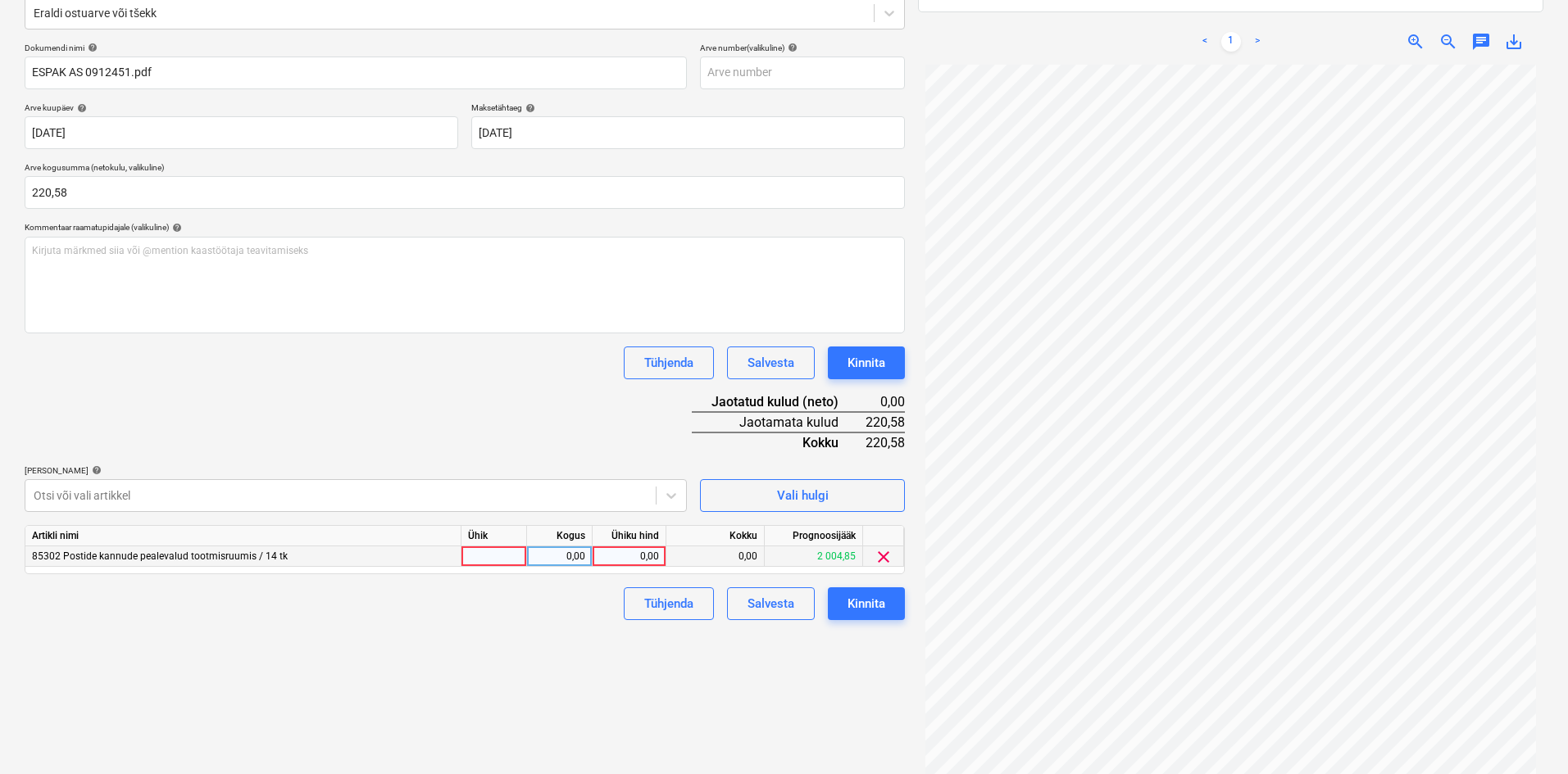
click at [654, 556] on div "0,00" at bounding box center [628, 557] width 59 height 20
type input "220,58"
click at [573, 663] on div "Failide konteerimine Vali ettevõte Espak AS (10162) [PERSON_NAME] uus ettevõte …" at bounding box center [464, 335] width 893 height 930
click at [524, 640] on div "Failide konteerimine Vali ettevõte Espak AS (10162) [PERSON_NAME] uus ettevõte …" at bounding box center [464, 335] width 893 height 930
click at [862, 605] on div "Kinnita" at bounding box center [866, 603] width 38 height 21
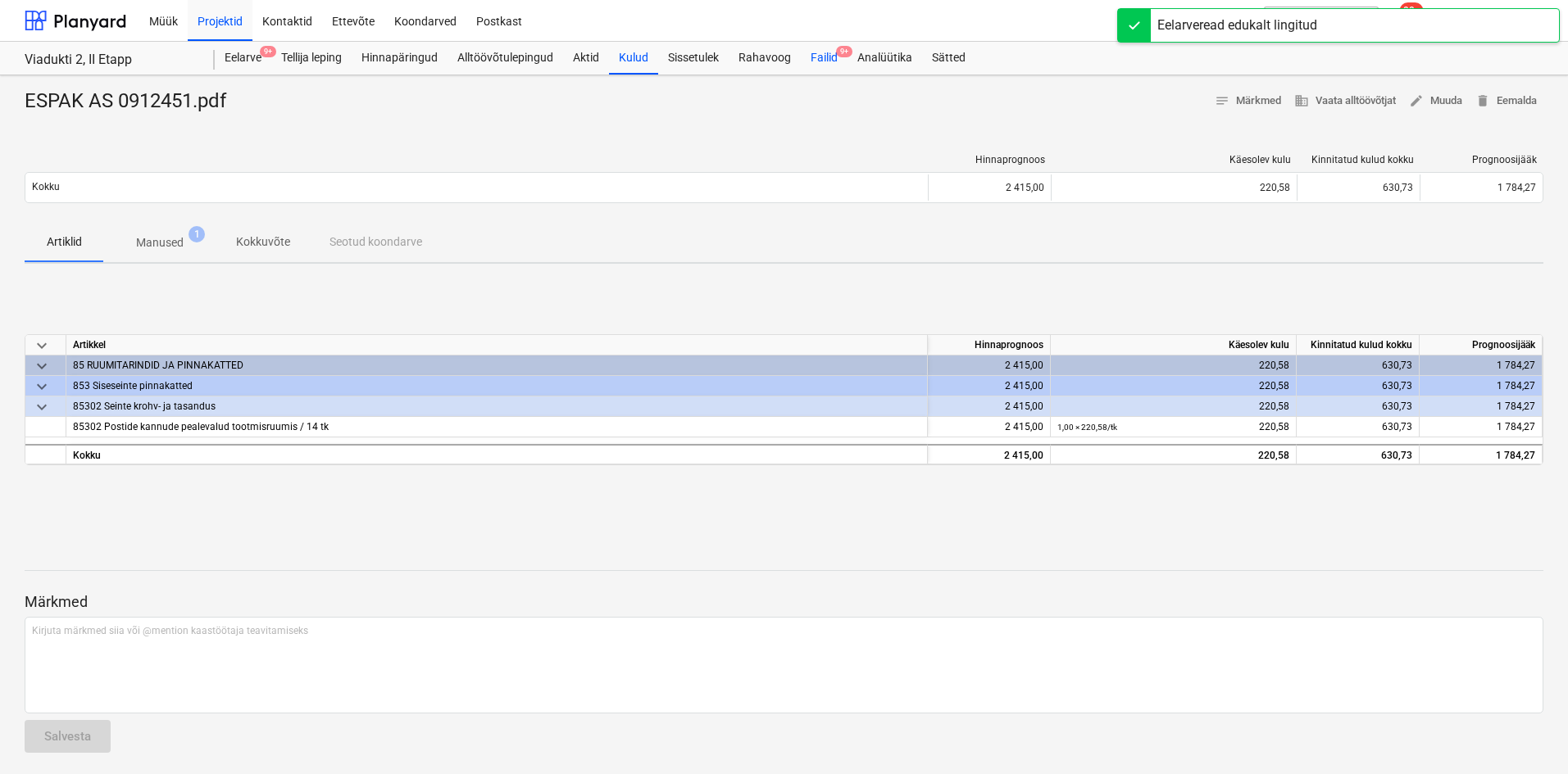
click at [828, 59] on div "Failid 9+" at bounding box center [824, 58] width 46 height 32
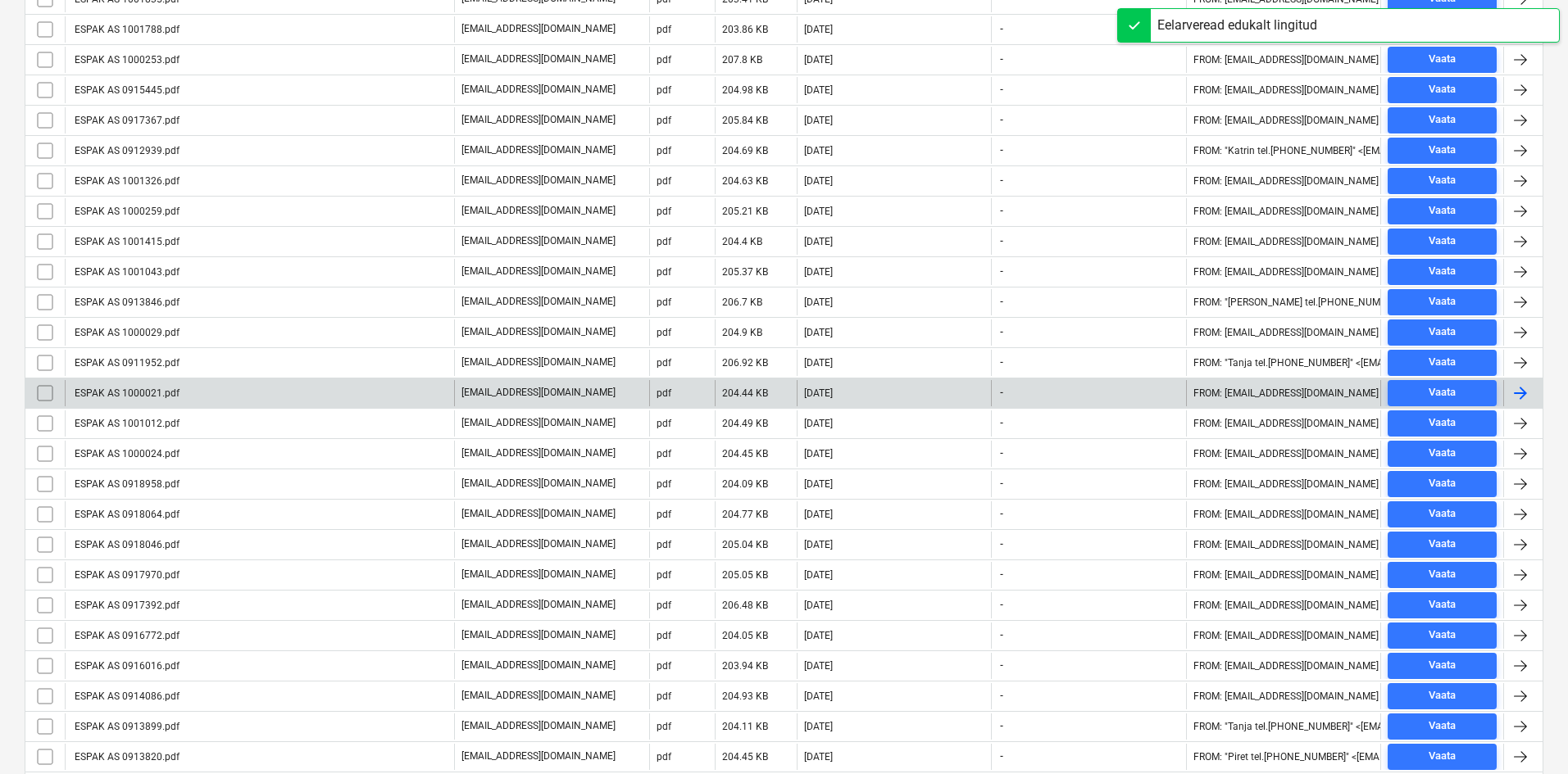
scroll to position [459, 0]
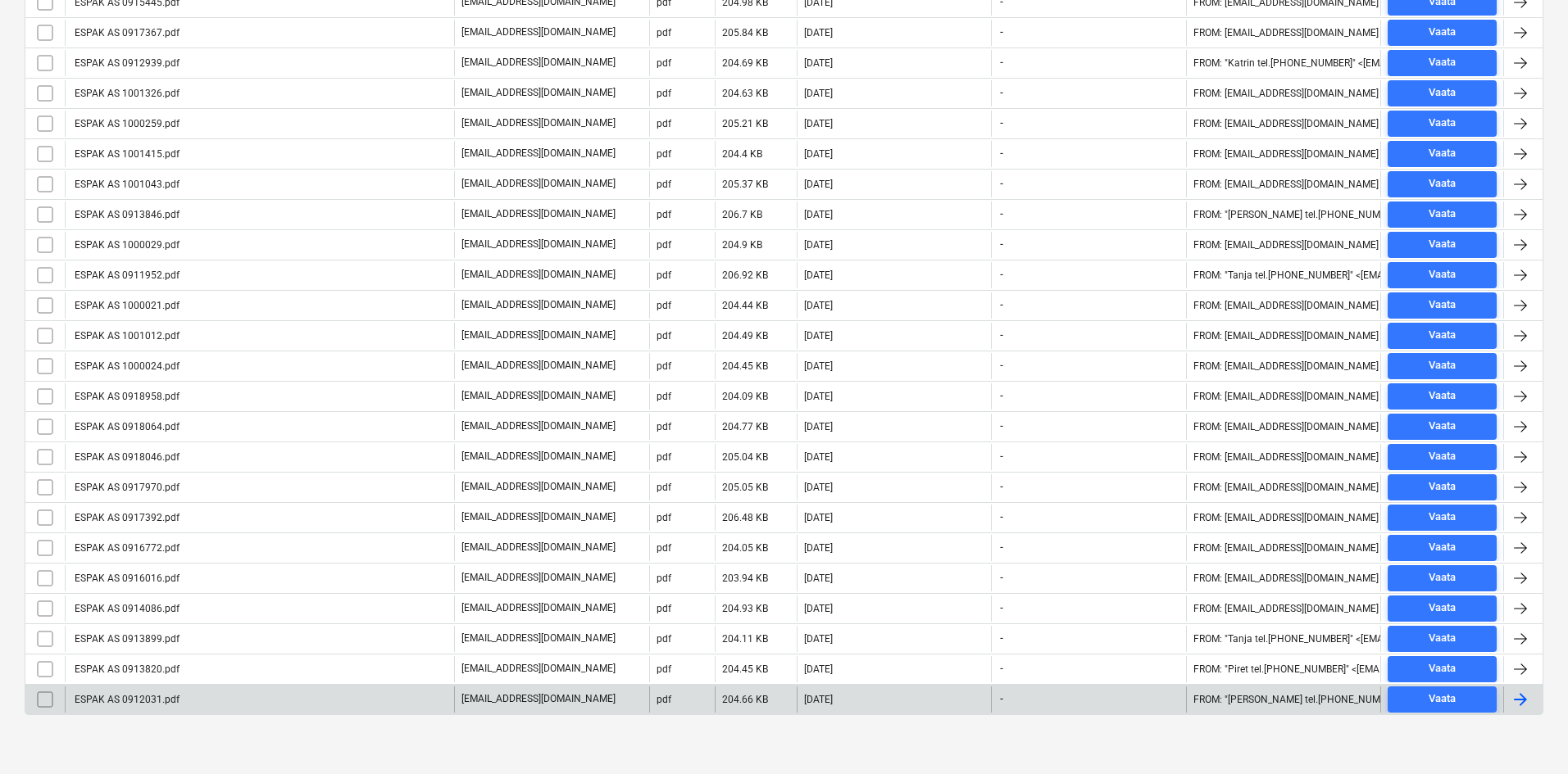
click at [149, 703] on div "ESPAK AS 0912031.pdf" at bounding box center [126, 700] width 108 height 11
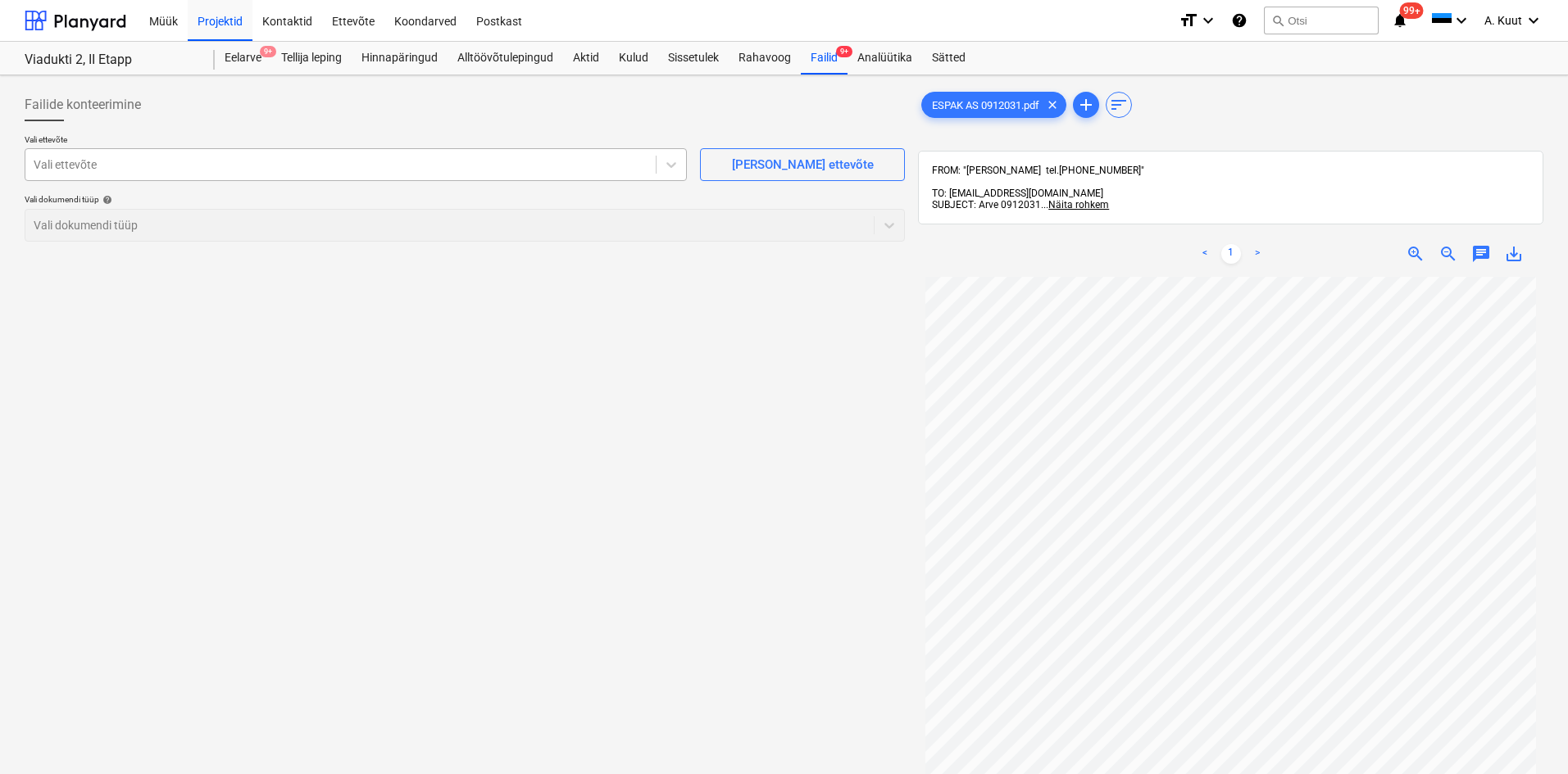
click at [99, 160] on div at bounding box center [340, 165] width 614 height 17
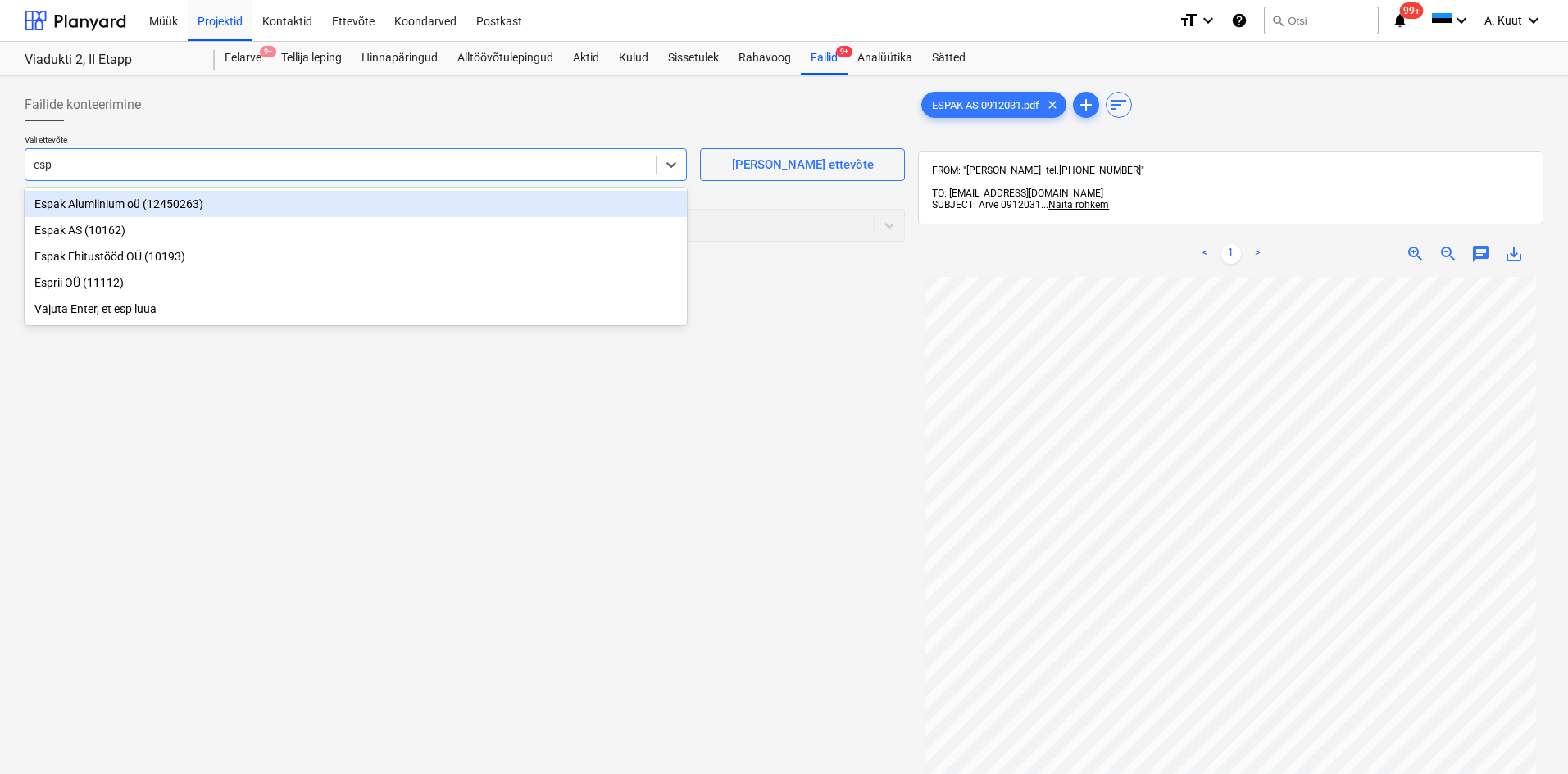
type input "espa"
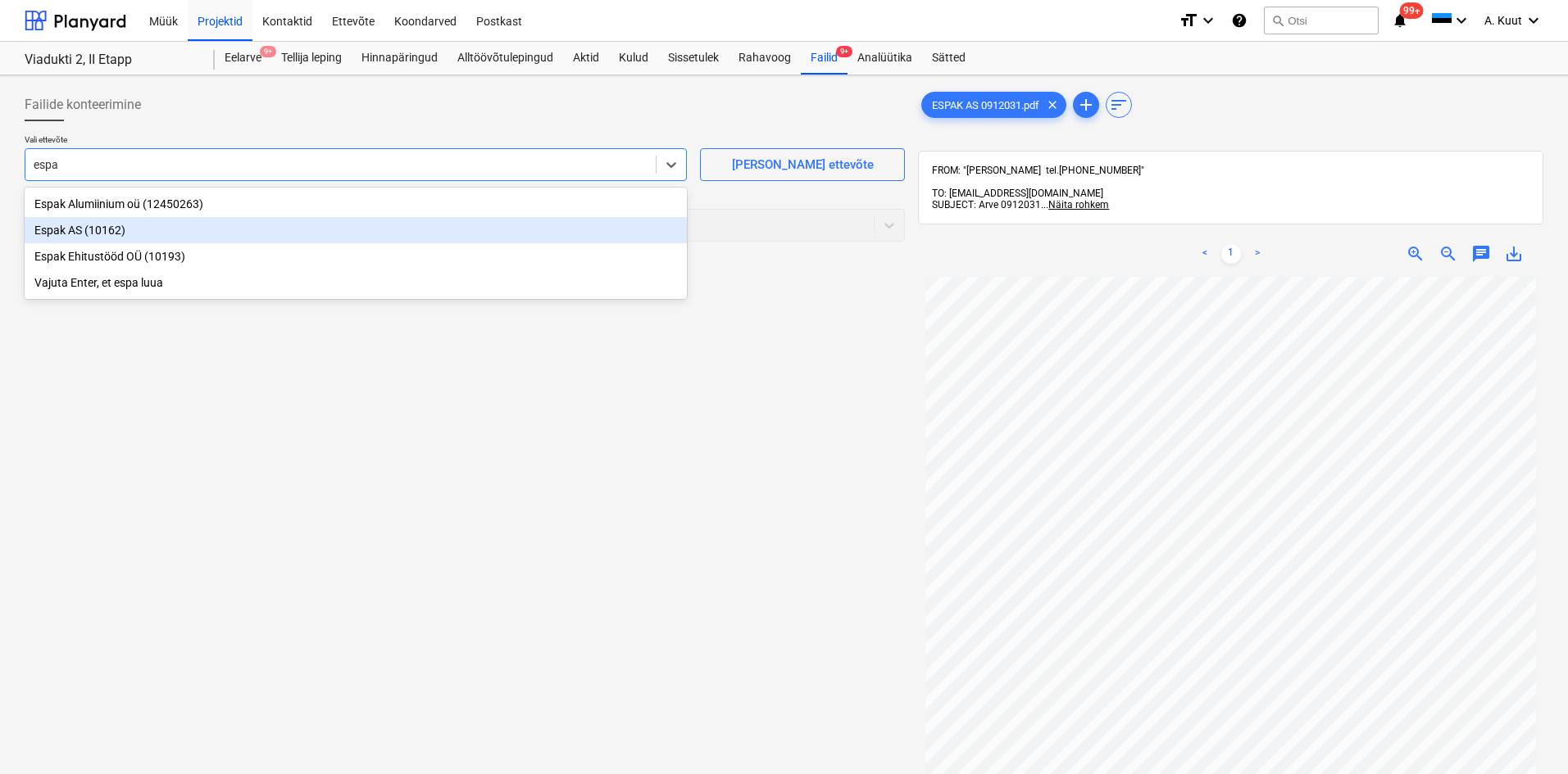
click at [53, 234] on div "Espak AS (10162)" at bounding box center [355, 230] width 662 height 26
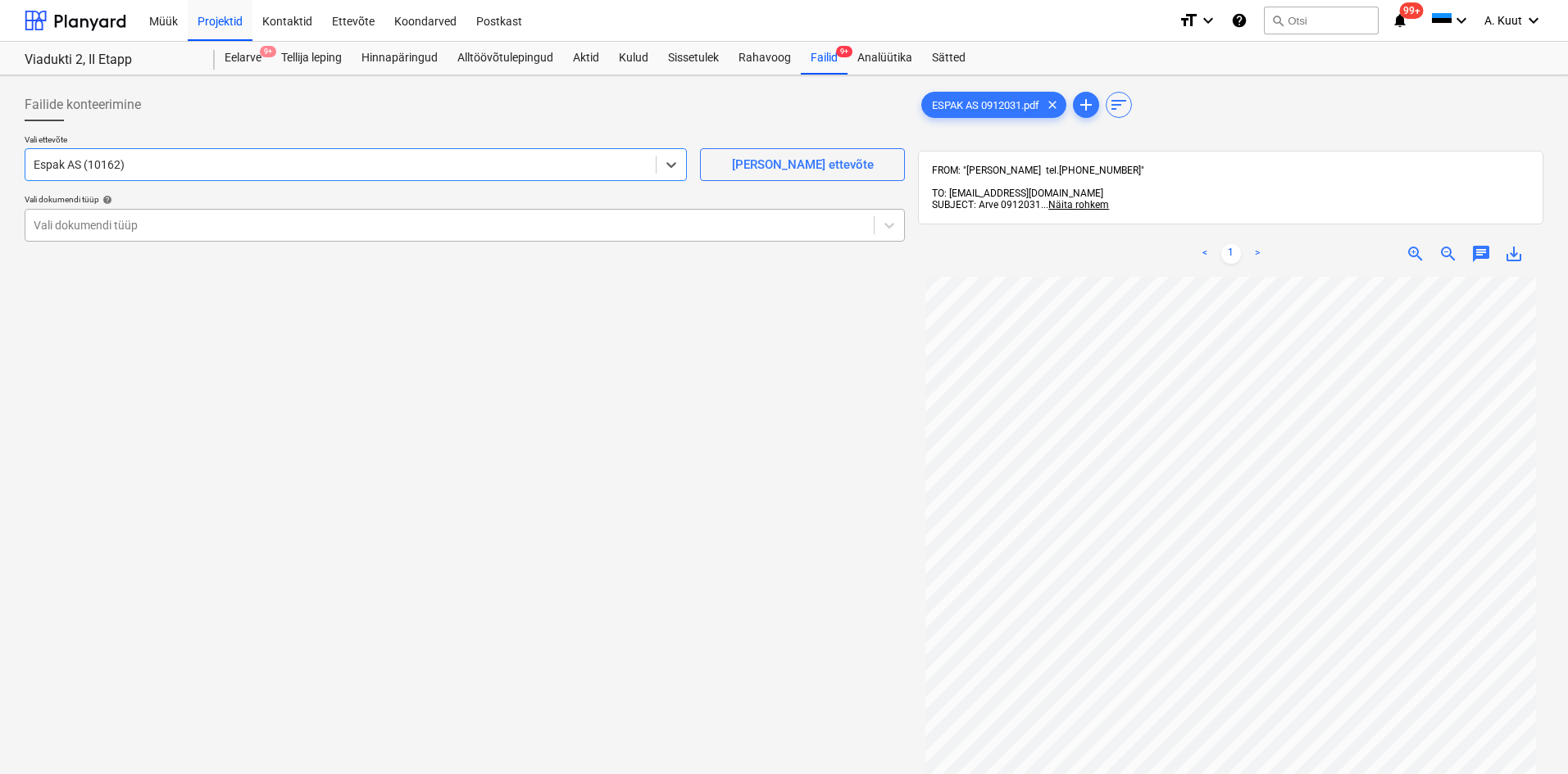
click at [59, 223] on div at bounding box center [449, 226] width 832 height 17
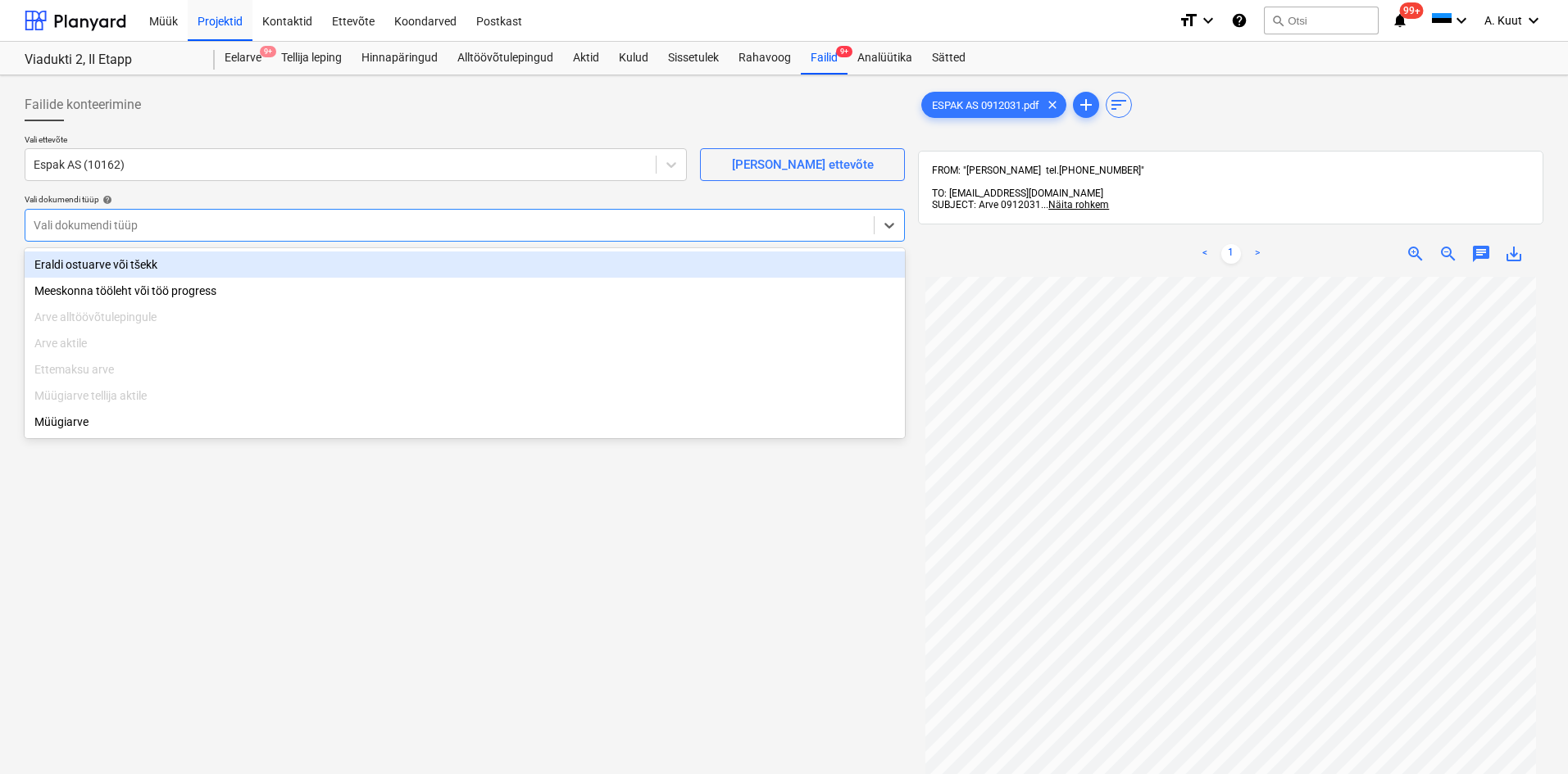
click at [82, 264] on div "Eraldi ostuarve või tšekk" at bounding box center [464, 264] width 880 height 26
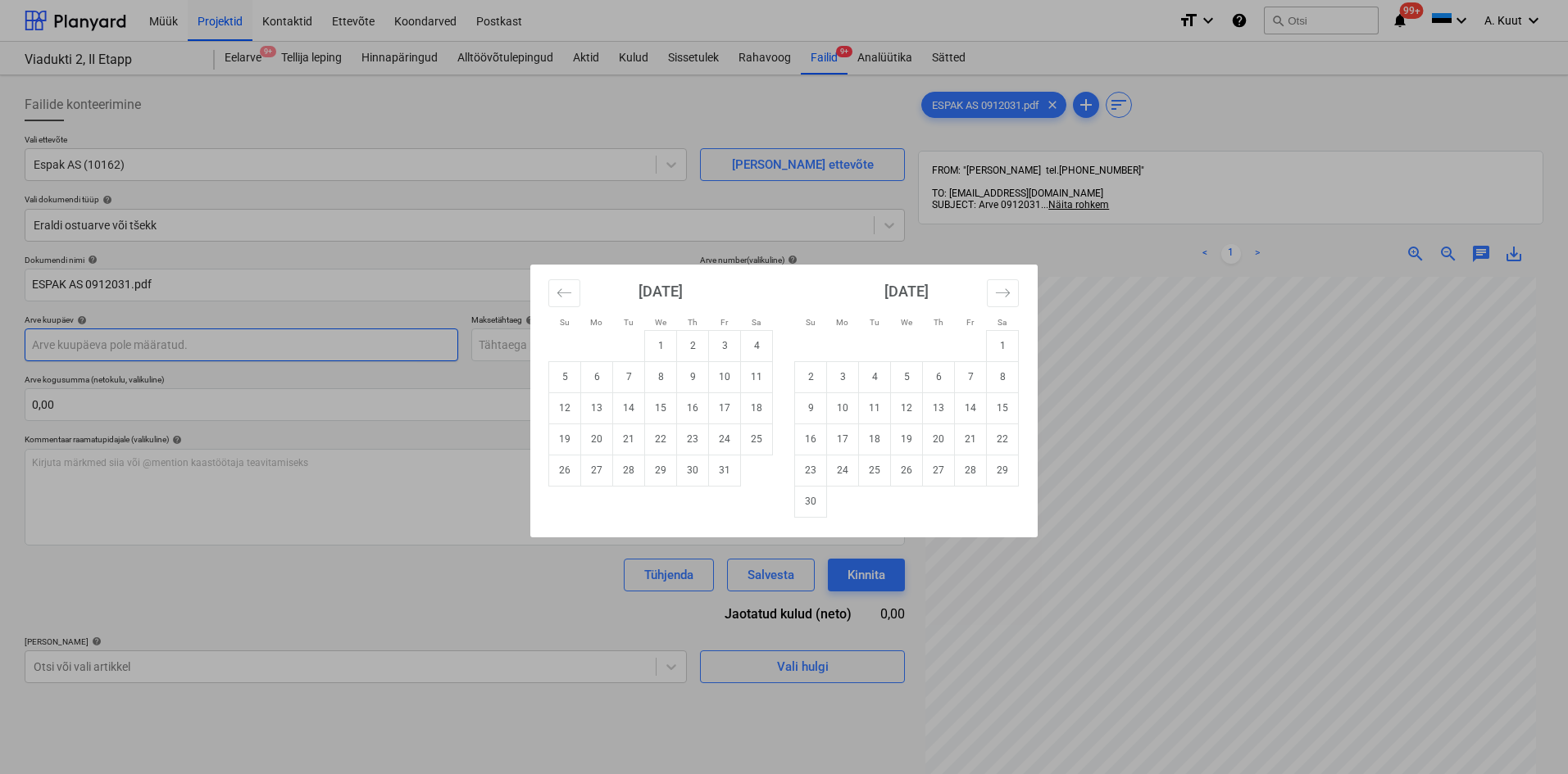
click at [84, 346] on body "Müük Projektid Kontaktid Ettevõte Koondarved Postkast format_size keyboard_arro…" at bounding box center [784, 387] width 1568 height 774
click at [569, 297] on icon "Move backward to switch to the previous month." at bounding box center [564, 292] width 16 height 16
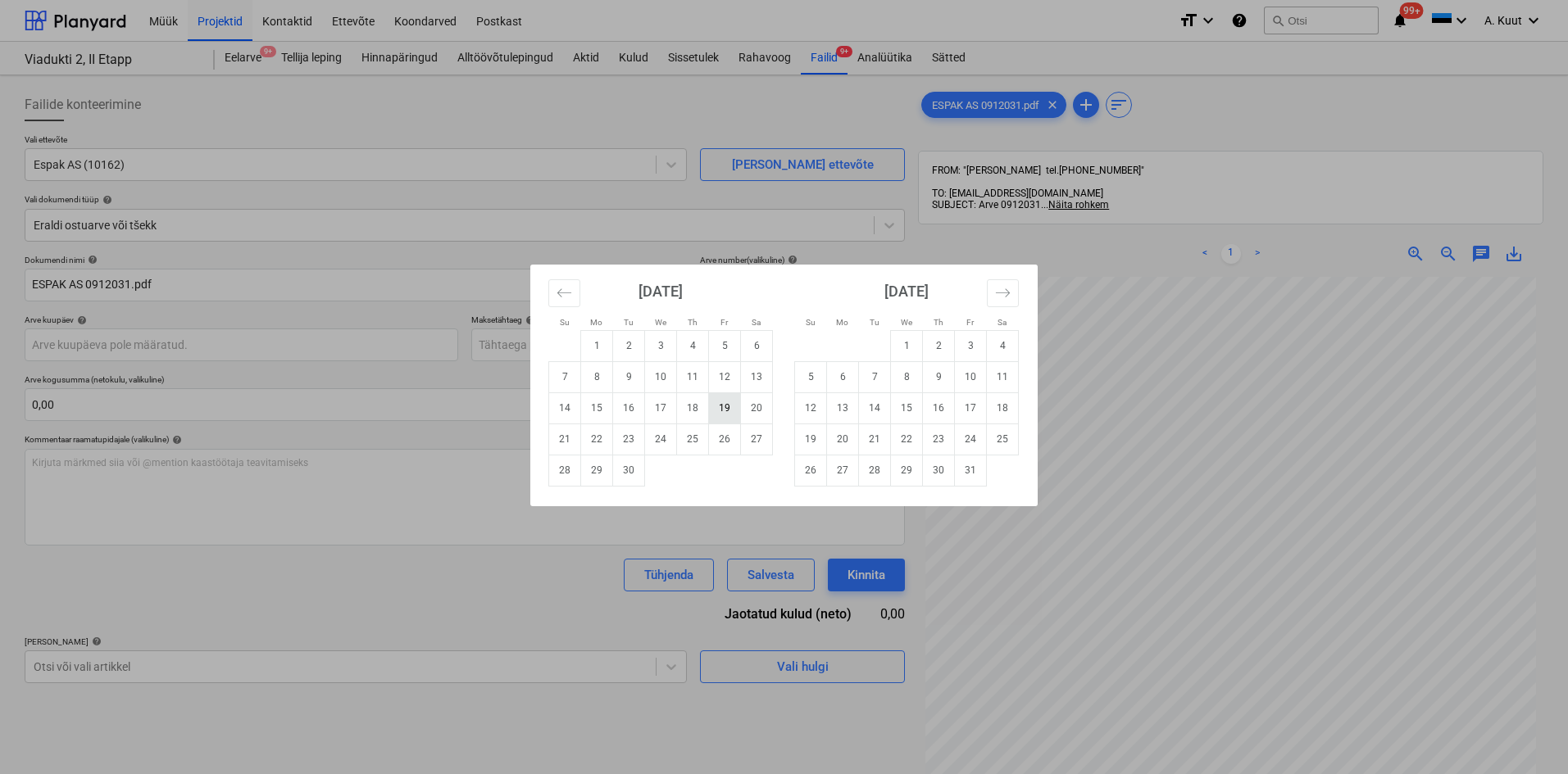
click at [732, 409] on td "19" at bounding box center [725, 408] width 32 height 32
type input "[DATE]"
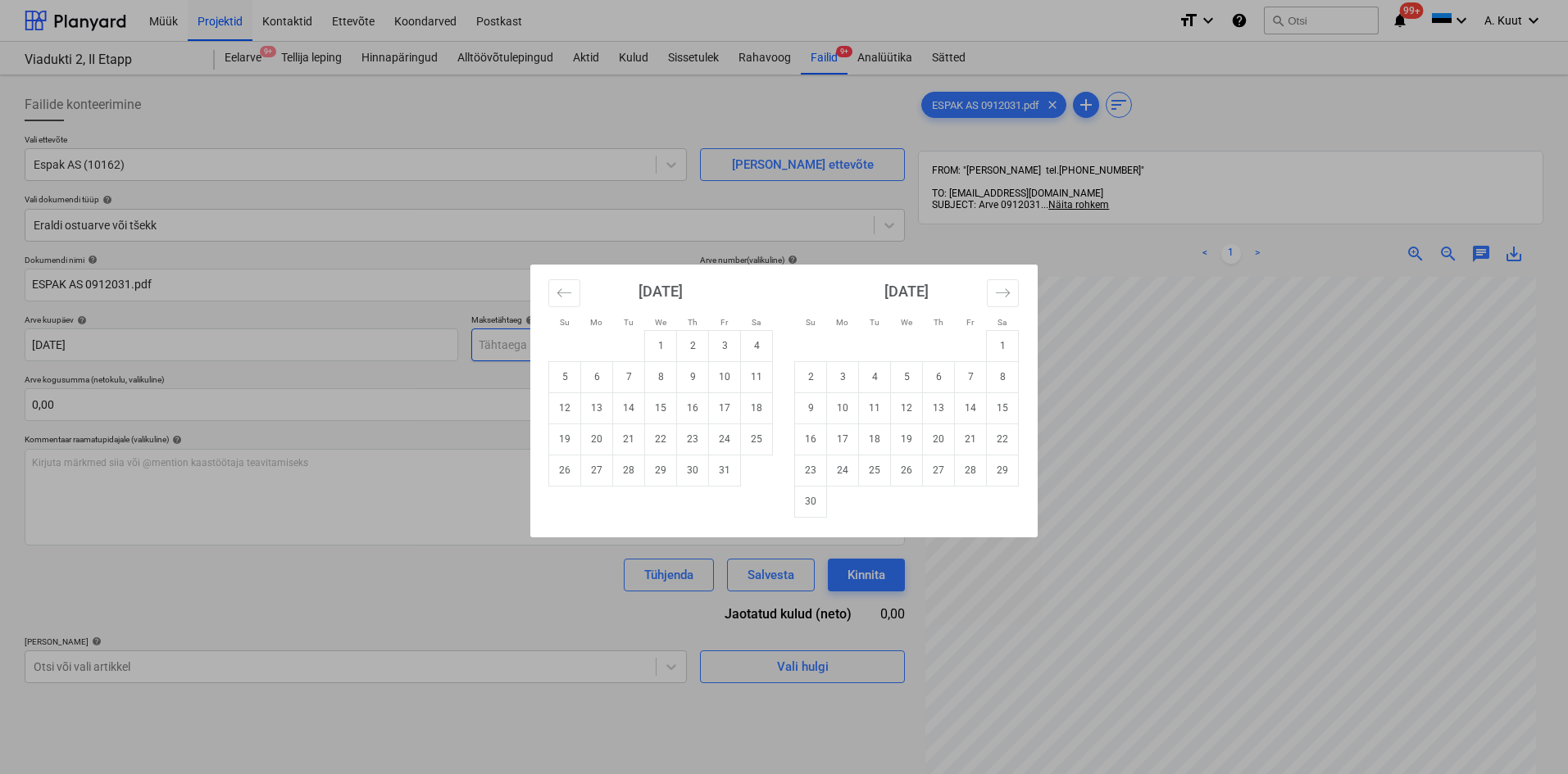
click at [496, 345] on body "Müük Projektid Kontaktid Ettevõte Koondarved Postkast format_size keyboard_arro…" at bounding box center [784, 387] width 1568 height 774
click at [561, 445] on td "19" at bounding box center [565, 439] width 32 height 32
type input "[DATE]"
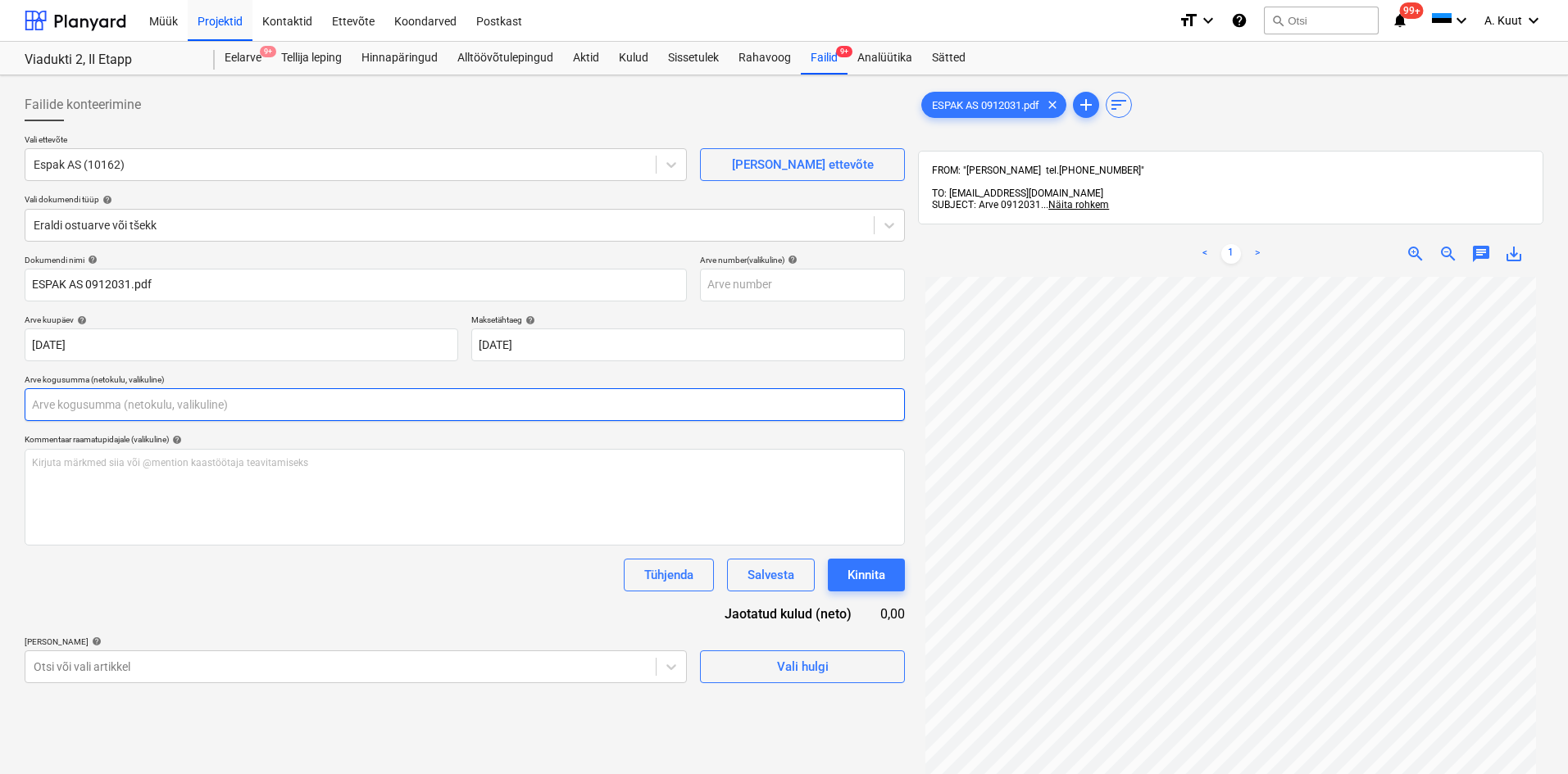
click at [119, 407] on input "text" at bounding box center [464, 404] width 880 height 32
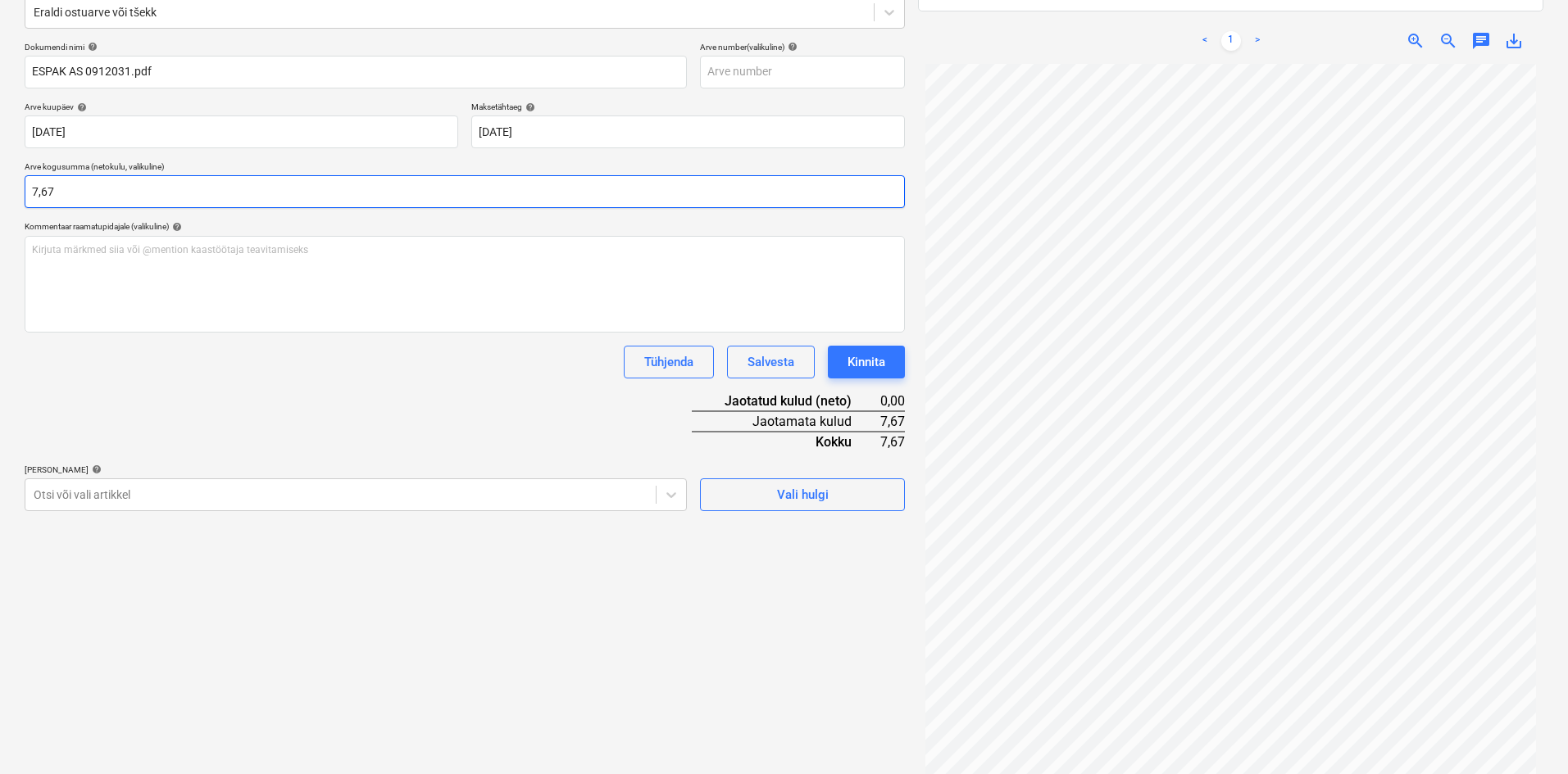
scroll to position [233, 0]
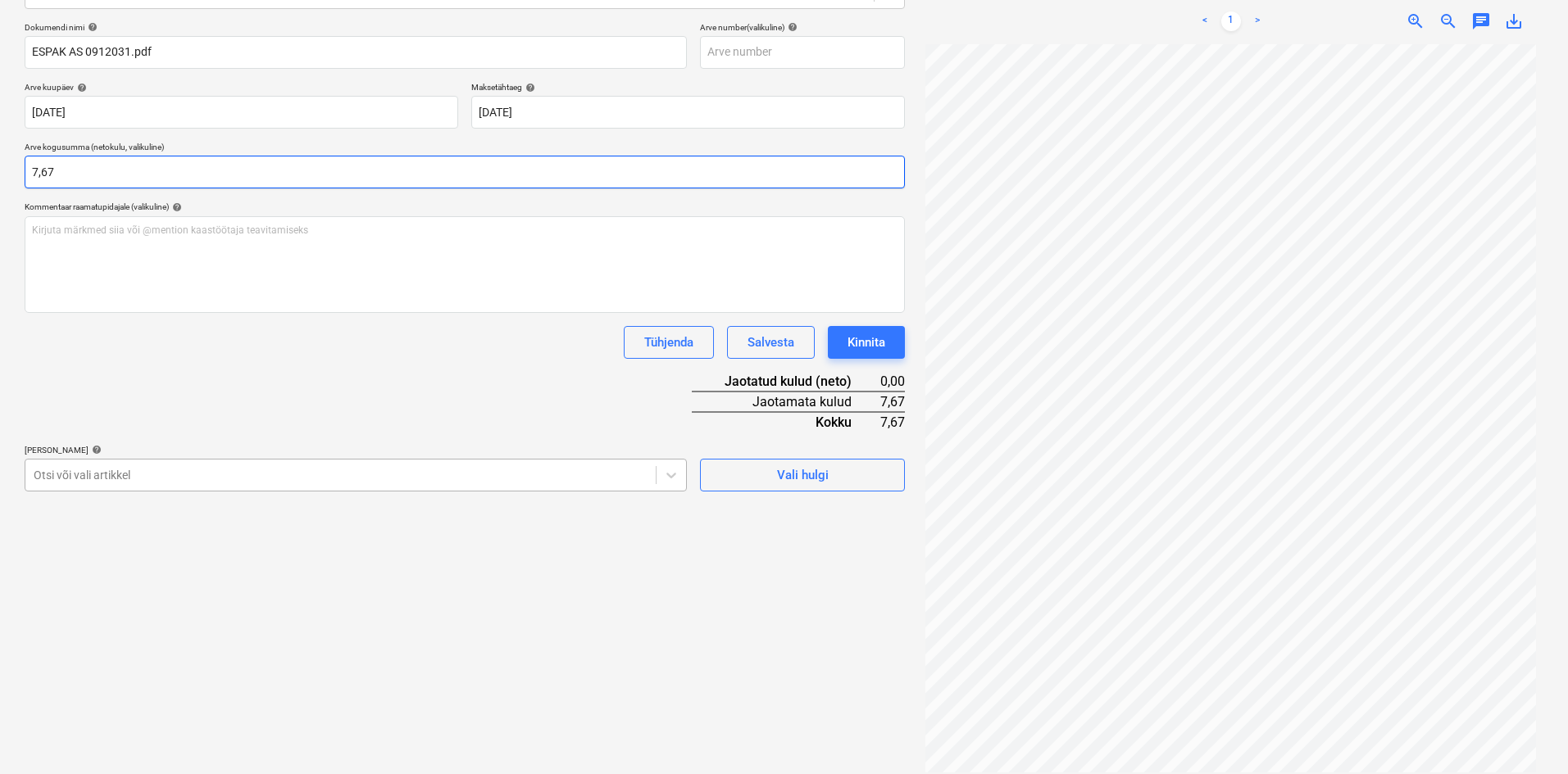
type input "7,67"
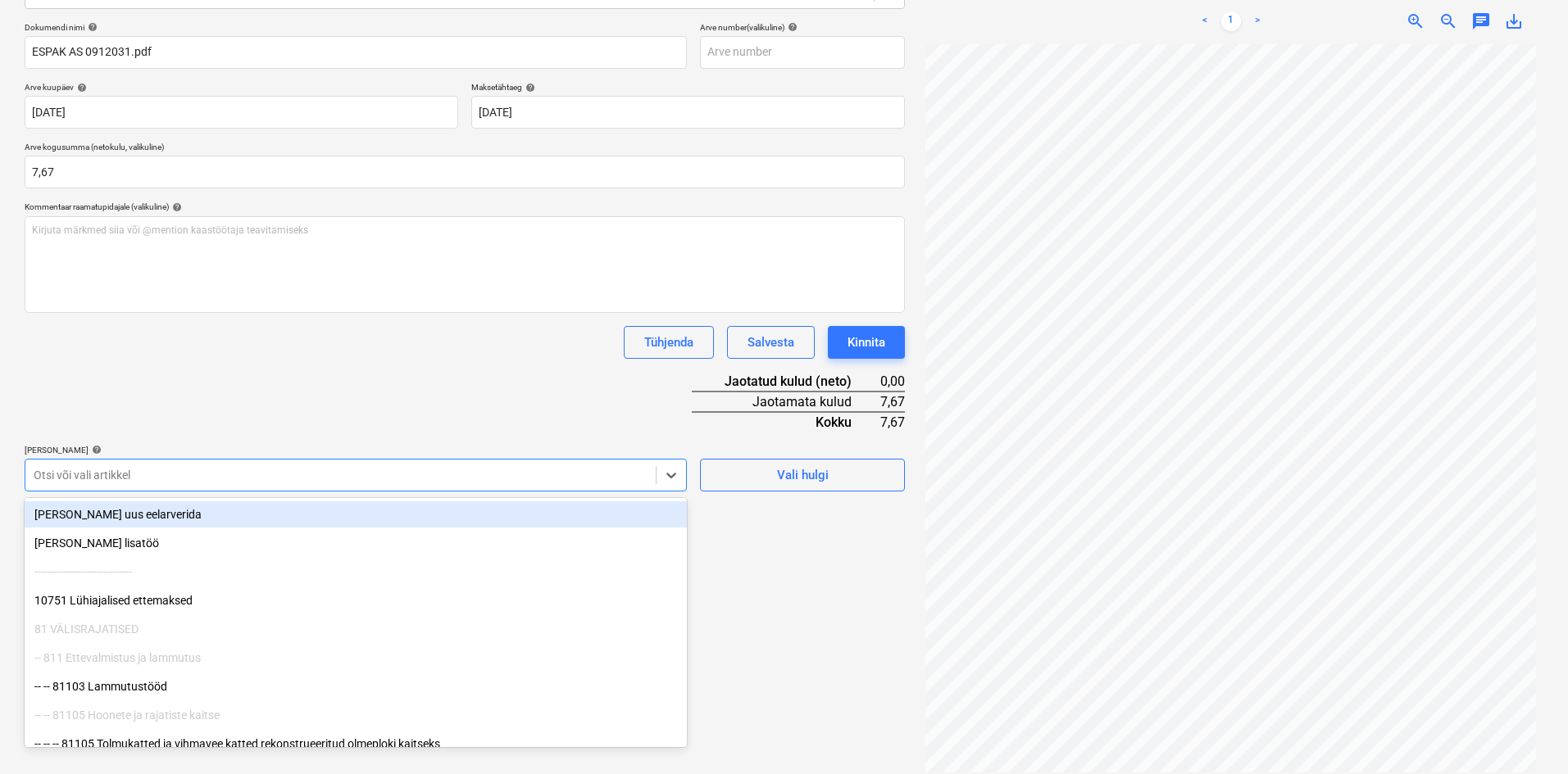
click at [121, 465] on div "Otsi või vali artikkel" at bounding box center [340, 475] width 630 height 23
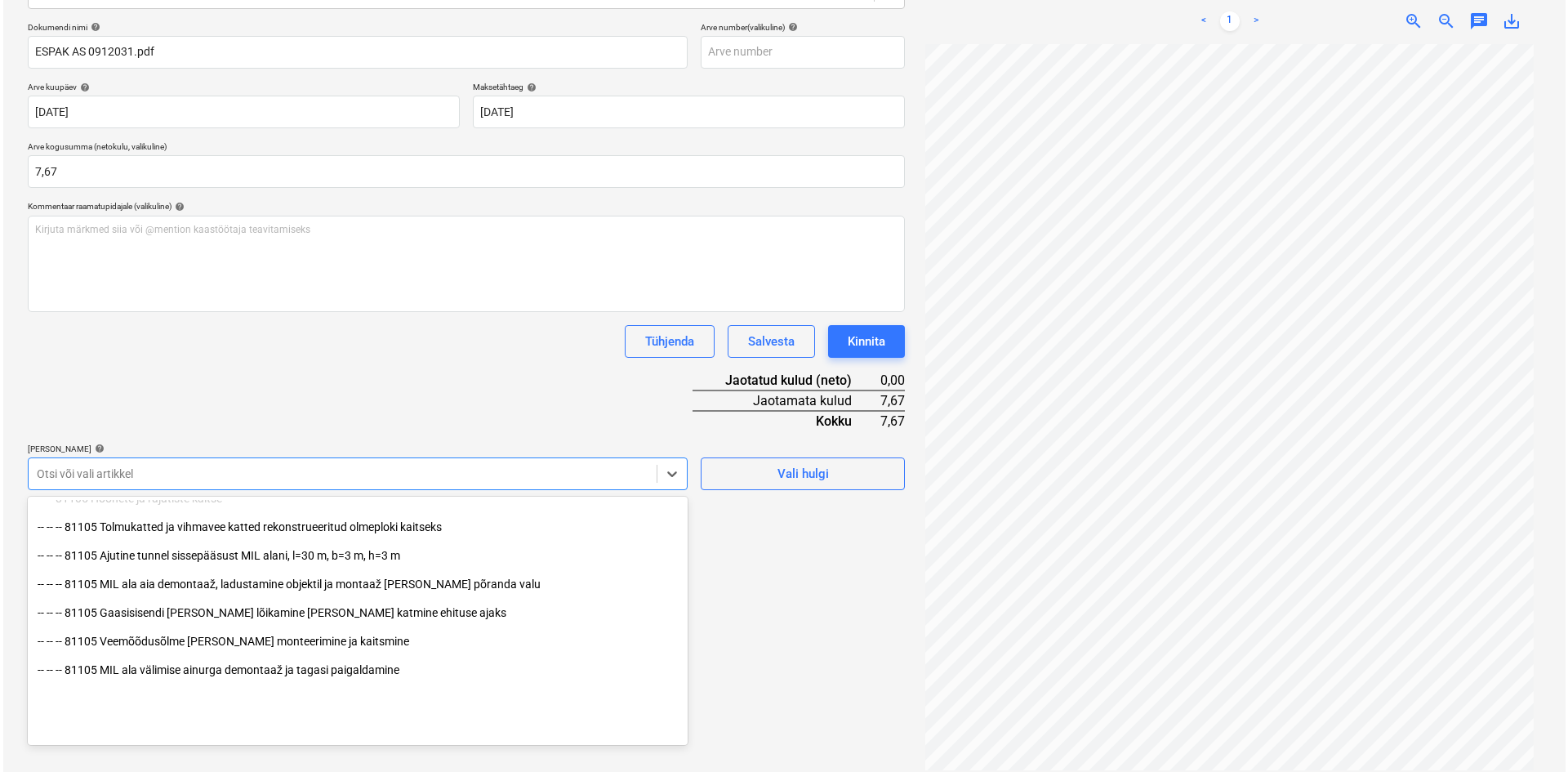
scroll to position [245, 0]
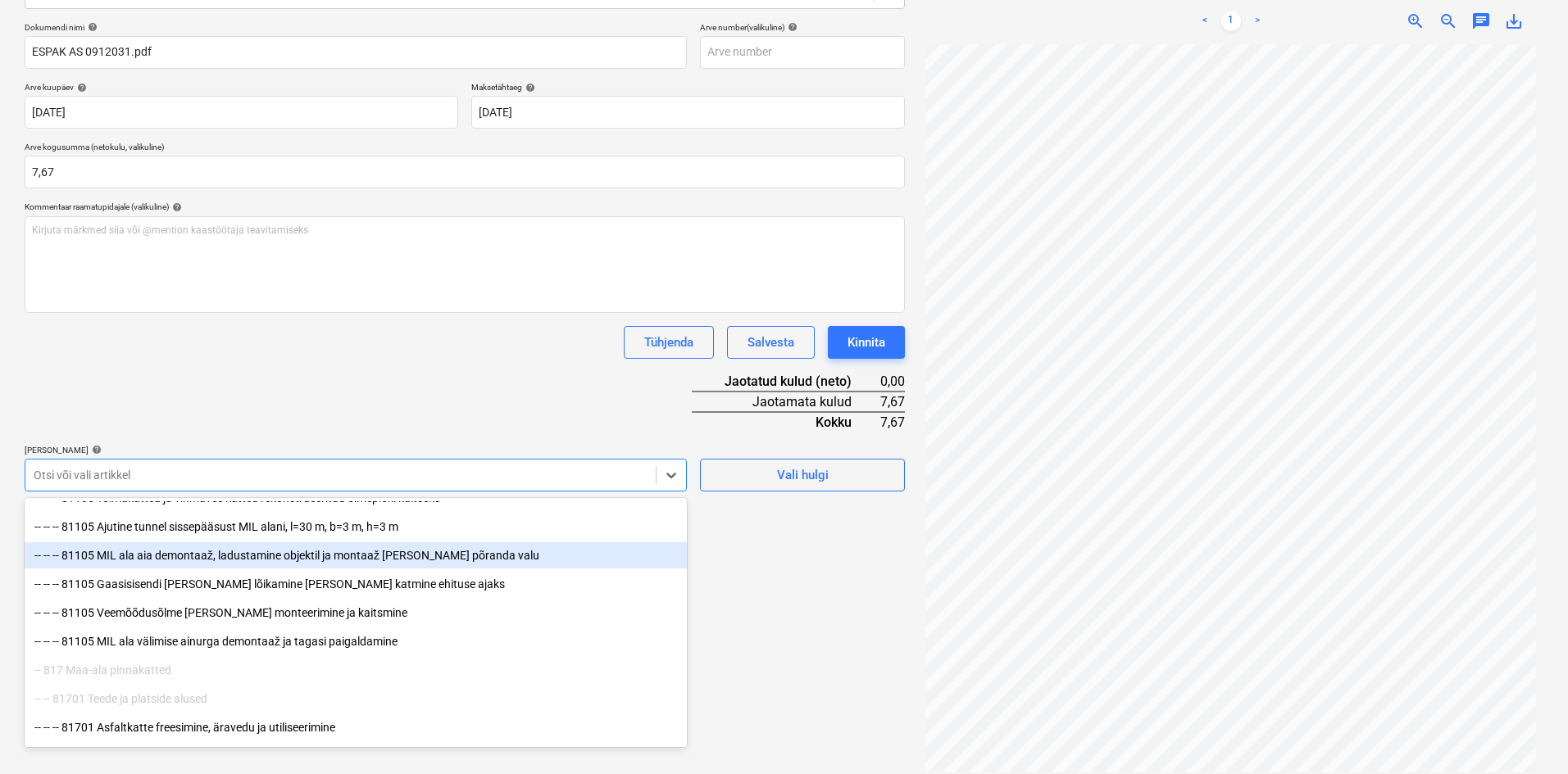
click at [171, 558] on div "-- -- -- 81105 MIL ala aia demontaaž, ladustamine objektil ja montaaž [PERSON_N…" at bounding box center [355, 555] width 662 height 26
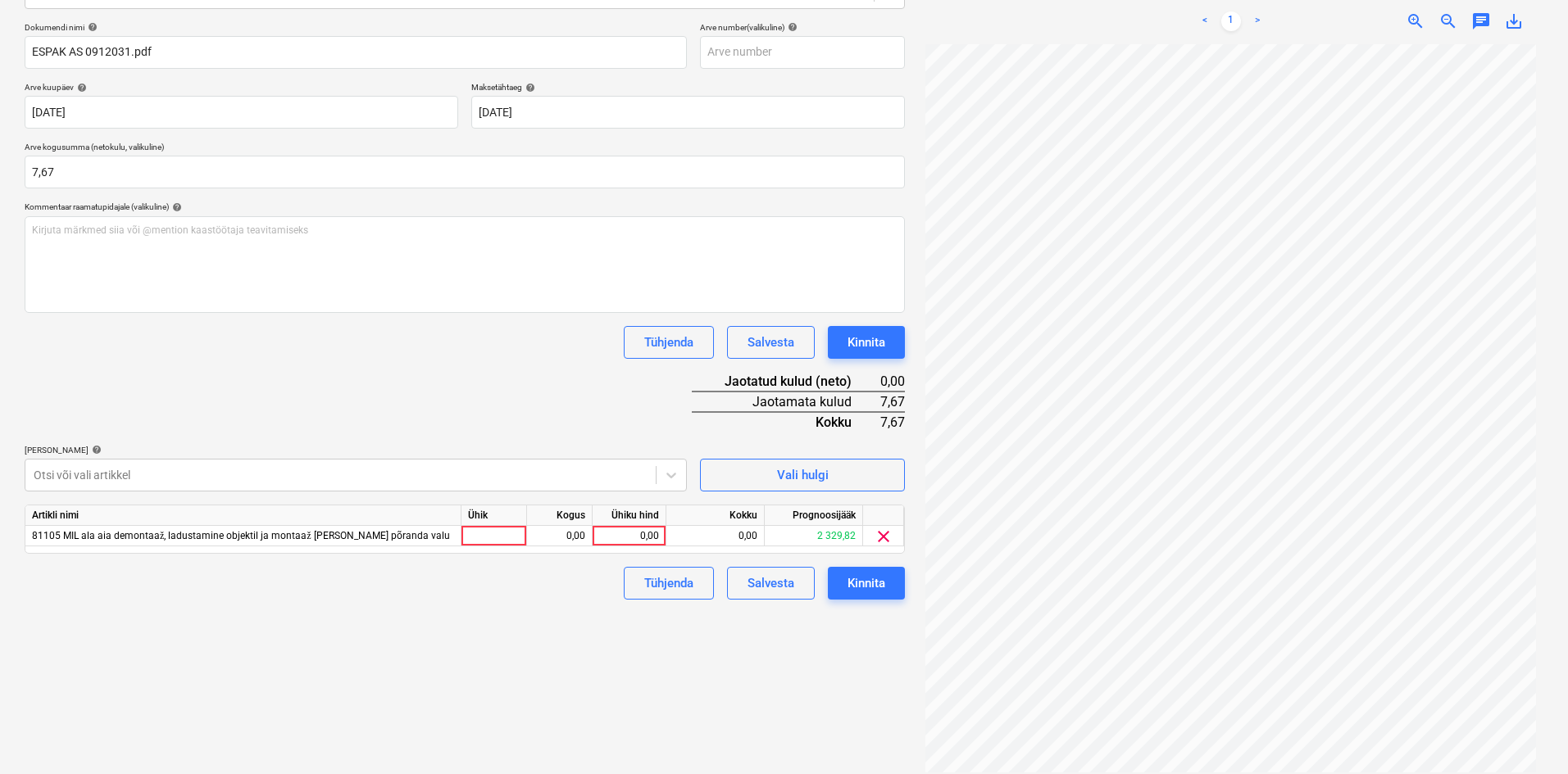
click at [336, 395] on div "Dokumendi nimi help ESPAK AS 0912031.pdf Arve number (valikuline) help Arve kuu…" at bounding box center [464, 311] width 880 height 577
click at [654, 534] on div "0,00" at bounding box center [628, 536] width 59 height 20
type input "2"
type input "7,67"
click at [600, 657] on div "Failide konteerimine Vali ettevõte Espak AS (10162) [PERSON_NAME] uus ettevõte …" at bounding box center [464, 315] width 893 height 930
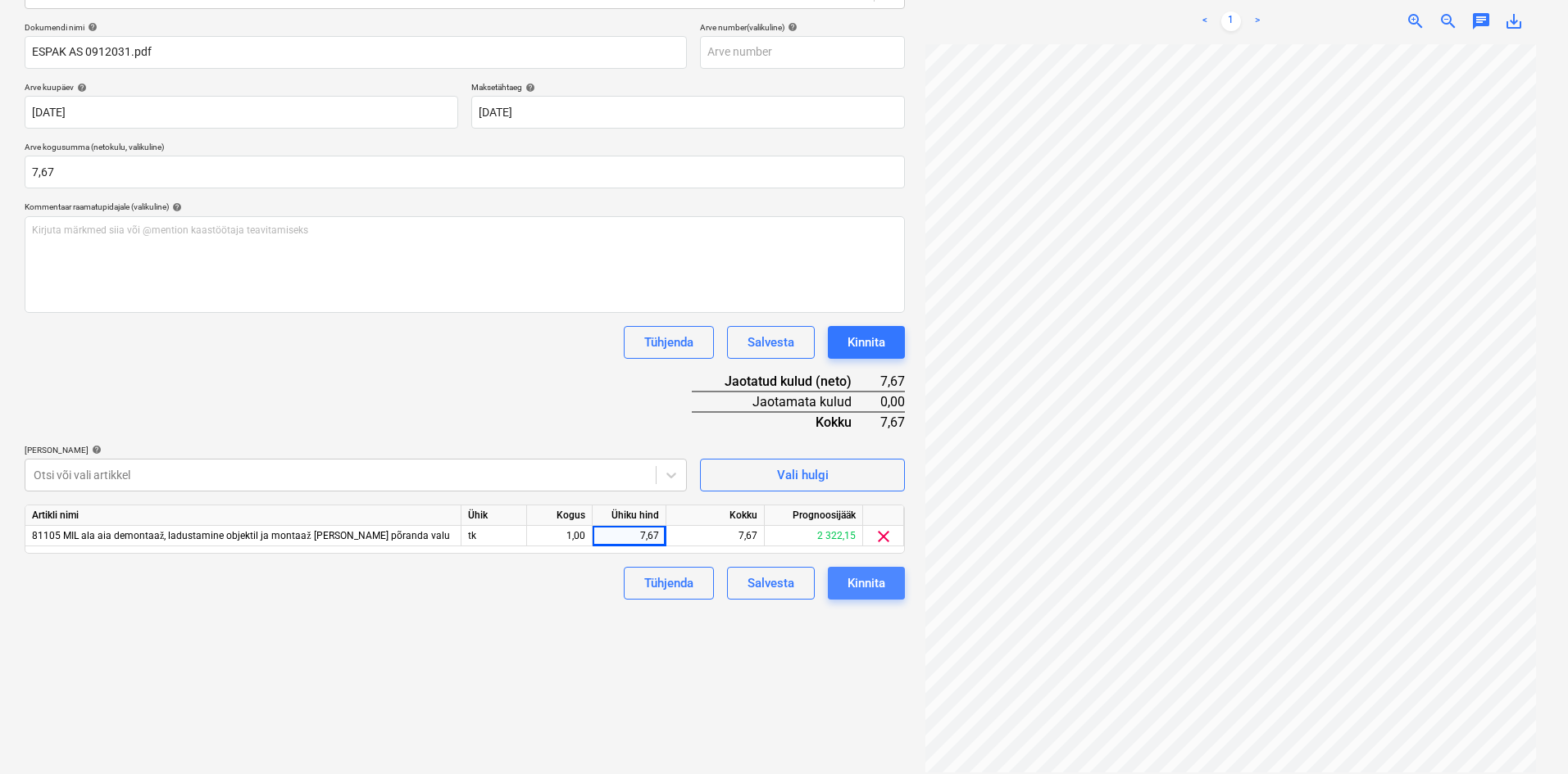
click at [869, 583] on div "Kinnita" at bounding box center [866, 583] width 38 height 21
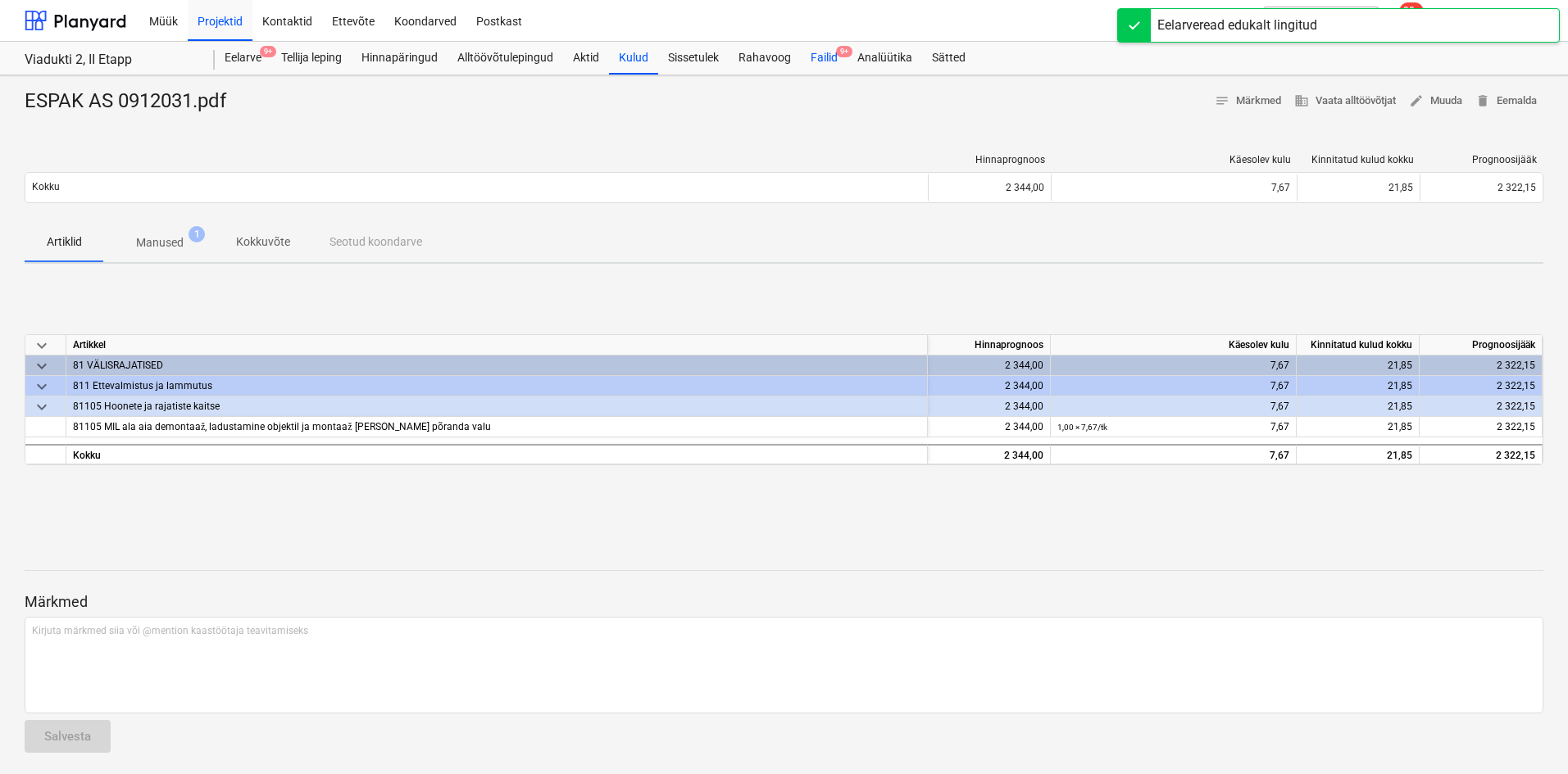
click at [822, 60] on div "Failid 9+" at bounding box center [824, 58] width 46 height 32
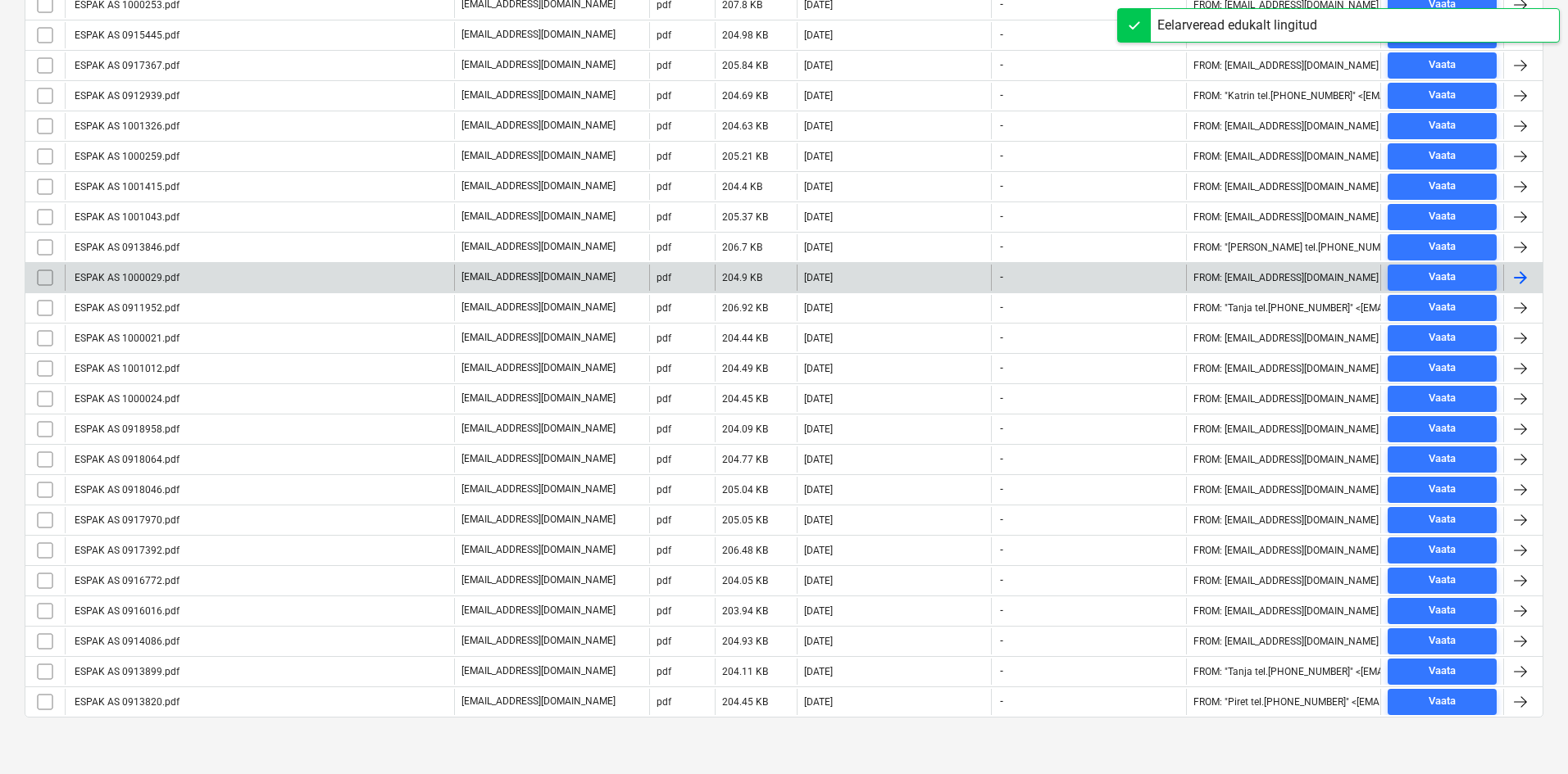
scroll to position [430, 0]
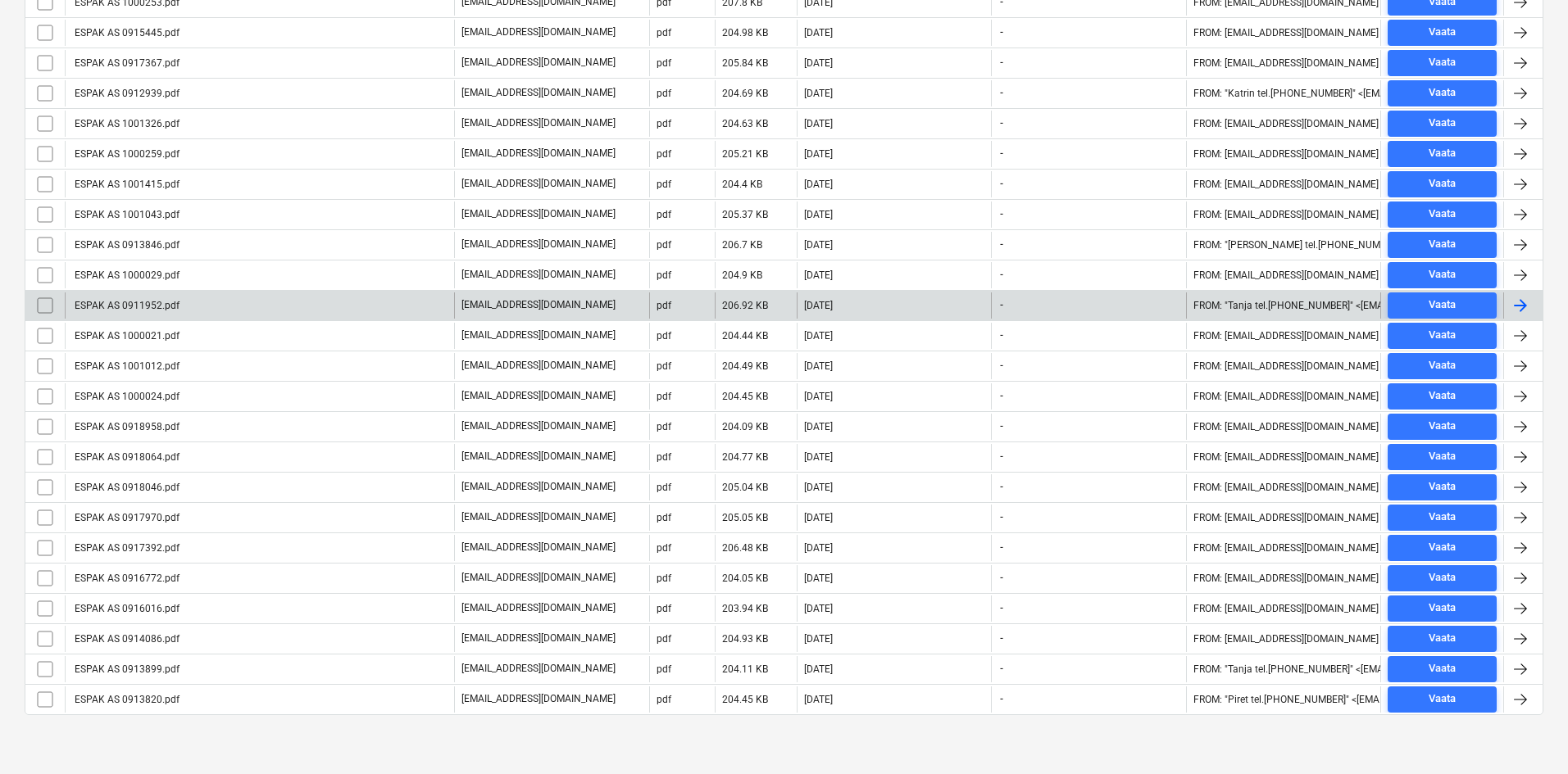
click at [131, 304] on div "ESPAK AS 0911952.pdf" at bounding box center [126, 305] width 108 height 11
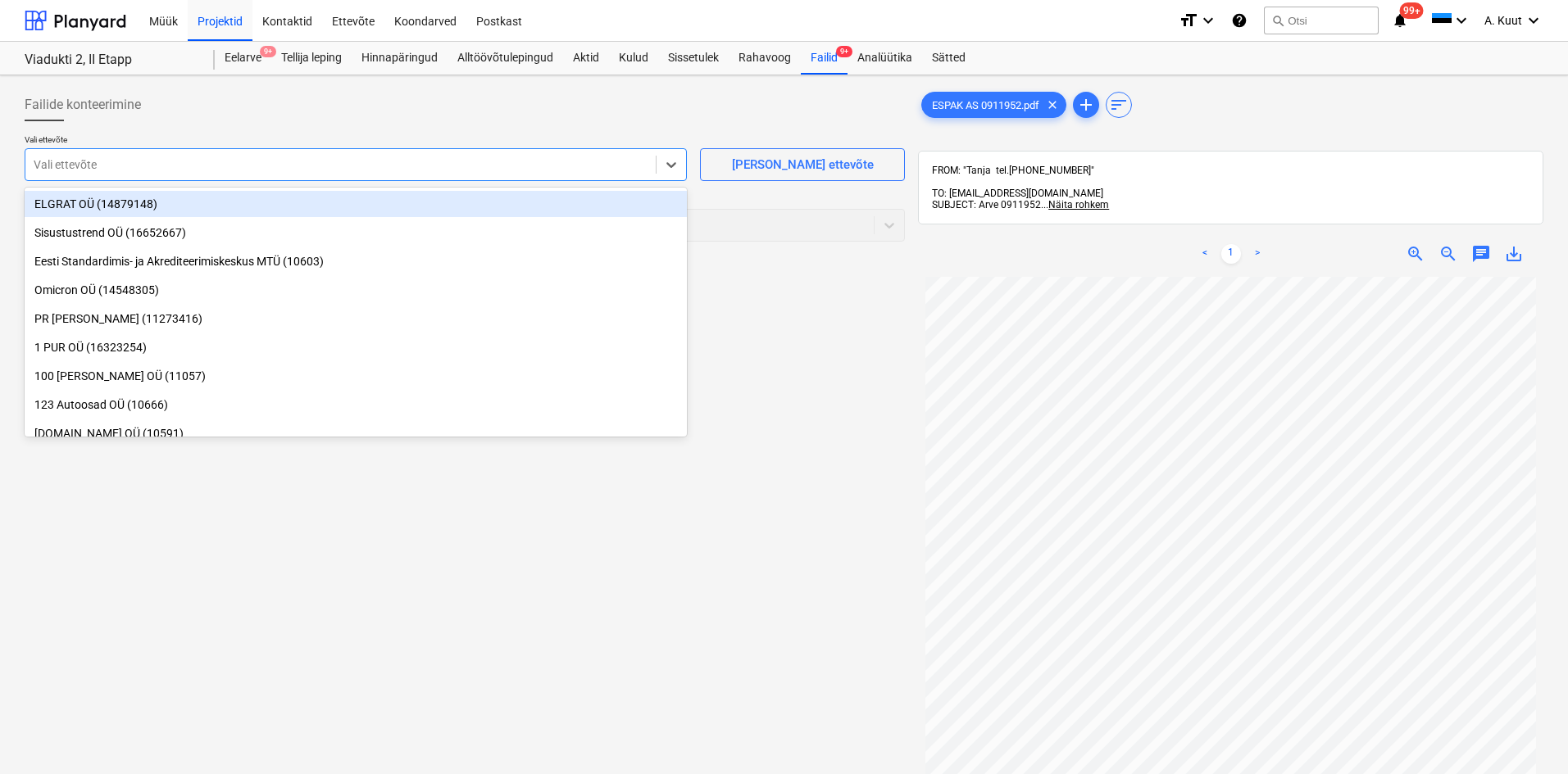
click at [108, 166] on div at bounding box center [340, 165] width 614 height 17
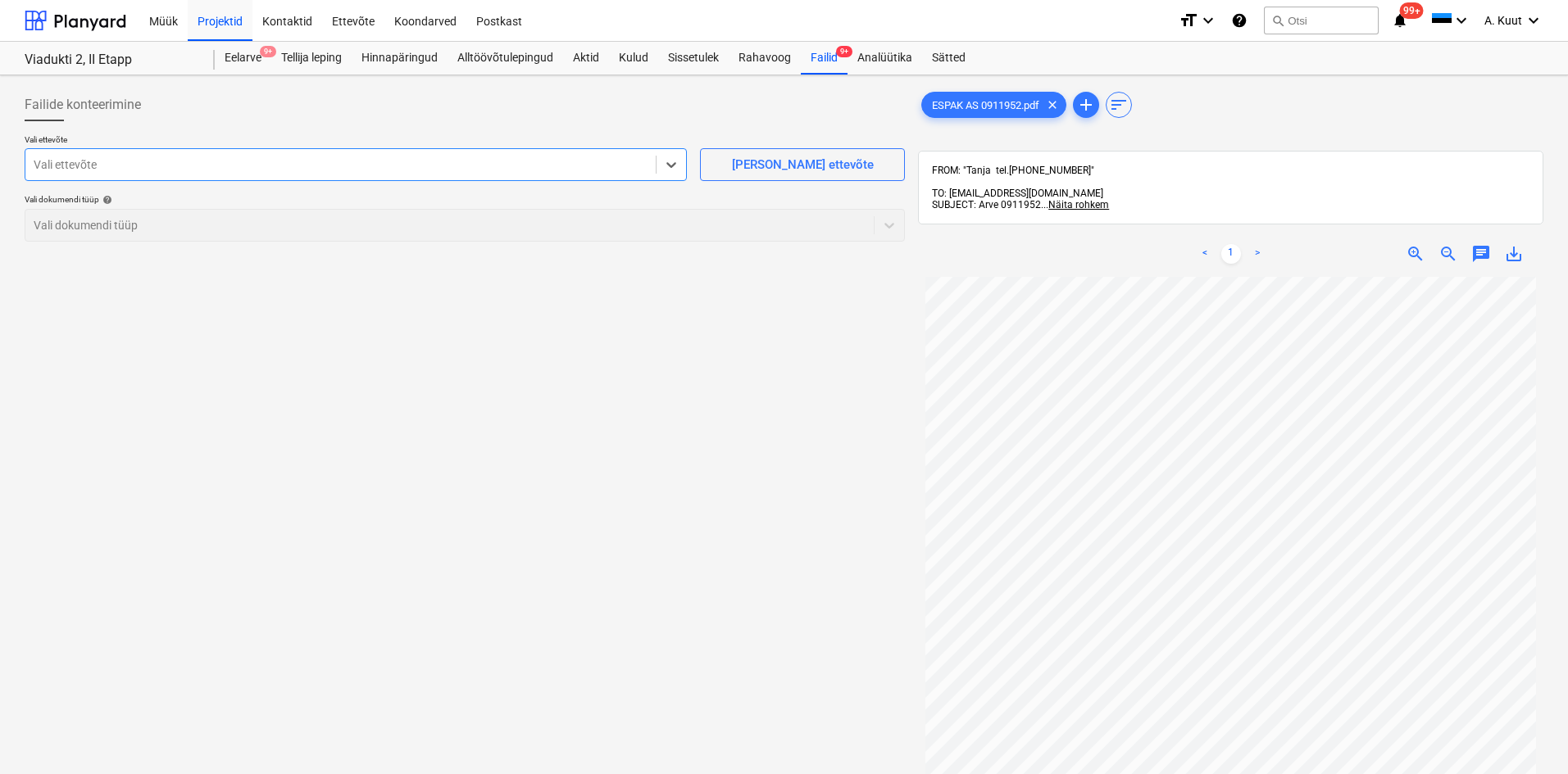
click at [141, 170] on div at bounding box center [340, 165] width 614 height 17
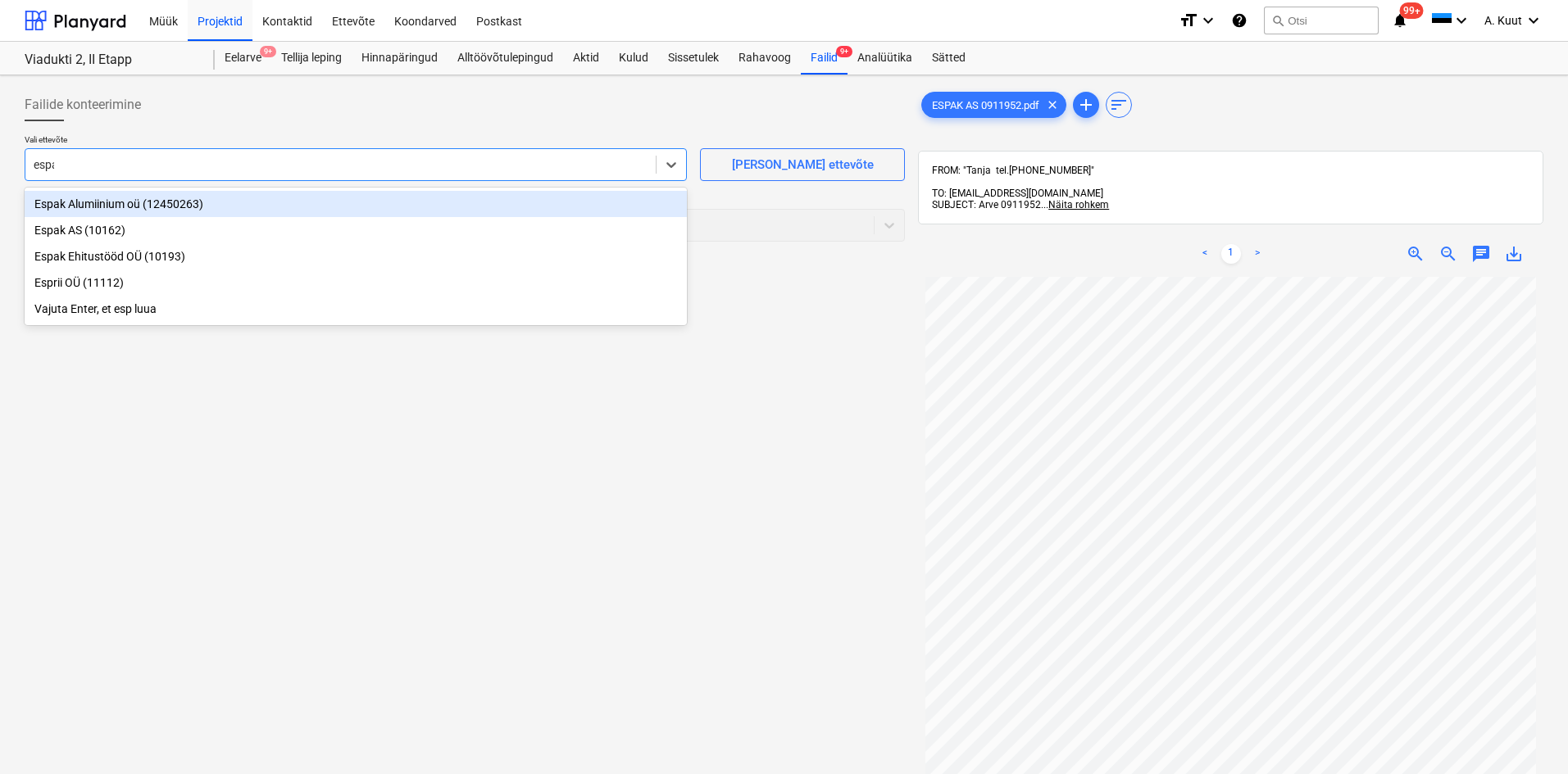
type input "espak"
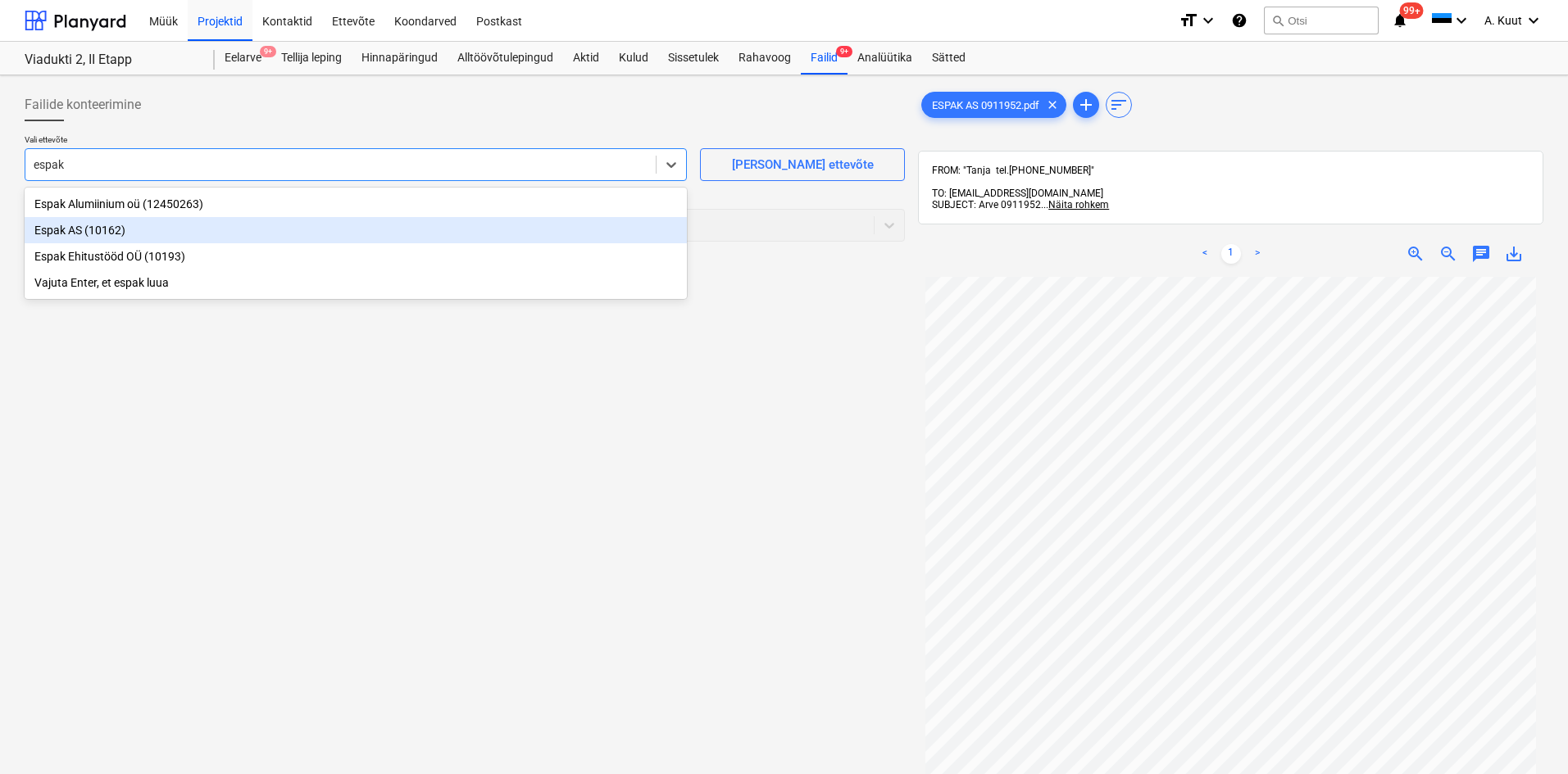
click at [55, 233] on div "Espak AS (10162)" at bounding box center [355, 230] width 662 height 26
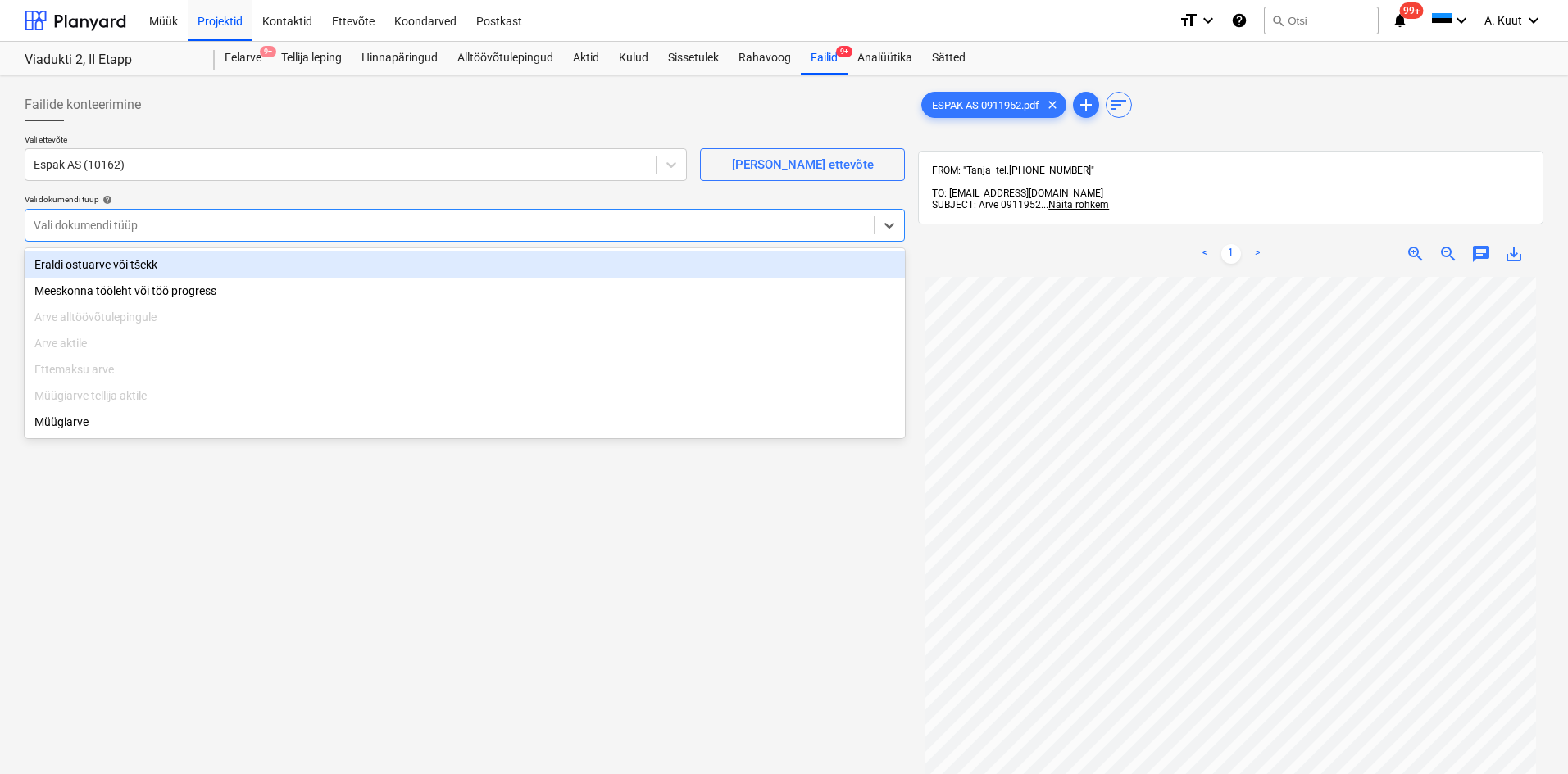
click at [60, 230] on div at bounding box center [449, 226] width 832 height 17
click at [72, 257] on div "Eraldi ostuarve või tšekk" at bounding box center [464, 264] width 880 height 26
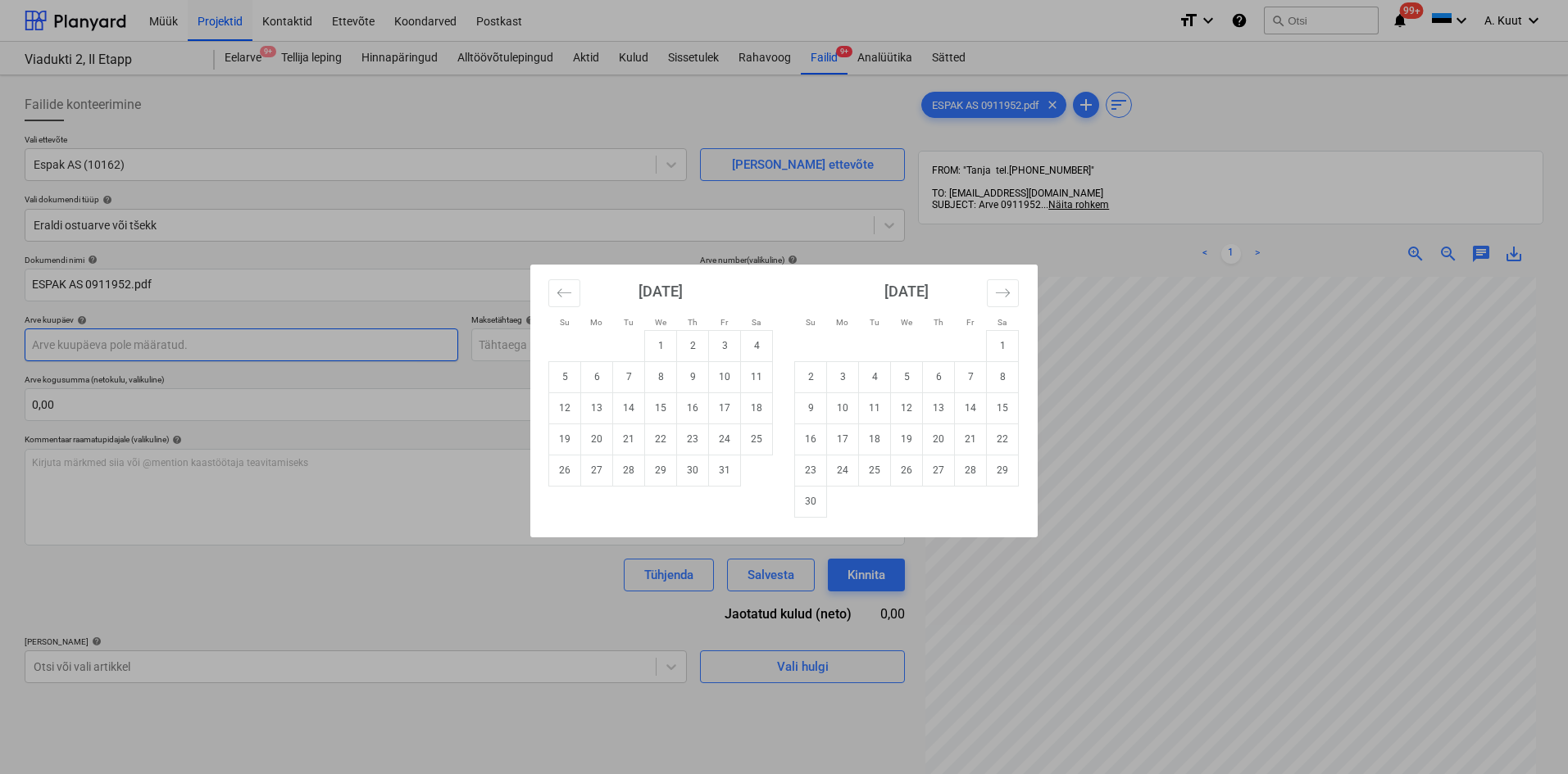
click at [86, 351] on body "Müük Projektid Kontaktid Ettevõte Koondarved Postkast format_size keyboard_arro…" at bounding box center [784, 387] width 1568 height 774
click at [1194, 485] on div "Su Mo Tu We Th Fr Sa Su Mo Tu We Th Fr Sa [DATE] 1 2 3 4 5 6 7 8 9 10 11 12 13 …" at bounding box center [784, 387] width 1568 height 774
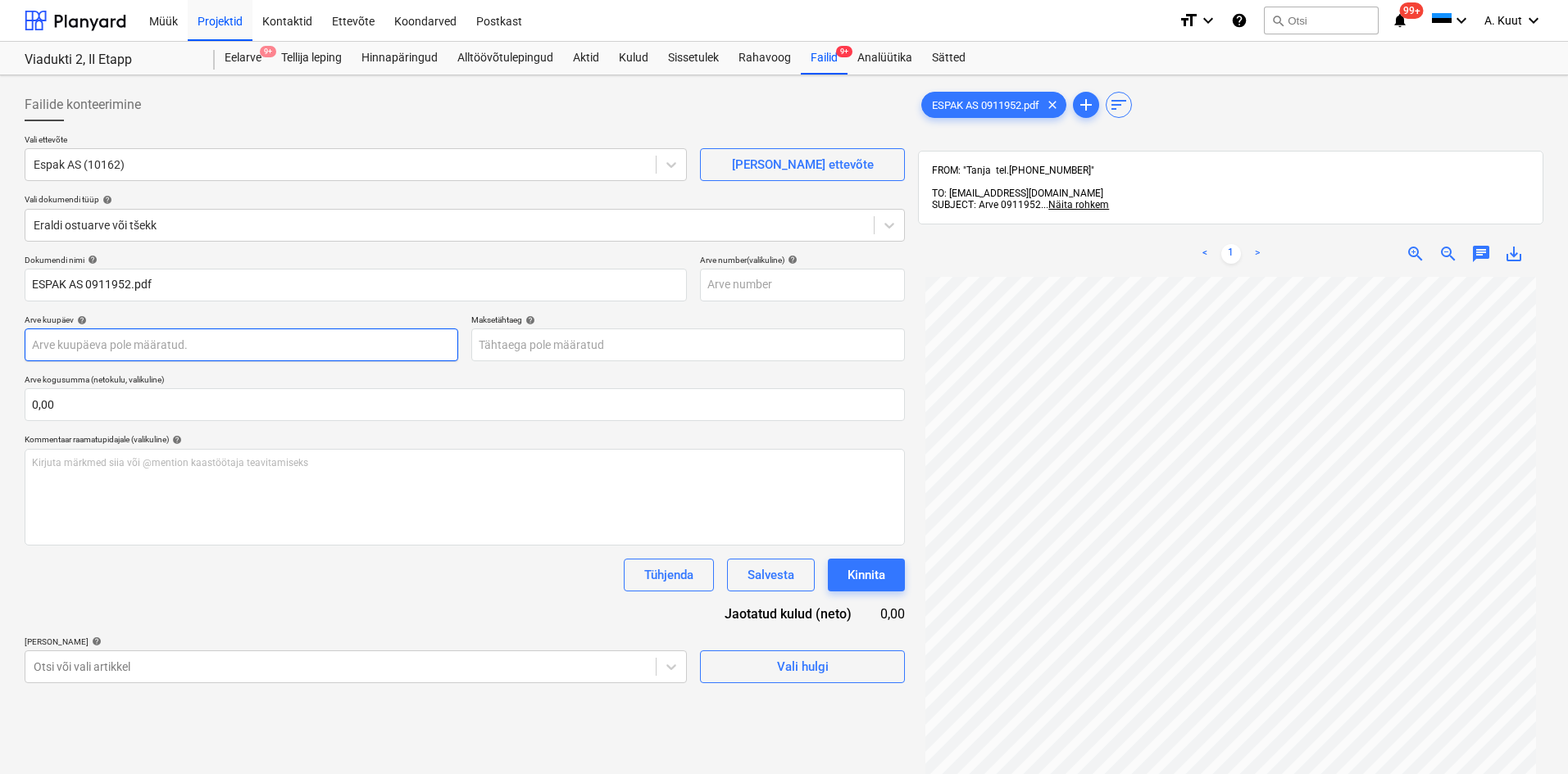
click at [59, 347] on body "Müük Projektid Kontaktid Ettevõte Koondarved Postkast format_size keyboard_arro…" at bounding box center [784, 387] width 1568 height 774
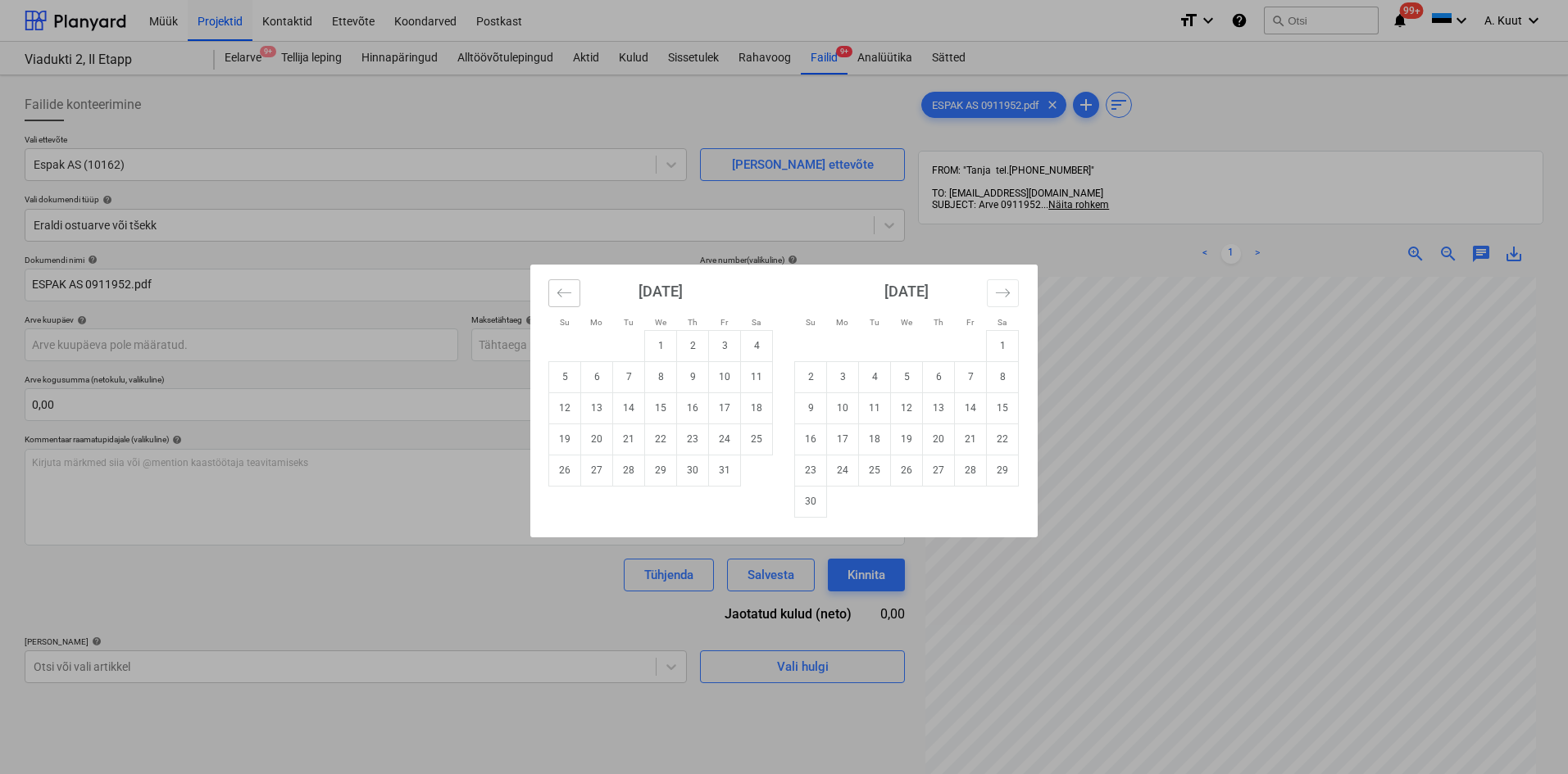
click at [557, 294] on icon "Move backward to switch to the previous month." at bounding box center [564, 292] width 16 height 16
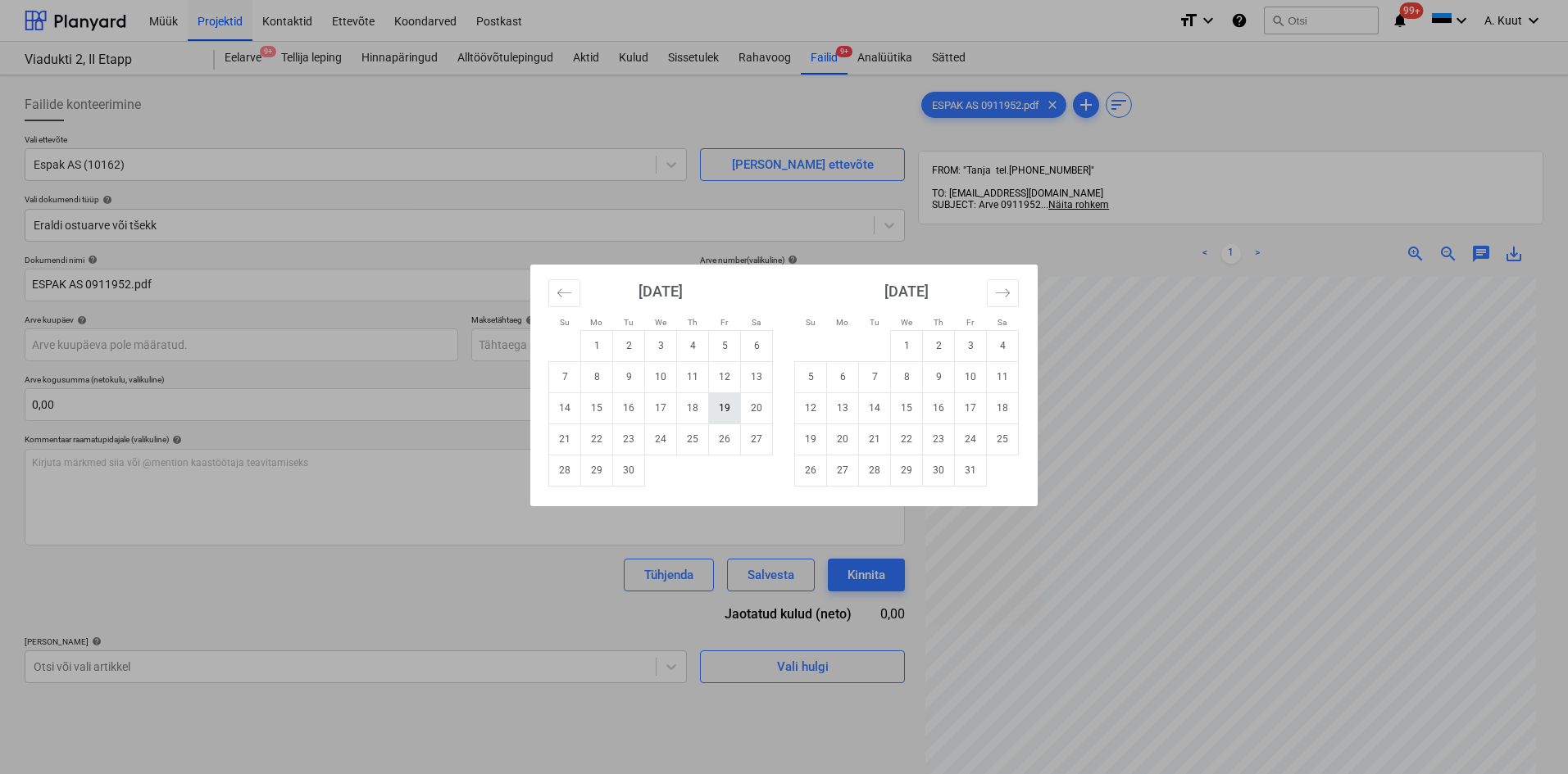
click at [727, 409] on td "19" at bounding box center [725, 408] width 32 height 32
type input "[DATE]"
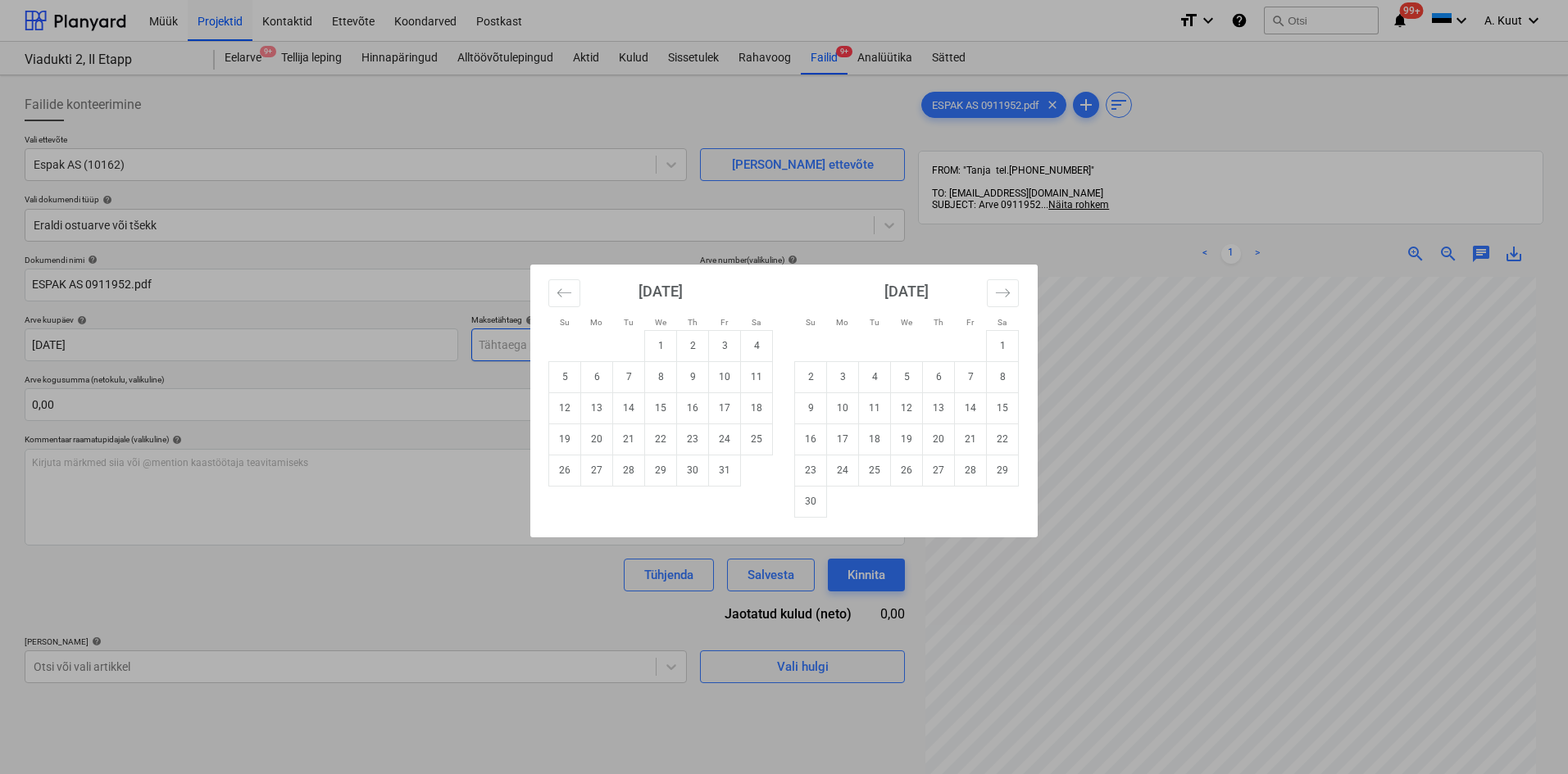
click at [514, 351] on body "Müük Projektid Kontaktid Ettevõte Koondarved Postkast format_size keyboard_arro…" at bounding box center [784, 387] width 1568 height 774
click at [568, 440] on td "19" at bounding box center [565, 439] width 32 height 32
type input "[DATE]"
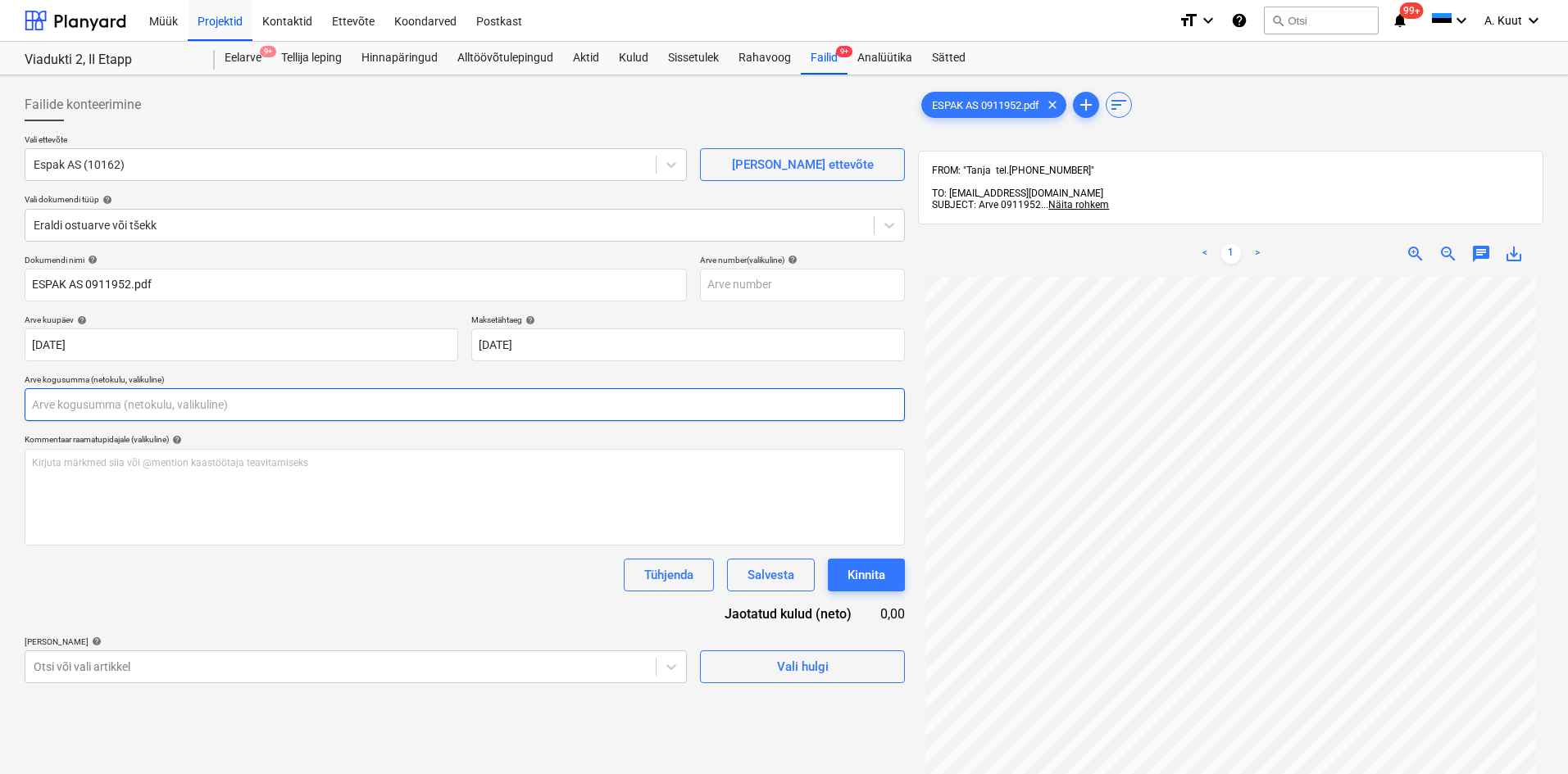
click at [120, 409] on input "text" at bounding box center [464, 404] width 880 height 32
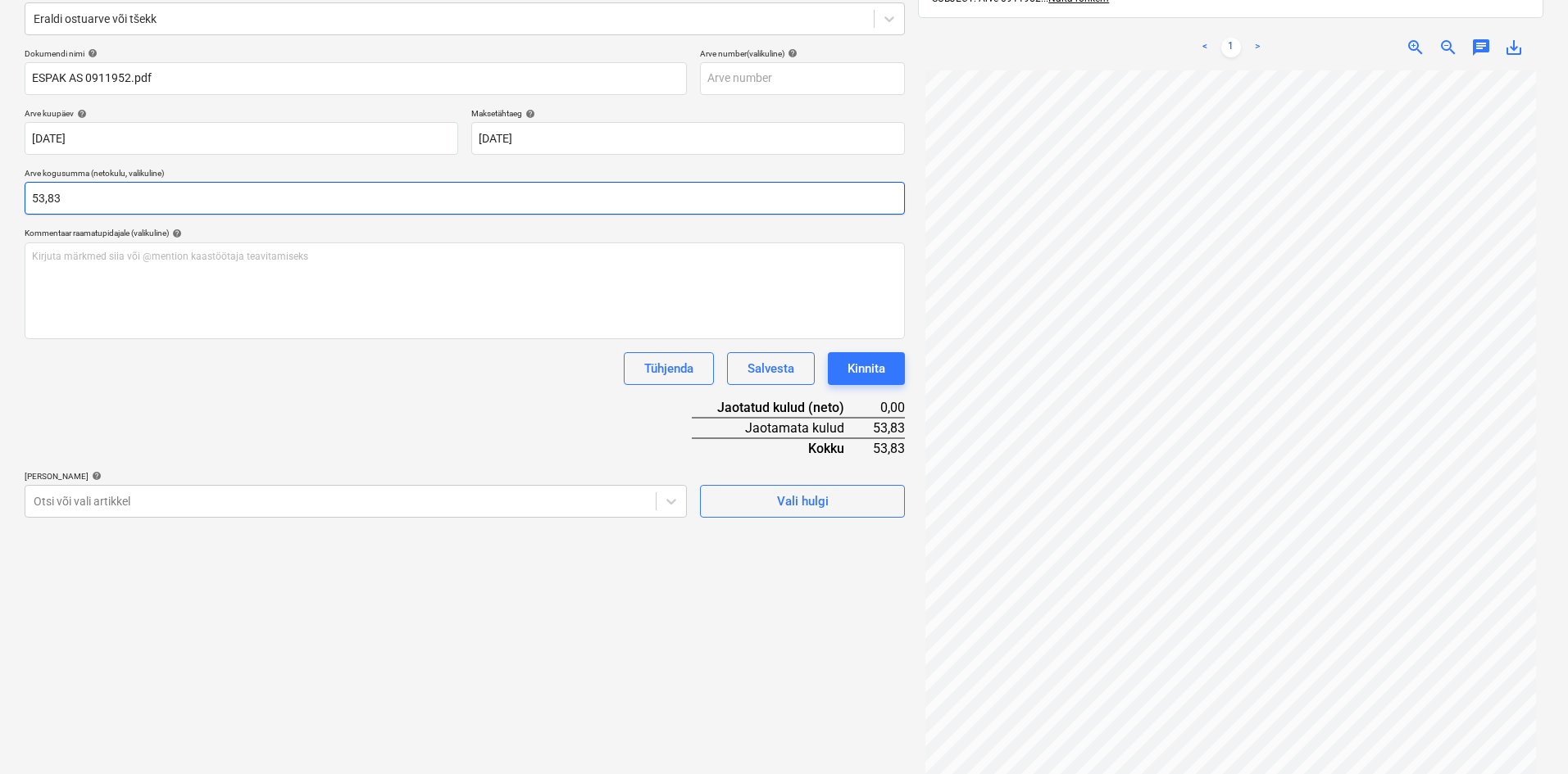
scroll to position [233, 0]
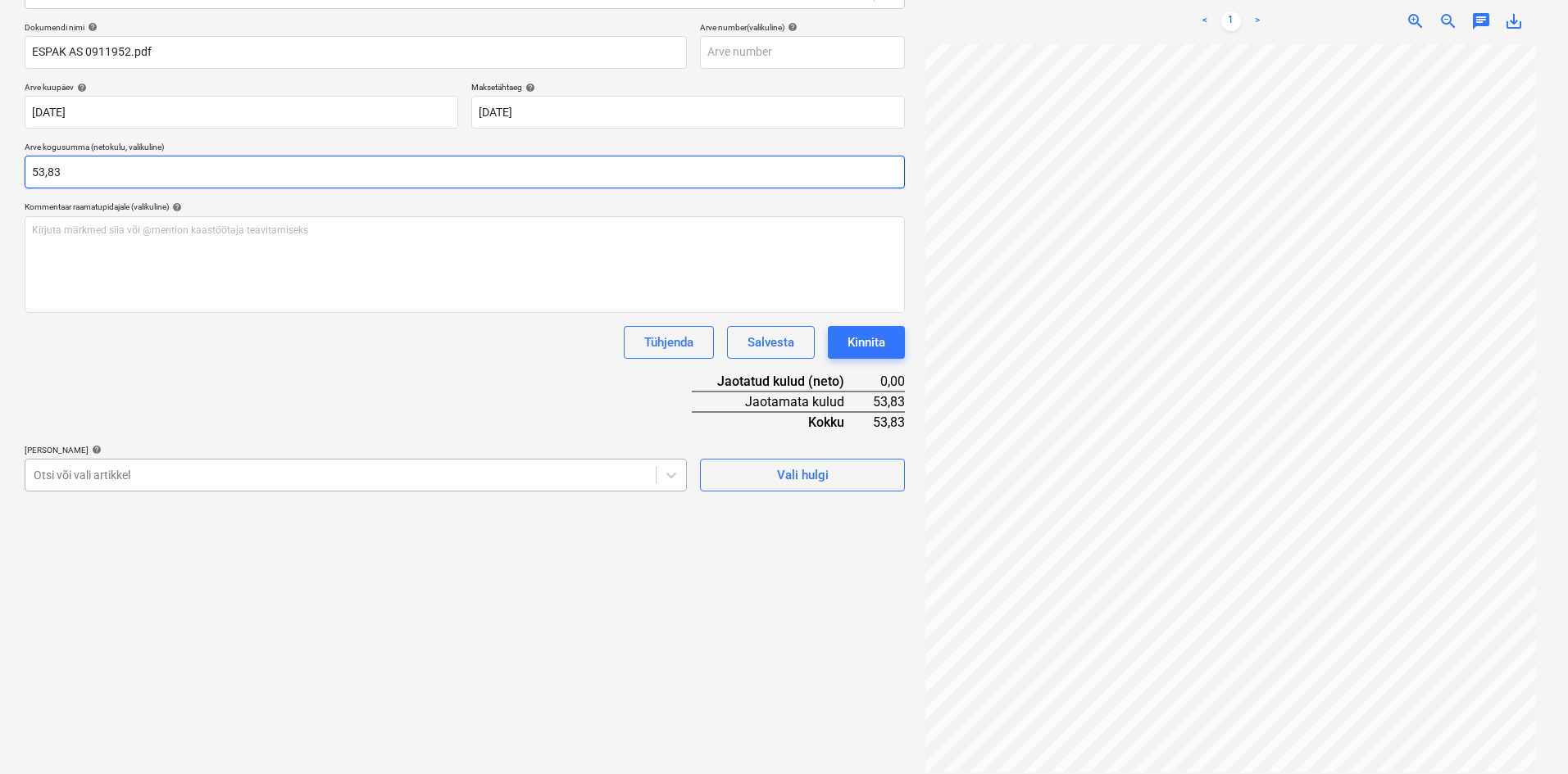
type input "53,83"
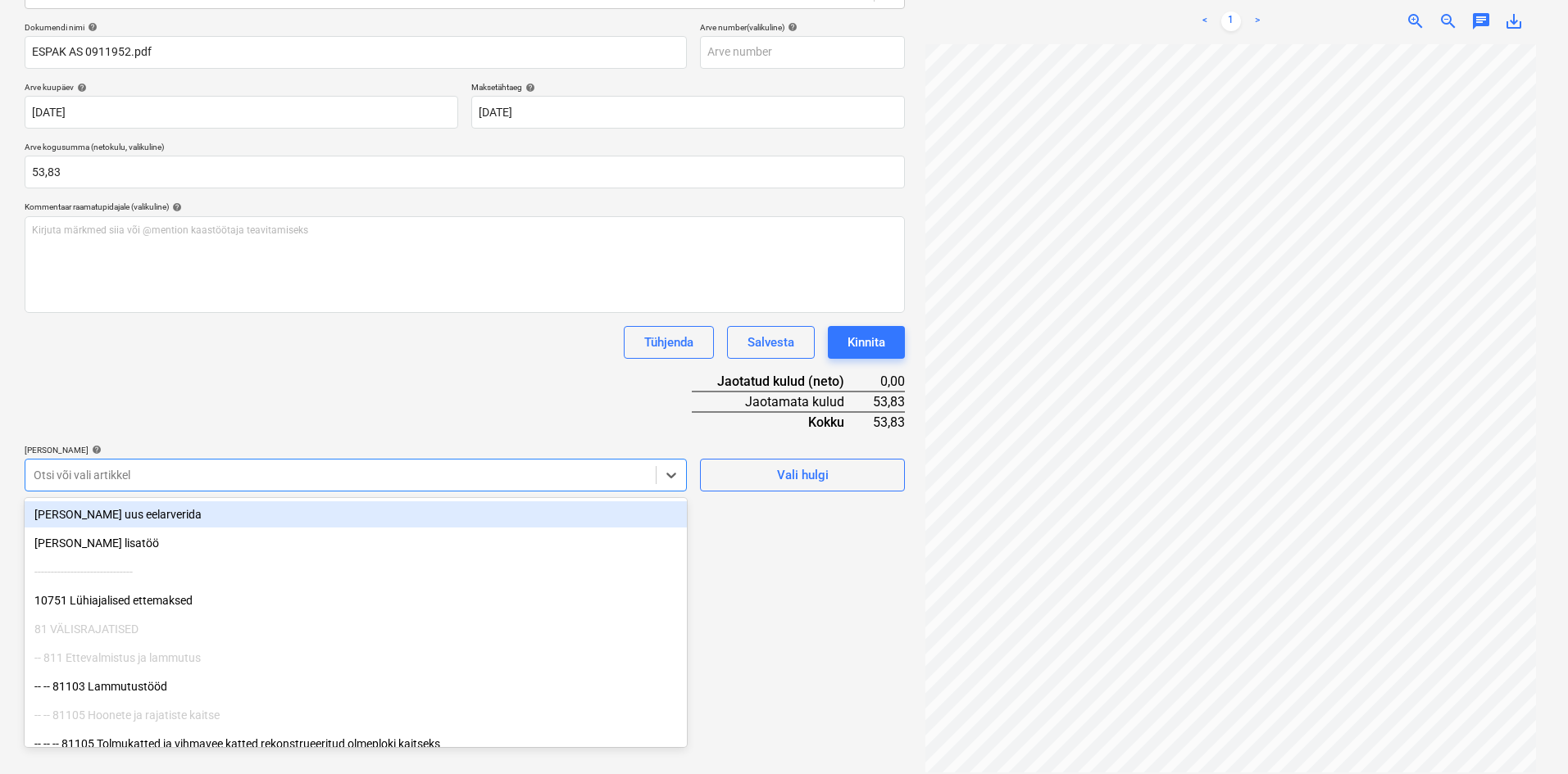
click at [192, 471] on div at bounding box center [340, 475] width 614 height 17
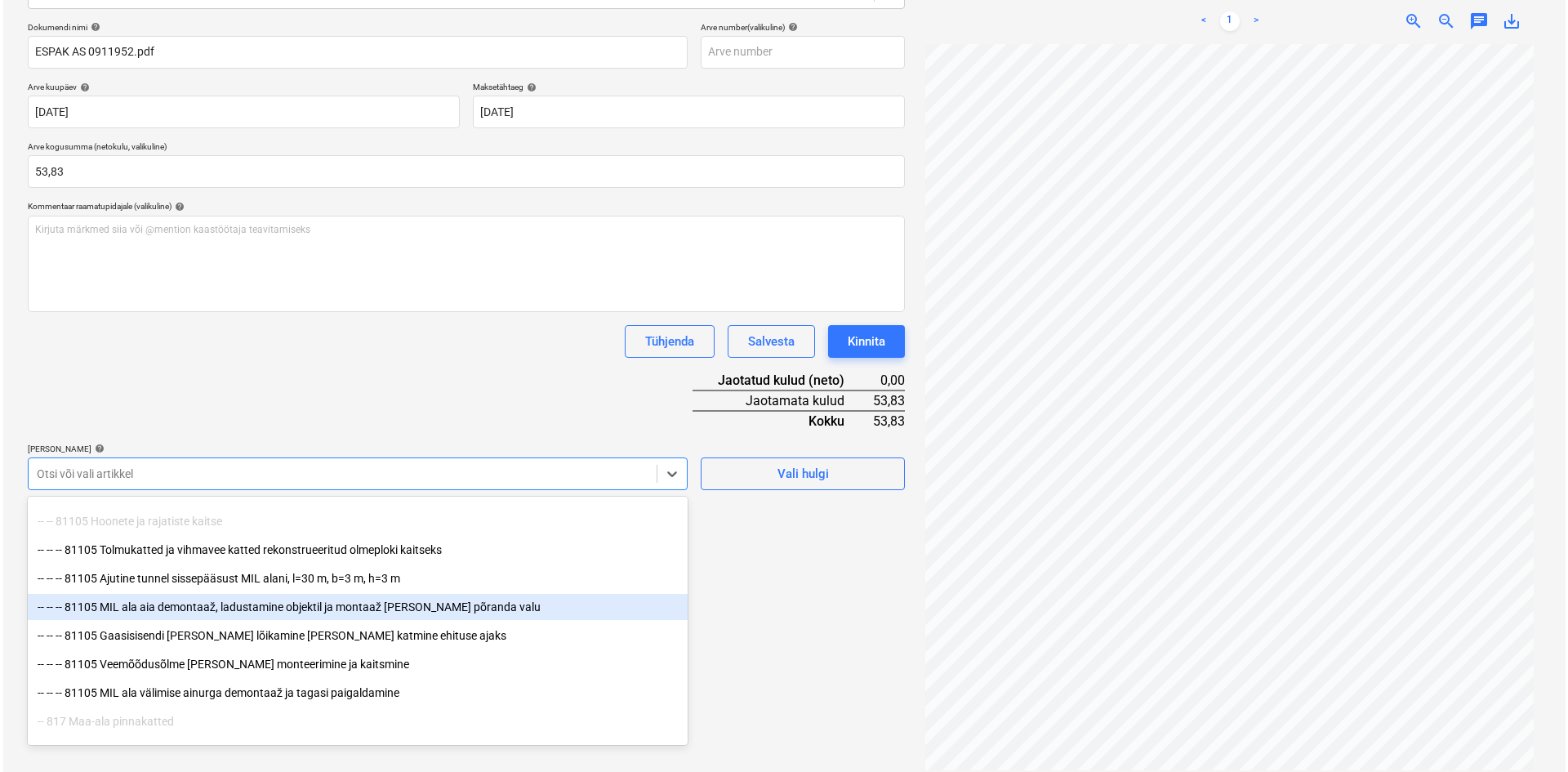
scroll to position [164, 0]
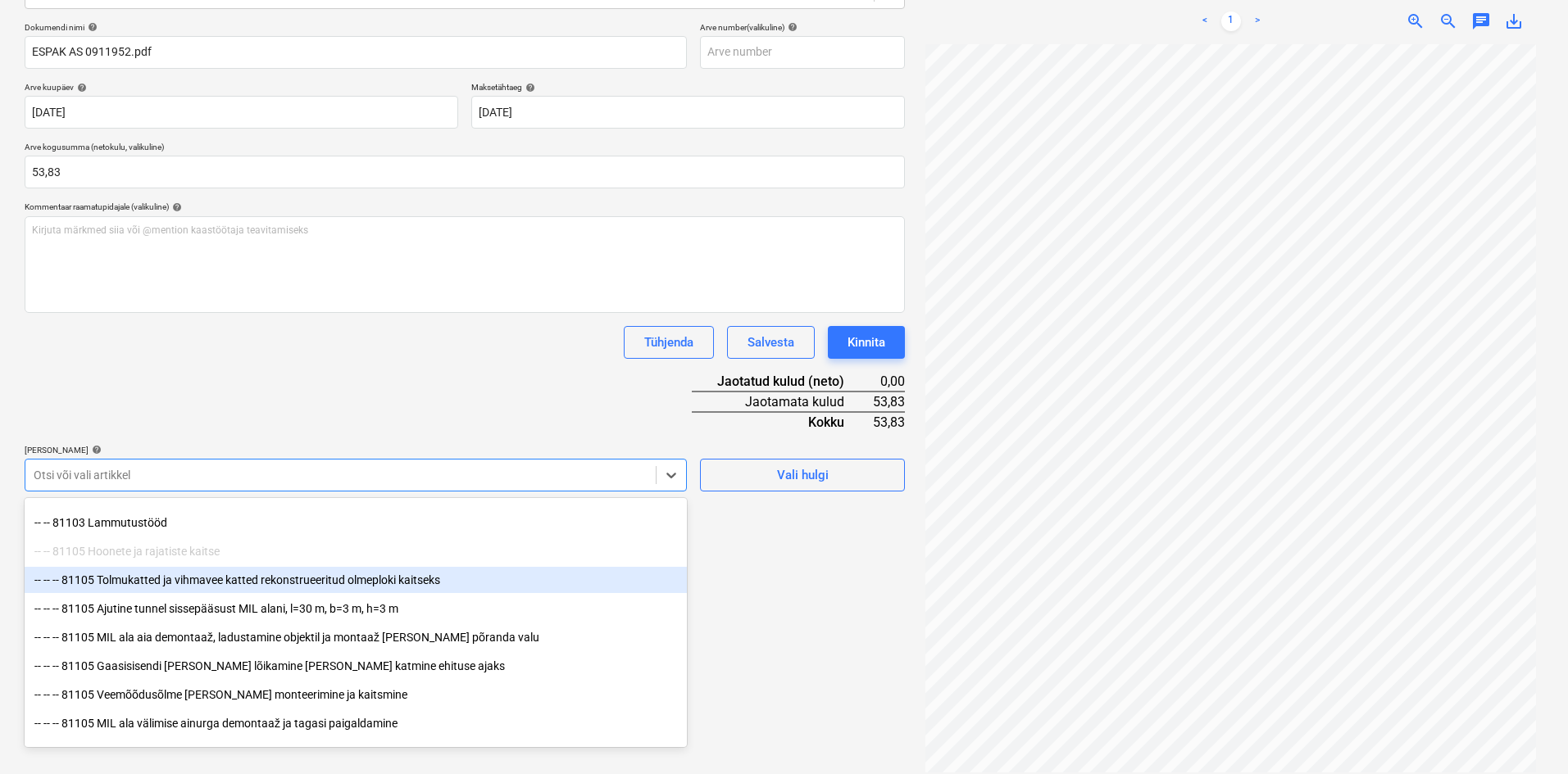
click at [206, 582] on div "-- -- -- 81105 Tolmukatted ja vihmavee katted rekonstrueeritud olmeploki kaitse…" at bounding box center [355, 580] width 662 height 26
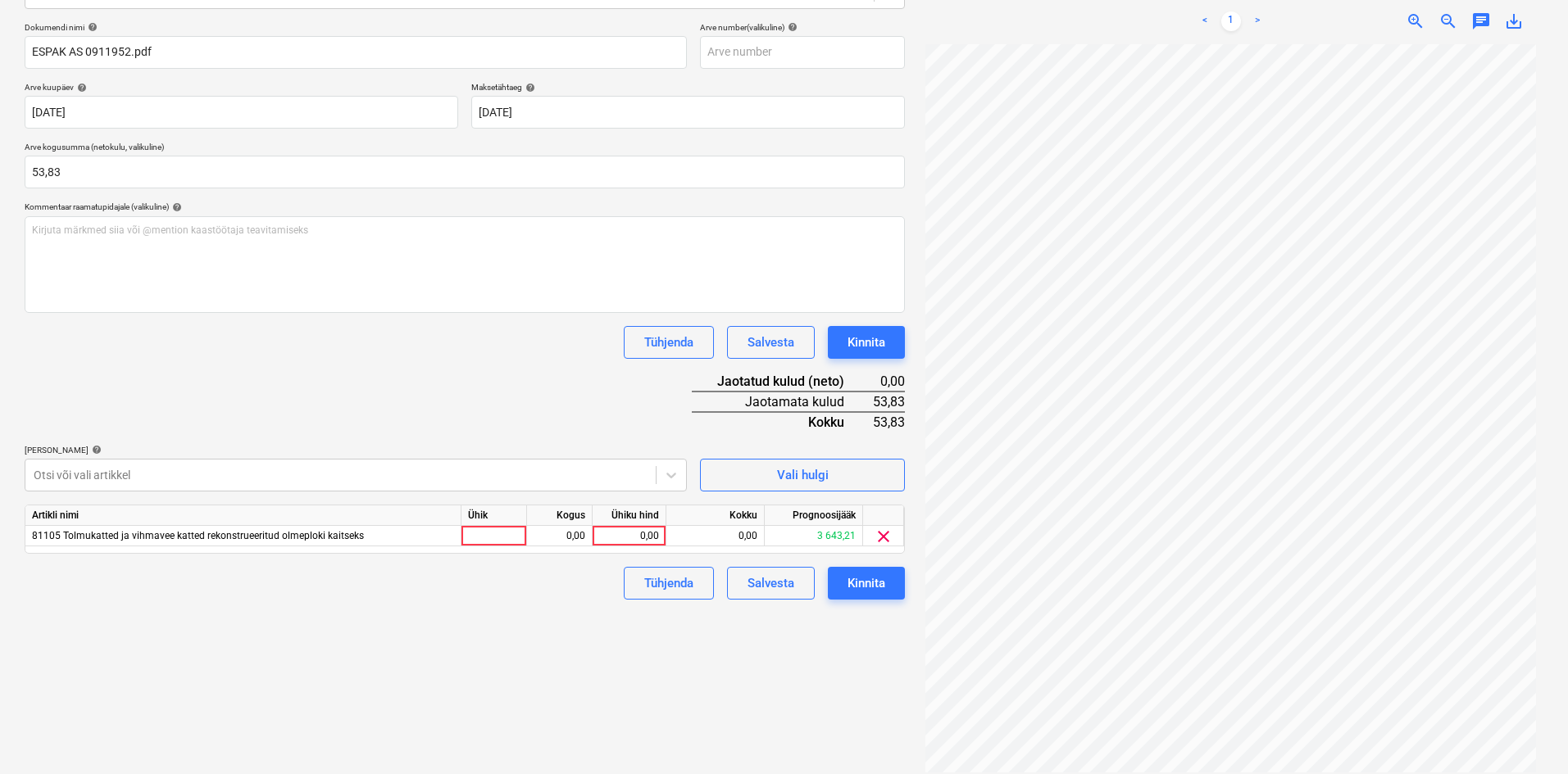
click at [481, 399] on div "Dokumendi nimi help ESPAK AS 0911952.pdf Arve number (valikuline) help Arve kuu…" at bounding box center [464, 311] width 880 height 577
click at [655, 542] on div "0,00" at bounding box center [628, 536] width 59 height 20
type input "53,83"
click at [570, 658] on div "Failide konteerimine Vali ettevõte Espak AS (10162) [PERSON_NAME] uus ettevõte …" at bounding box center [464, 315] width 893 height 930
click at [878, 587] on div "Kinnita" at bounding box center [866, 583] width 38 height 21
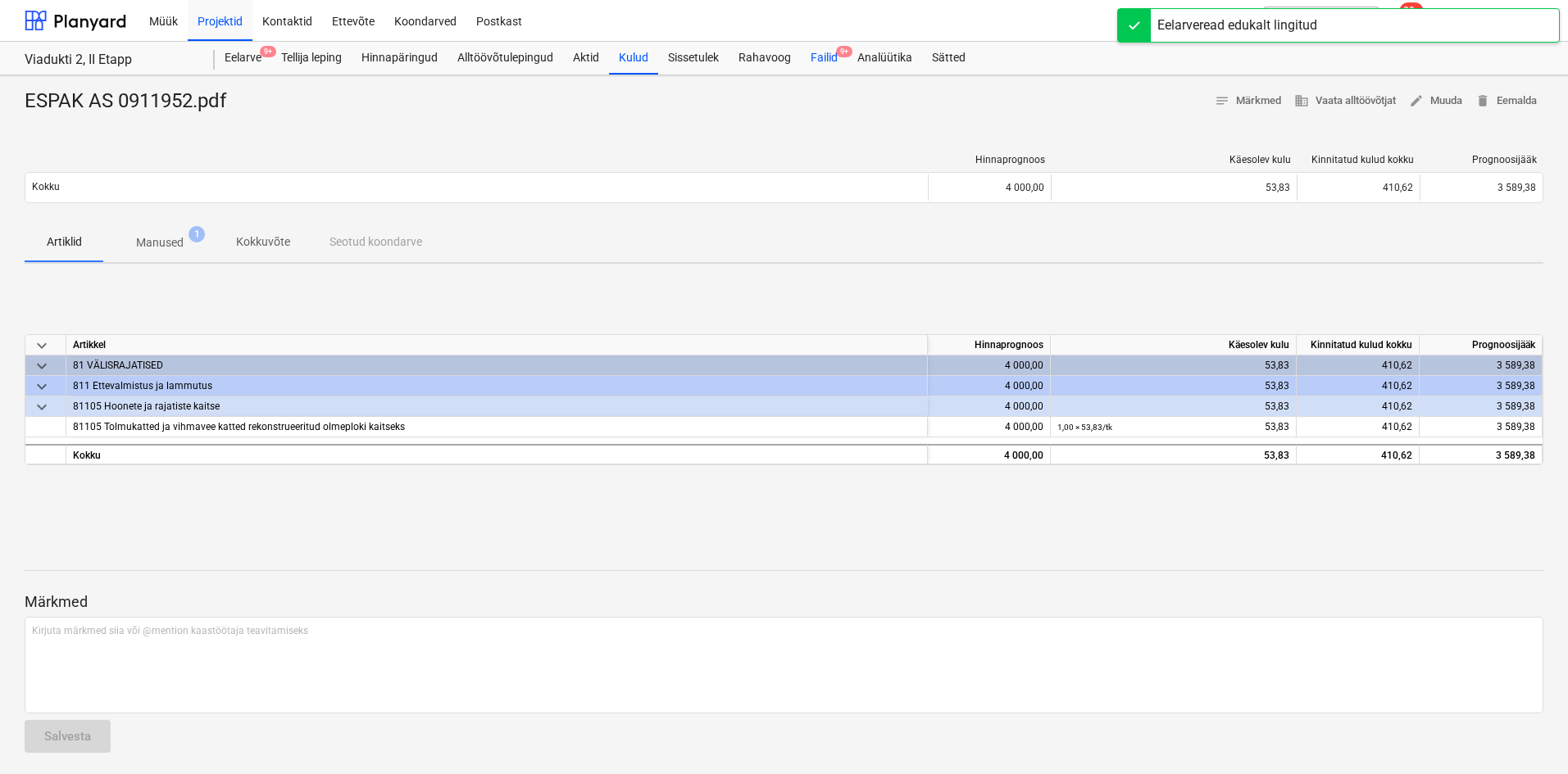
click at [813, 58] on div "Failid 9+" at bounding box center [824, 58] width 46 height 32
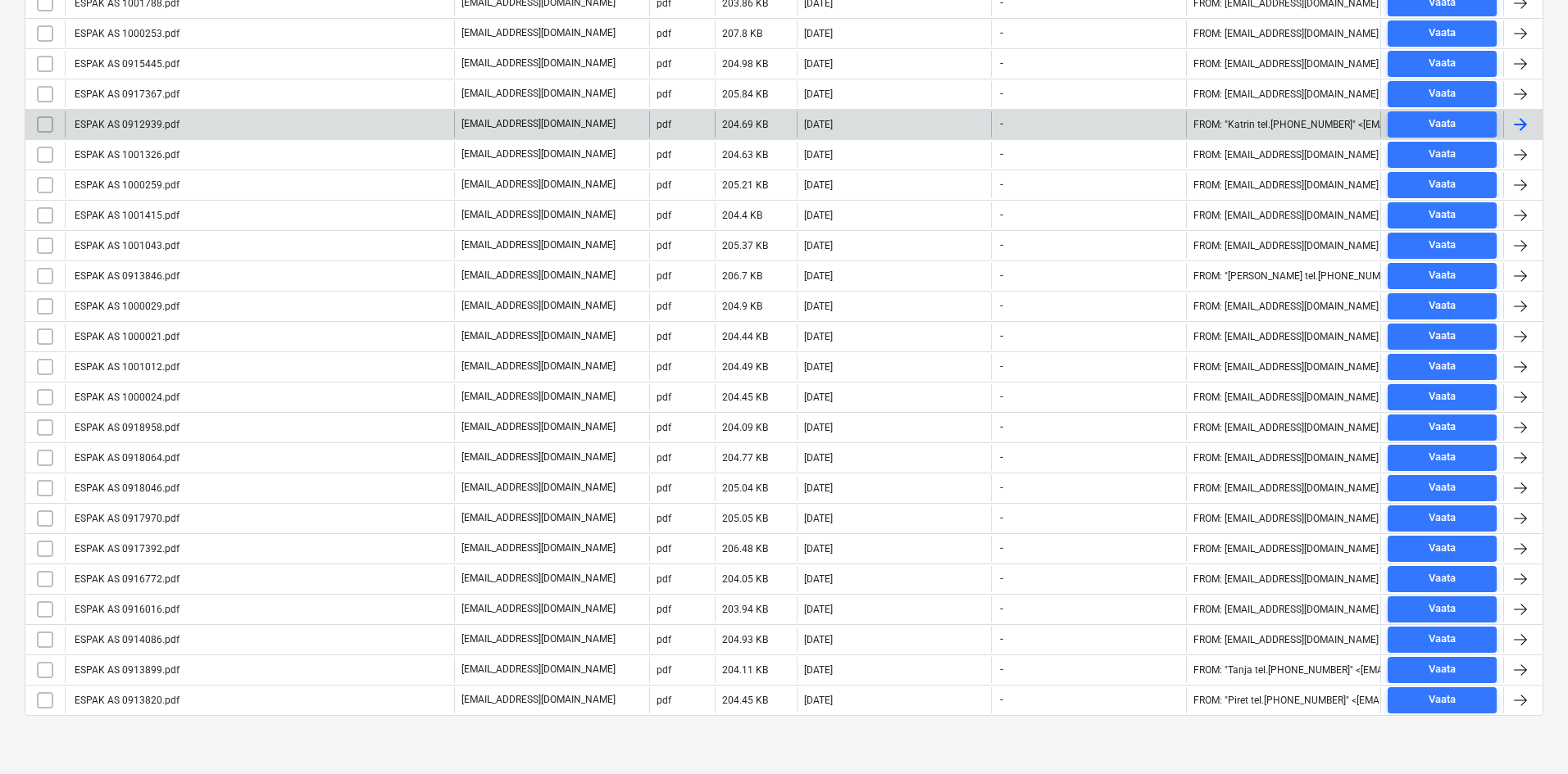
scroll to position [399, 0]
